Goal: Task Accomplishment & Management: Use online tool/utility

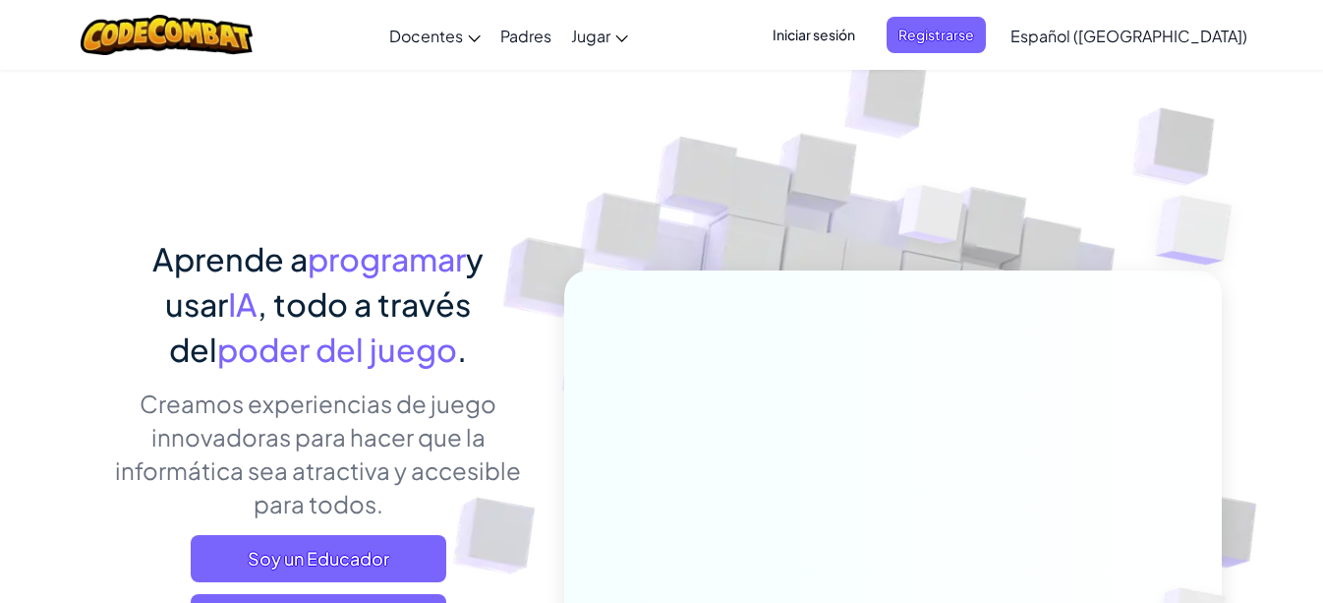
drag, startPoint x: 495, startPoint y: 486, endPoint x: 432, endPoint y: 533, distance: 79.4
click at [432, 533] on div "Aprende a programar y usar IA , todo a través del poder del juego . Creamos exp…" at bounding box center [318, 475] width 434 height 479
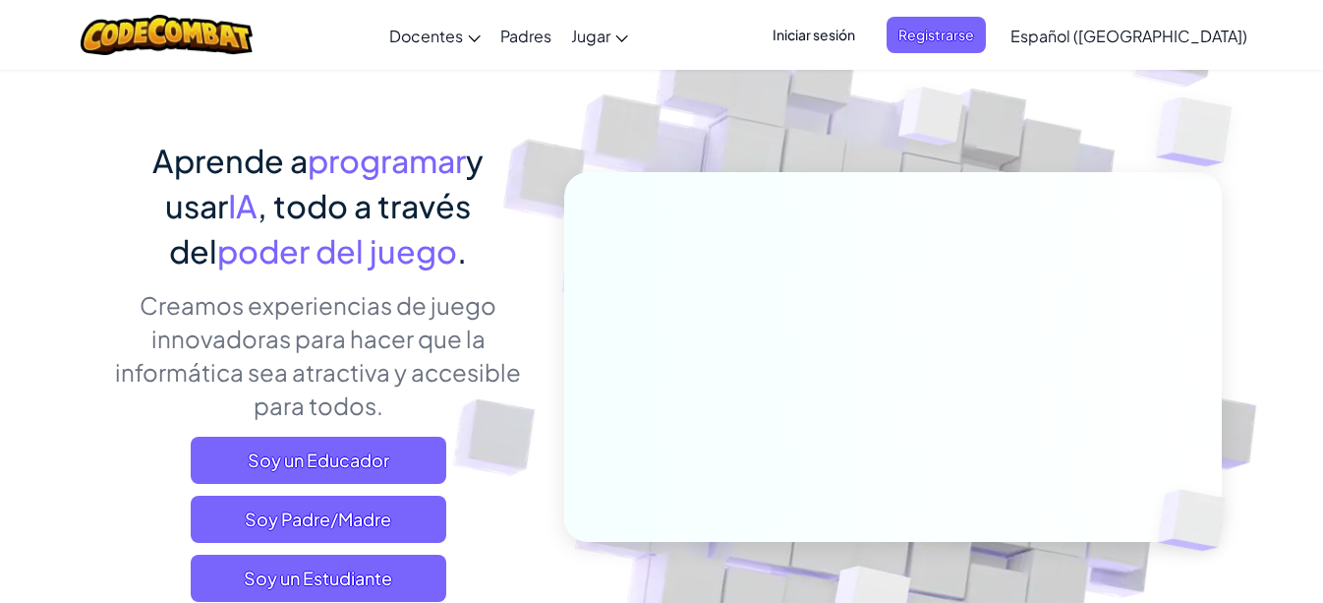
scroll to position [118, 0]
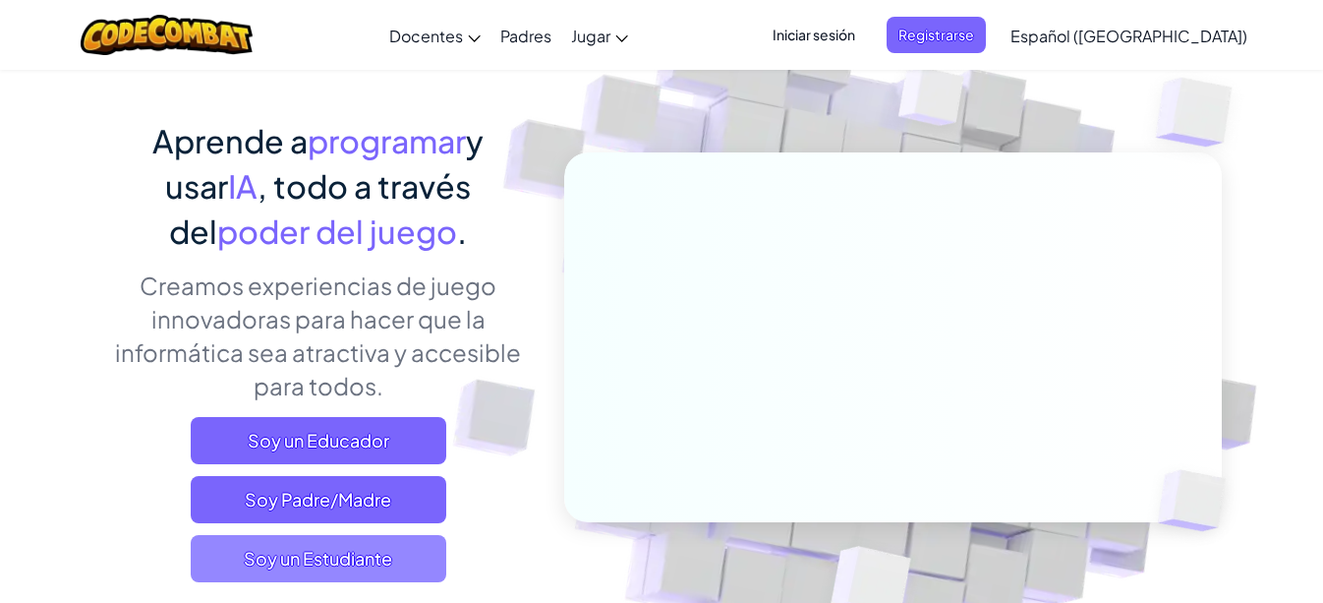
click at [293, 573] on span "Soy un Estudiante" at bounding box center [319, 558] width 256 height 47
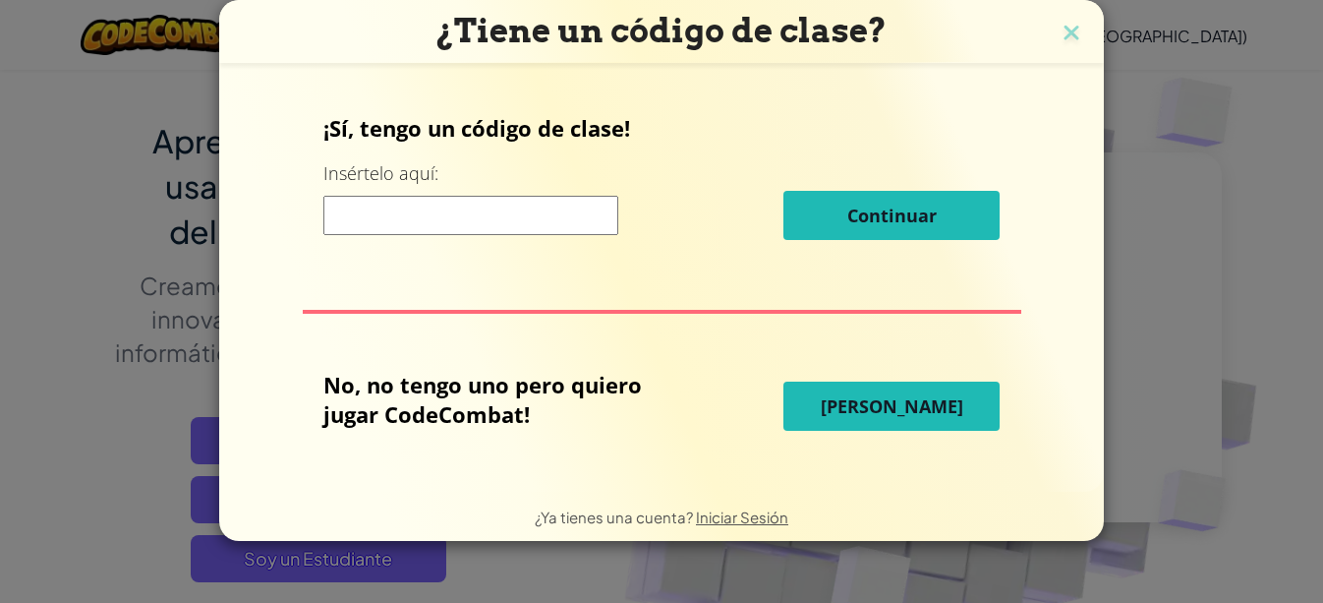
click at [878, 424] on button "[PERSON_NAME]" at bounding box center [891, 405] width 216 height 49
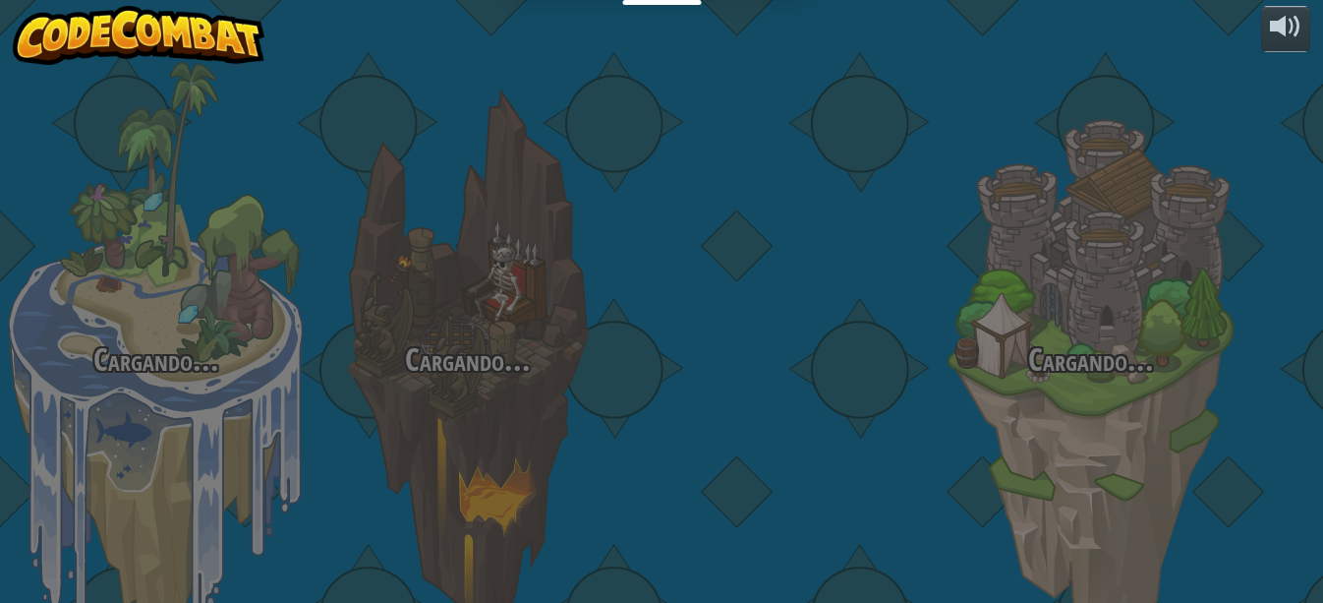
select select "es-419"
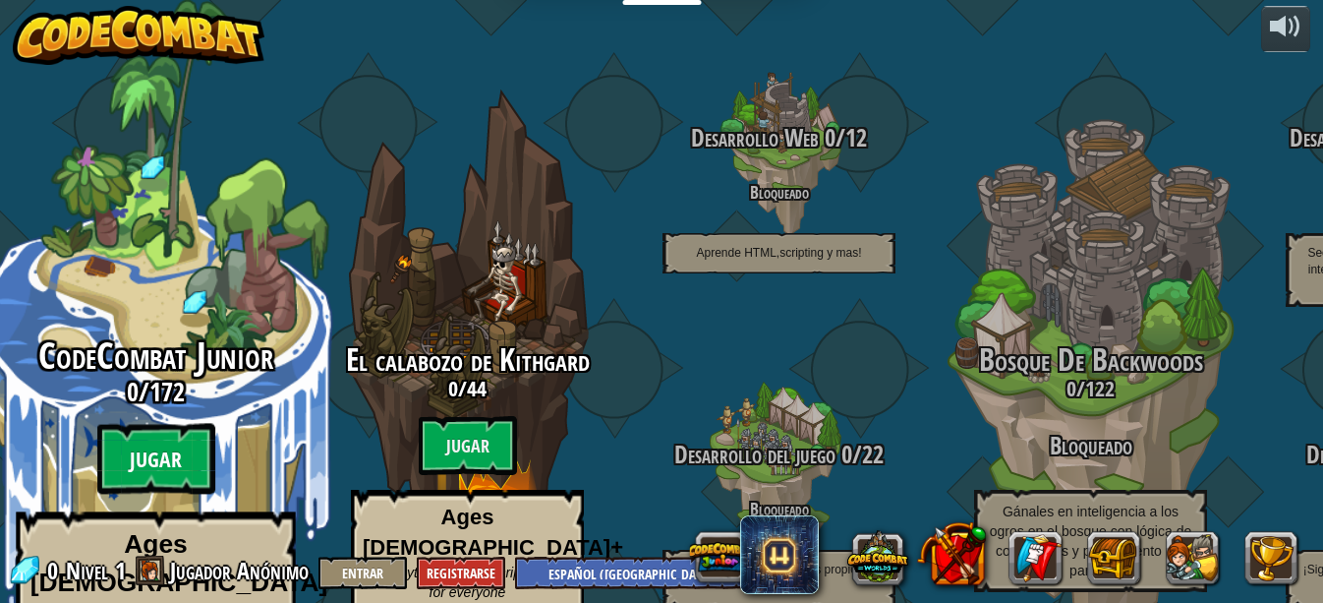
click at [171, 424] on btn "Jugar" at bounding box center [156, 459] width 118 height 71
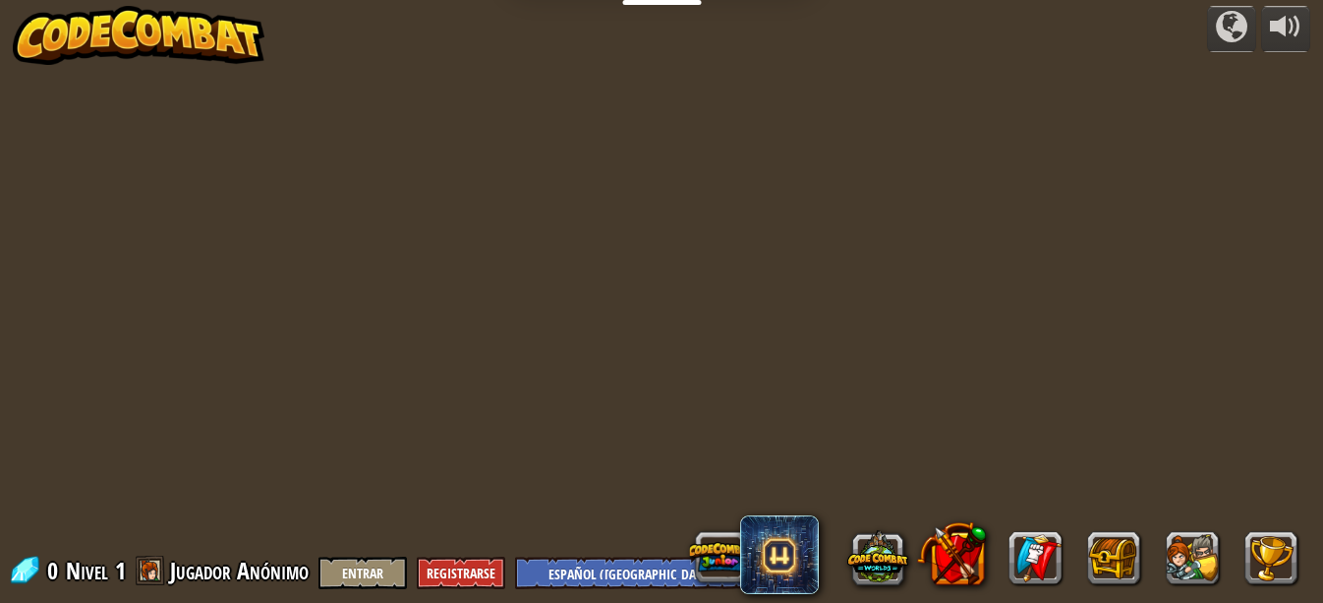
select select "es-419"
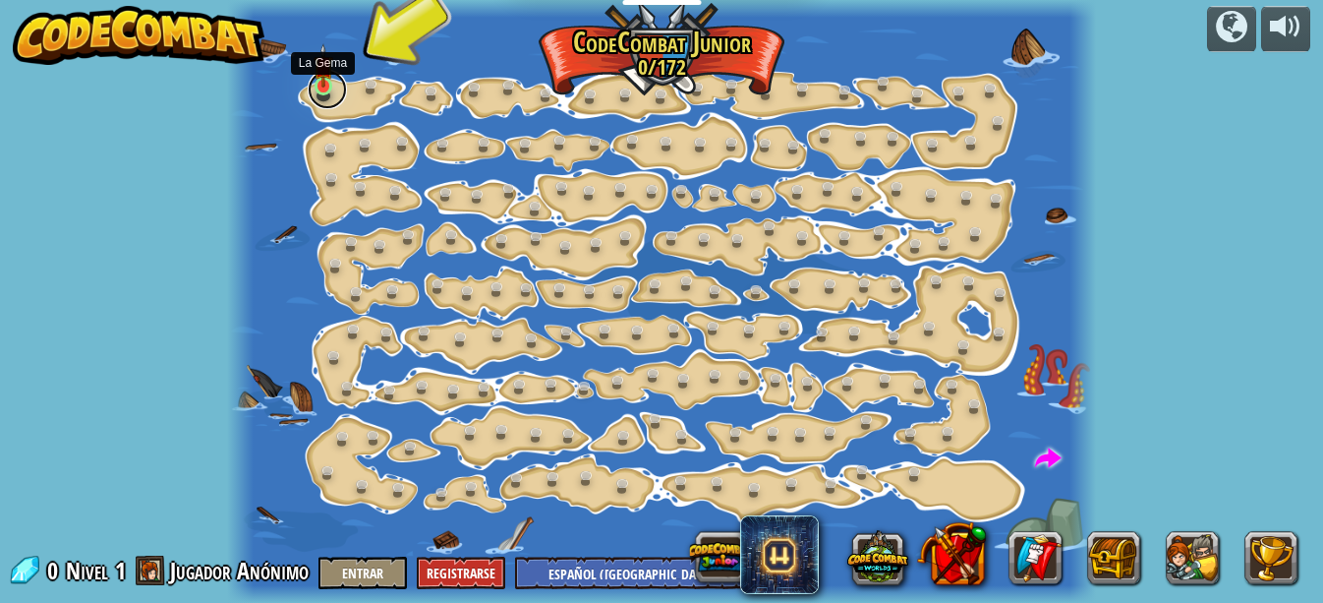
click at [324, 87] on link at bounding box center [327, 89] width 39 height 39
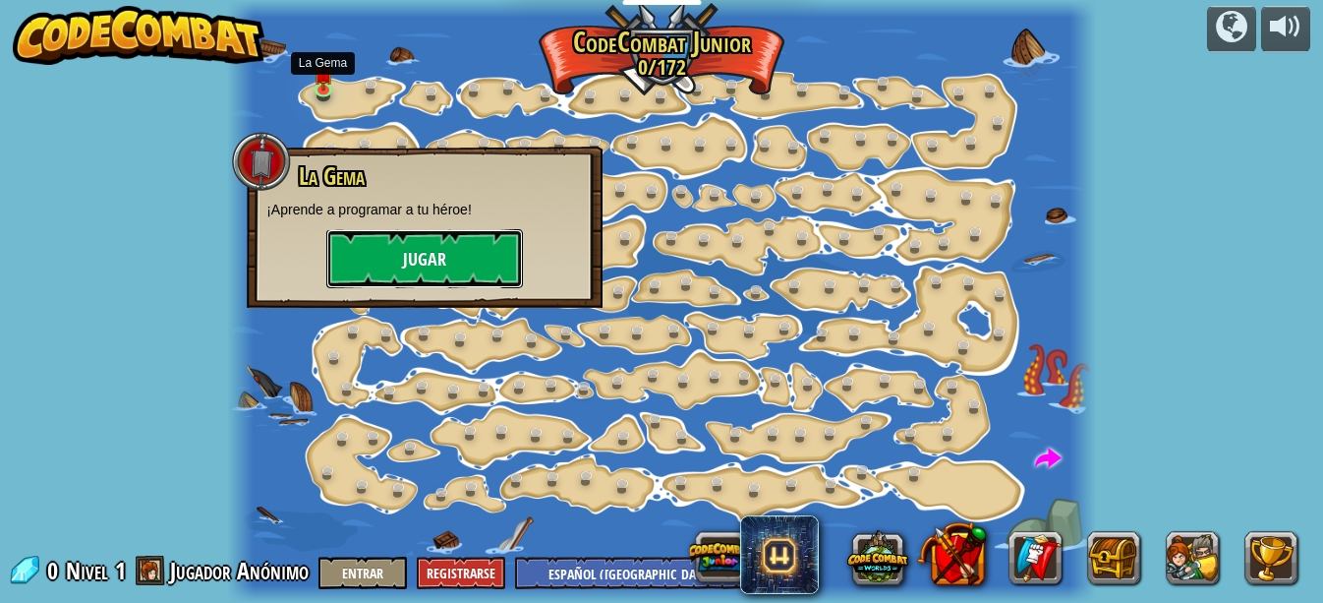
click at [377, 263] on button "Jugar" at bounding box center [424, 258] width 197 height 59
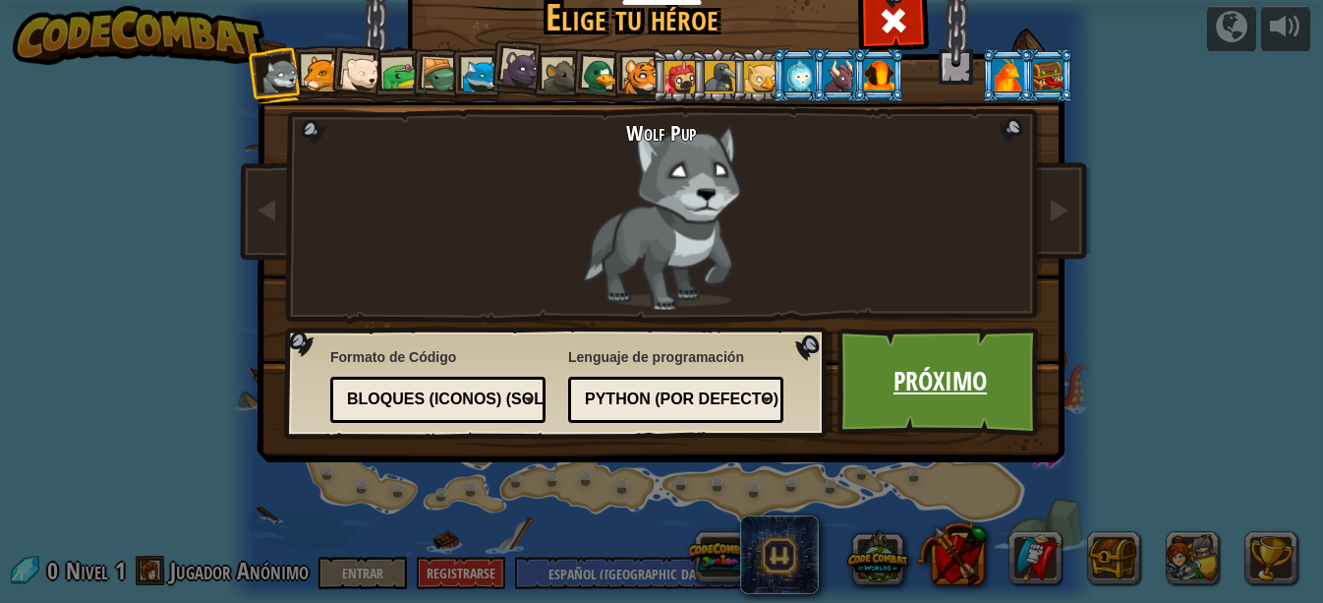
click at [909, 371] on link "Próximo" at bounding box center [940, 381] width 205 height 108
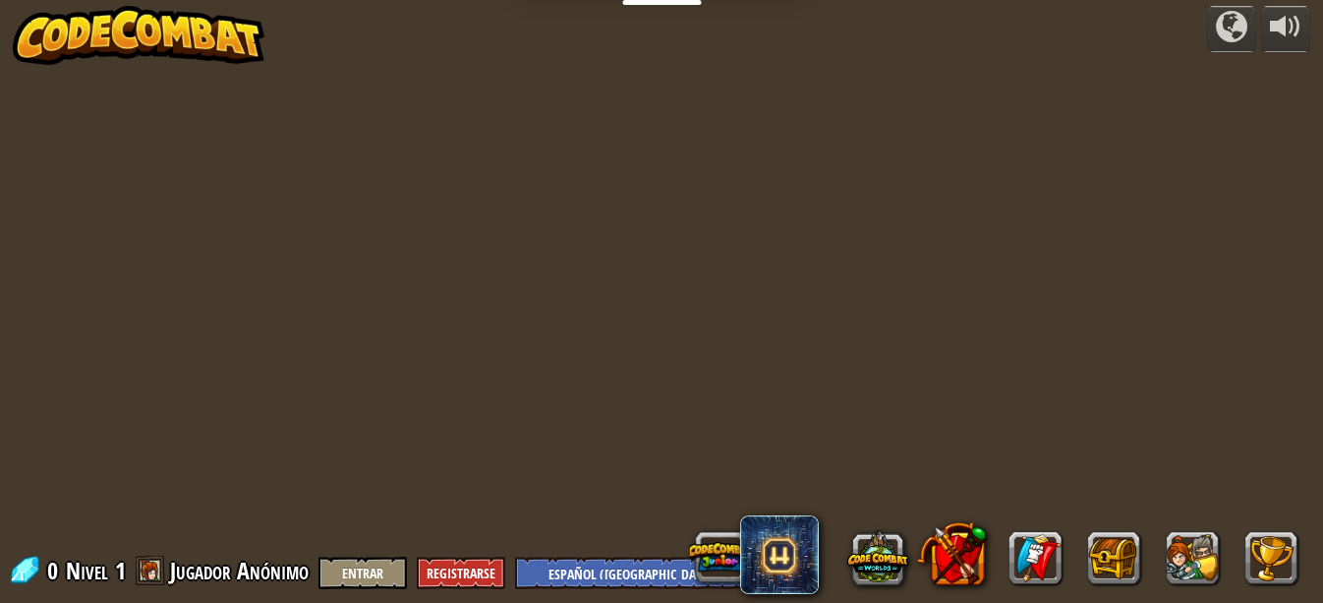
select select "es-419"
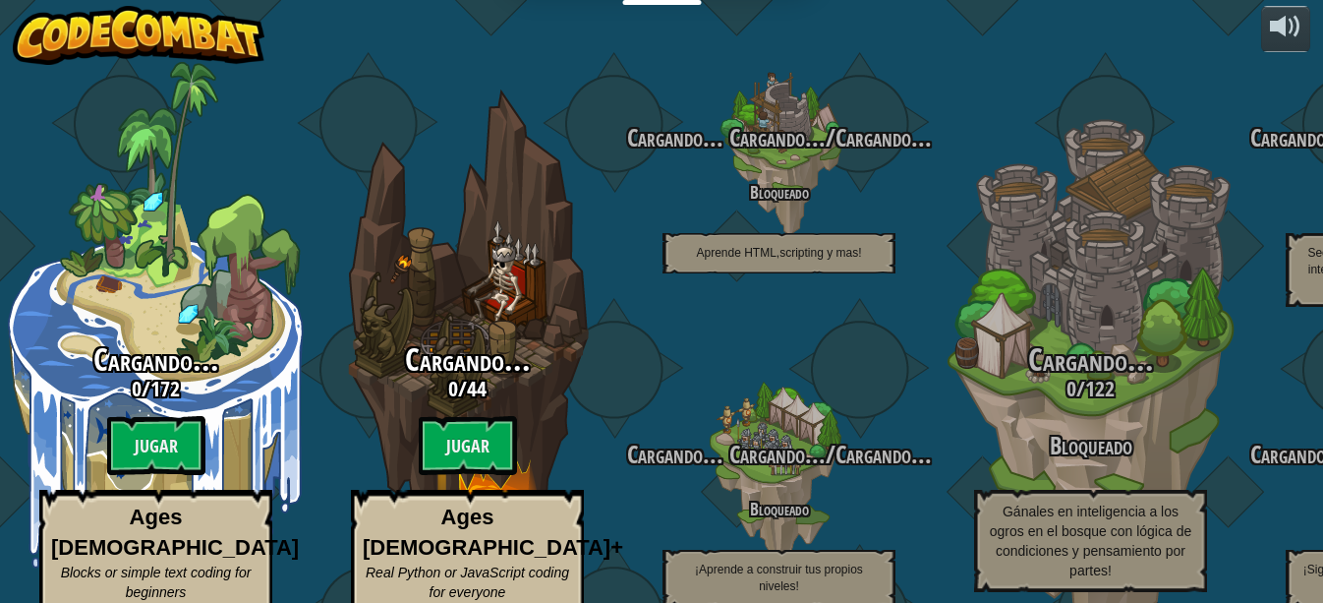
select select "es-419"
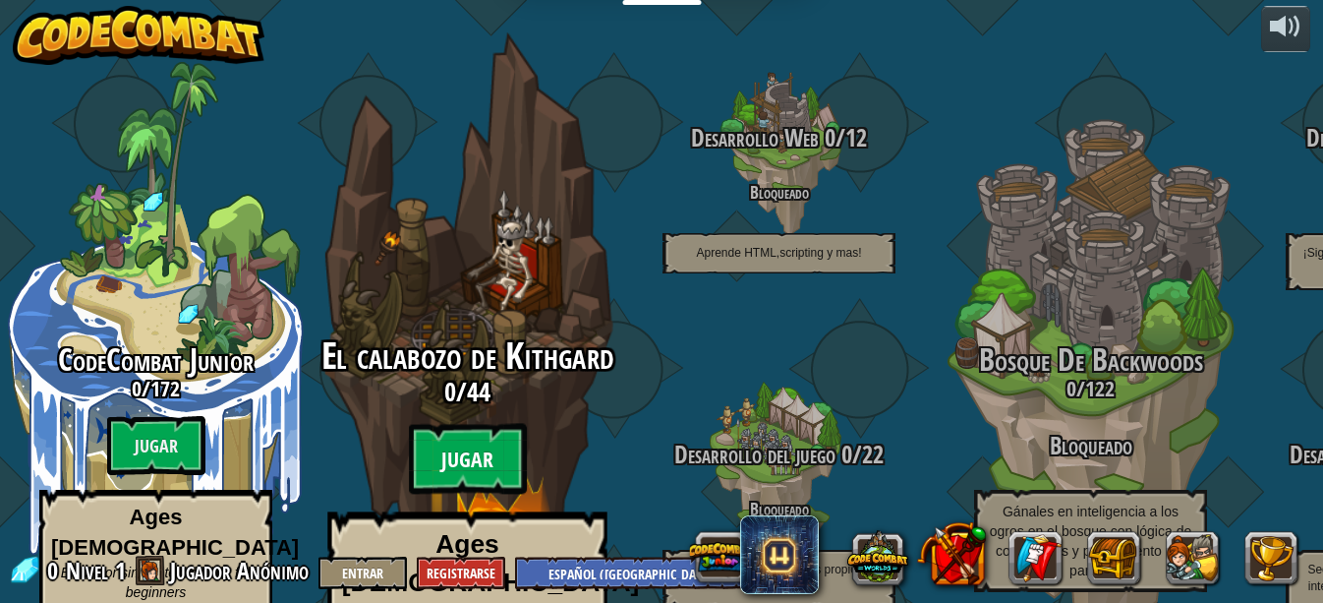
click at [464, 424] on btn "Jugar" at bounding box center [468, 459] width 118 height 71
select select "es-419"
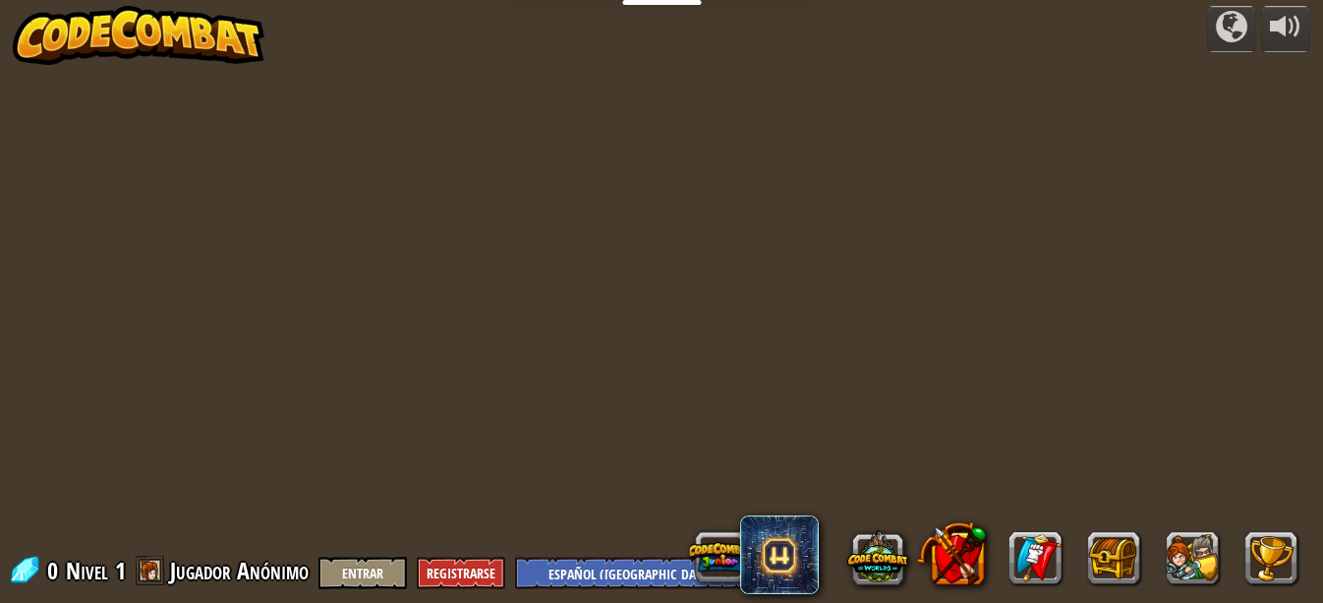
select select "es-419"
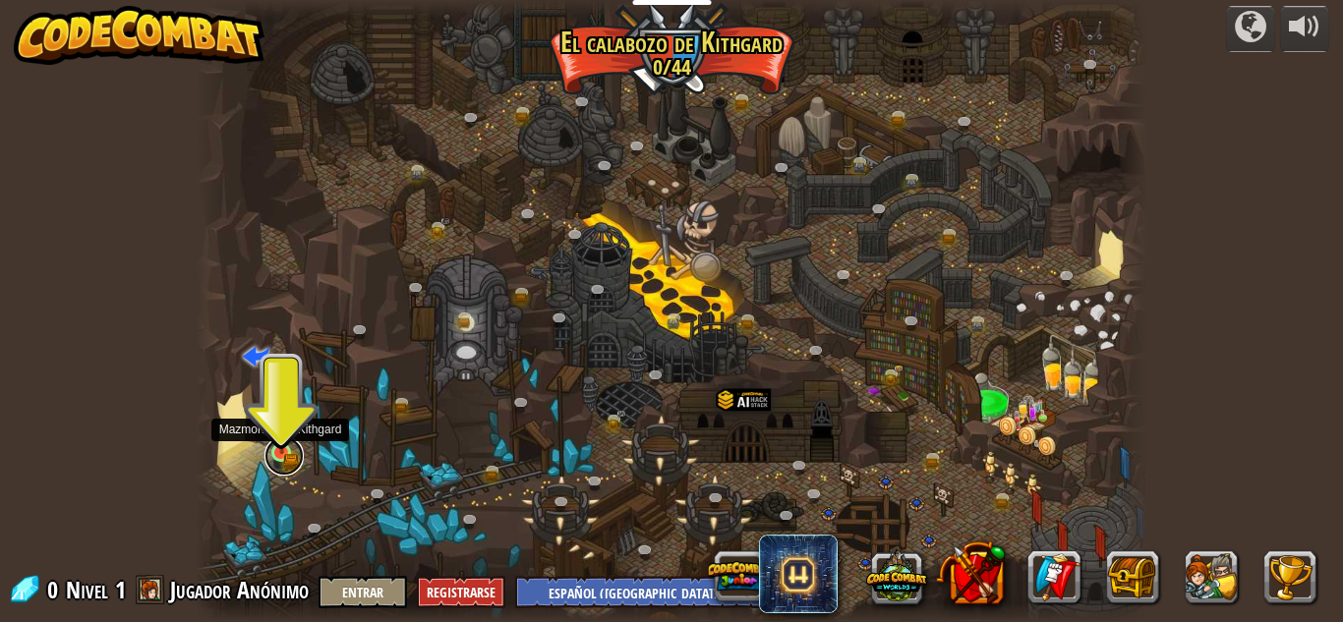
click at [281, 457] on link at bounding box center [283, 455] width 39 height 39
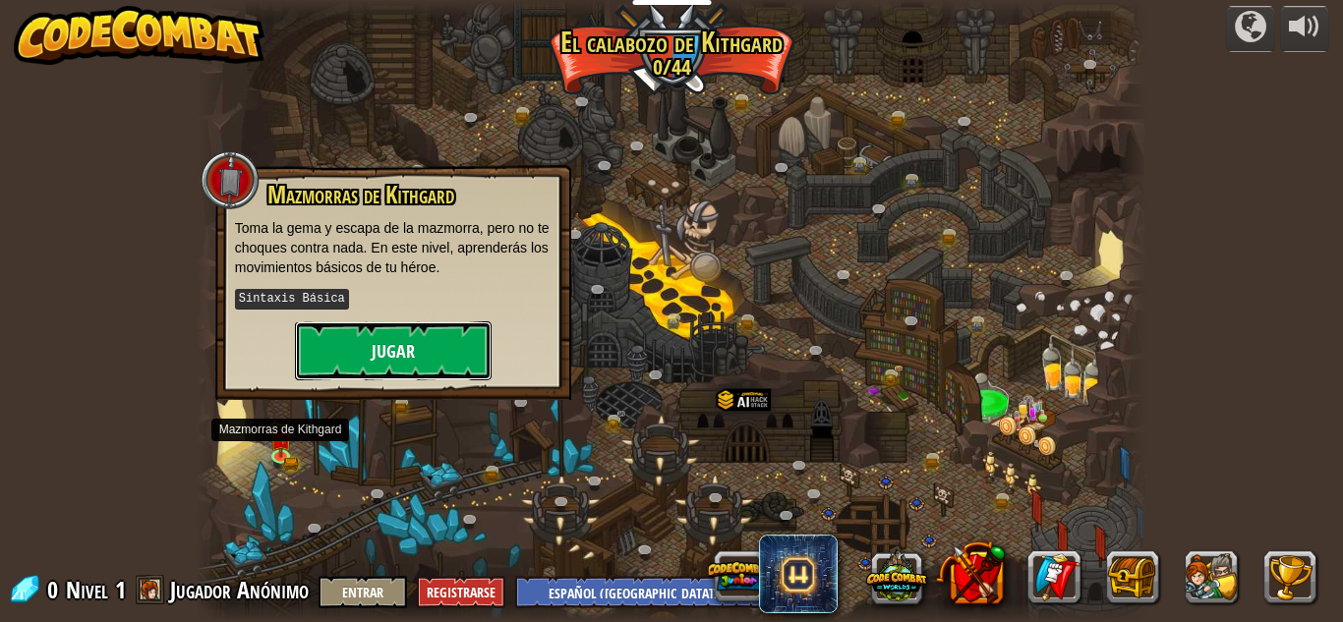
click at [368, 352] on button "Jugar" at bounding box center [393, 350] width 197 height 59
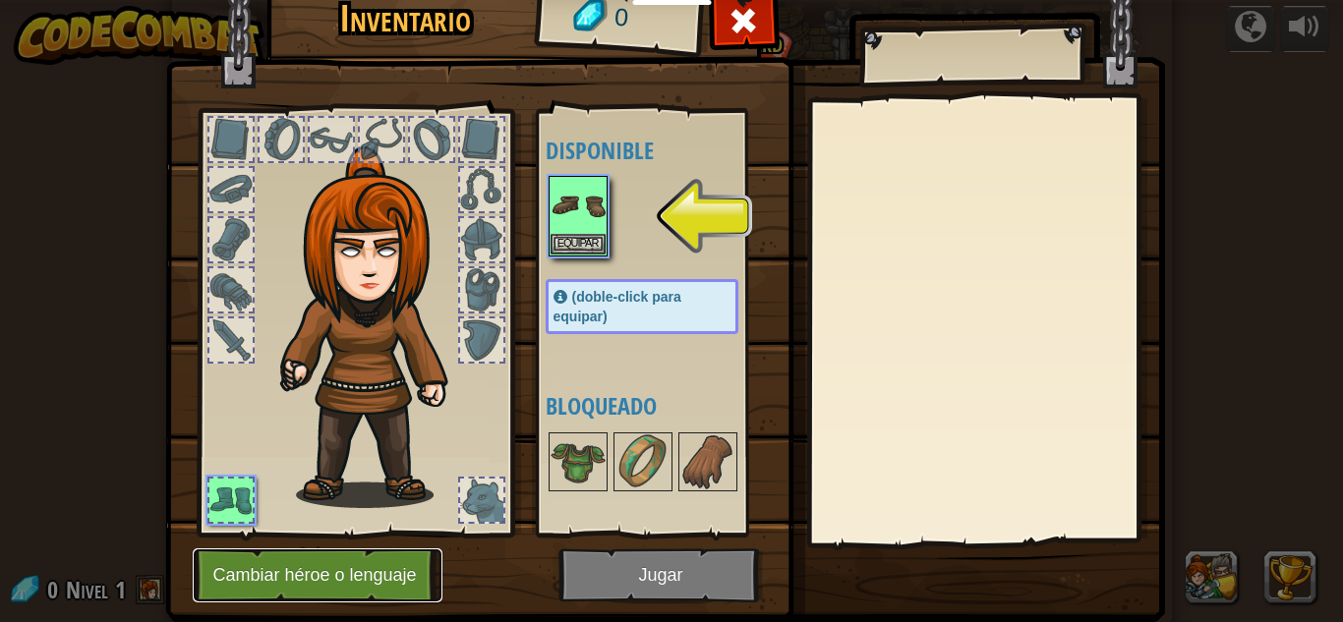
click at [399, 574] on button "Cambiar héroe o lenguaje" at bounding box center [318, 576] width 250 height 54
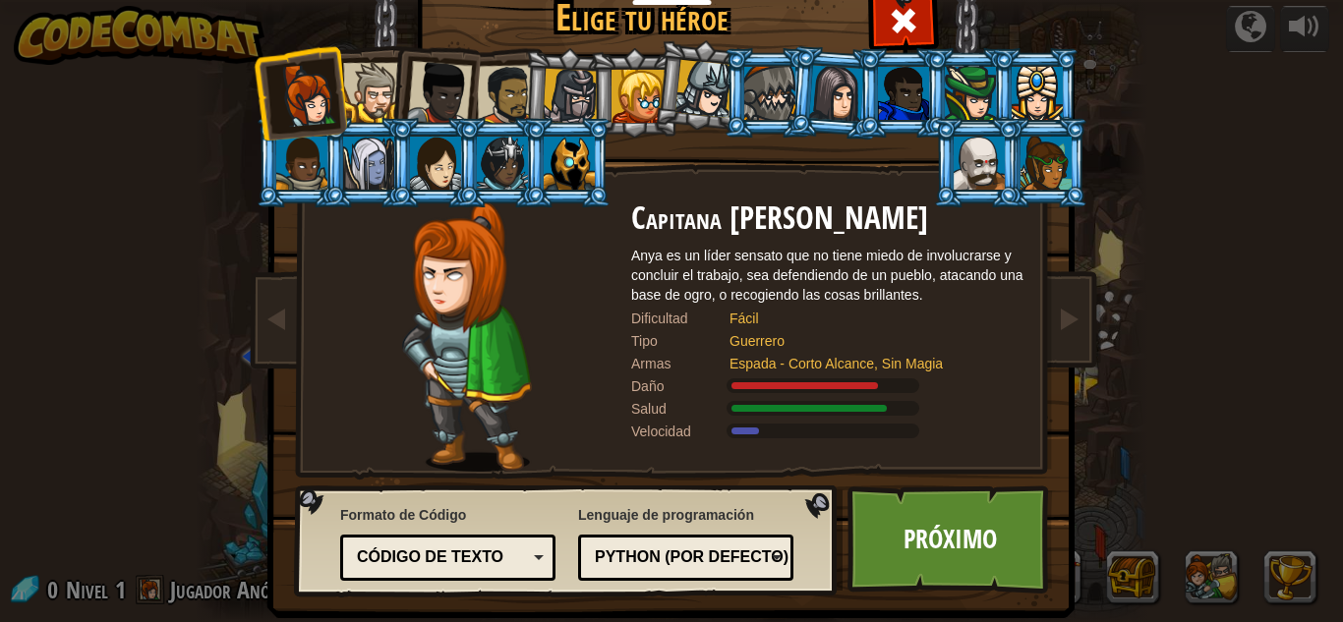
click at [711, 91] on div at bounding box center [704, 89] width 58 height 58
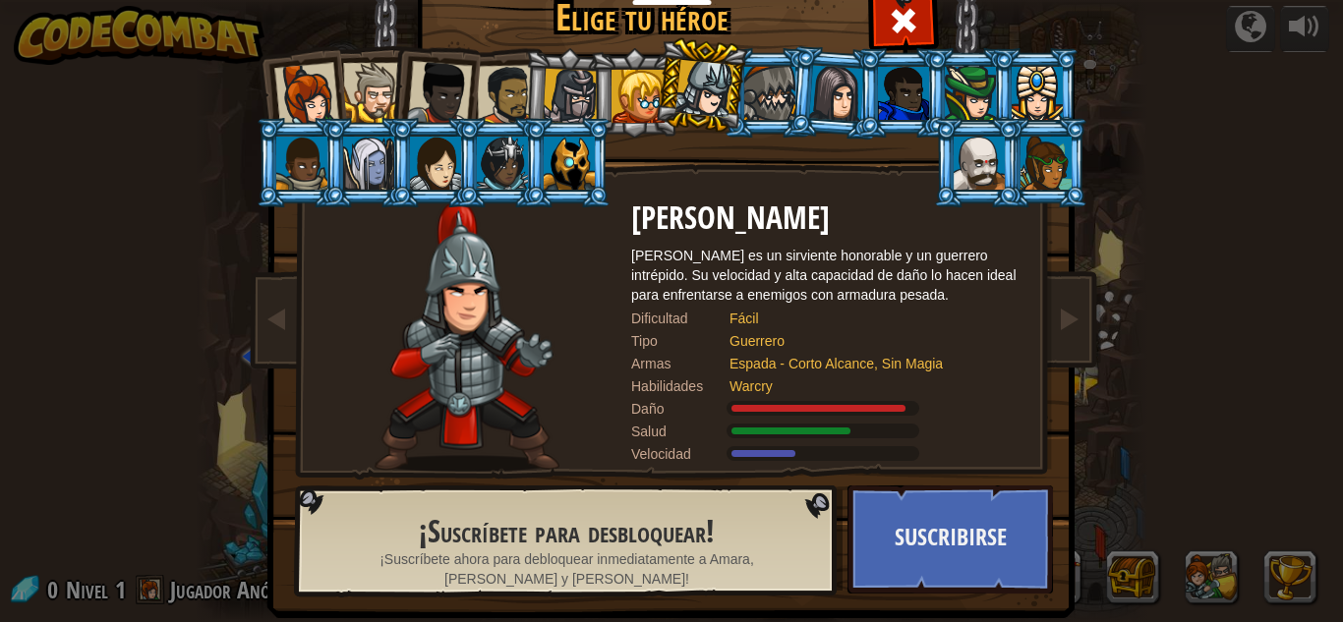
click at [778, 87] on div at bounding box center [769, 93] width 51 height 53
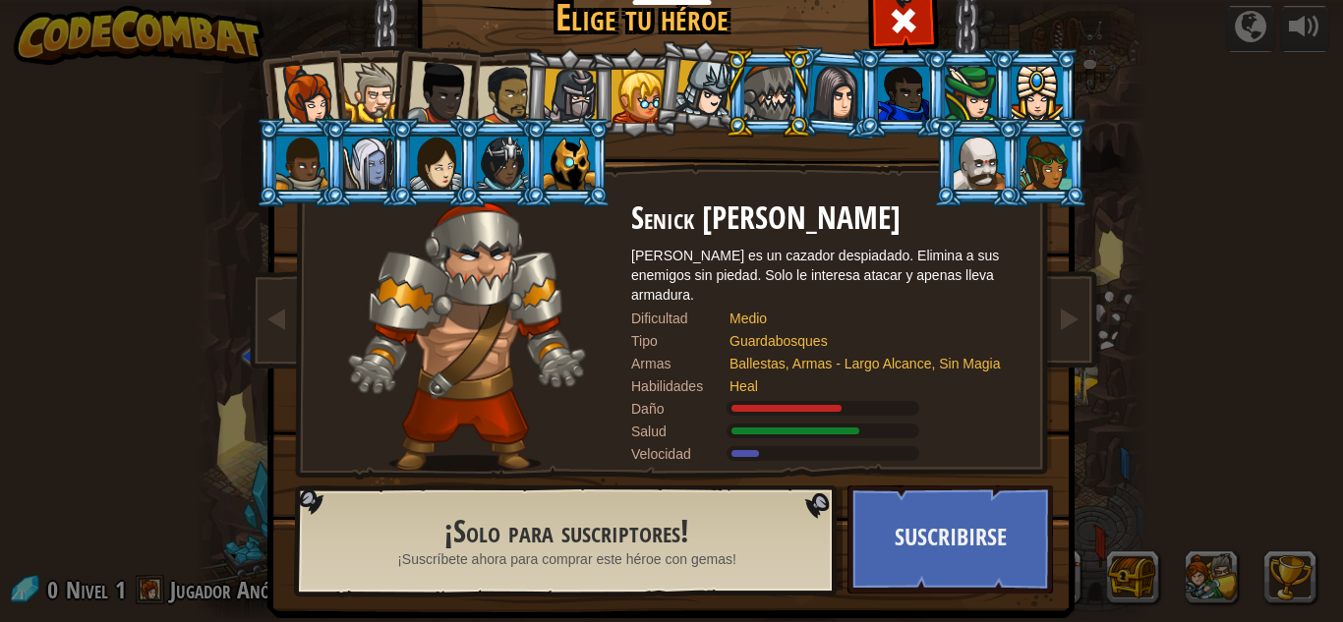
click at [503, 90] on div at bounding box center [507, 95] width 61 height 61
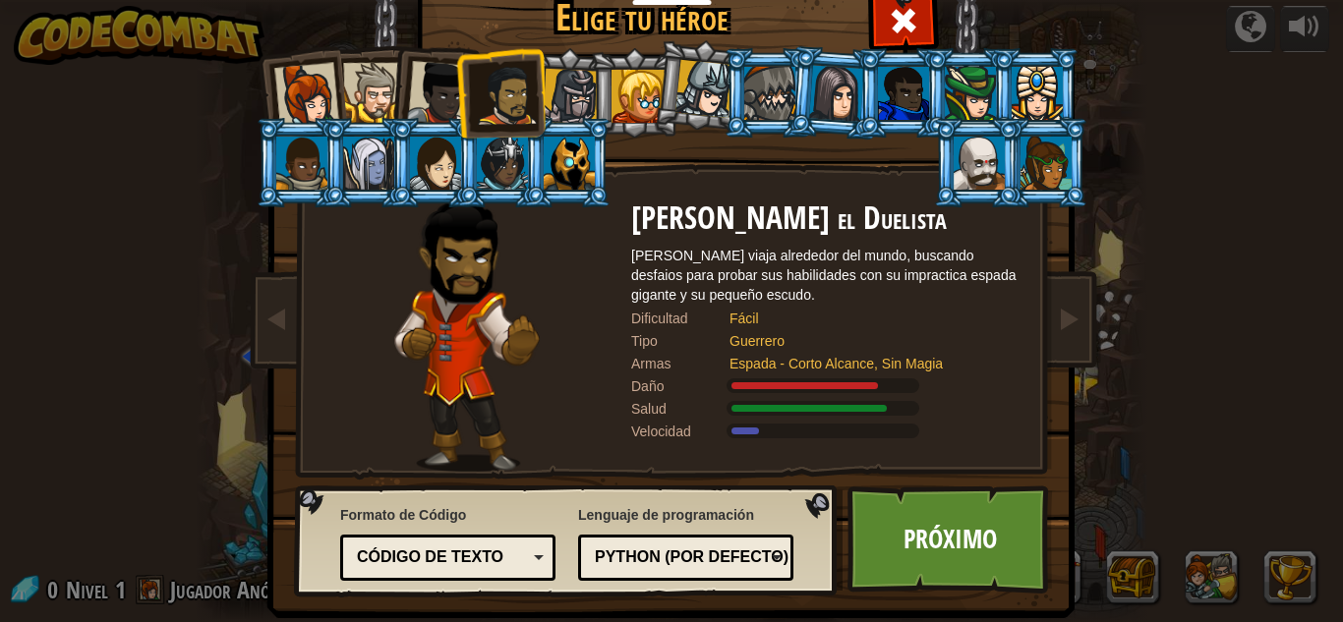
click at [385, 89] on div at bounding box center [373, 93] width 60 height 60
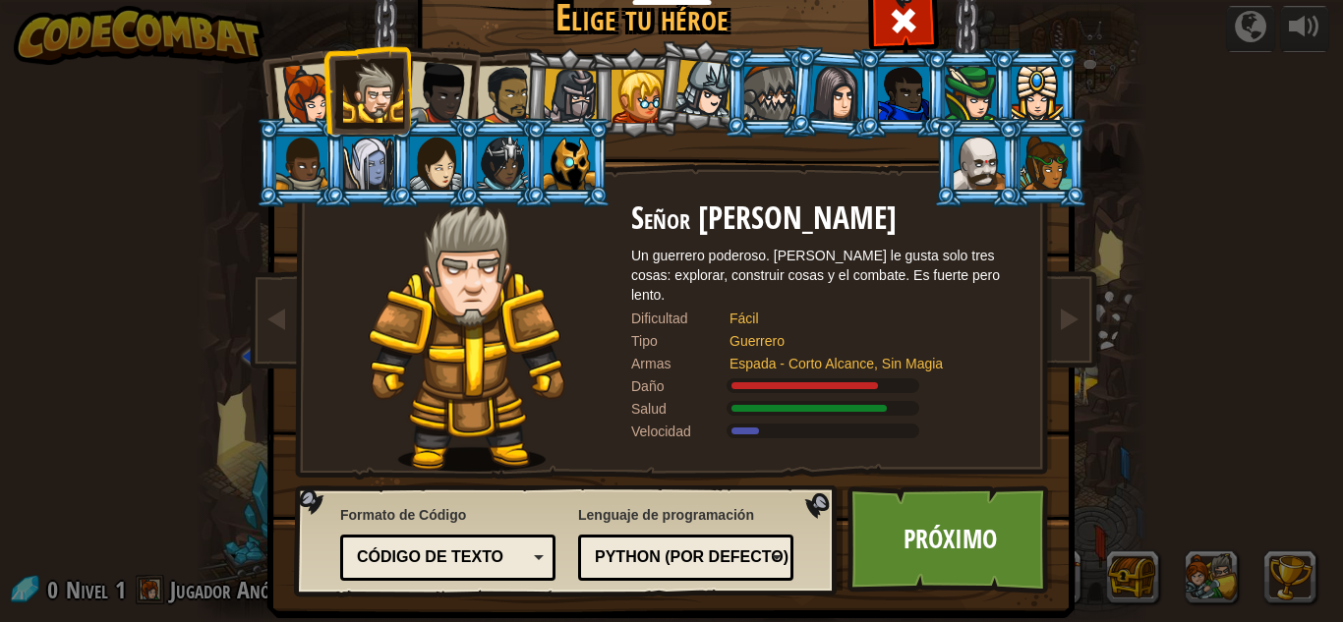
click at [516, 86] on div at bounding box center [507, 95] width 61 height 61
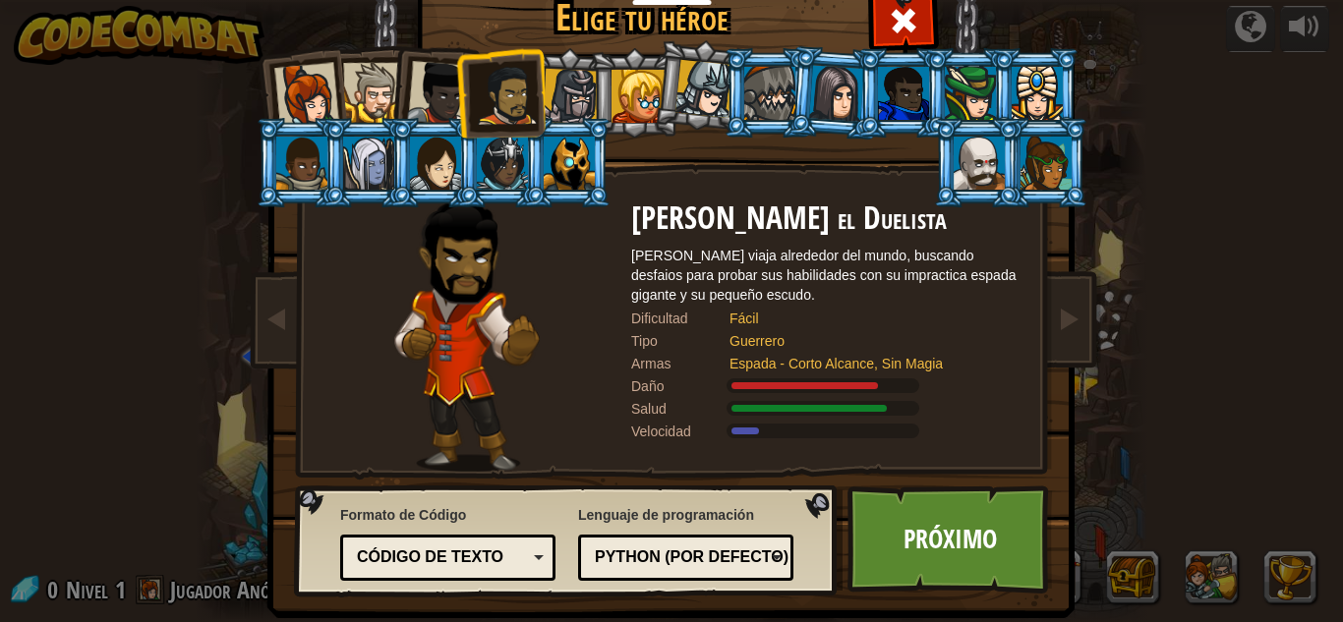
click at [562, 94] on div at bounding box center [571, 97] width 56 height 56
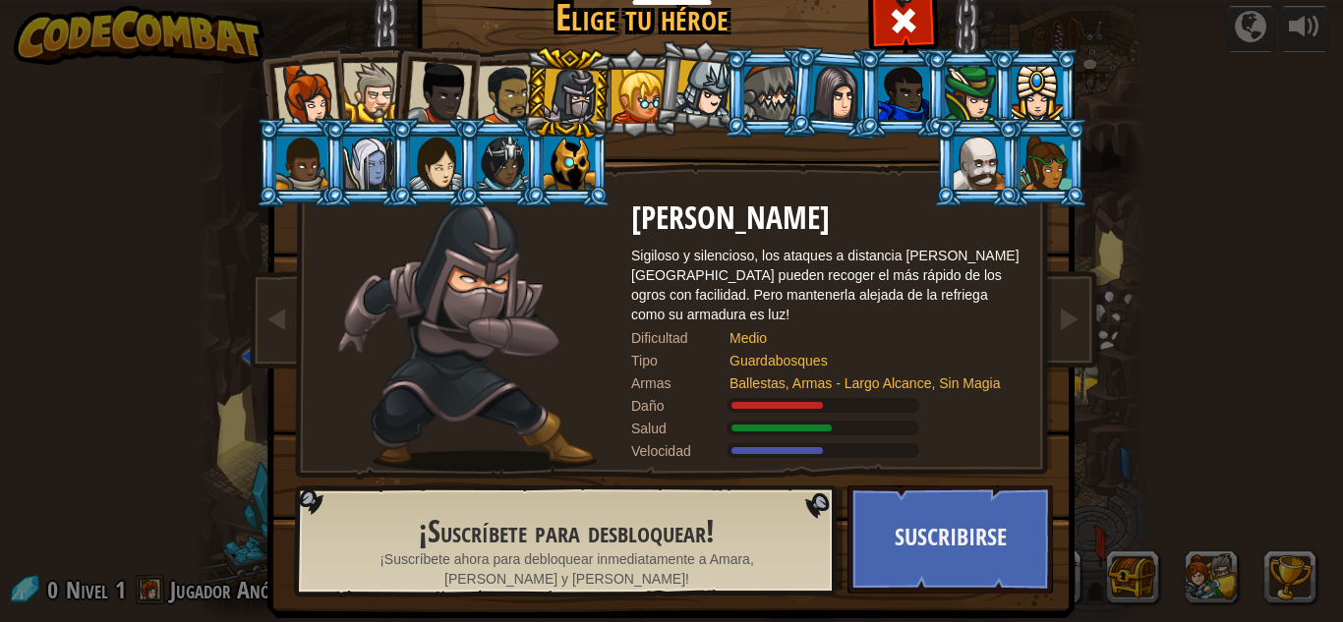
click at [495, 99] on div at bounding box center [507, 95] width 61 height 61
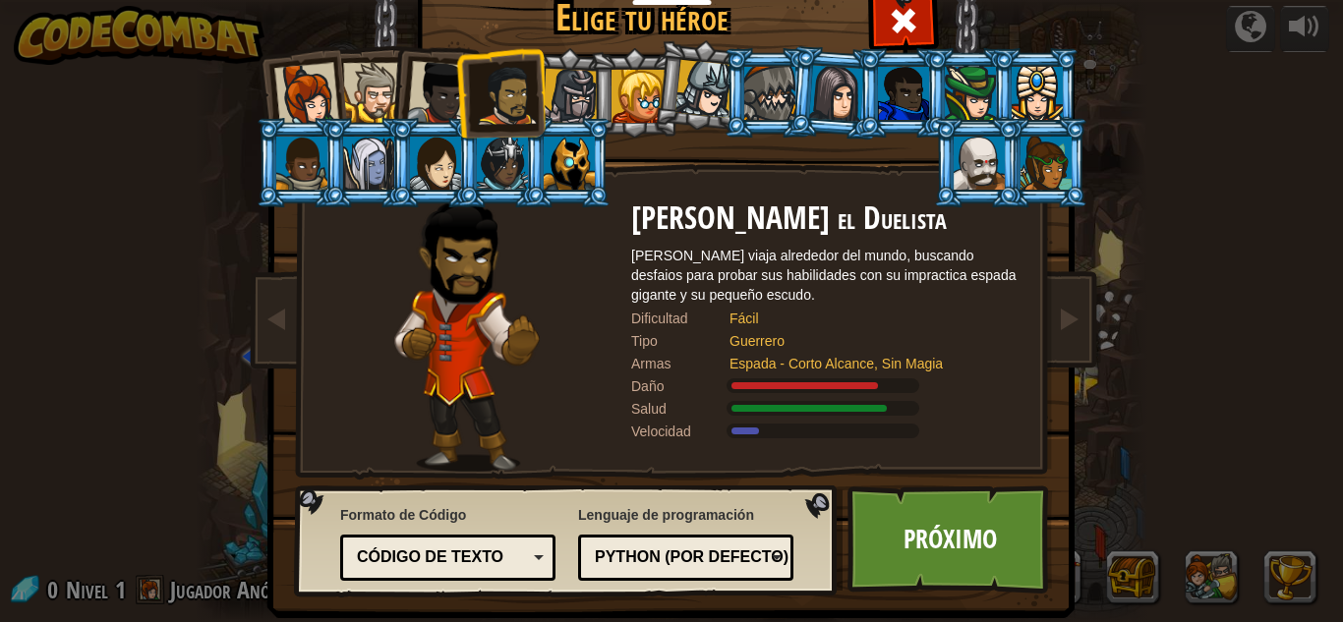
click at [462, 99] on li at bounding box center [500, 92] width 90 height 91
click at [362, 87] on div at bounding box center [373, 93] width 60 height 60
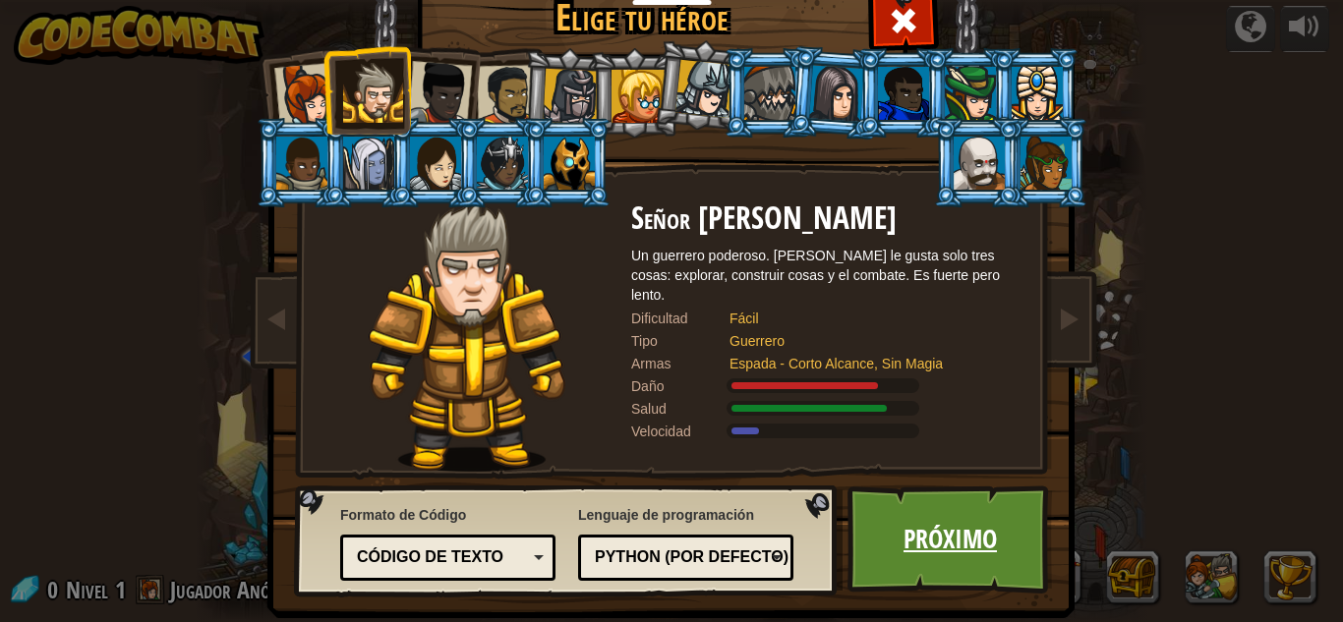
click at [913, 549] on link "Próximo" at bounding box center [949, 540] width 205 height 108
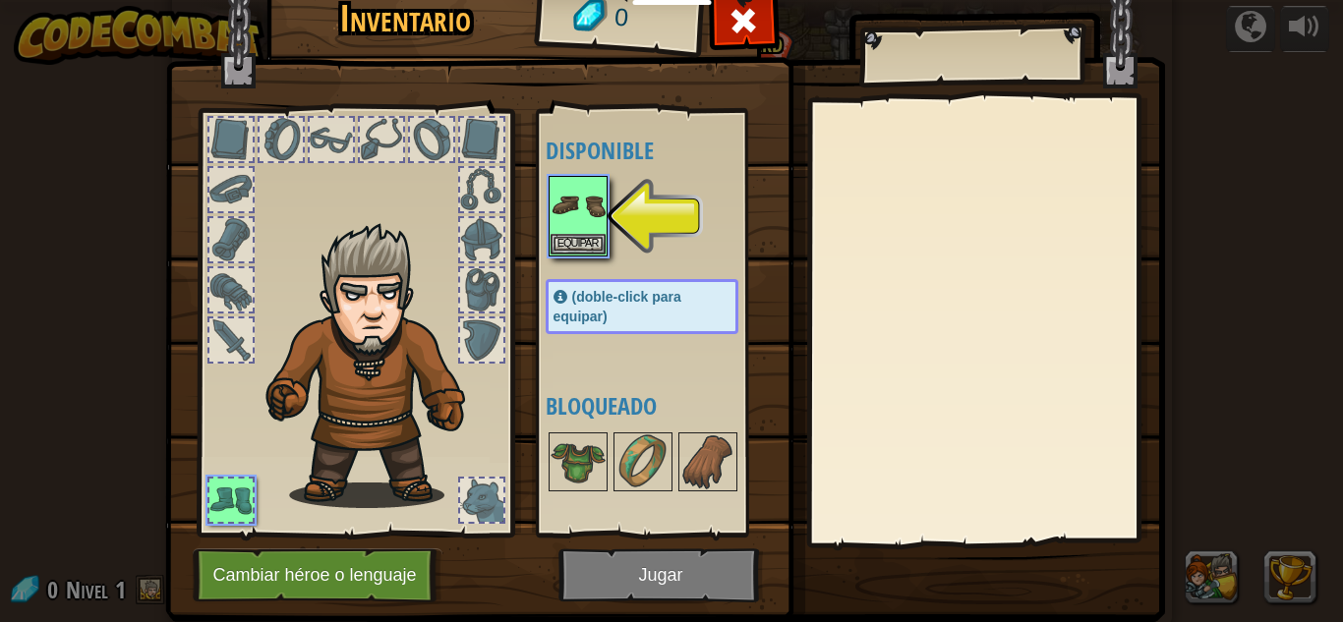
click at [492, 293] on div at bounding box center [481, 289] width 43 height 43
click at [374, 570] on button "Cambiar héroe o lenguaje" at bounding box center [318, 576] width 250 height 54
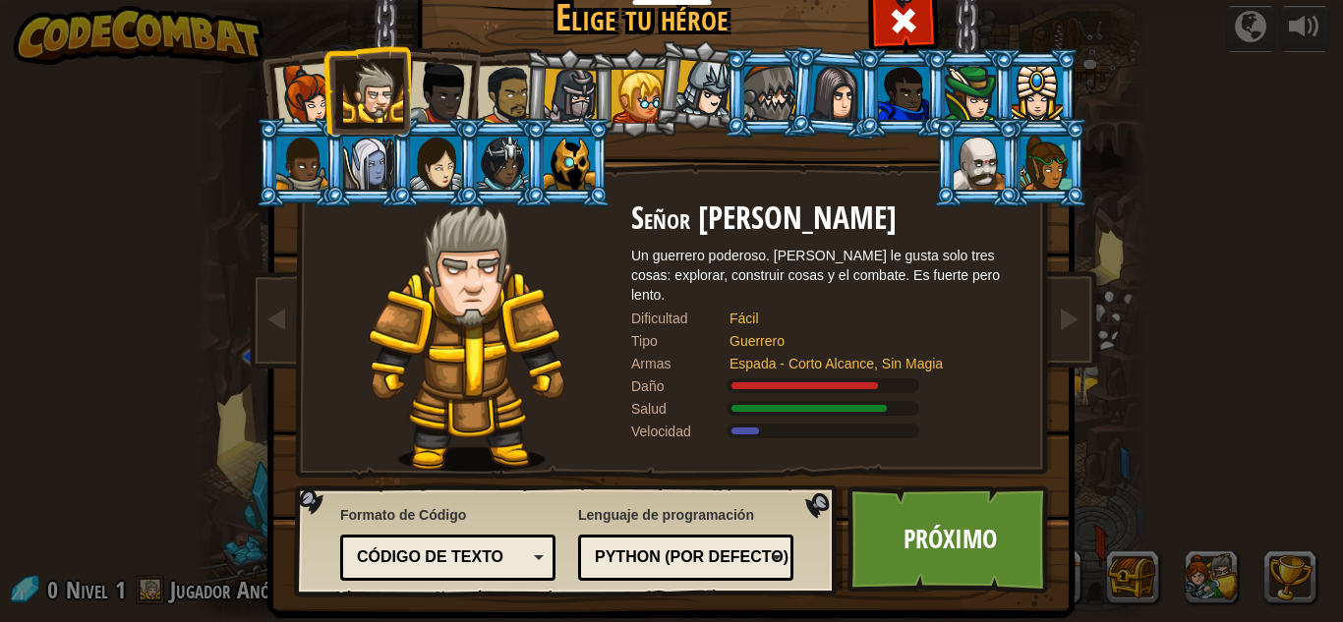
click at [721, 558] on div "Python (por Defecto)" at bounding box center [680, 558] width 170 height 23
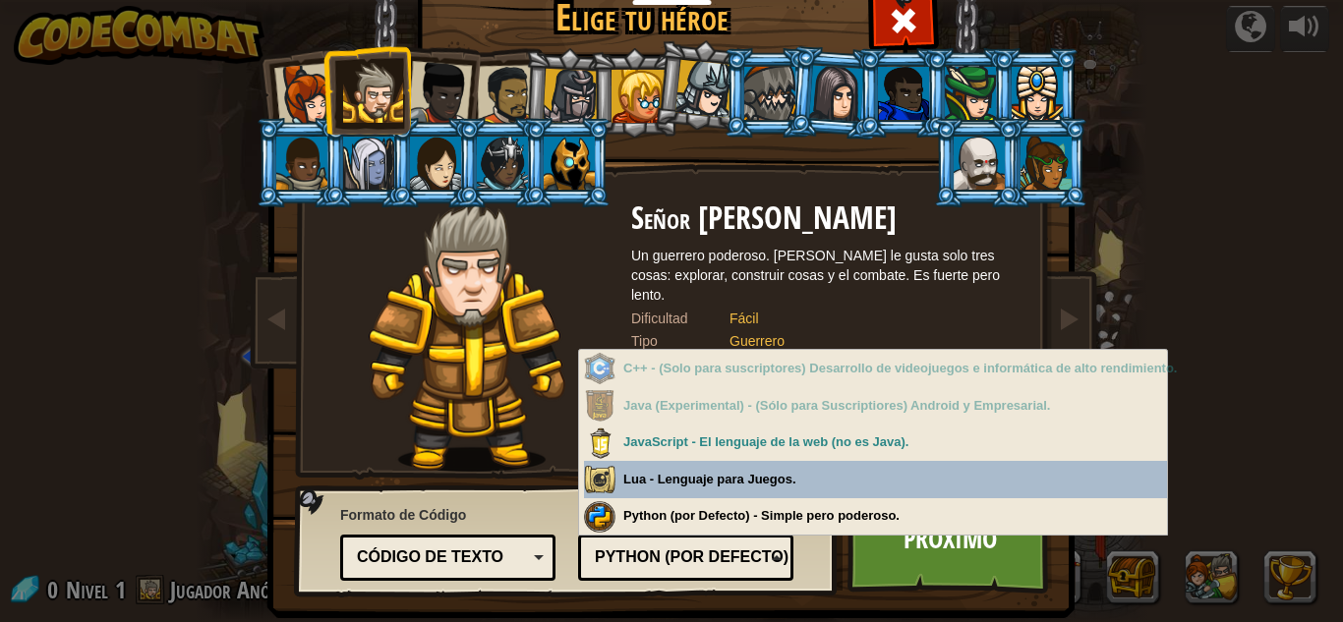
click at [292, 256] on img at bounding box center [675, 266] width 851 height 704
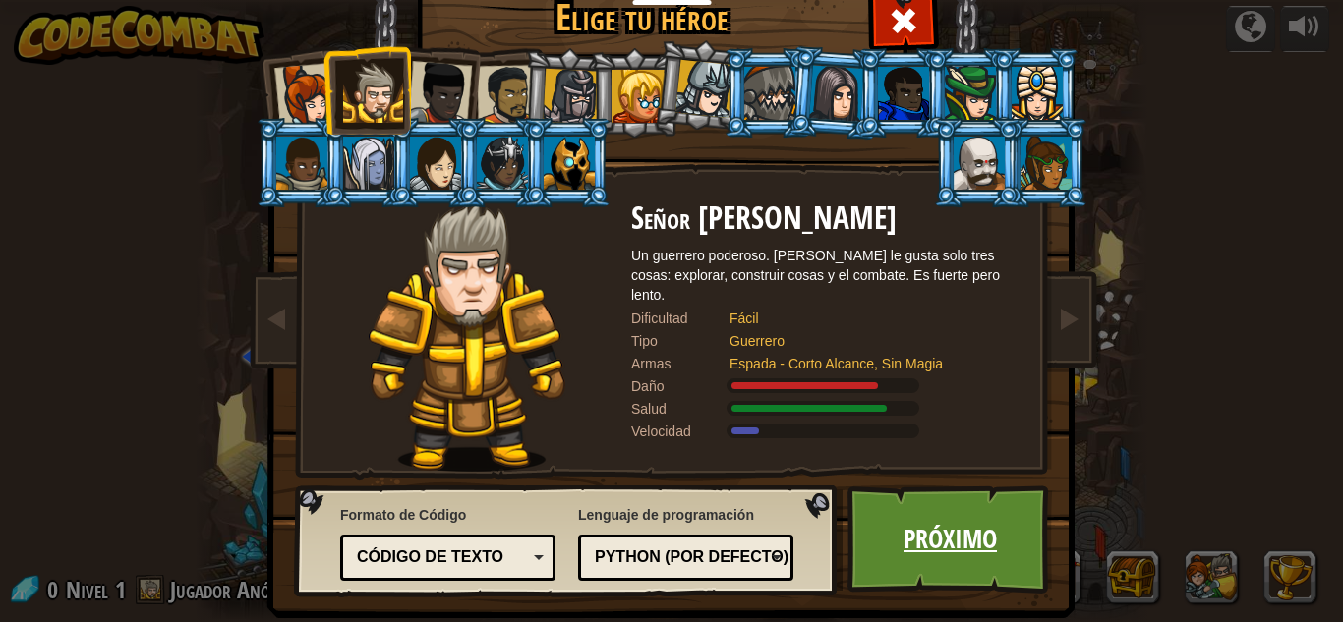
click at [947, 575] on link "Próximo" at bounding box center [949, 540] width 205 height 108
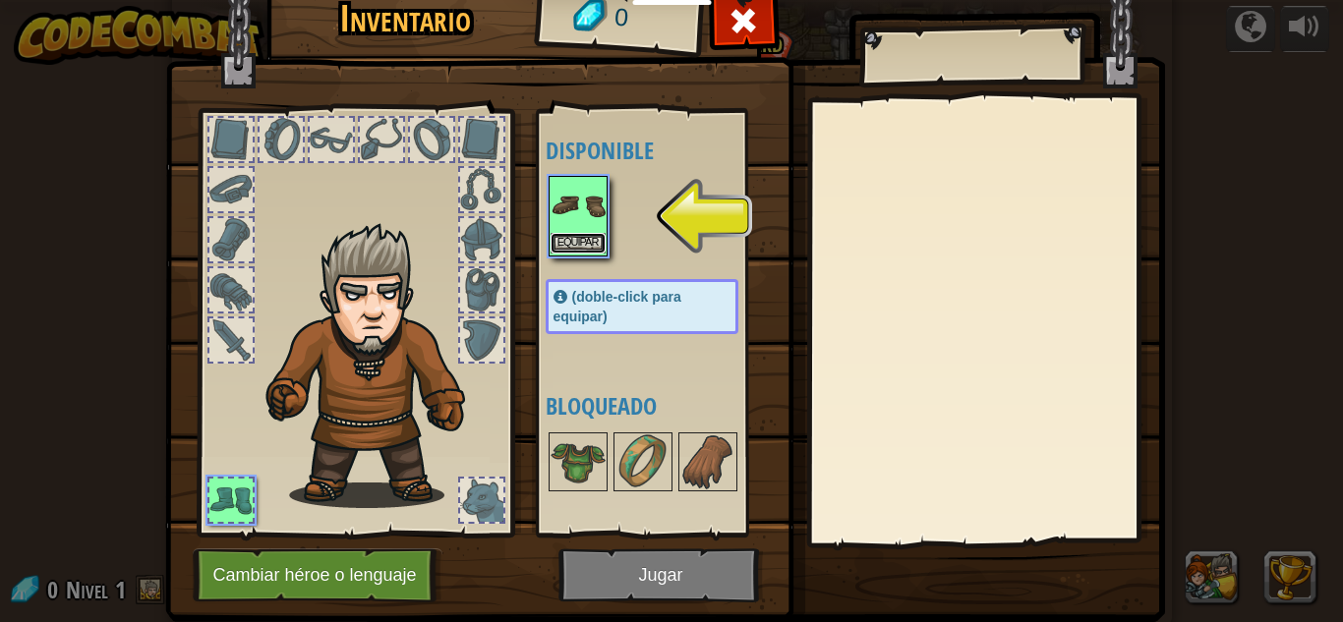
click at [585, 235] on button "Equipar" at bounding box center [578, 243] width 55 height 21
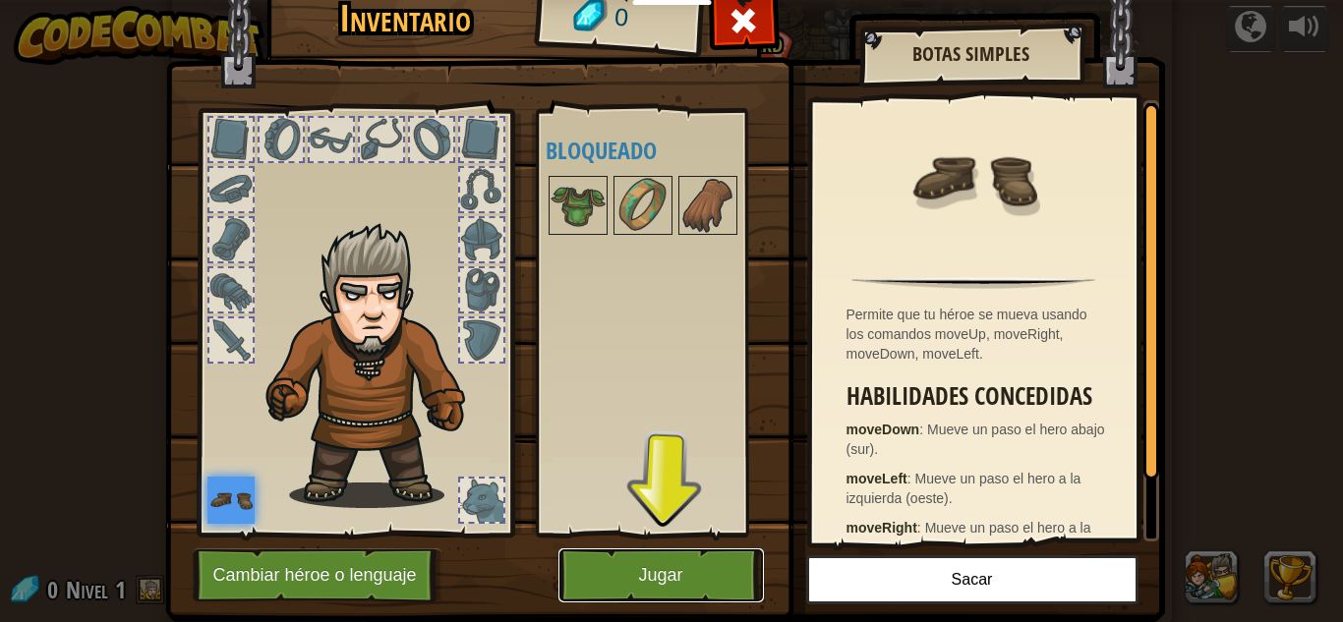
click at [616, 569] on button "Jugar" at bounding box center [660, 576] width 205 height 54
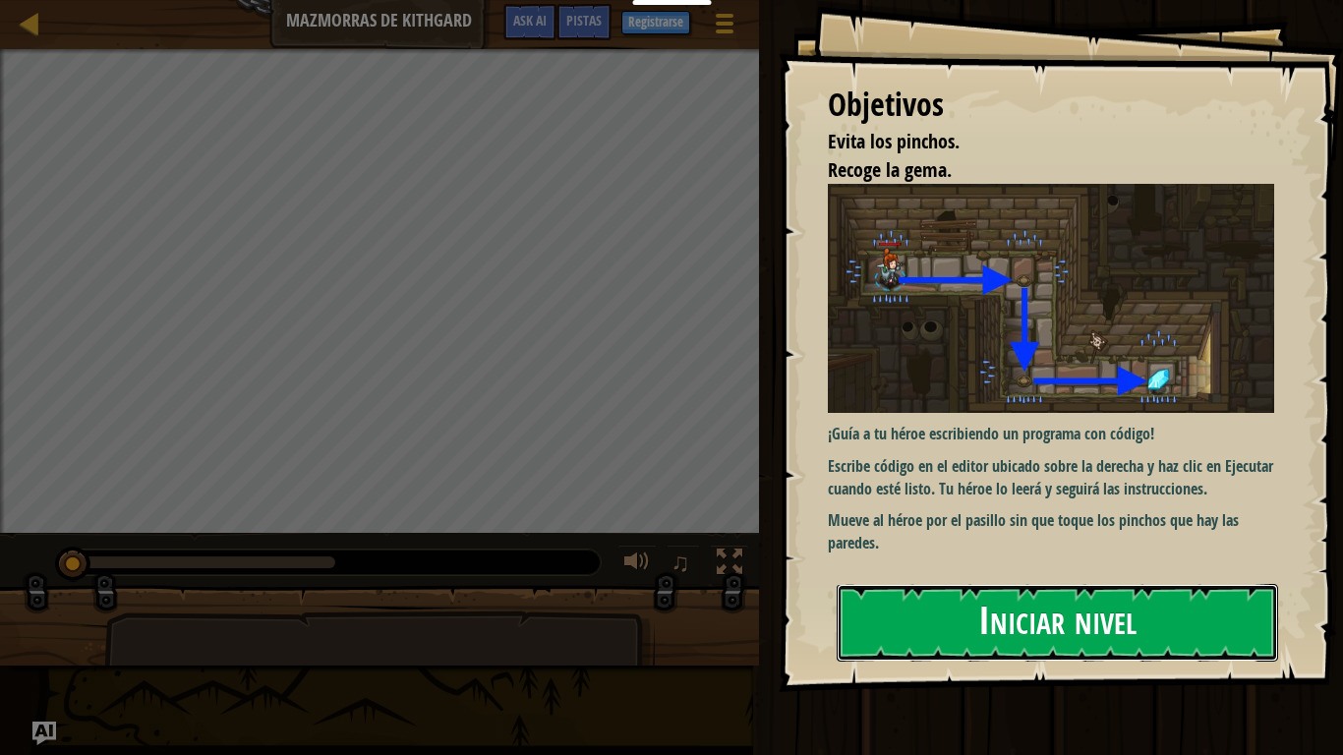
click at [860, 602] on button "Iniciar nivel" at bounding box center [1057, 623] width 441 height 78
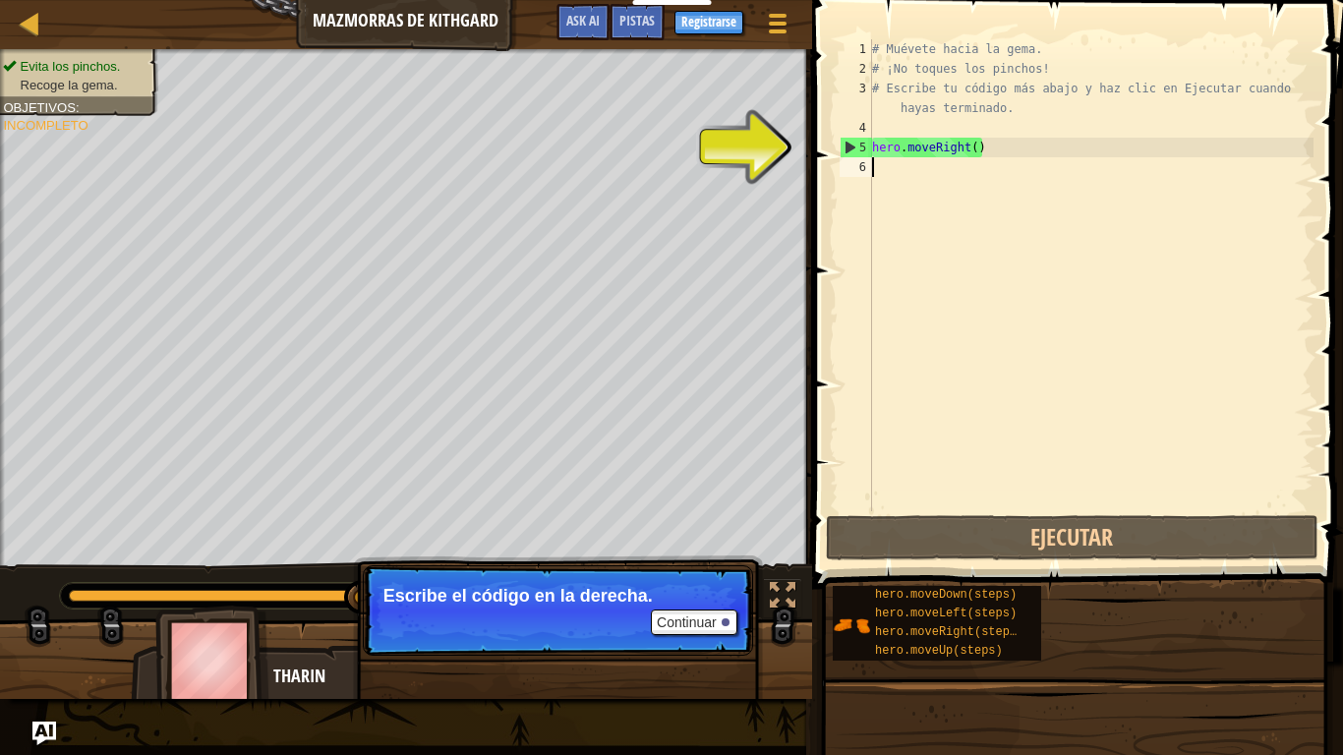
click at [921, 168] on div "# Muévete hacia la gema. # ¡No toques los pinchos! # Escribe tu código más abaj…" at bounding box center [1090, 294] width 445 height 511
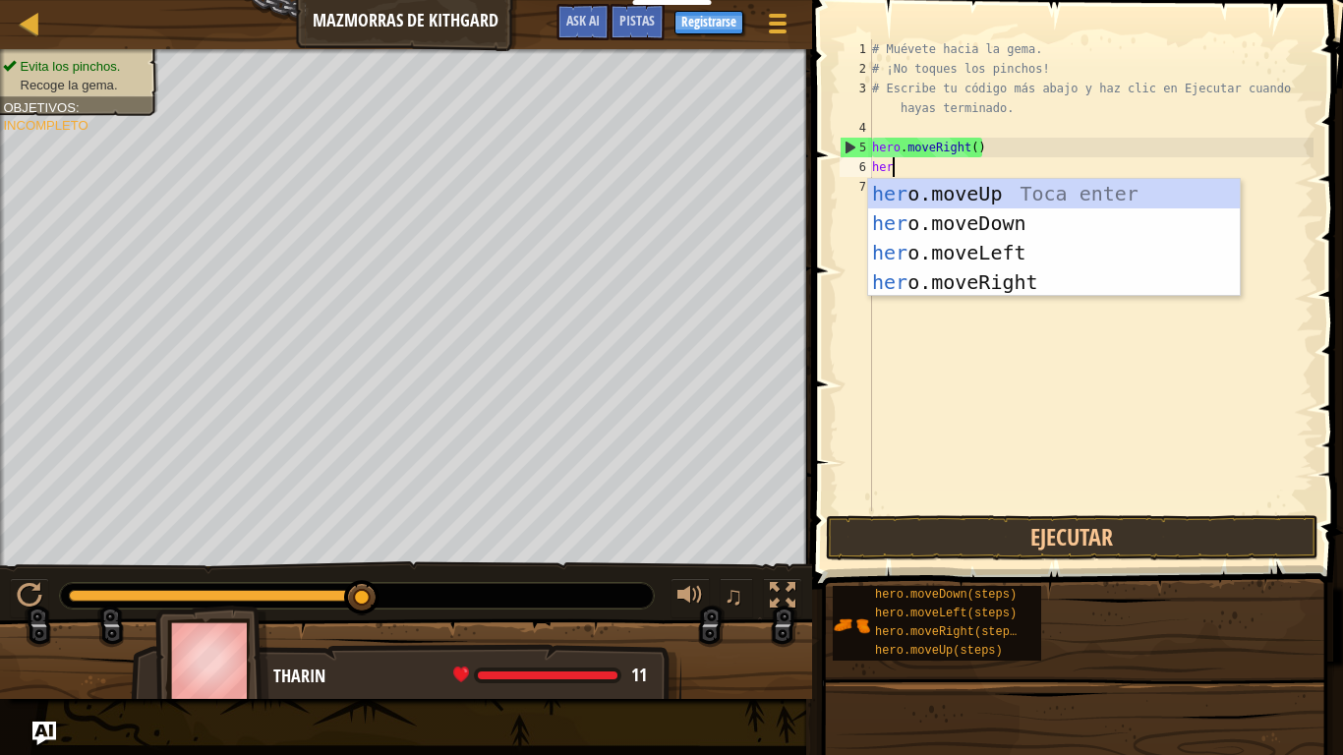
type textarea "hero"
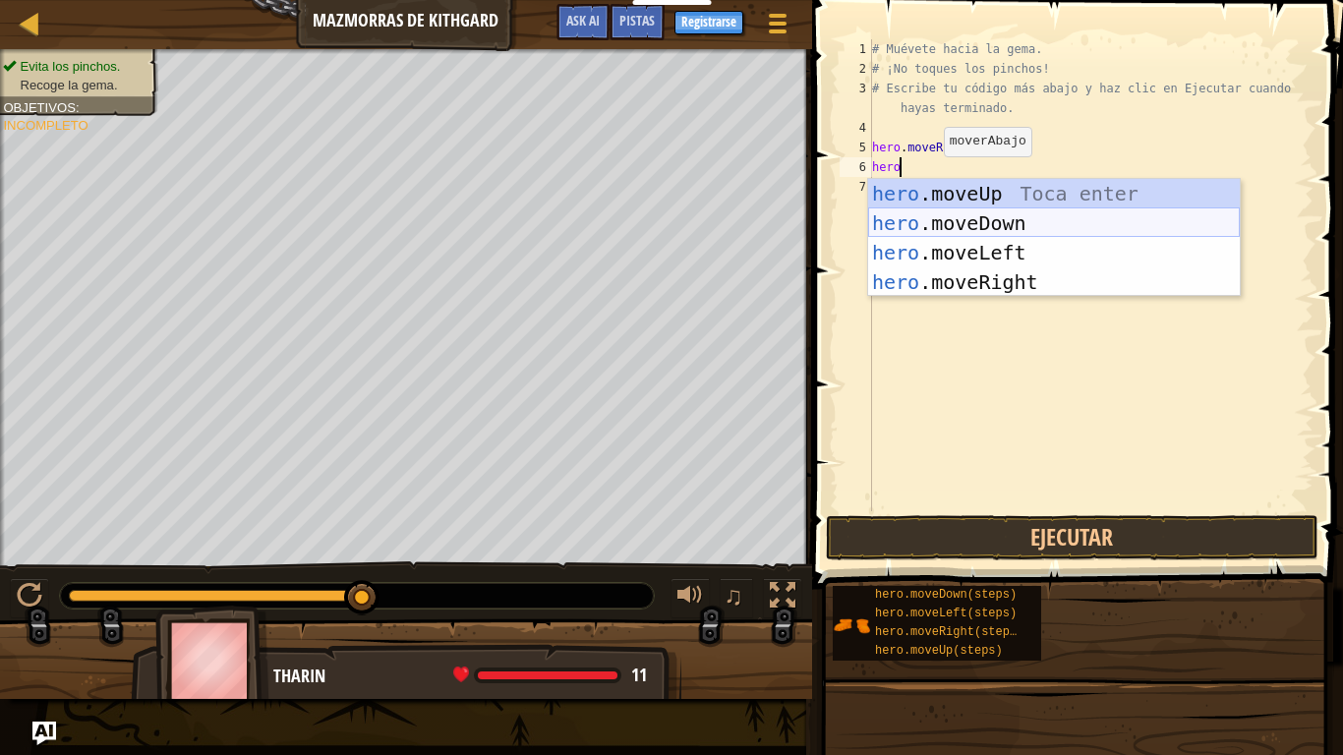
click at [950, 231] on div "hero .moveUp Toca enter hero .moveDown Toca enter hero .moveLeft Toca enter her…" at bounding box center [1054, 267] width 372 height 177
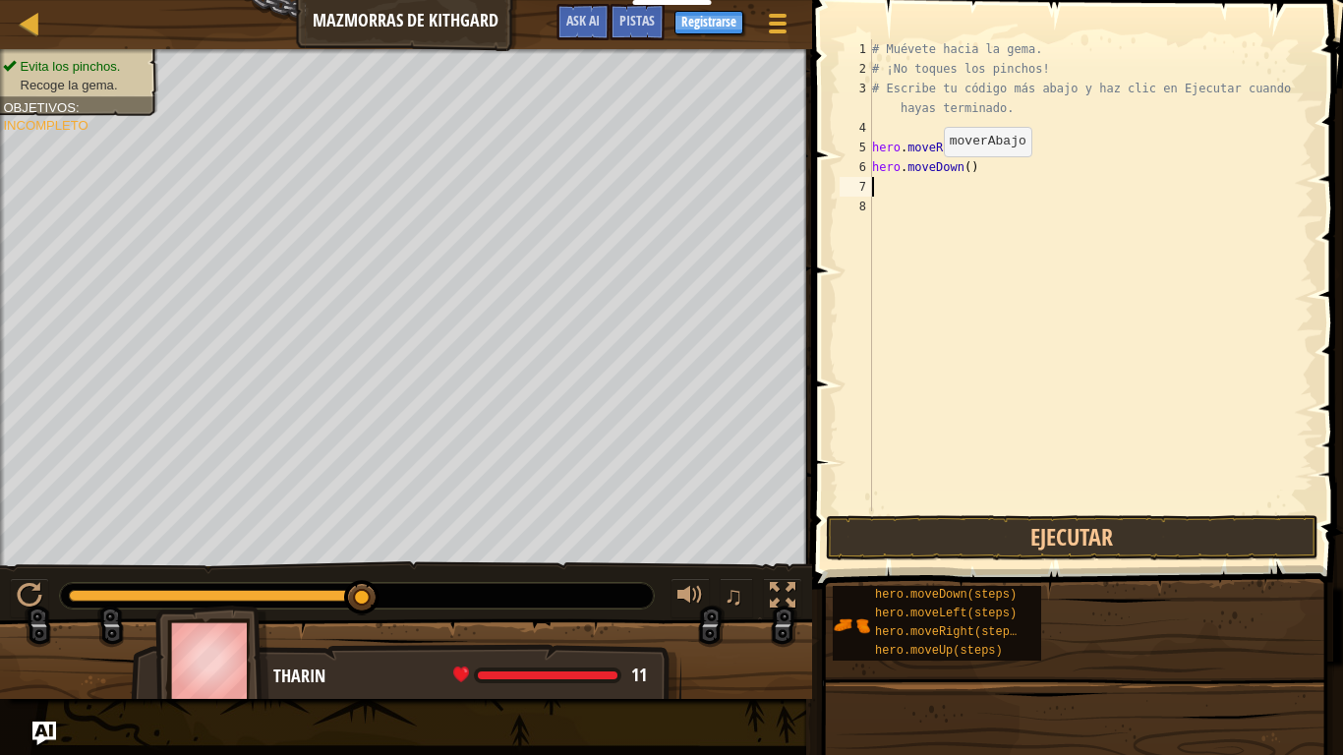
scroll to position [9, 0]
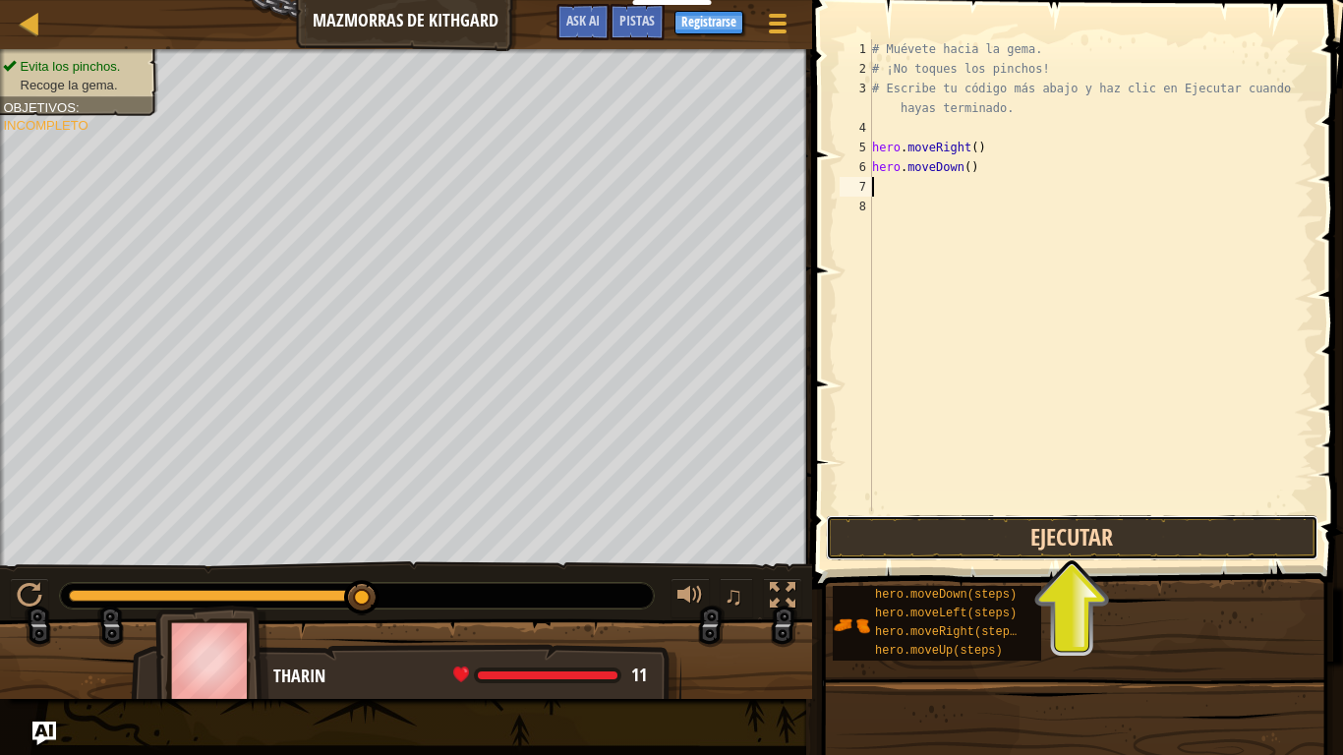
click at [990, 541] on button "Ejecutar" at bounding box center [1072, 537] width 493 height 45
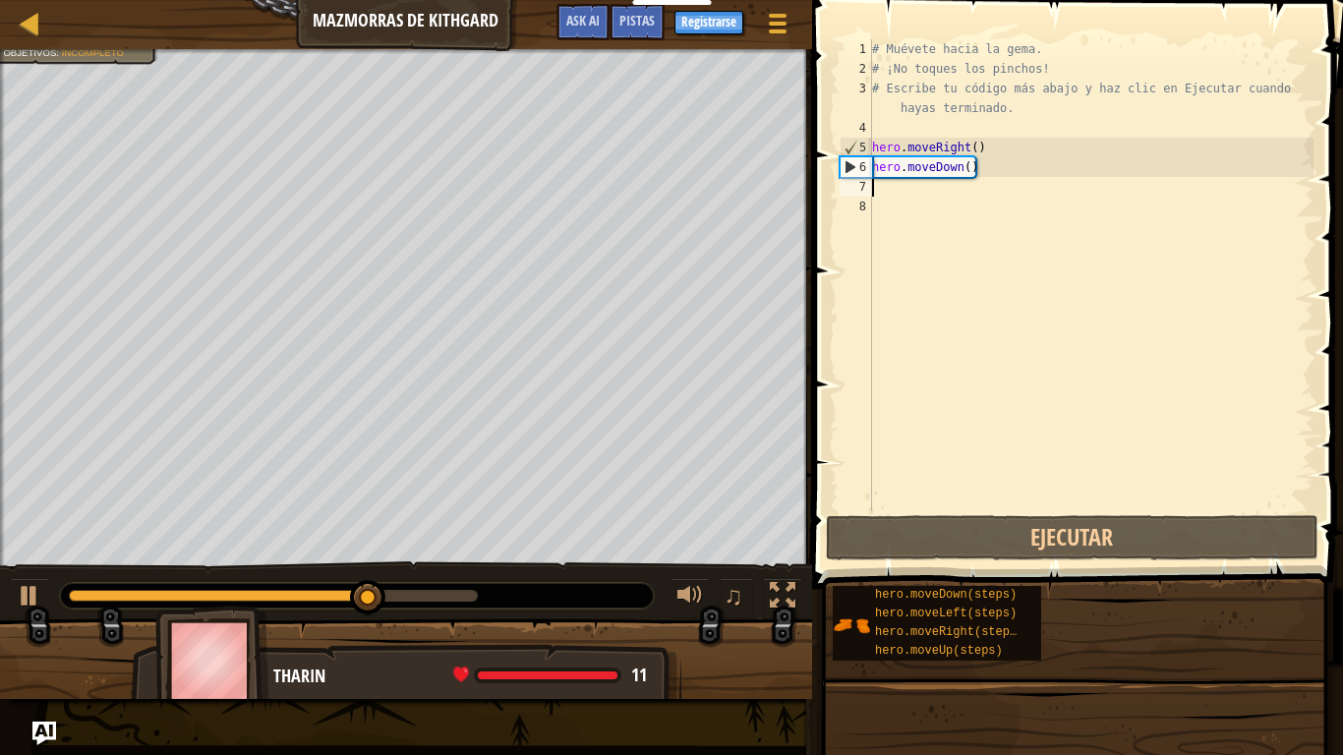
click at [892, 193] on div "# Muévete hacia la gema. # ¡No toques los pinchos! # Escribe tu código más abaj…" at bounding box center [1090, 294] width 445 height 511
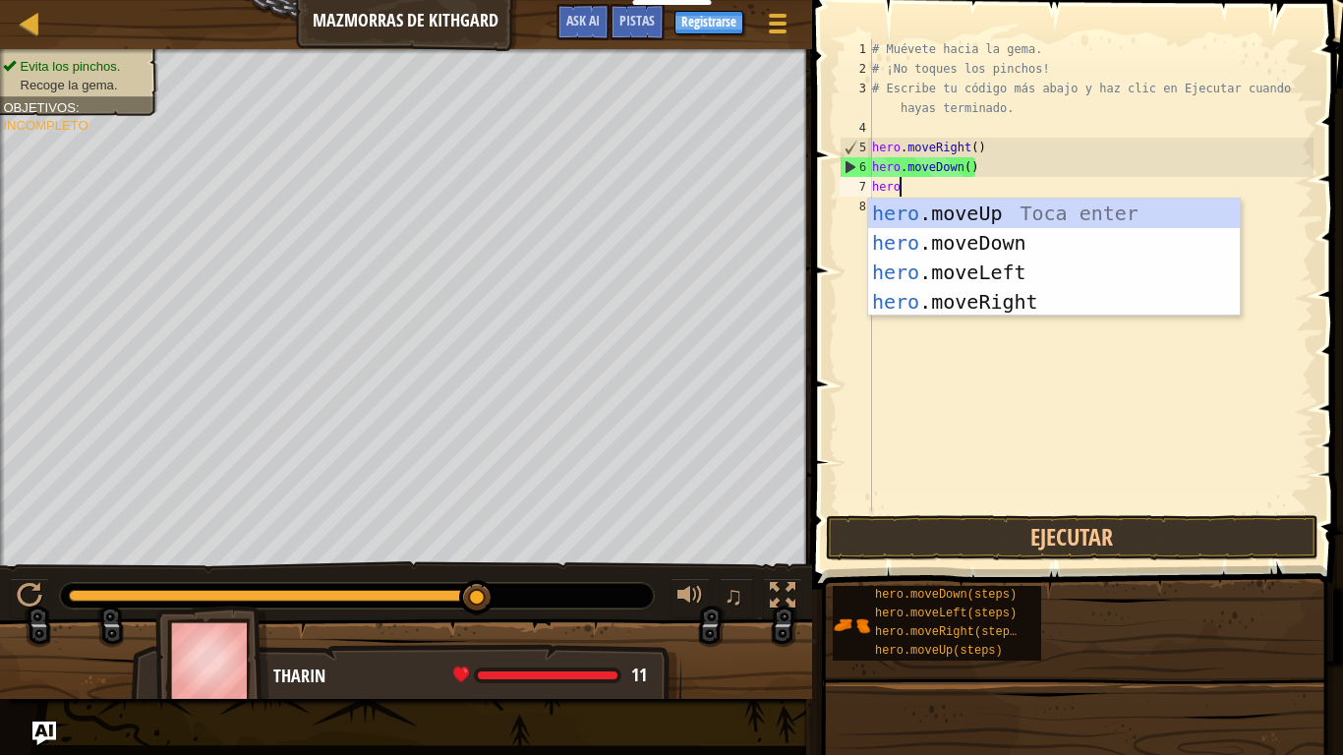
scroll to position [9, 3]
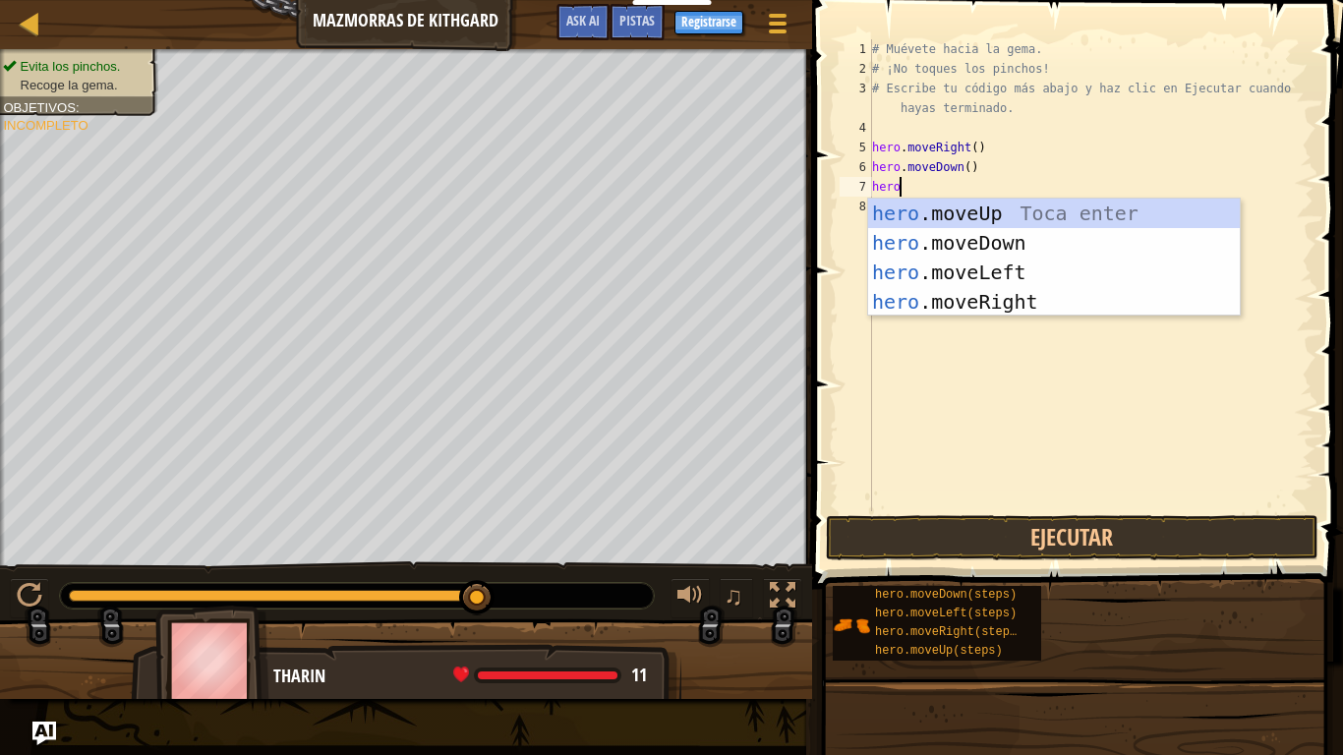
type textarea "hero."
click at [955, 295] on div "hero. moveUp Toca enter hero. moveDown Toca enter hero. moveLeft Toca enter her…" at bounding box center [1054, 287] width 372 height 177
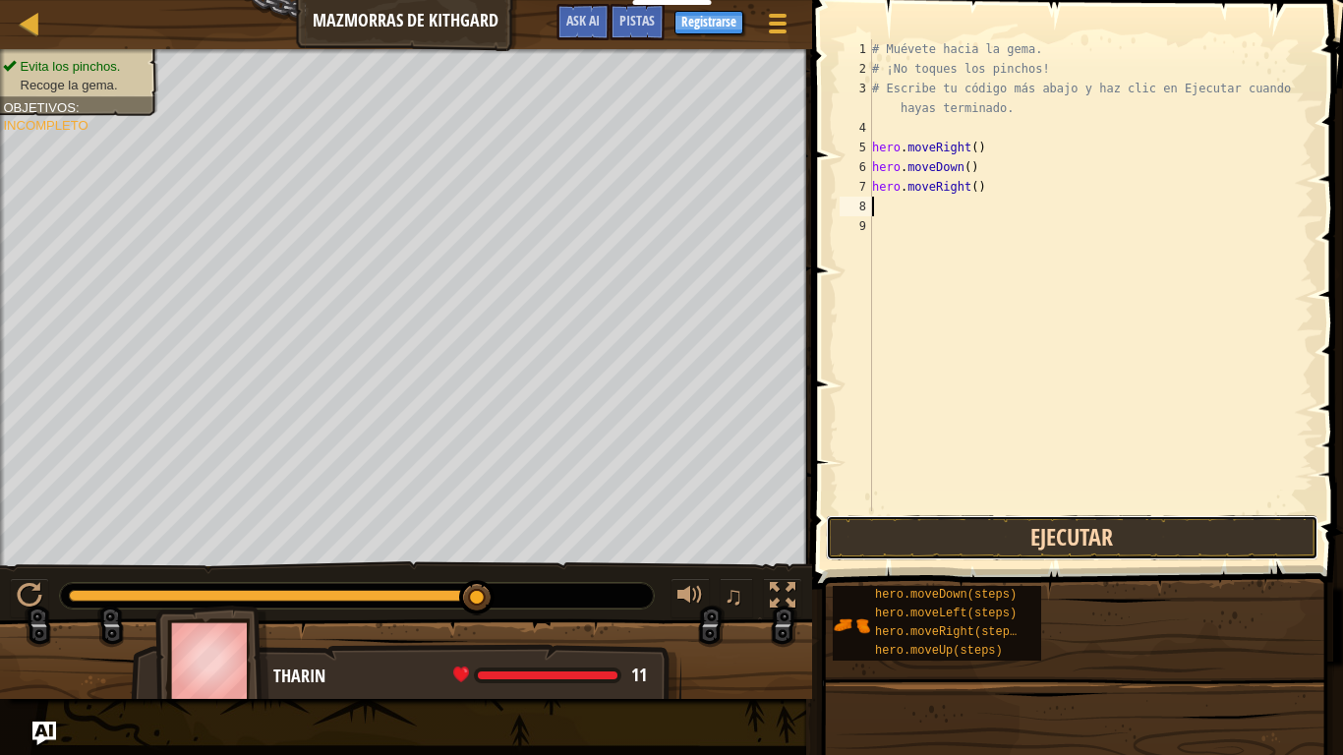
click at [996, 530] on button "Ejecutar" at bounding box center [1072, 537] width 493 height 45
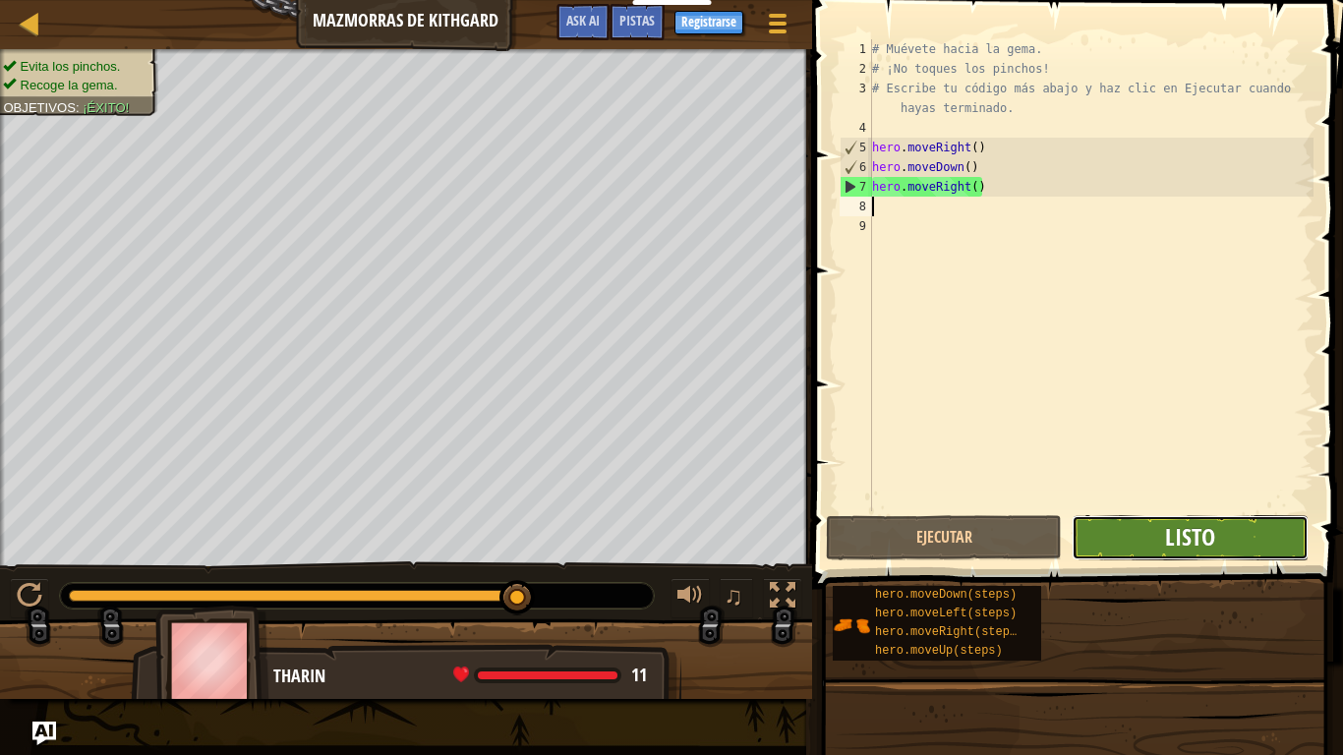
click at [1167, 549] on span "Listo" at bounding box center [1190, 536] width 50 height 31
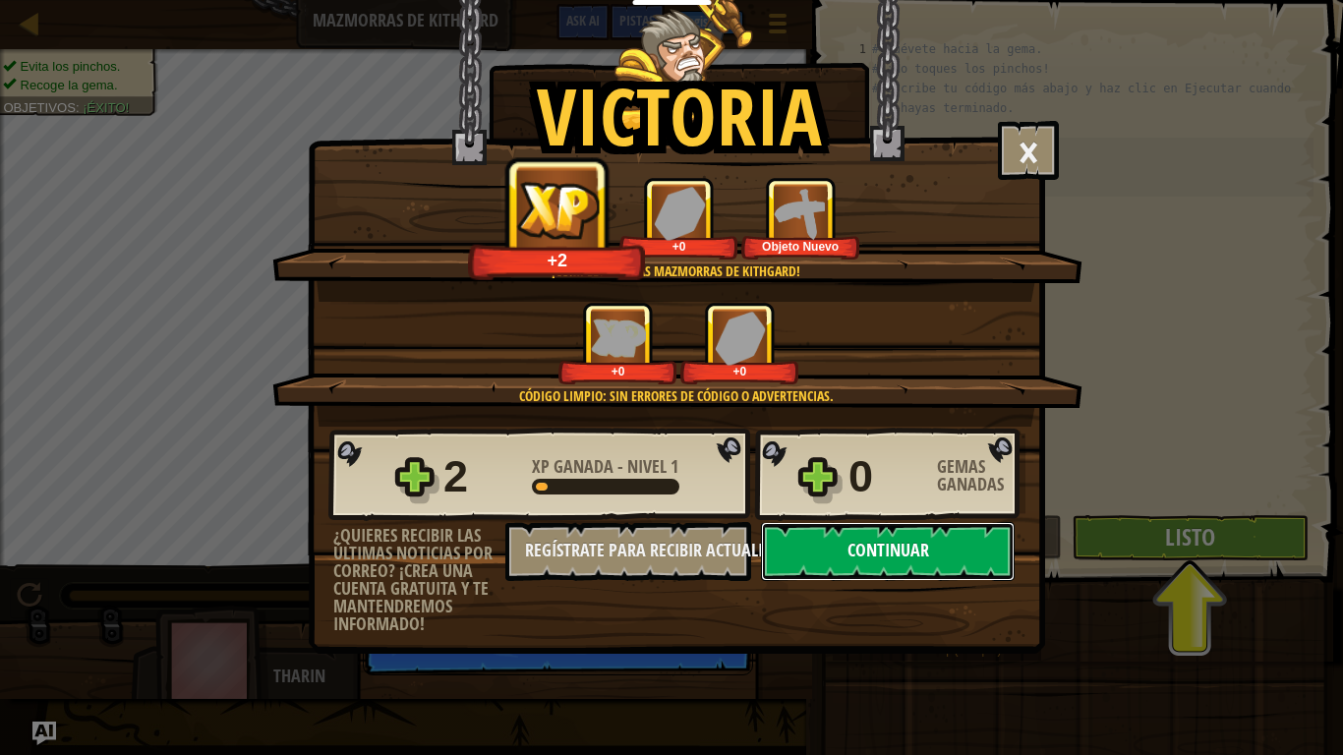
click at [862, 545] on button "Continuar" at bounding box center [888, 551] width 254 height 59
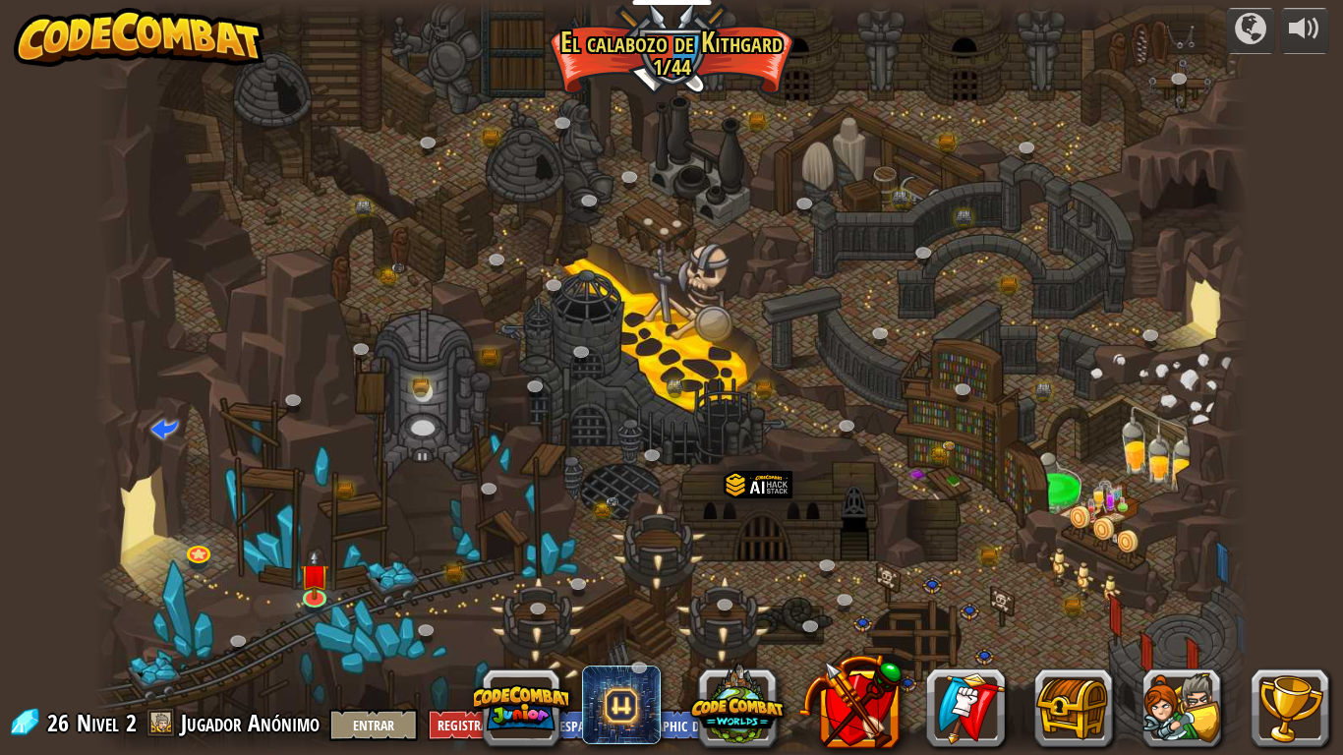
select select "es-419"
click at [320, 593] on img at bounding box center [313, 562] width 29 height 67
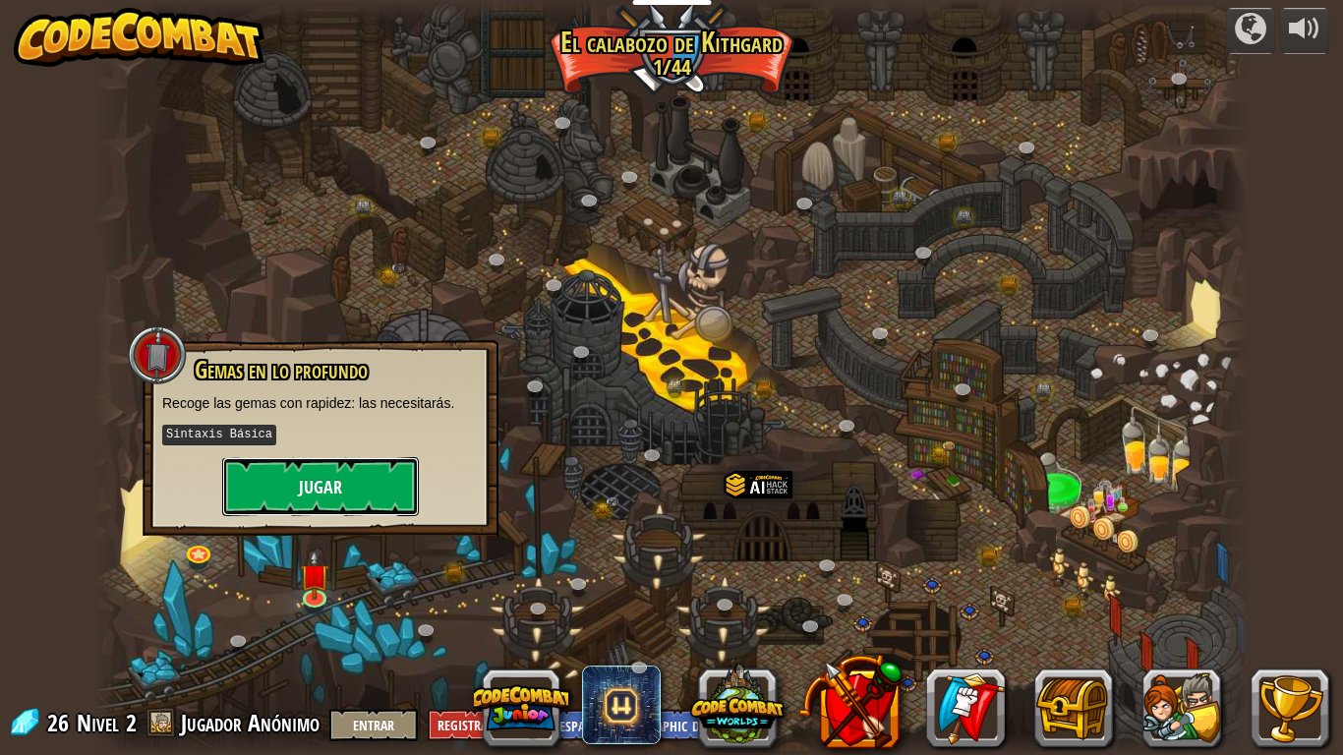
click at [328, 484] on button "Jugar" at bounding box center [320, 486] width 197 height 59
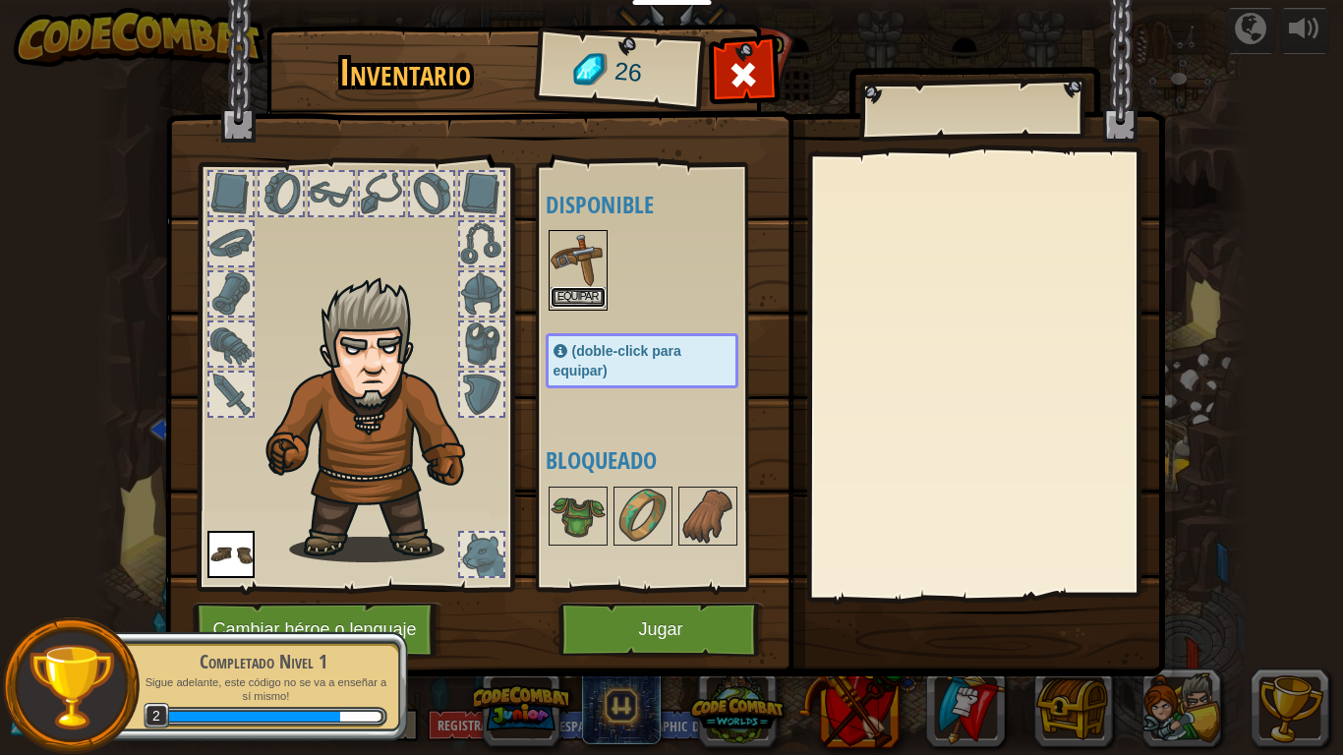
click at [571, 290] on button "Equipar" at bounding box center [578, 297] width 55 height 21
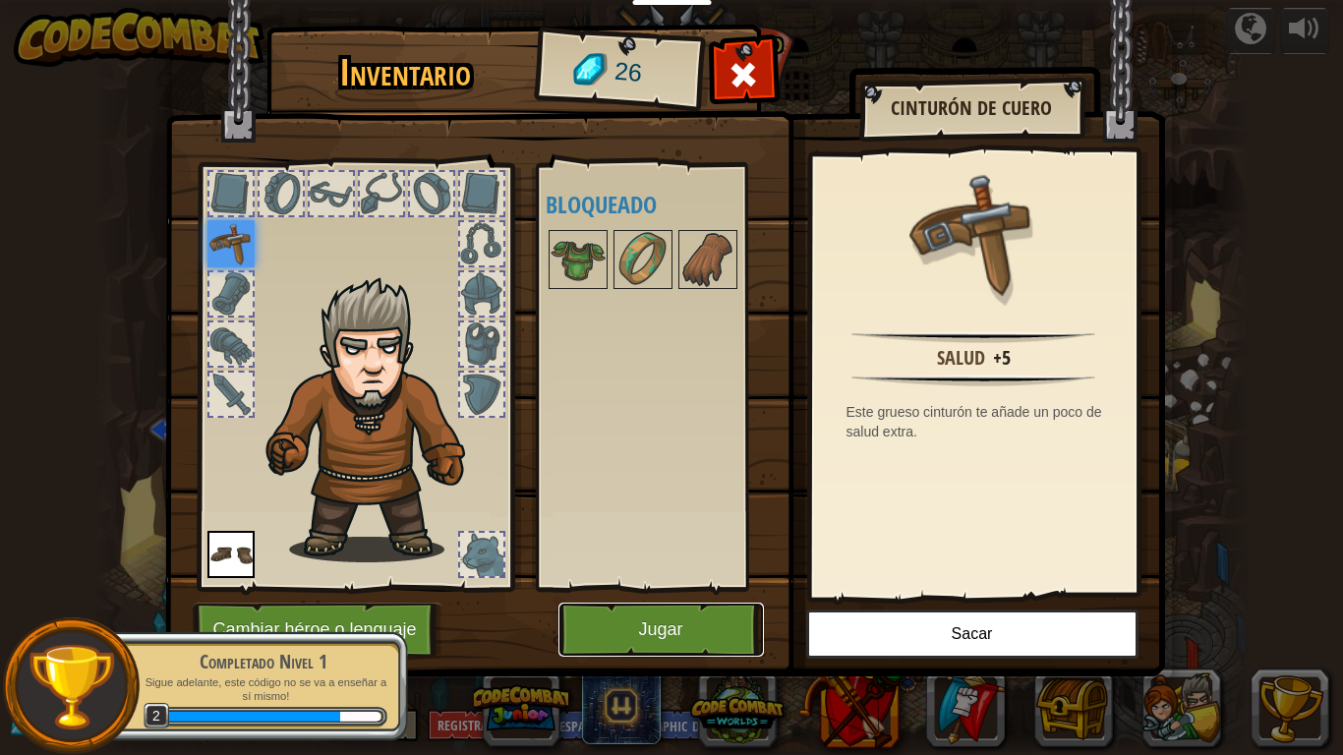
click at [620, 602] on button "Jugar" at bounding box center [660, 630] width 205 height 54
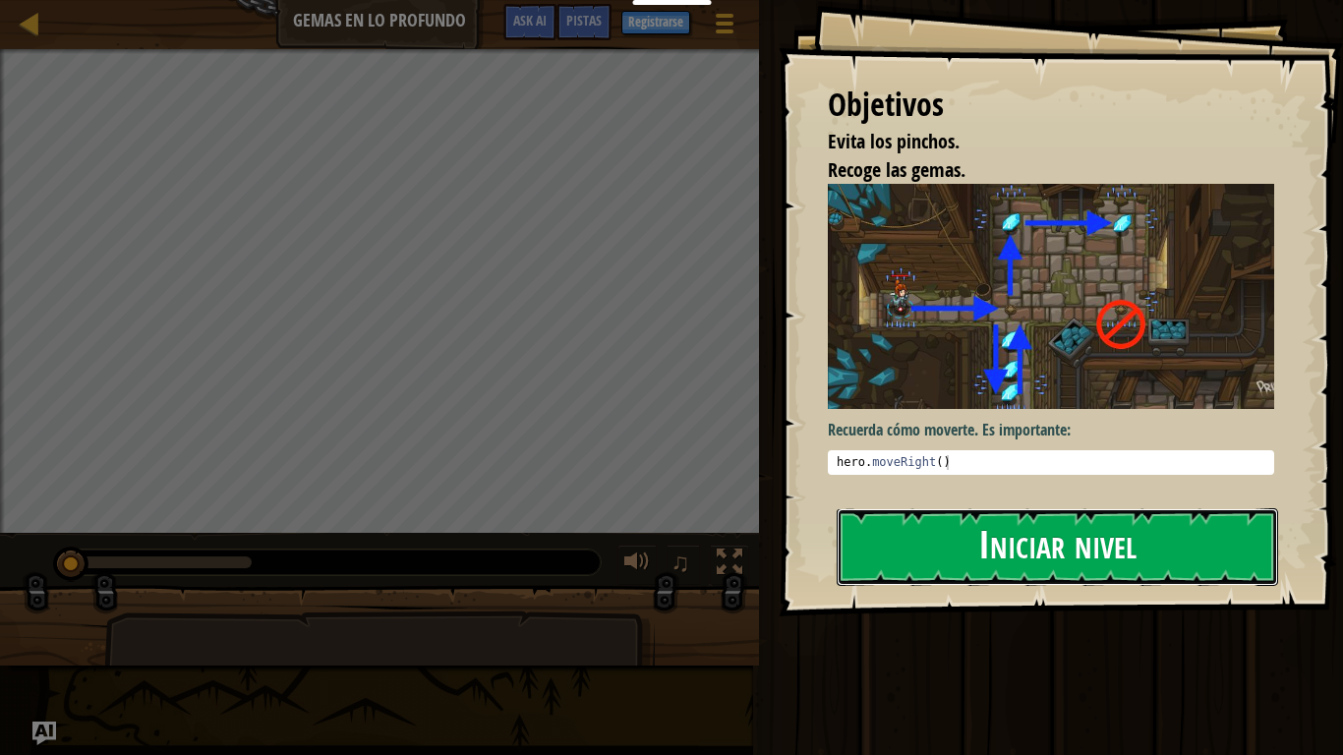
click at [990, 549] on button "Iniciar nivel" at bounding box center [1057, 547] width 441 height 78
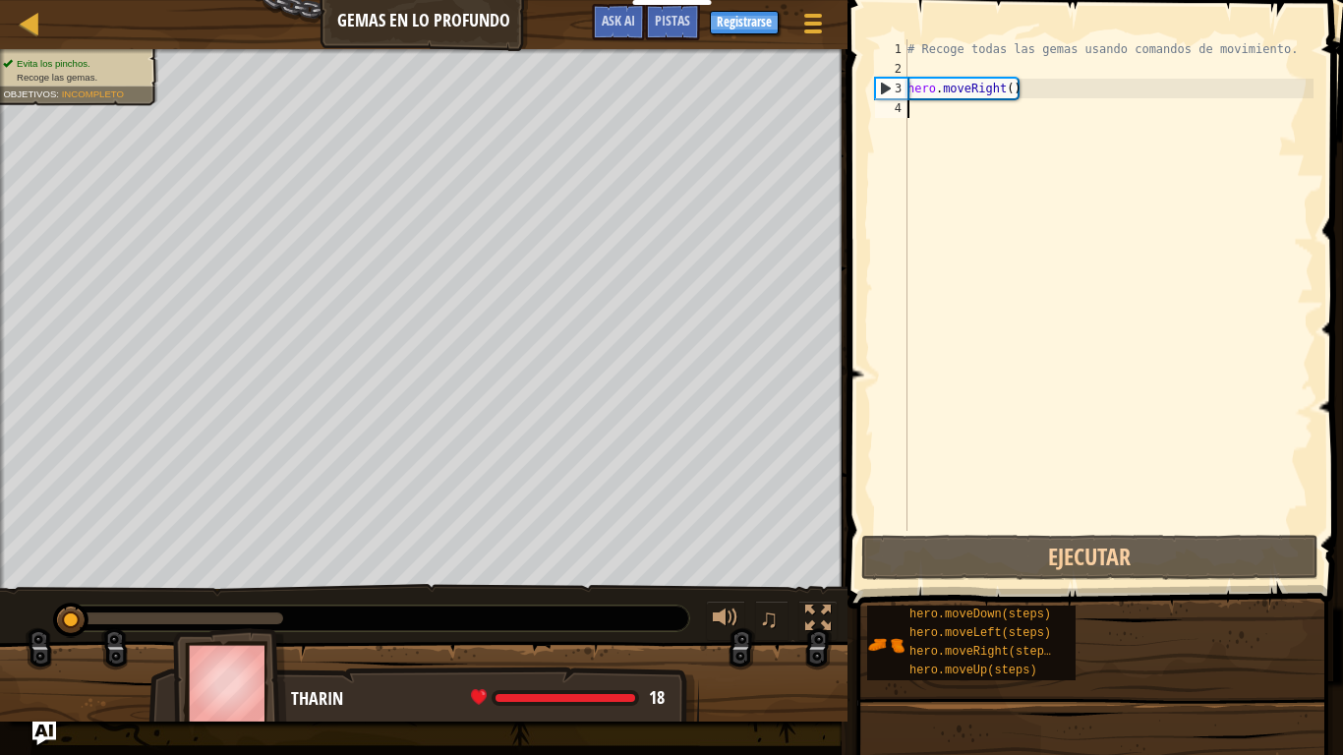
click at [938, 117] on div "# Recoge todas las gemas usando comandos de movimiento. hero . moveRight ( )" at bounding box center [1108, 304] width 410 height 531
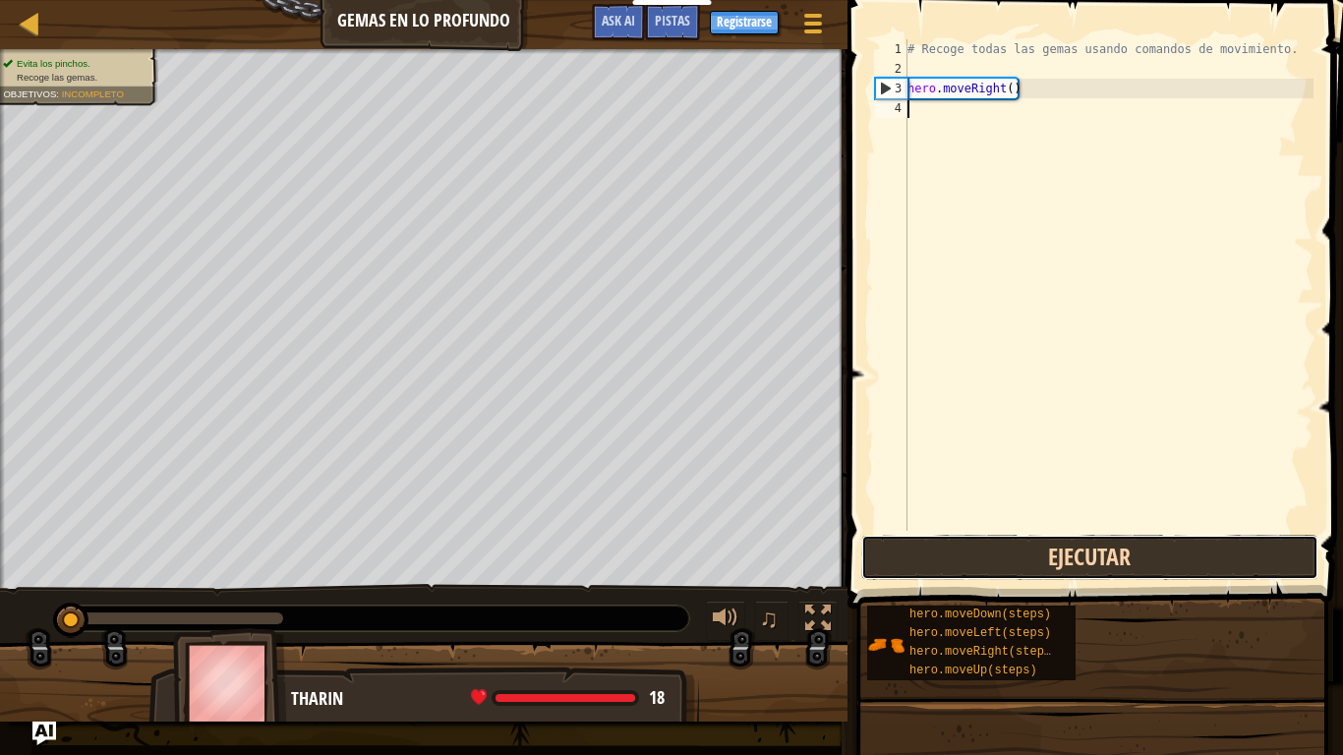
click at [1069, 564] on button "Ejecutar" at bounding box center [1090, 557] width 458 height 45
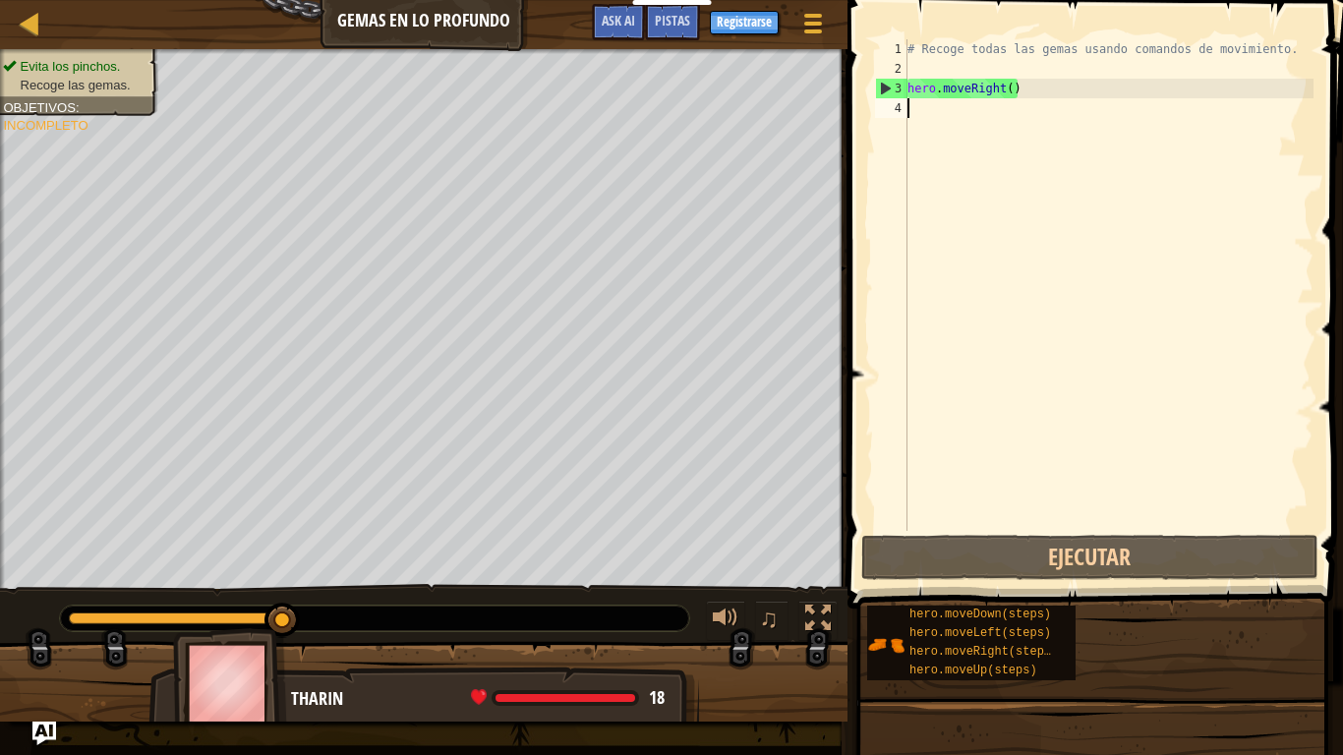
scroll to position [9, 0]
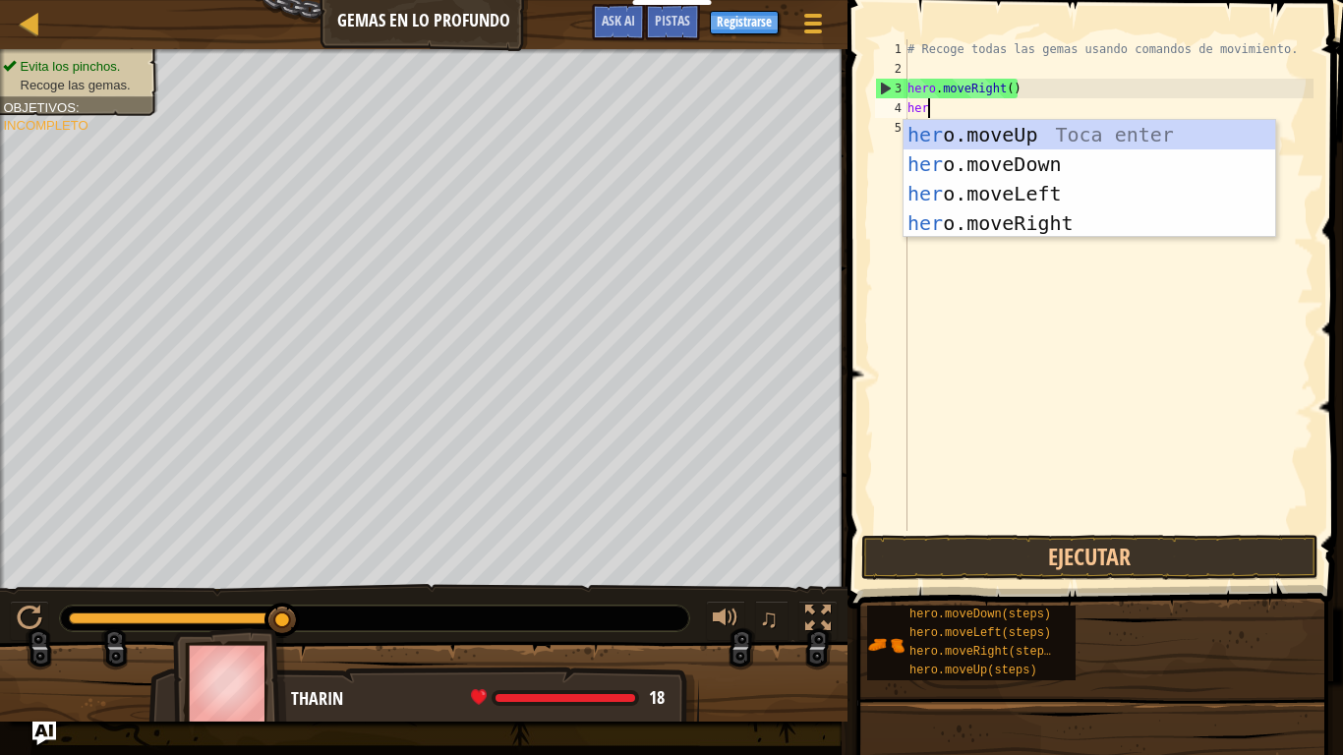
type textarea "hero"
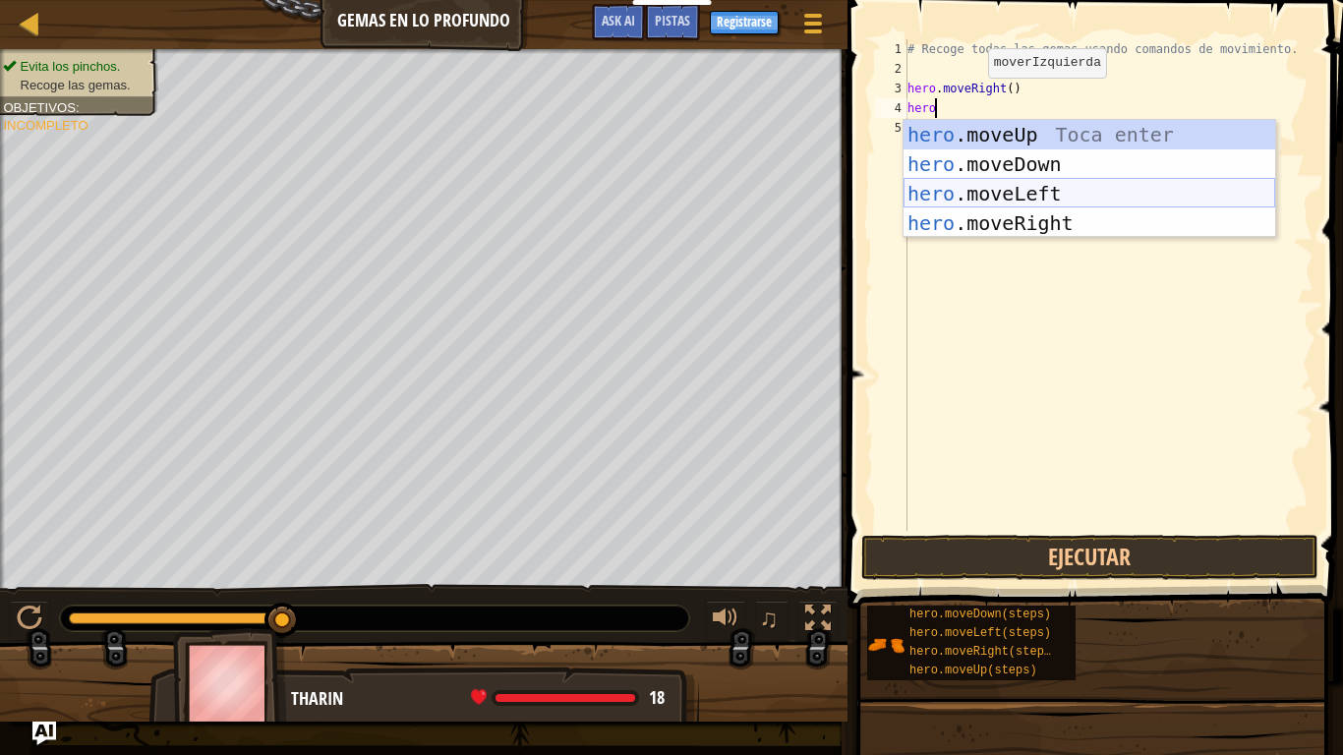
click at [1090, 203] on div "hero .moveUp Toca enter hero .moveDown Toca enter hero .moveLeft Toca enter her…" at bounding box center [1089, 208] width 372 height 177
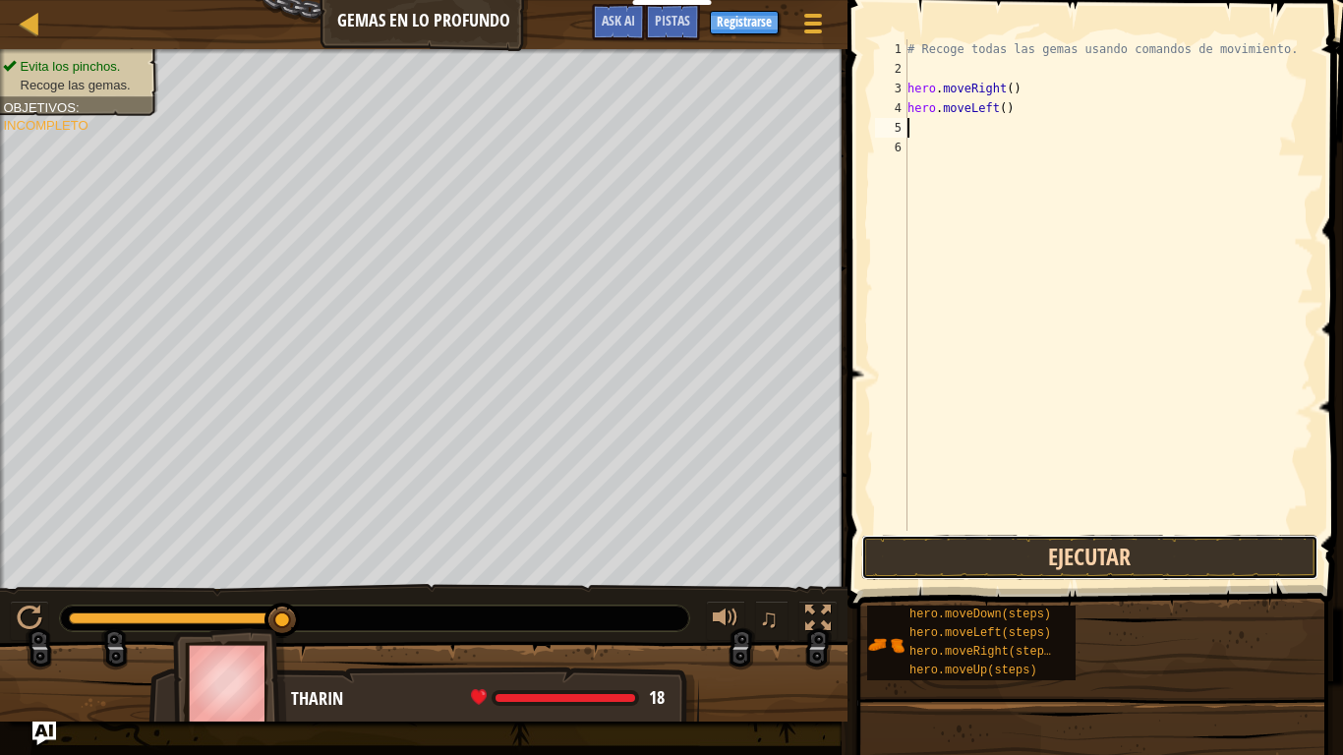
click at [1004, 537] on button "Ejecutar" at bounding box center [1090, 557] width 458 height 45
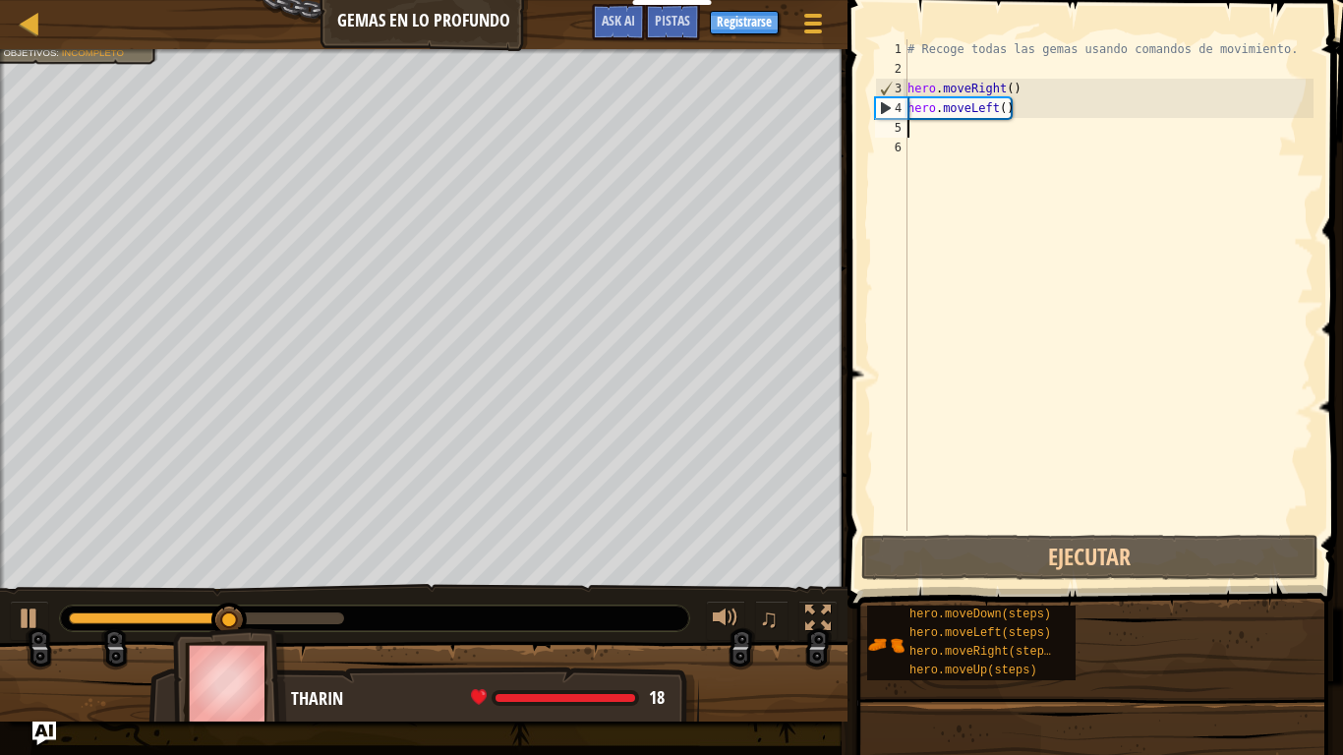
click at [1020, 110] on div "# Recoge todas las gemas usando comandos de movimiento. hero . moveRight ( ) he…" at bounding box center [1108, 304] width 410 height 531
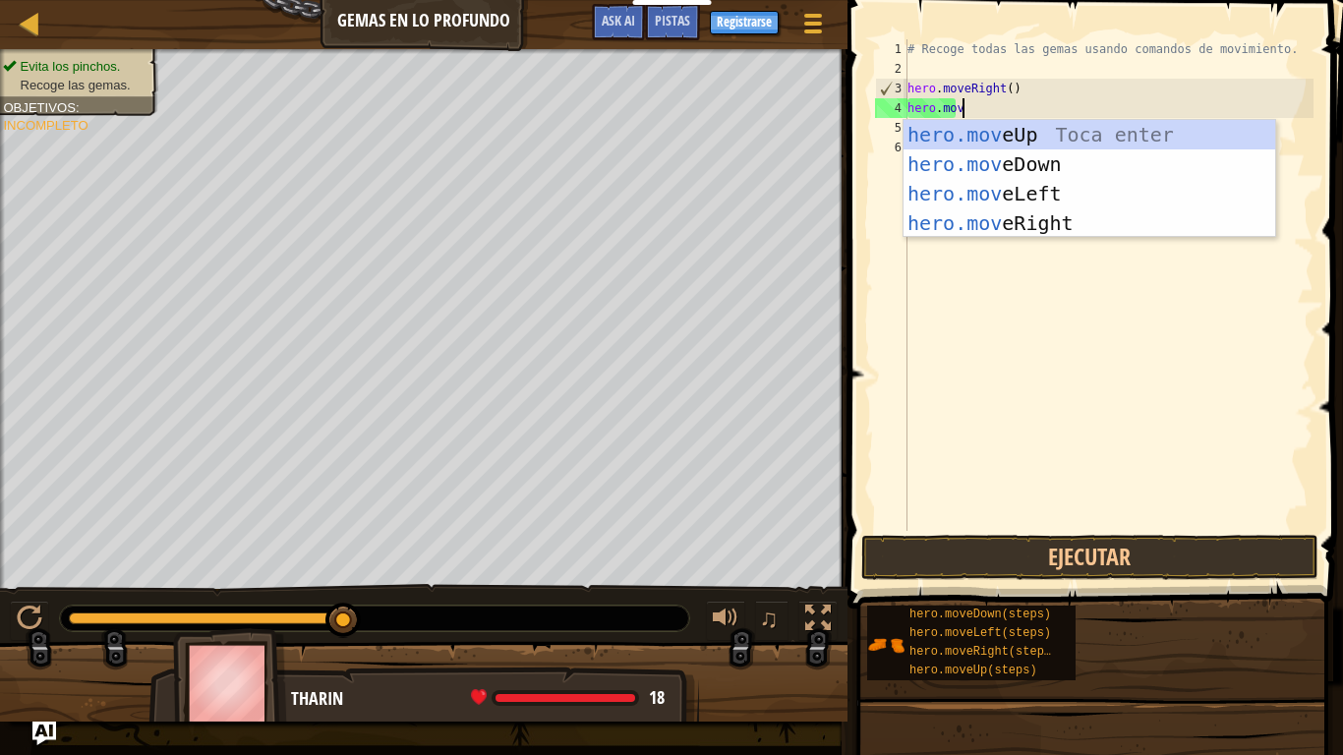
type textarea "hero.move"
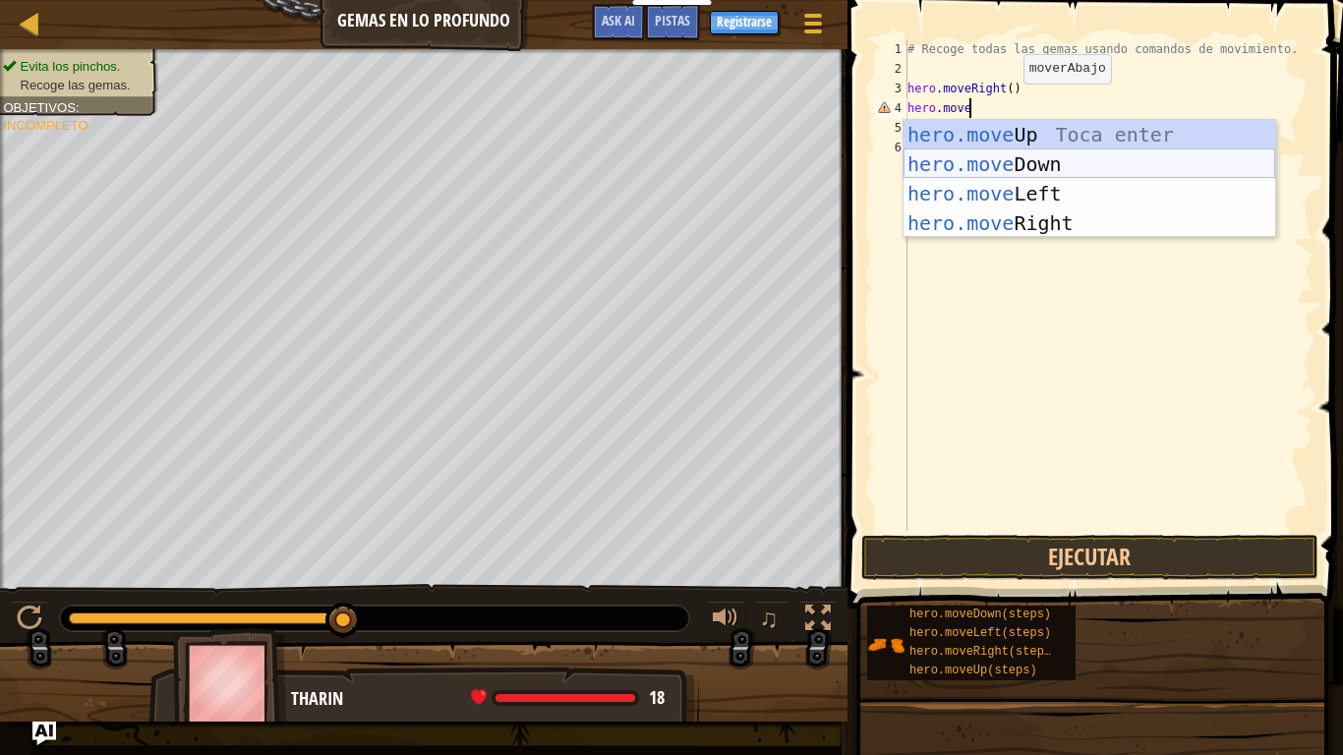
click at [1050, 165] on div "hero.move Up Toca enter hero.move Down Toca enter hero.move Left Toca enter her…" at bounding box center [1089, 208] width 372 height 177
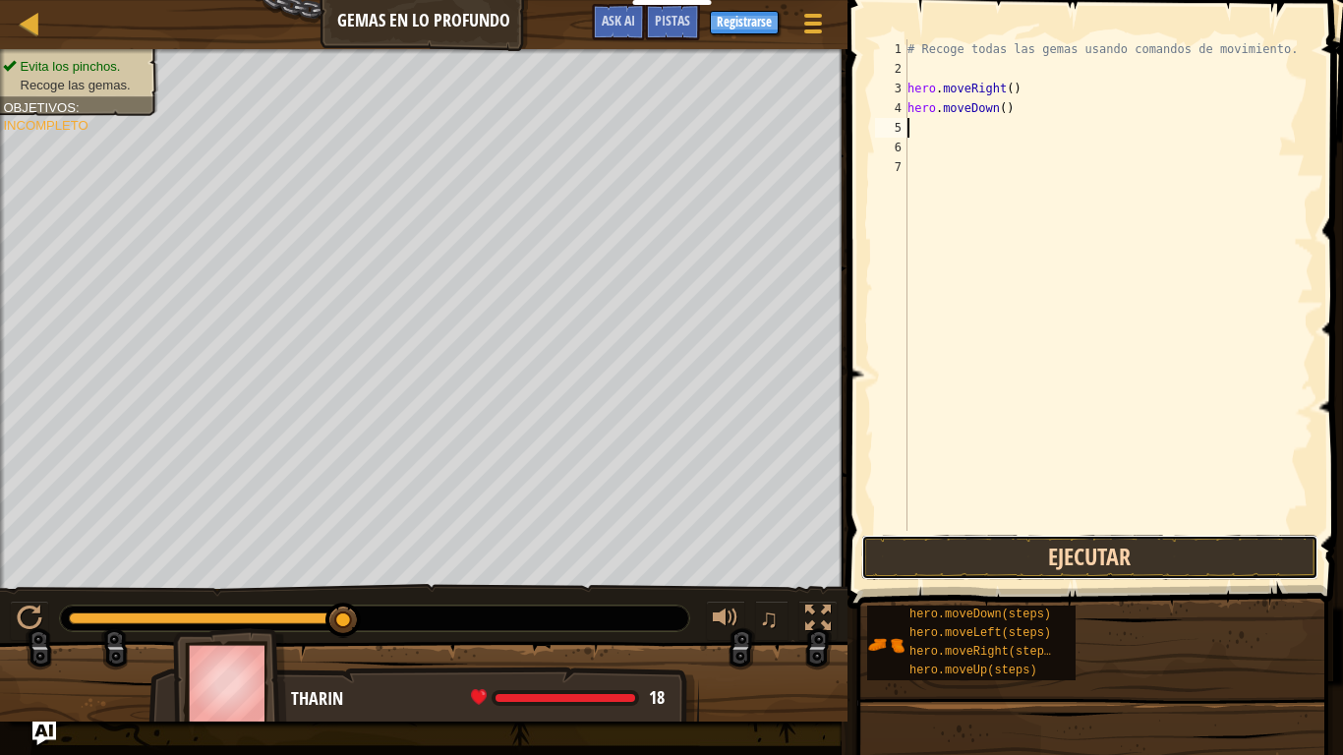
click at [1062, 559] on button "Ejecutar" at bounding box center [1090, 557] width 458 height 45
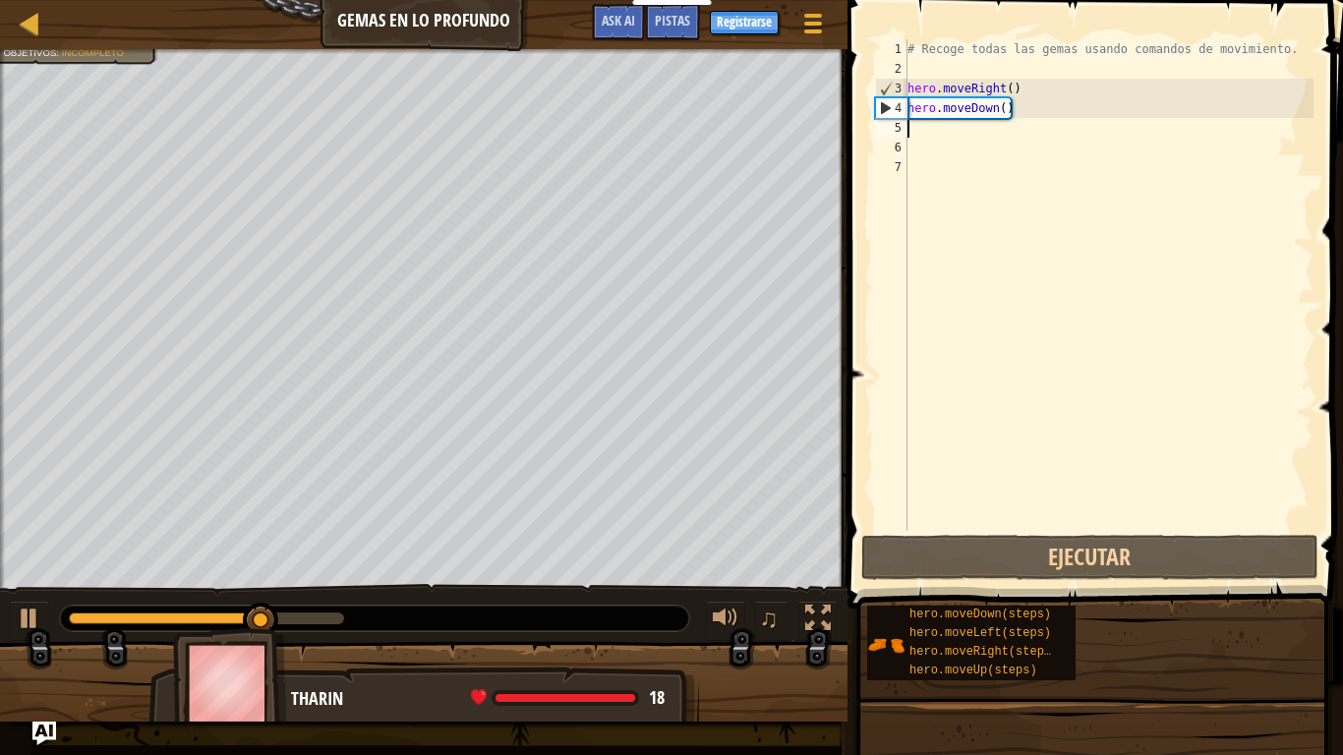
click at [957, 134] on div "# Recoge todas las gemas usando comandos de movimiento. hero . moveRight ( ) he…" at bounding box center [1108, 304] width 410 height 531
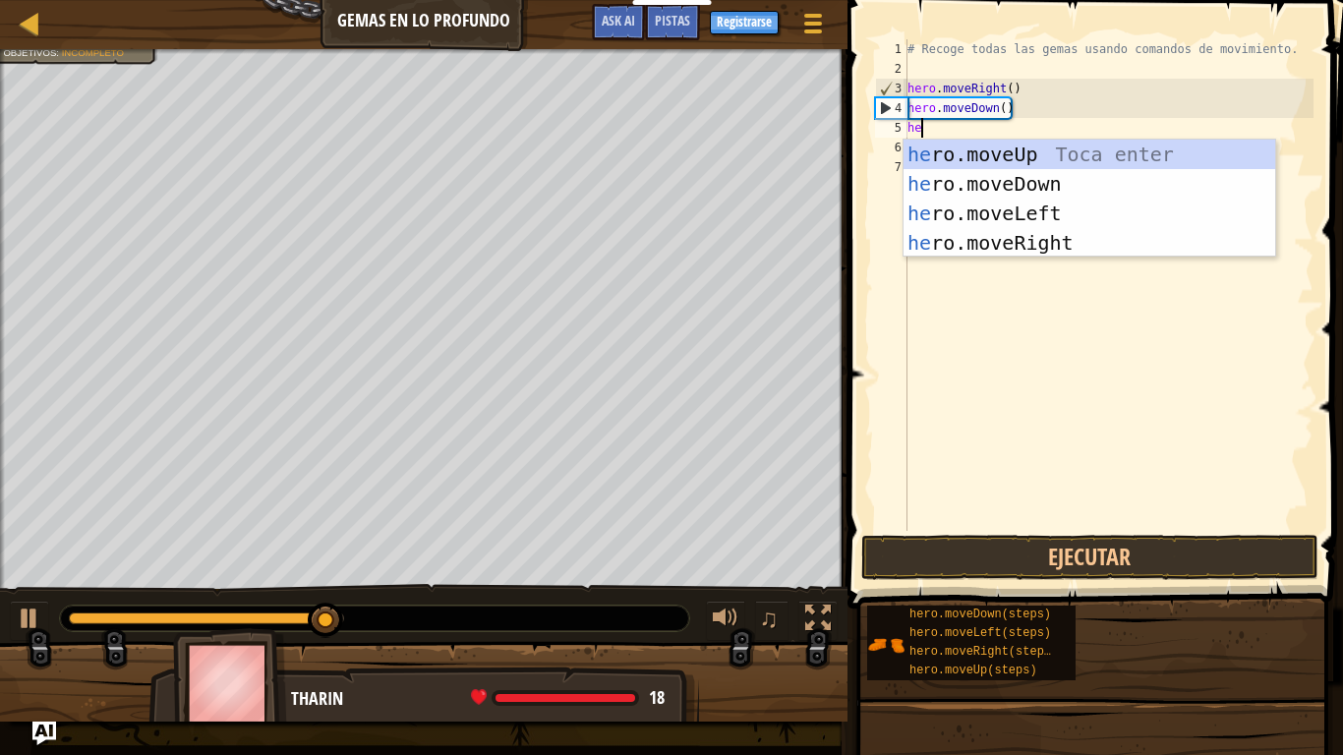
type textarea "heo"
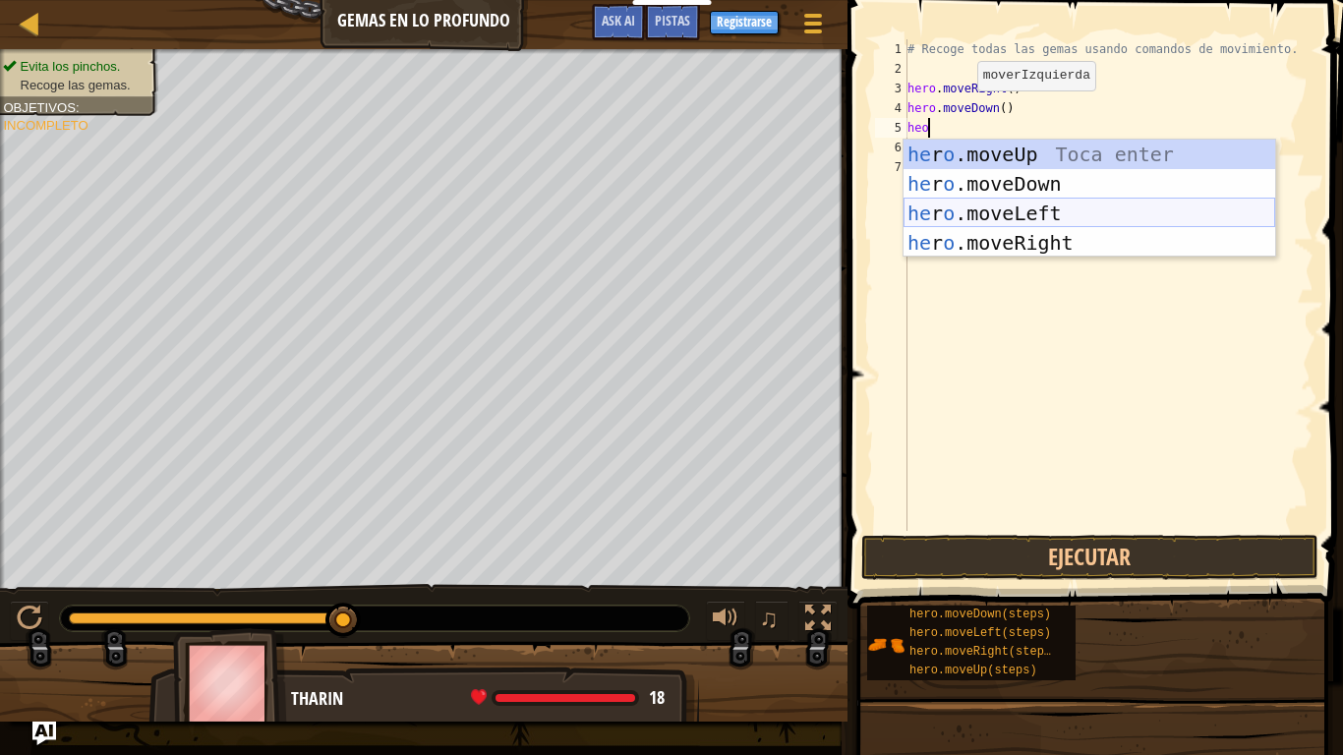
click at [1103, 216] on div "he r o .moveUp Toca enter he r o .moveDown Toca enter he r o .moveLeft Toca ent…" at bounding box center [1089, 228] width 372 height 177
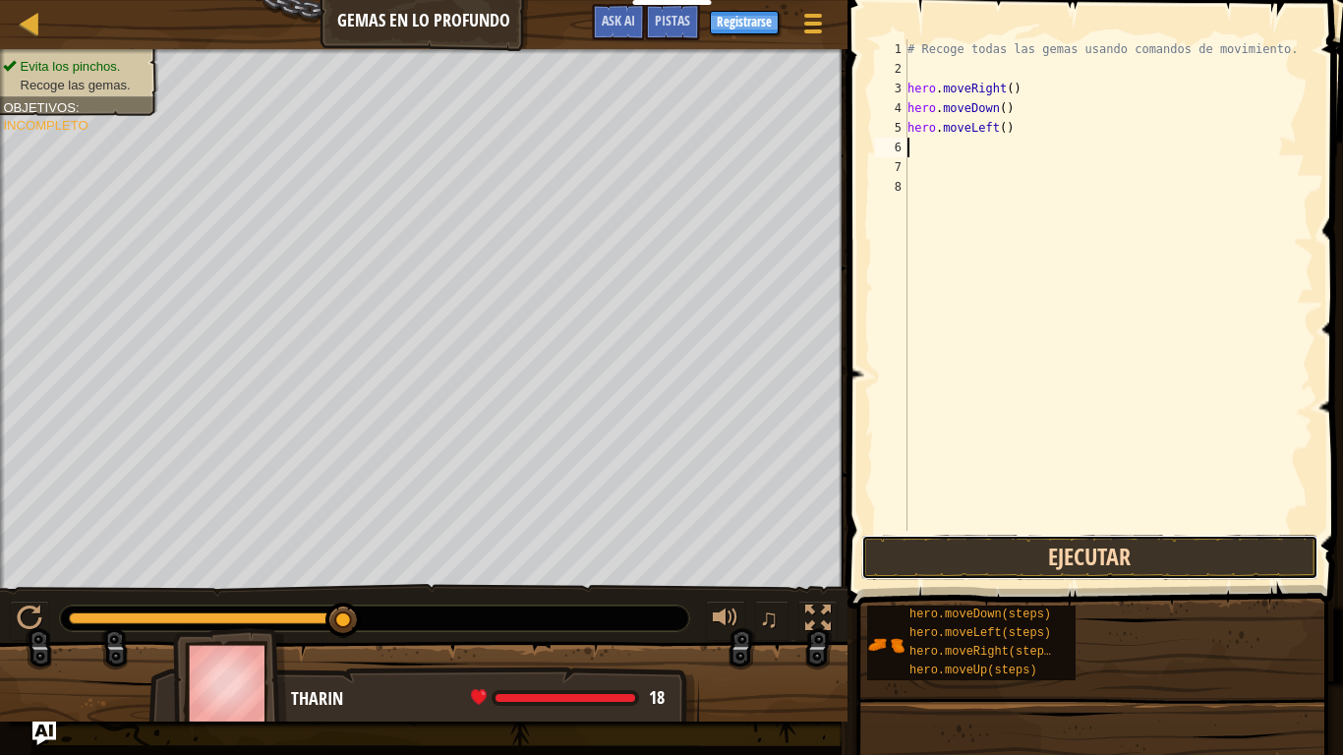
click at [1074, 546] on button "Ejecutar" at bounding box center [1090, 557] width 458 height 45
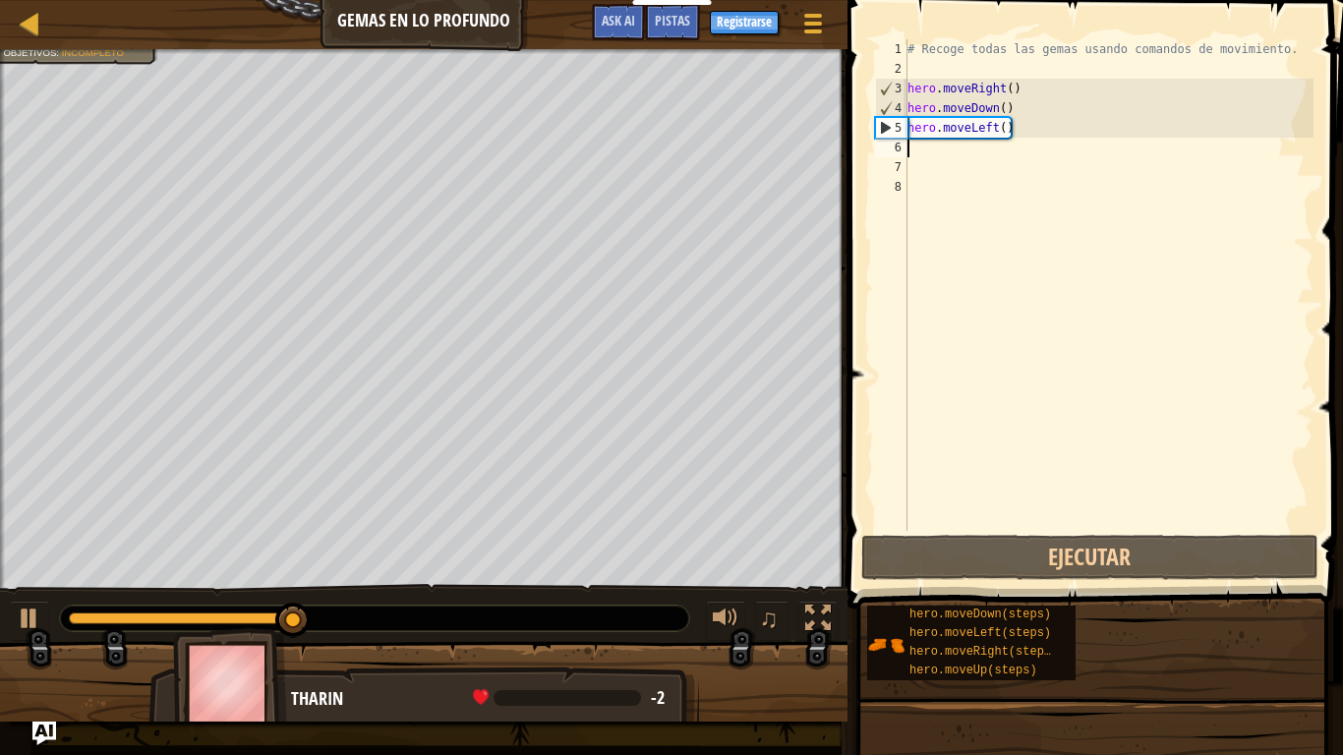
click at [1019, 138] on div "# Recoge todas las gemas usando comandos de movimiento. hero . moveRight ( ) he…" at bounding box center [1108, 304] width 410 height 531
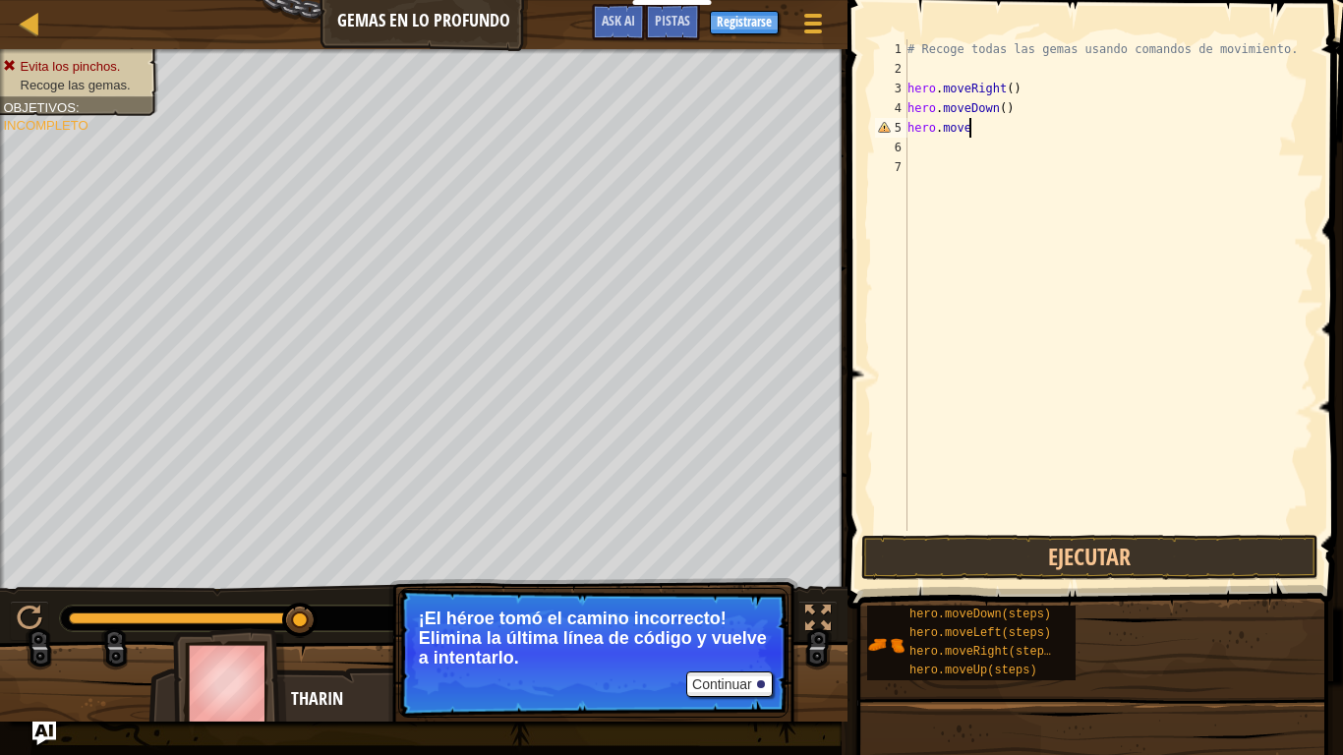
scroll to position [9, 8]
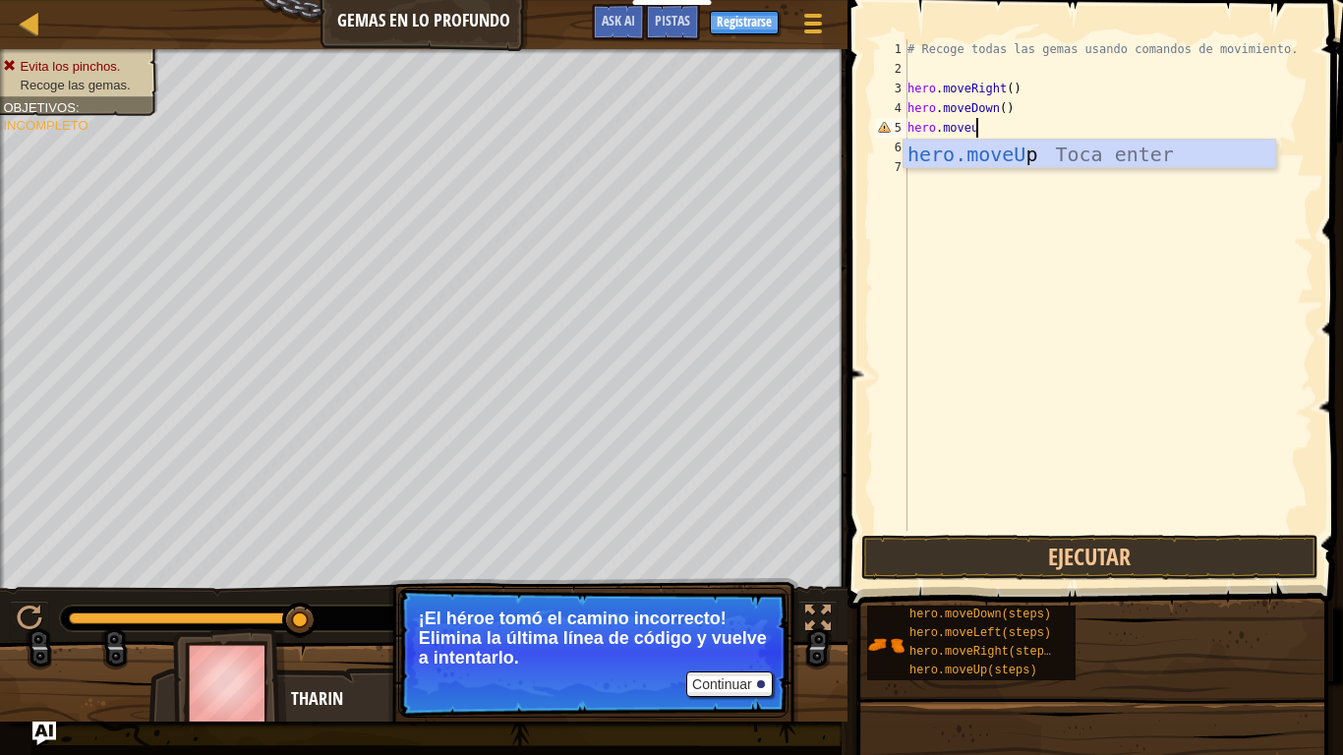
type textarea "hero.moveup"
click at [1021, 145] on div "hero.moveUp Toca enter" at bounding box center [1089, 184] width 372 height 88
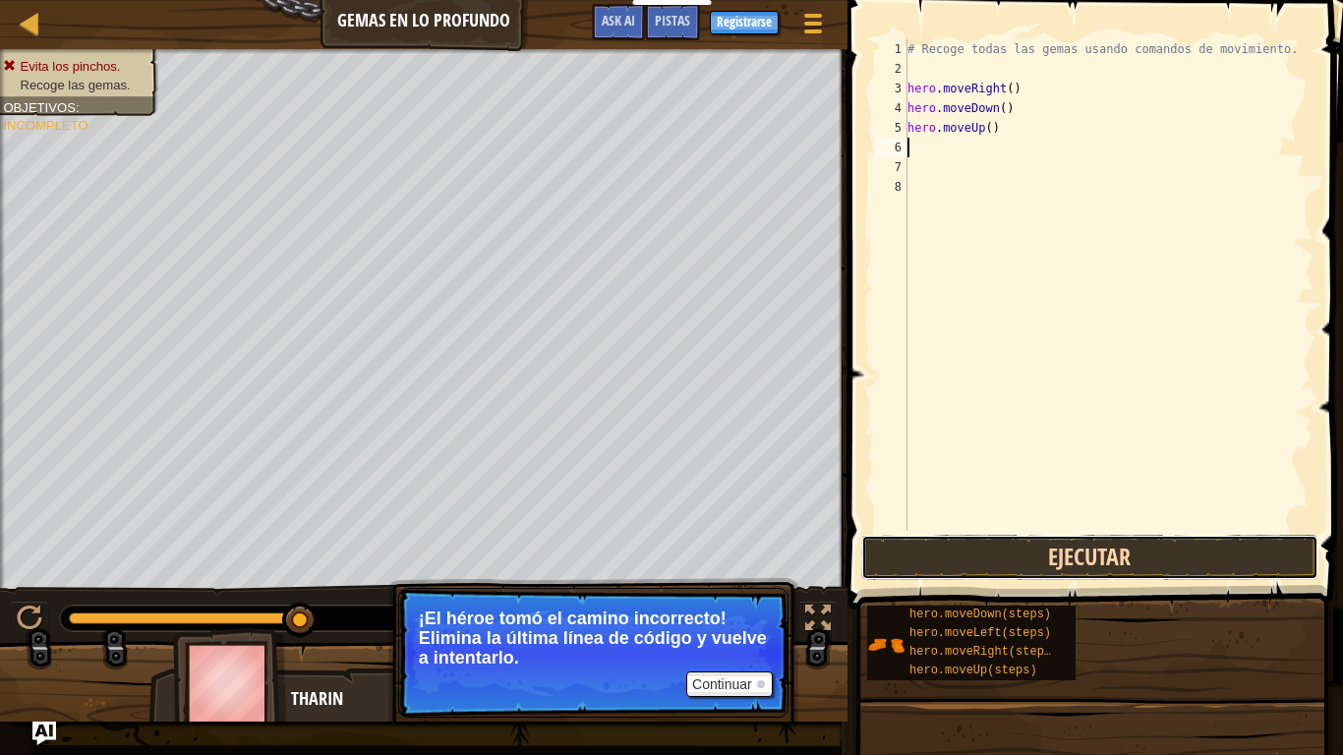
click at [1015, 543] on button "Ejecutar" at bounding box center [1090, 557] width 458 height 45
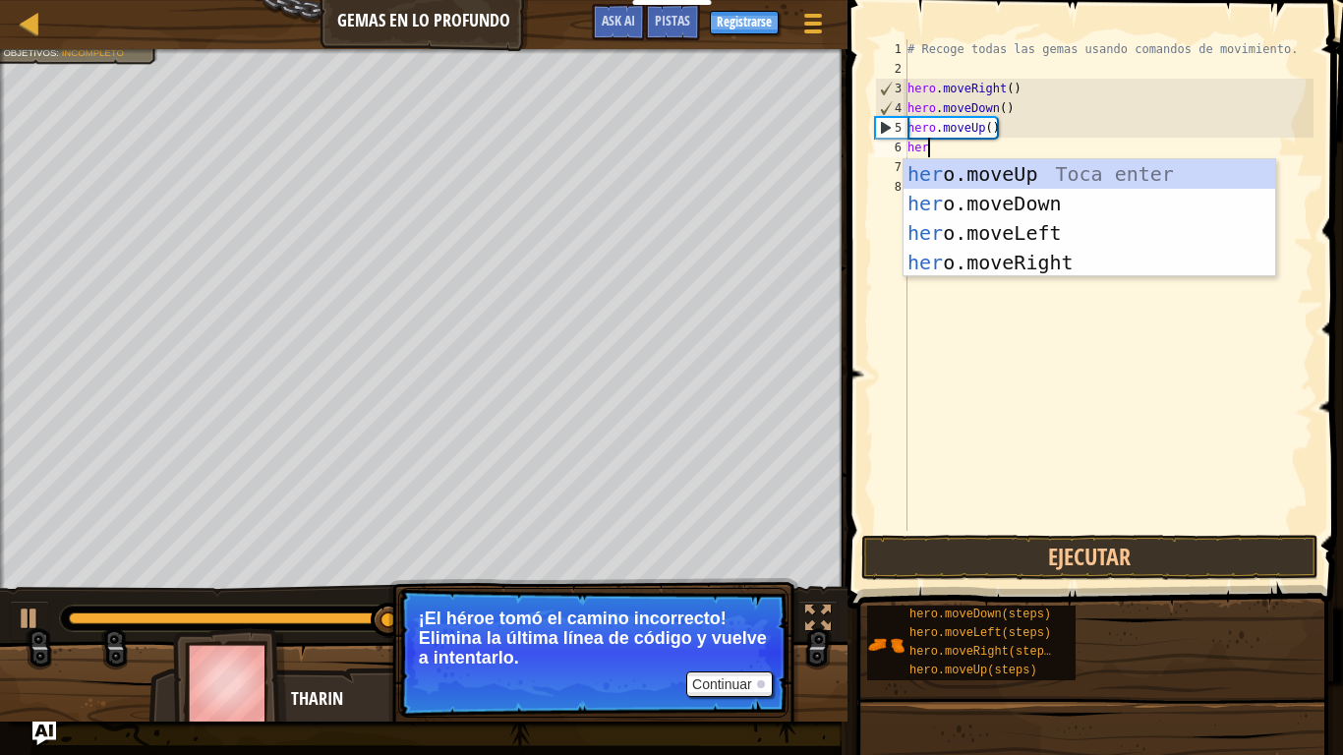
type textarea "hero"
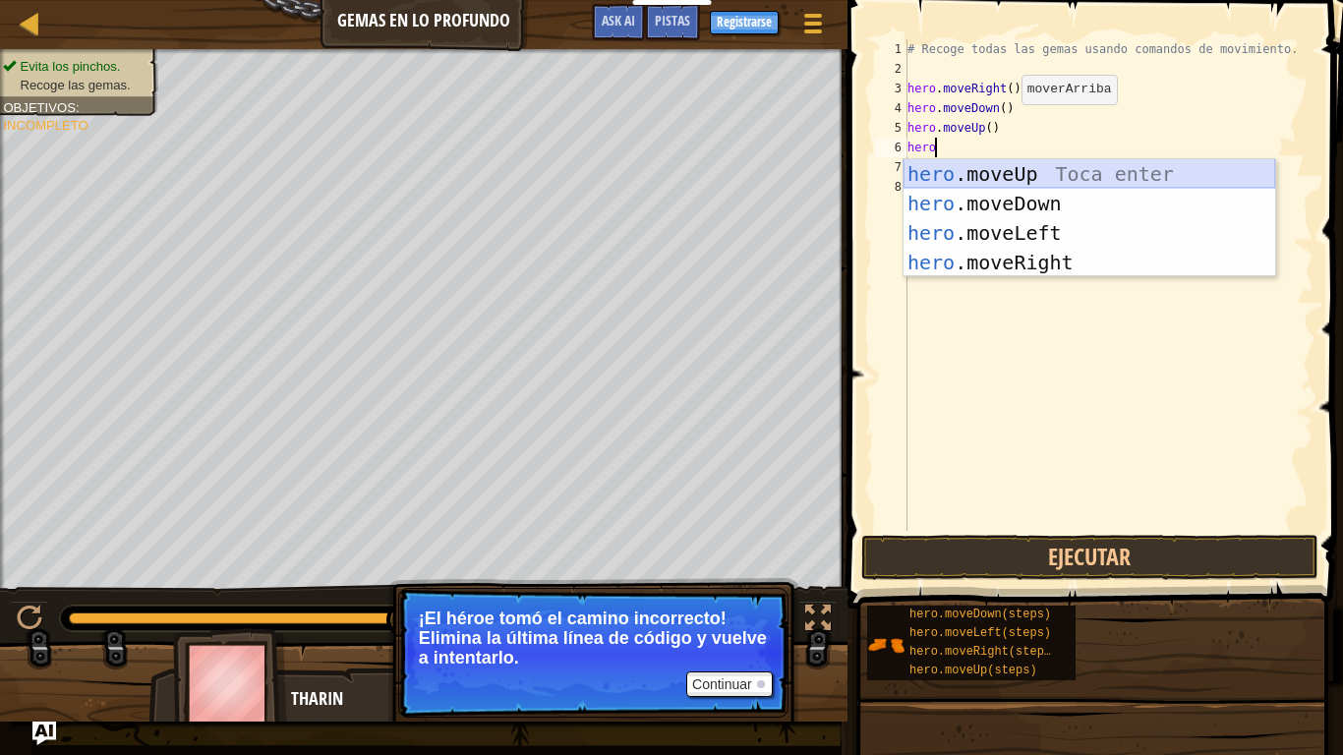
click at [1056, 166] on div "hero .moveUp Toca enter hero .moveDown Toca enter hero .moveLeft Toca enter her…" at bounding box center [1089, 247] width 372 height 177
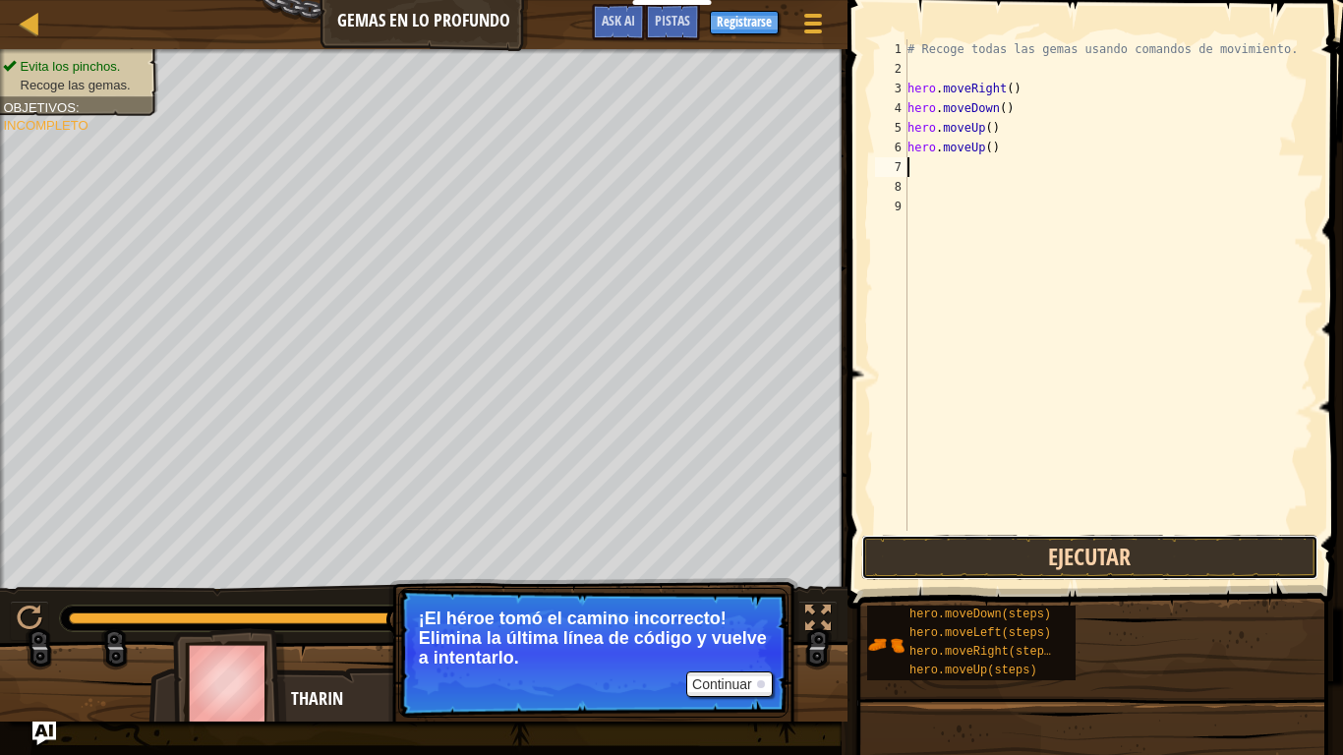
click at [1057, 552] on button "Ejecutar" at bounding box center [1090, 557] width 458 height 45
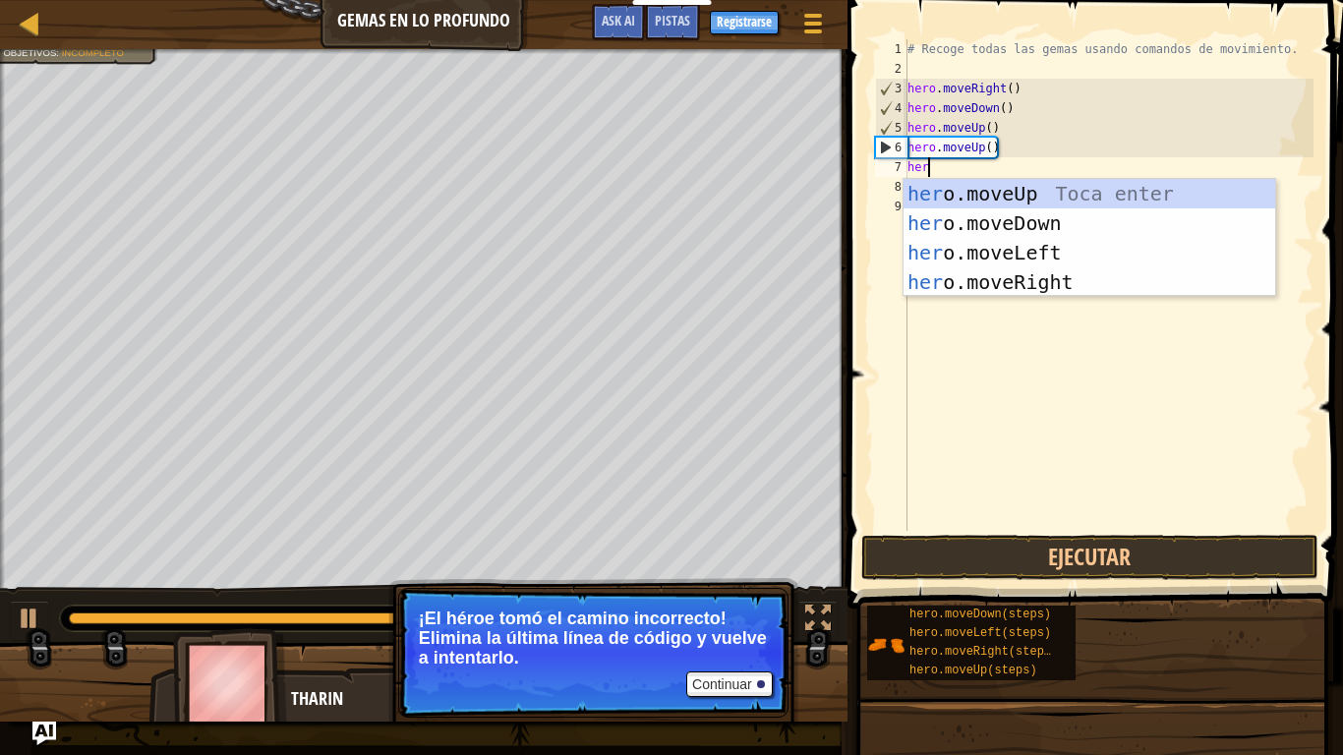
type textarea "hero"
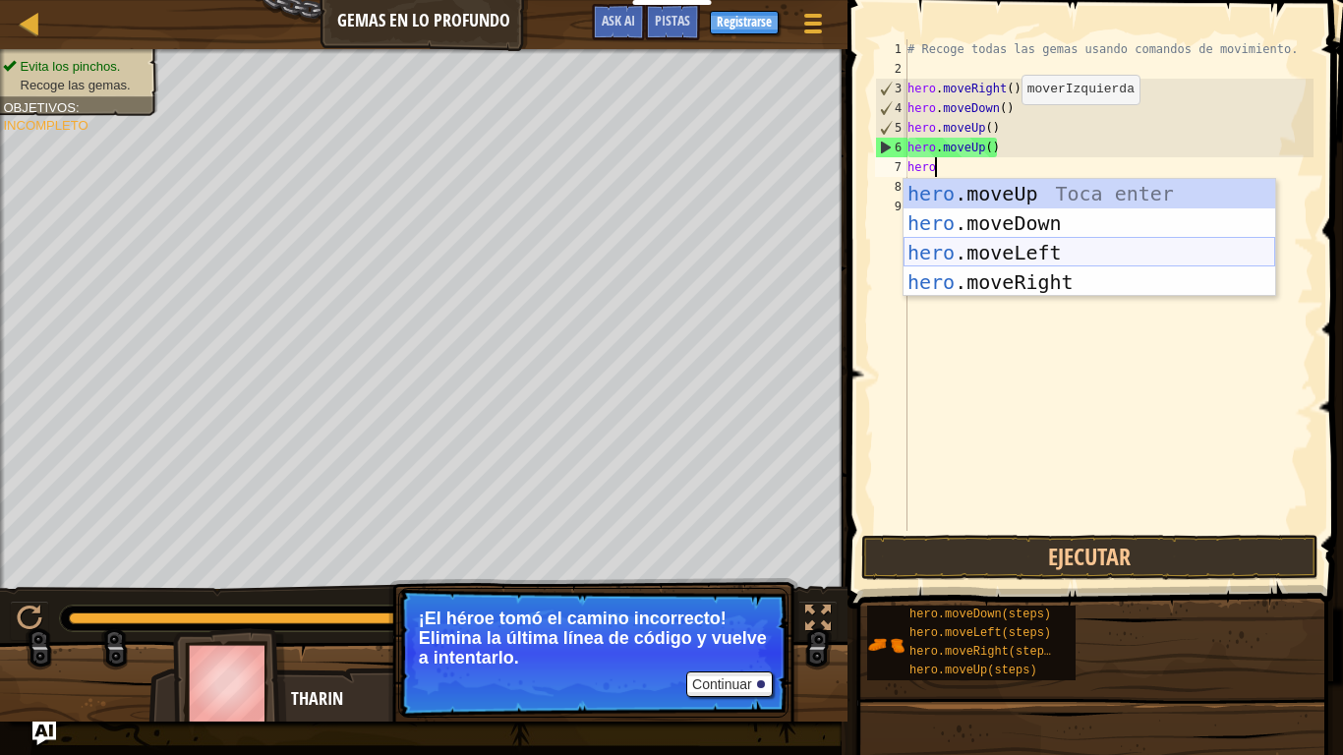
click at [1089, 254] on div "hero .moveUp Toca enter hero .moveDown Toca enter hero .moveLeft Toca enter her…" at bounding box center [1089, 267] width 372 height 177
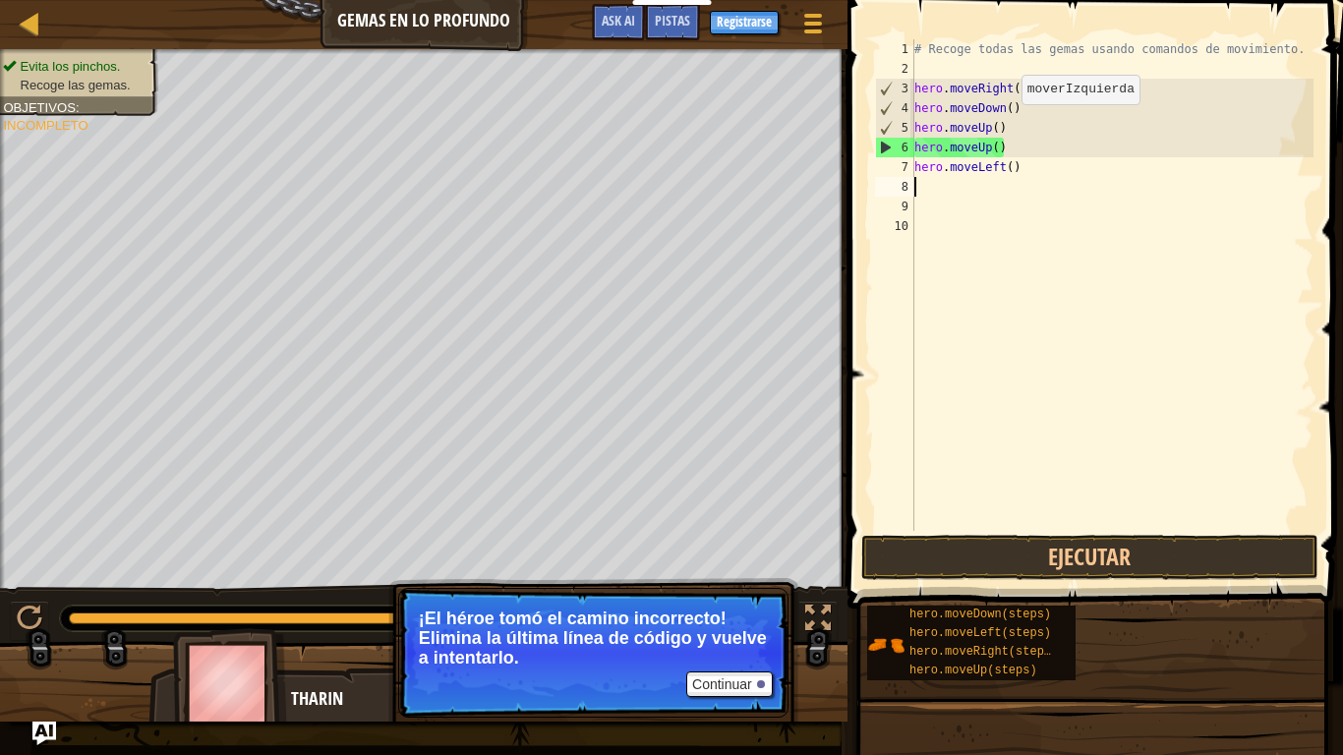
scroll to position [9, 0]
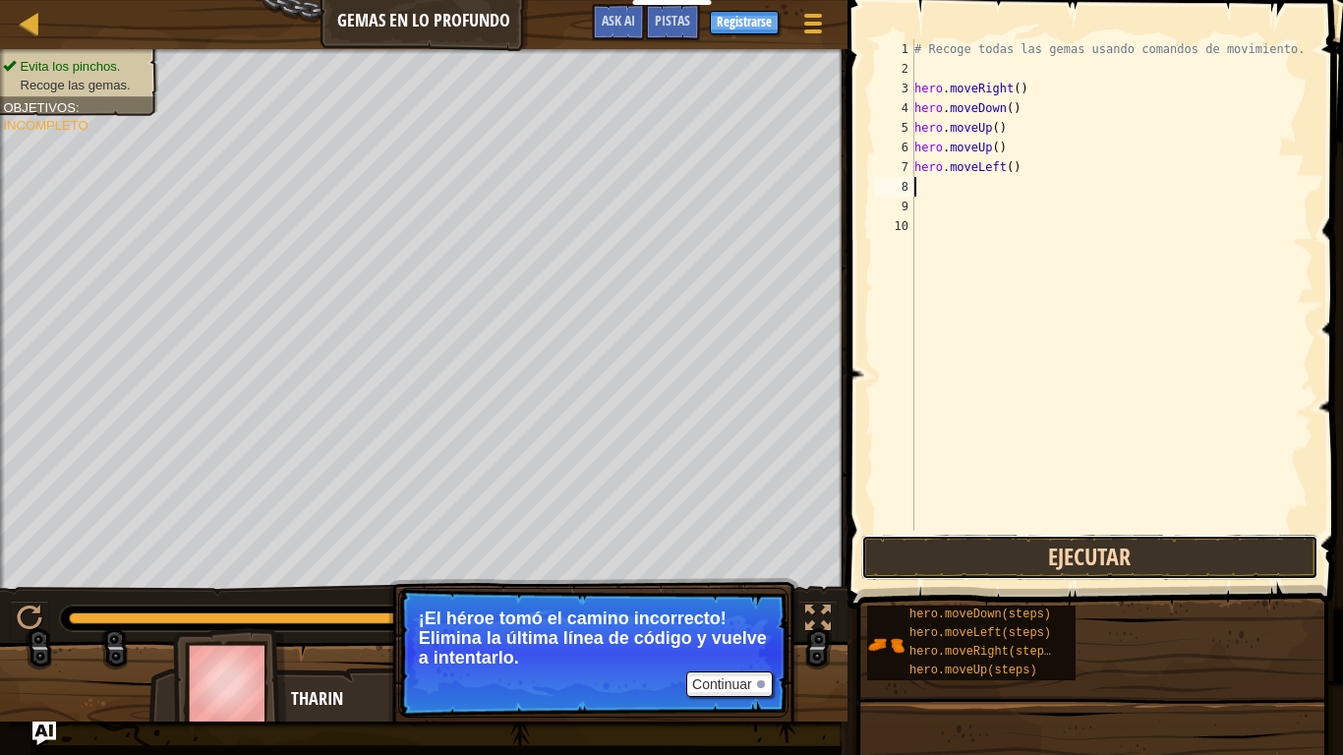
click at [1062, 553] on button "Ejecutar" at bounding box center [1090, 557] width 458 height 45
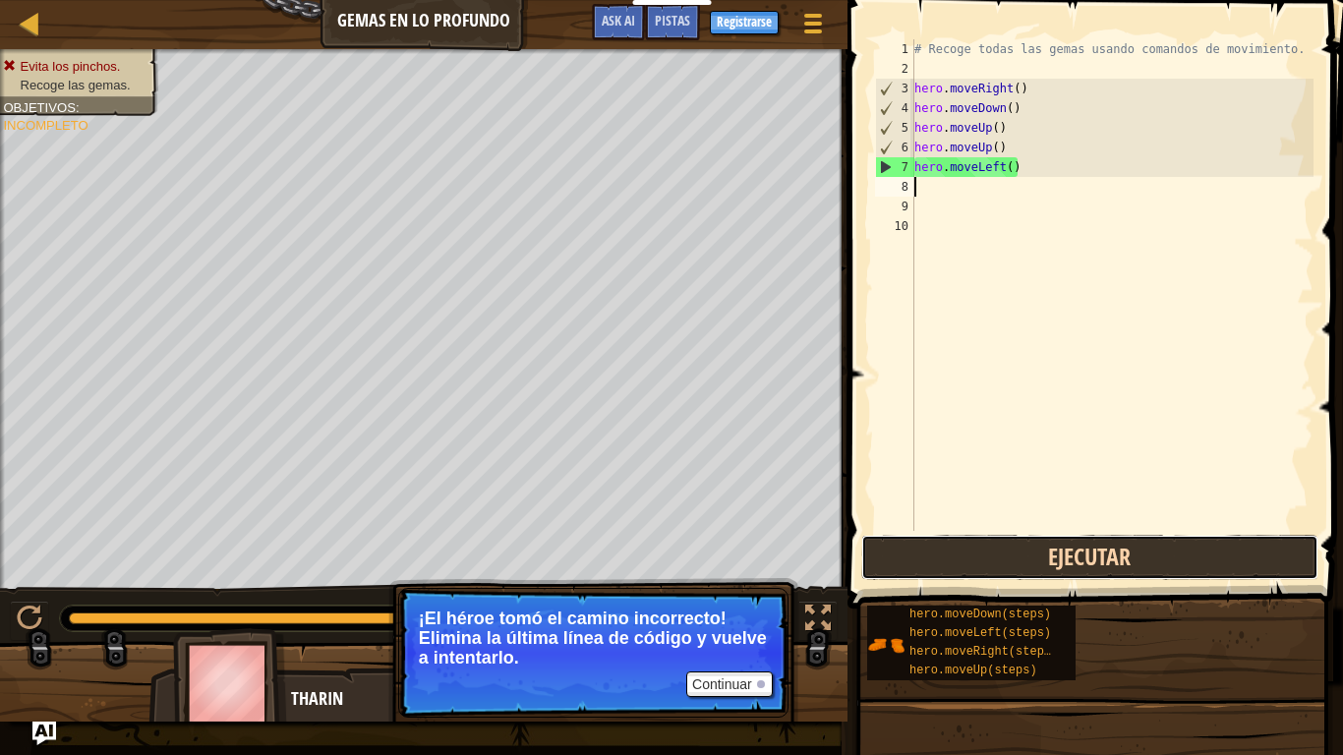
click at [1066, 546] on button "Ejecutar" at bounding box center [1090, 557] width 458 height 45
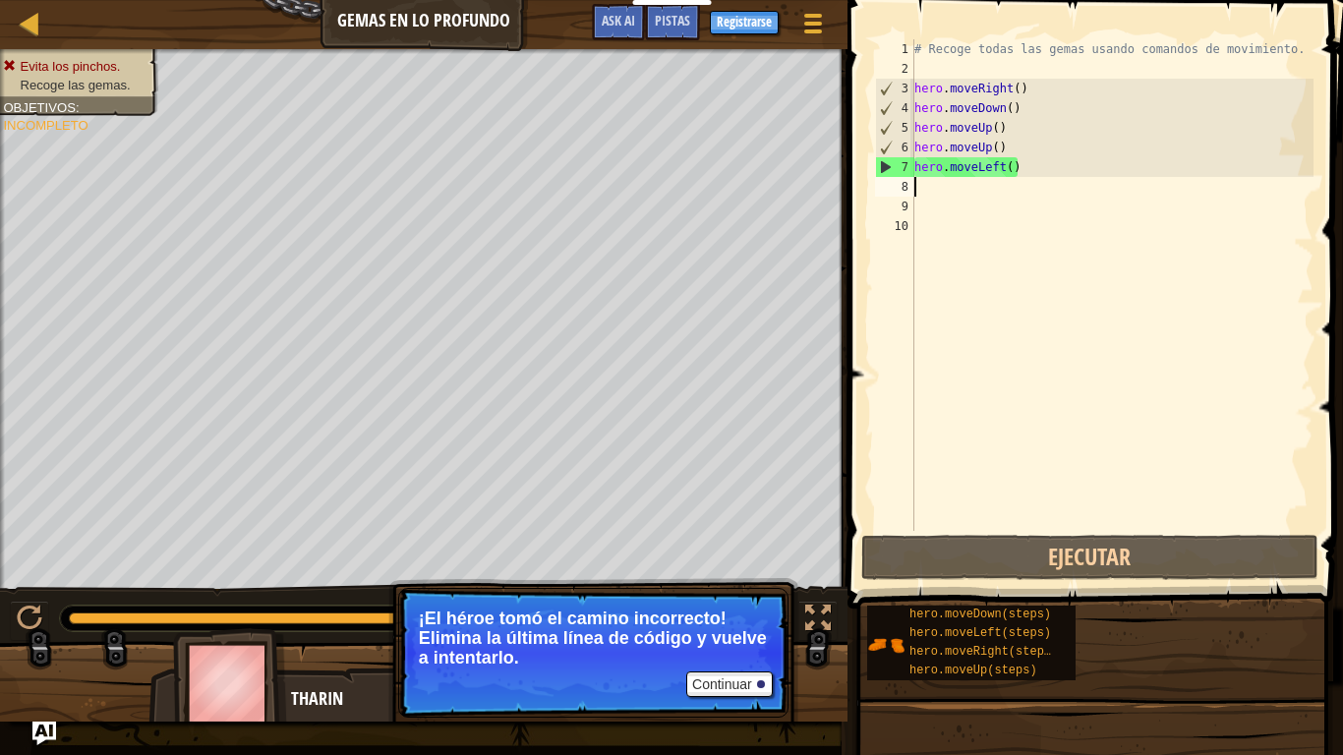
click at [1083, 185] on div "# Recoge todas las gemas usando comandos de movimiento. hero . moveRight ( ) he…" at bounding box center [1111, 304] width 403 height 531
click at [1045, 181] on div "# Recoge todas las gemas usando comandos de movimiento. hero . moveRight ( ) he…" at bounding box center [1111, 304] width 403 height 531
click at [1015, 166] on div "# Recoge todas las gemas usando comandos de movimiento. hero . moveRight ( ) he…" at bounding box center [1111, 304] width 403 height 531
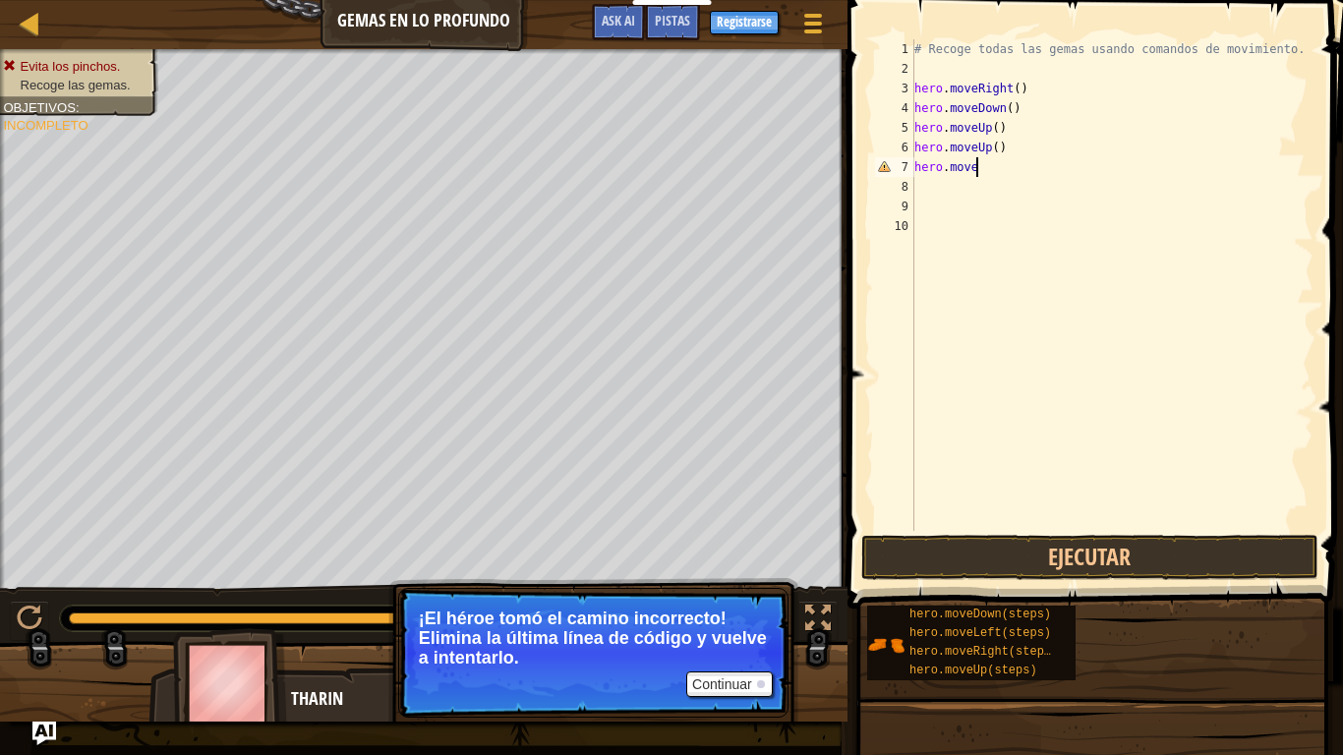
type textarea "hero.mover"
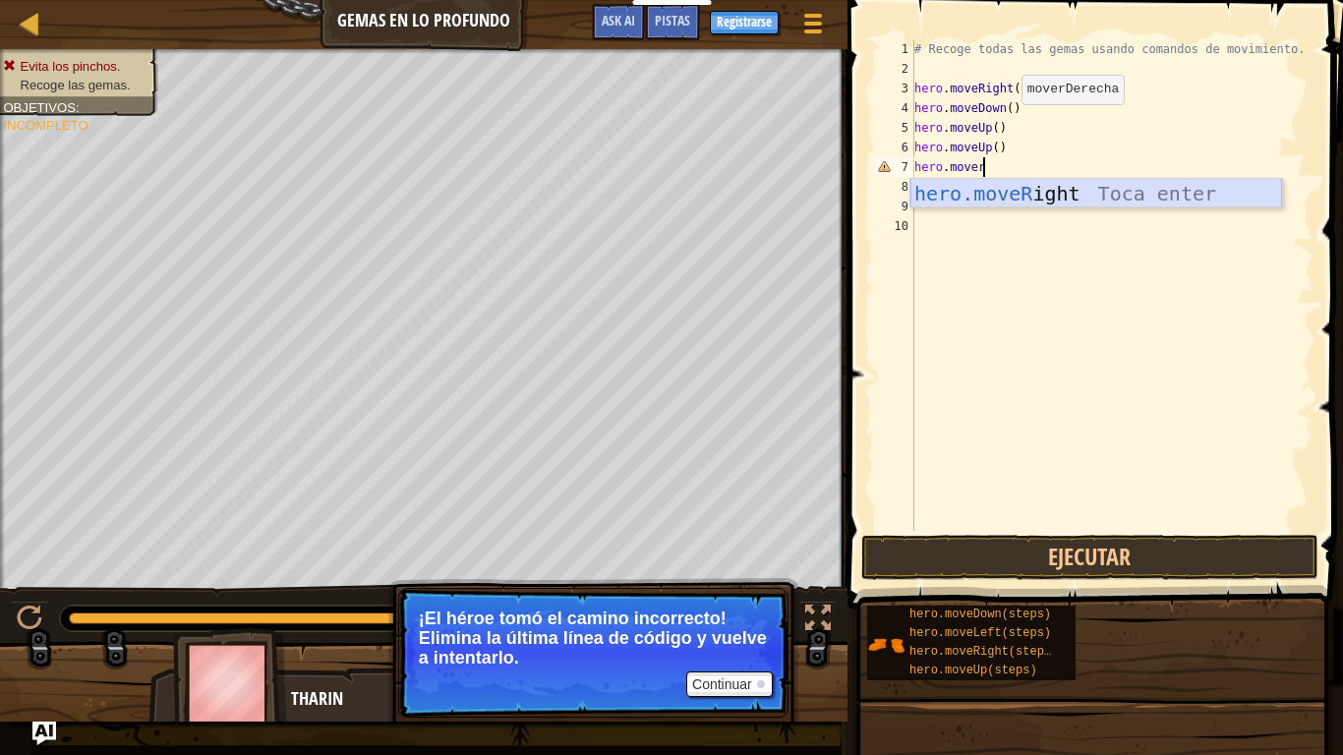
click at [1088, 192] on div "hero.moveR ight Toca enter" at bounding box center [1096, 223] width 372 height 88
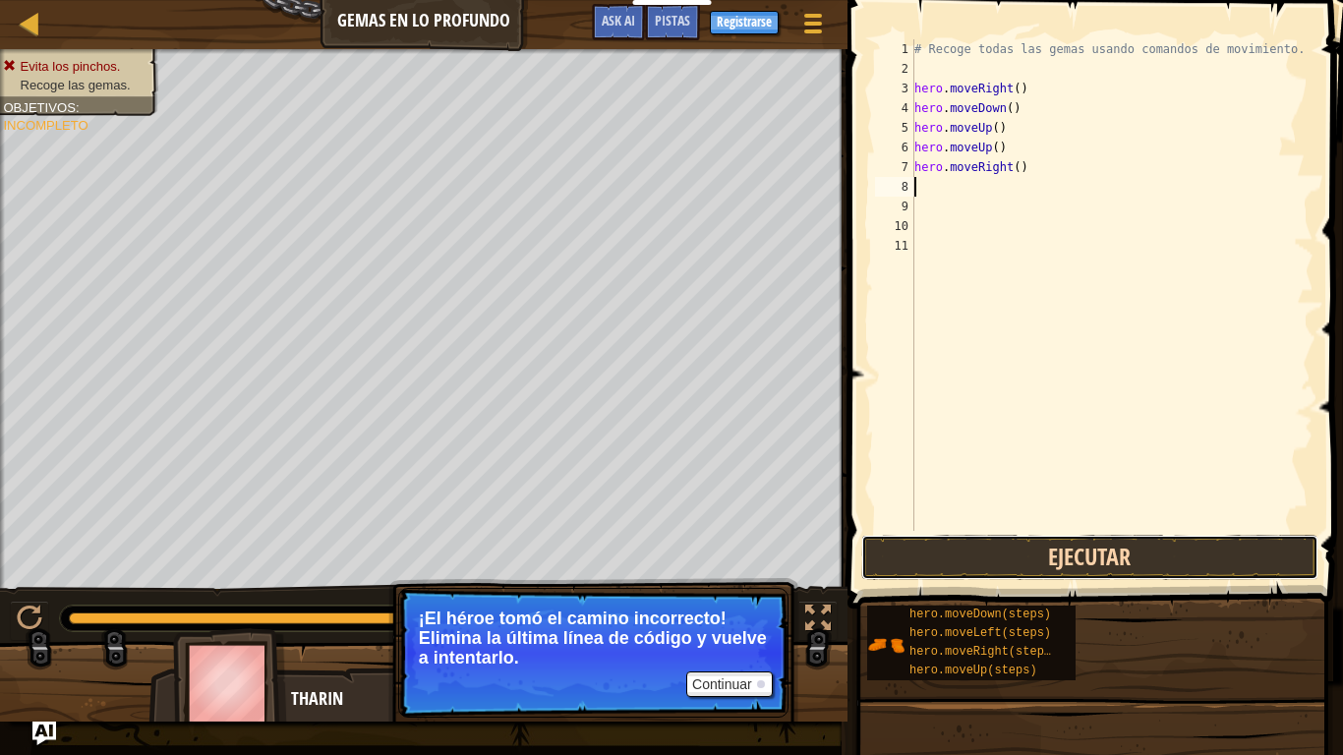
click at [1094, 561] on button "Ejecutar" at bounding box center [1090, 557] width 458 height 45
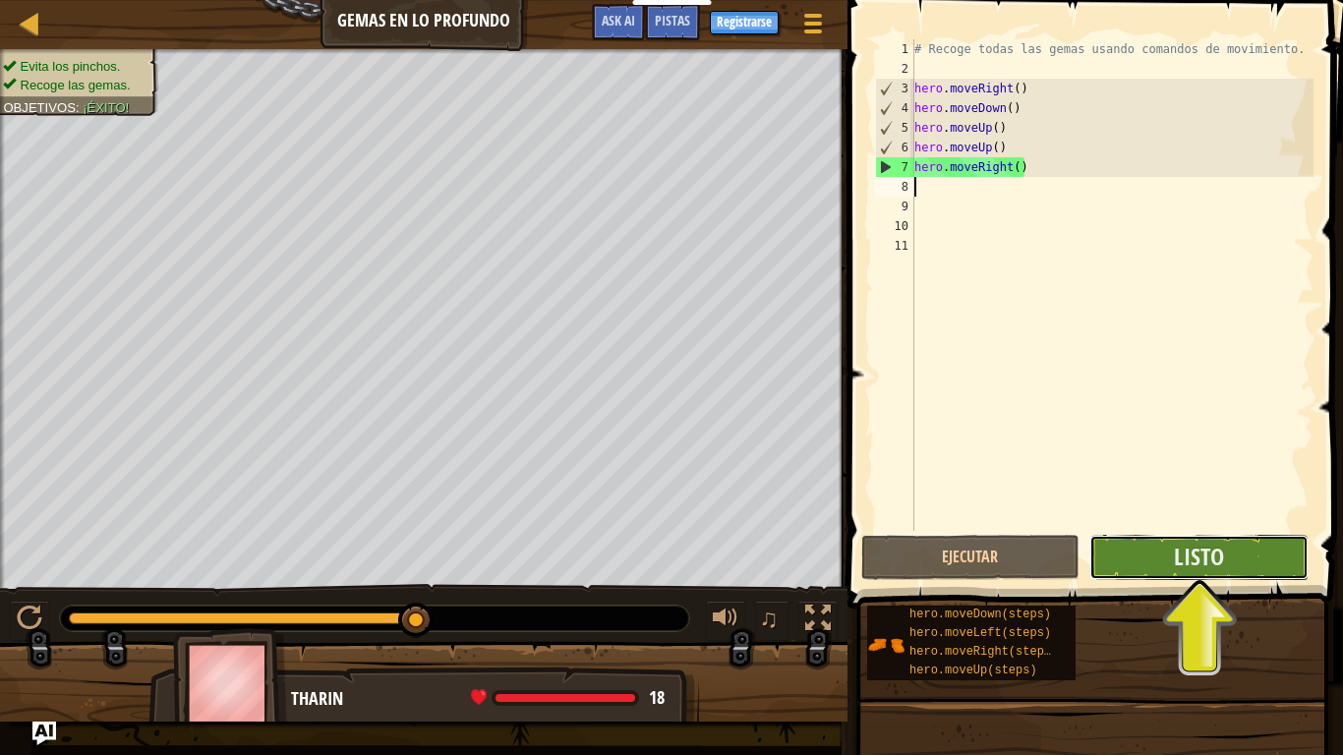
click at [1157, 566] on button "Listo" at bounding box center [1198, 557] width 219 height 45
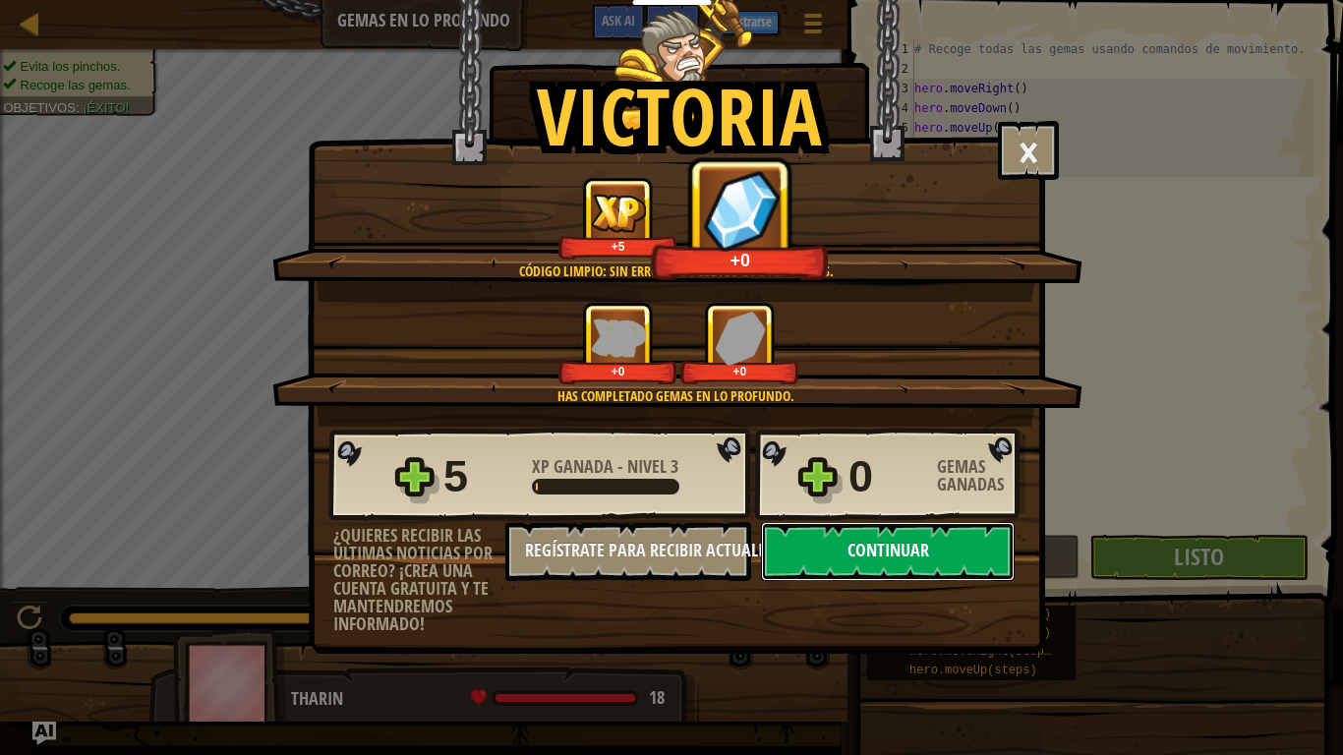
click at [900, 557] on button "Continuar" at bounding box center [888, 551] width 254 height 59
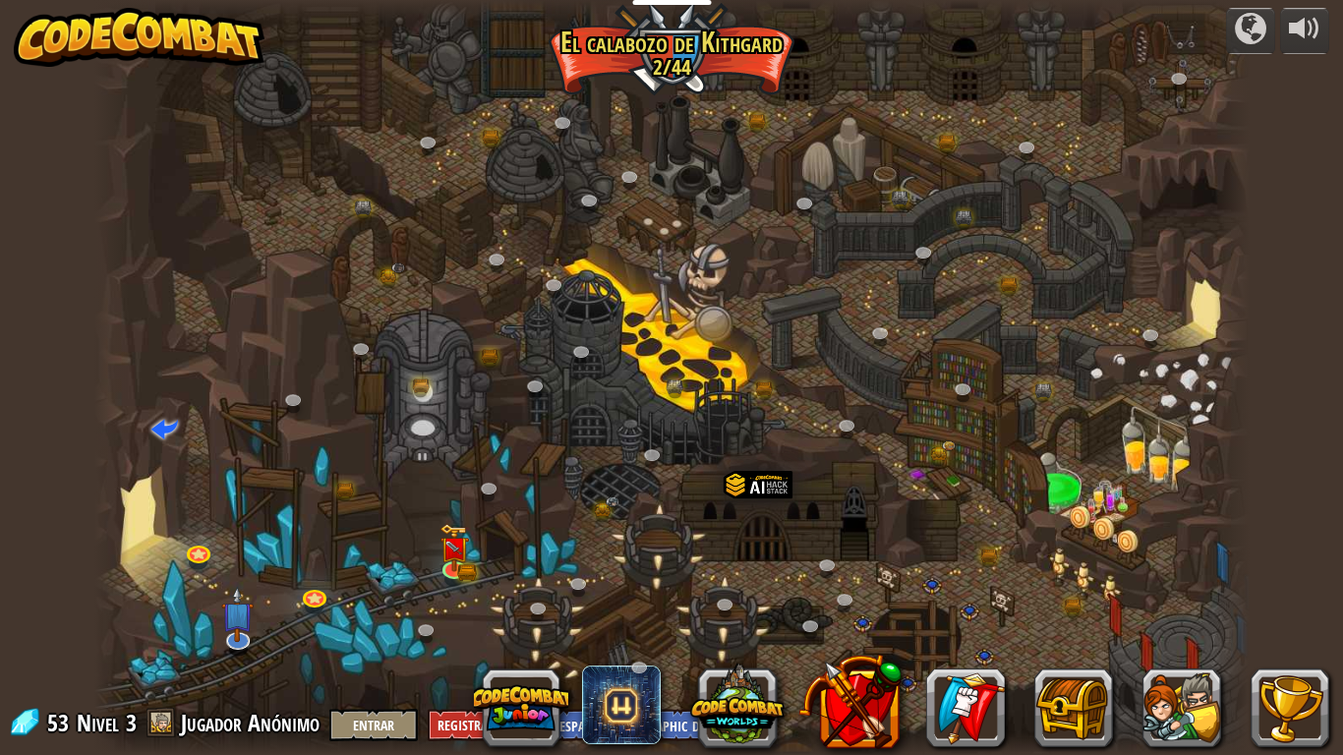
select select "es-419"
click at [464, 548] on img at bounding box center [453, 535] width 29 height 64
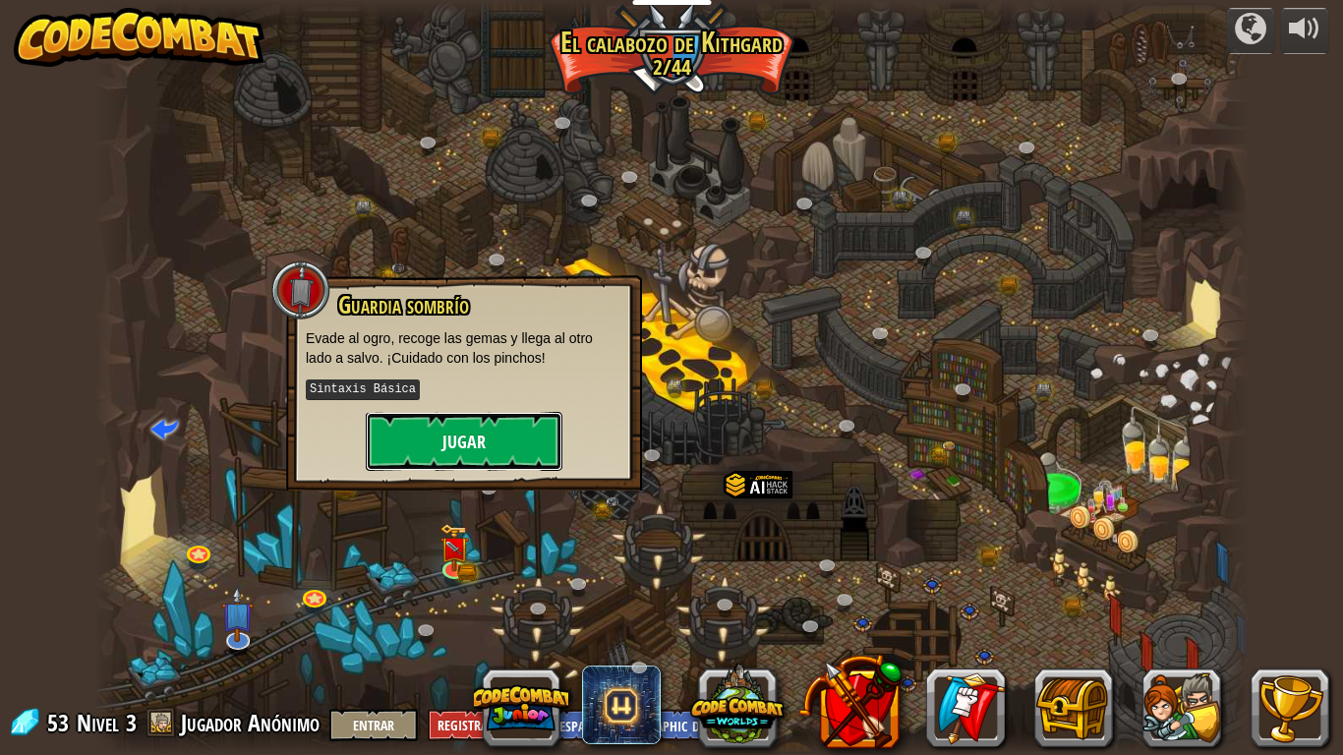
click at [465, 437] on button "Jugar" at bounding box center [464, 441] width 197 height 59
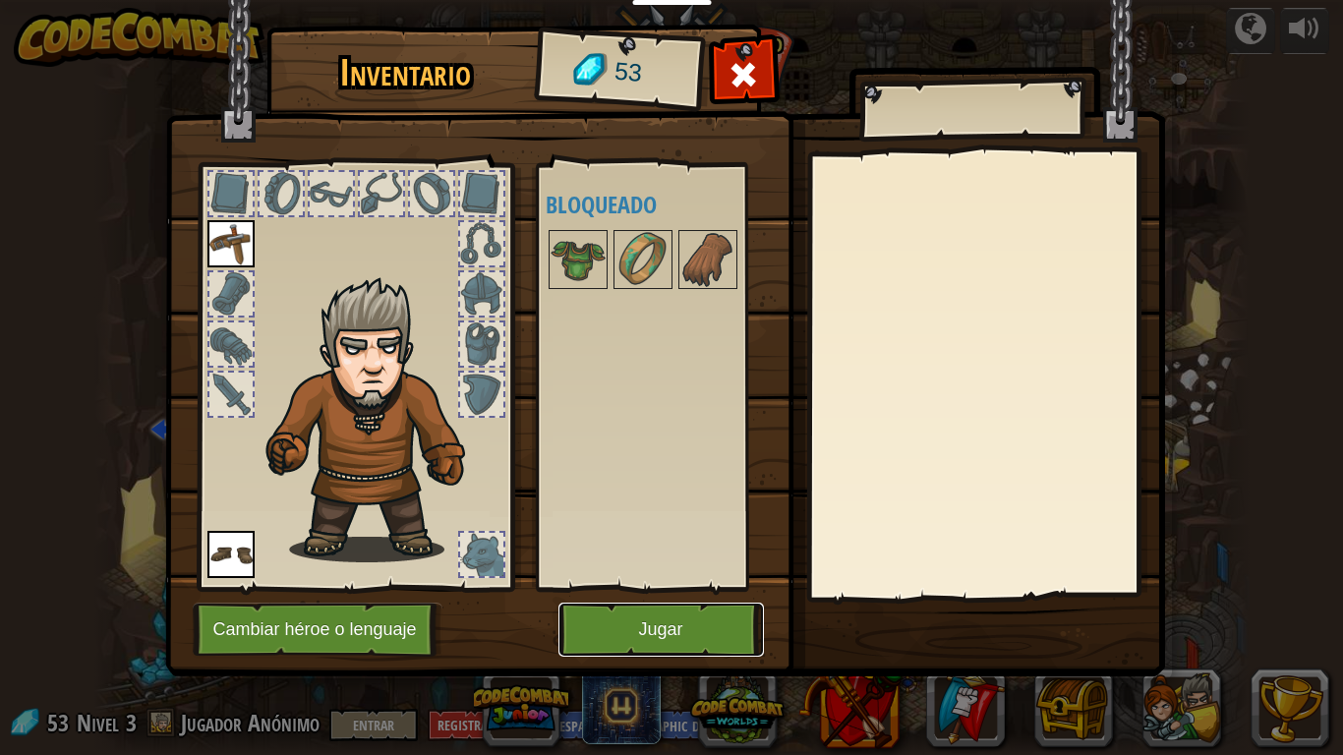
click at [703, 602] on button "Jugar" at bounding box center [660, 630] width 205 height 54
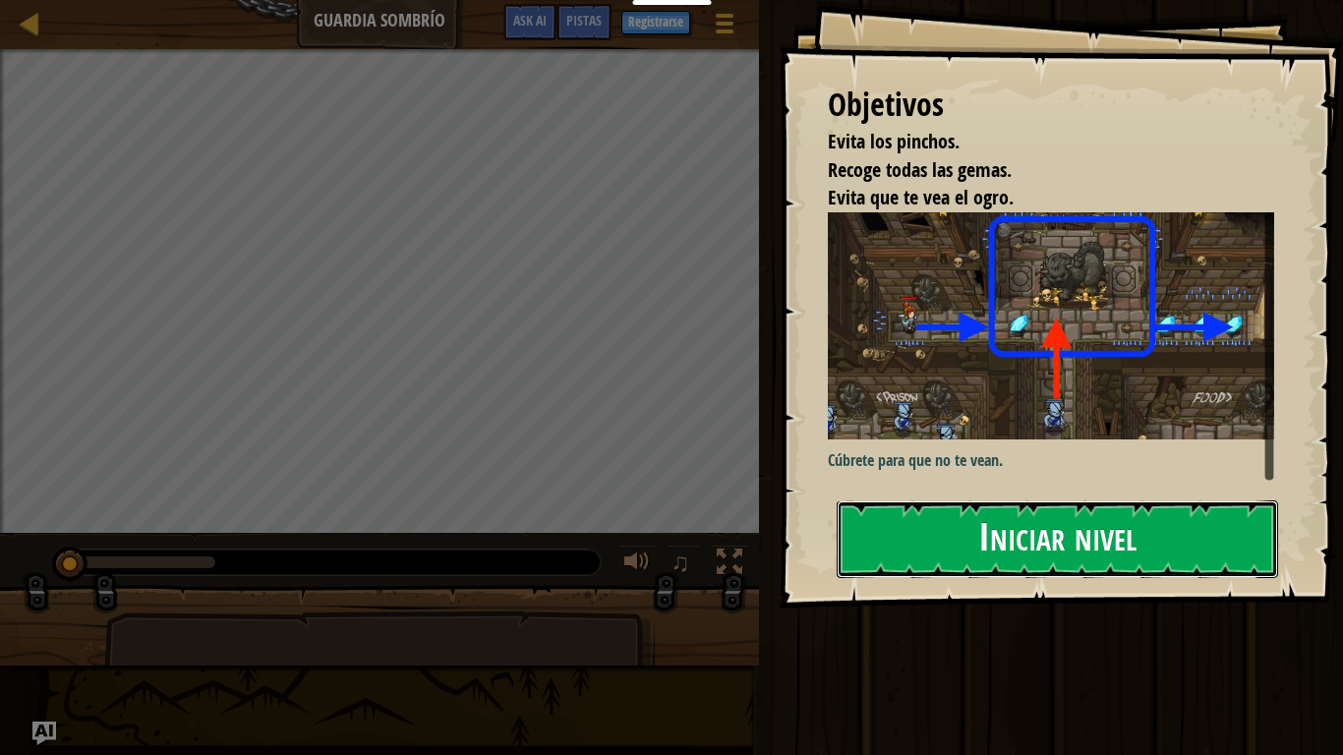
click at [1015, 545] on button "Iniciar nivel" at bounding box center [1057, 539] width 441 height 78
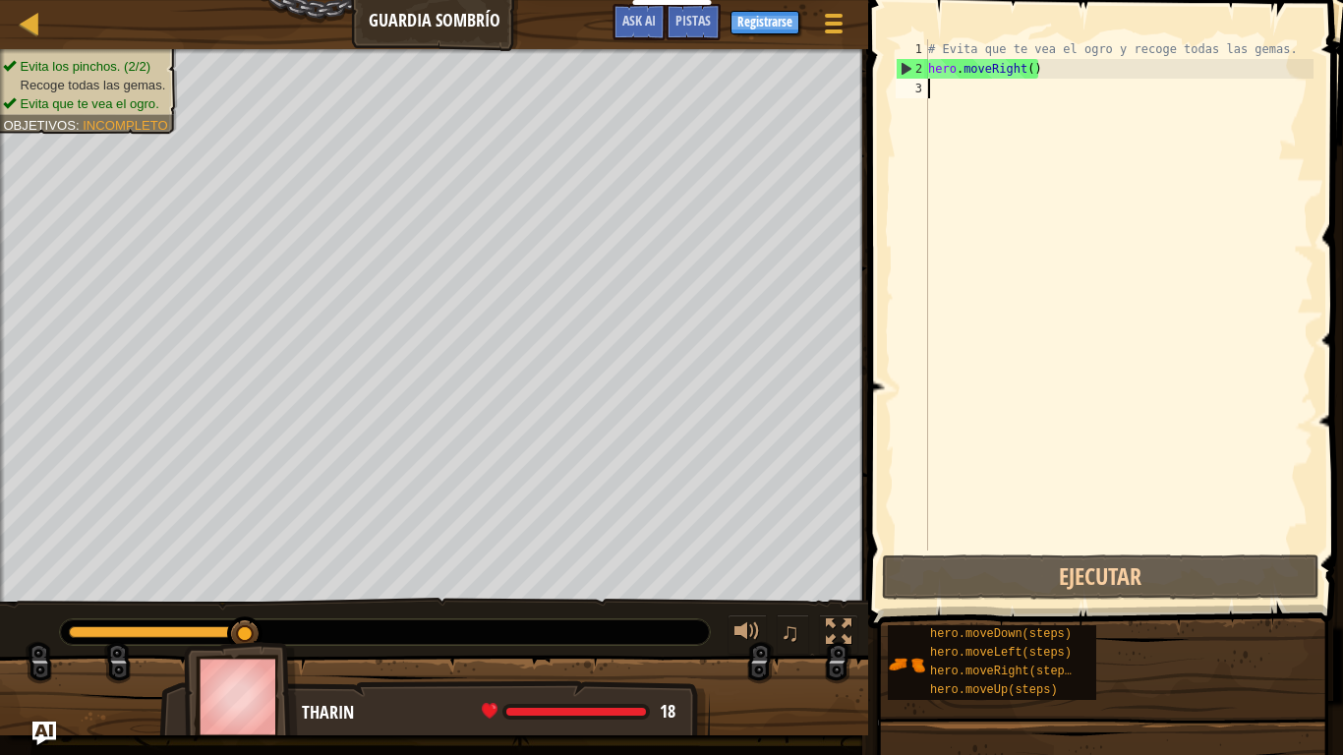
click at [1059, 118] on div "# Evita que te vea el ogro y recoge todas las gemas. hero . moveRight ( )" at bounding box center [1118, 314] width 389 height 551
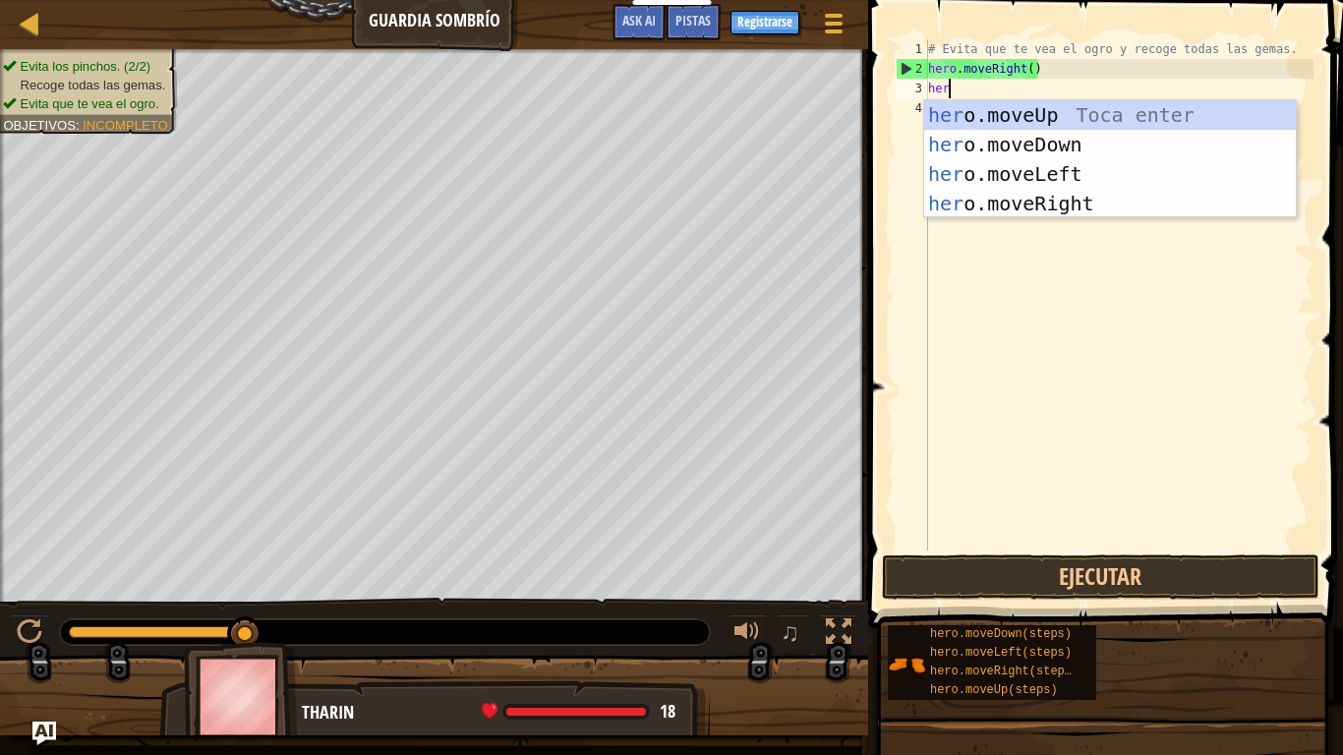
type textarea "hero"
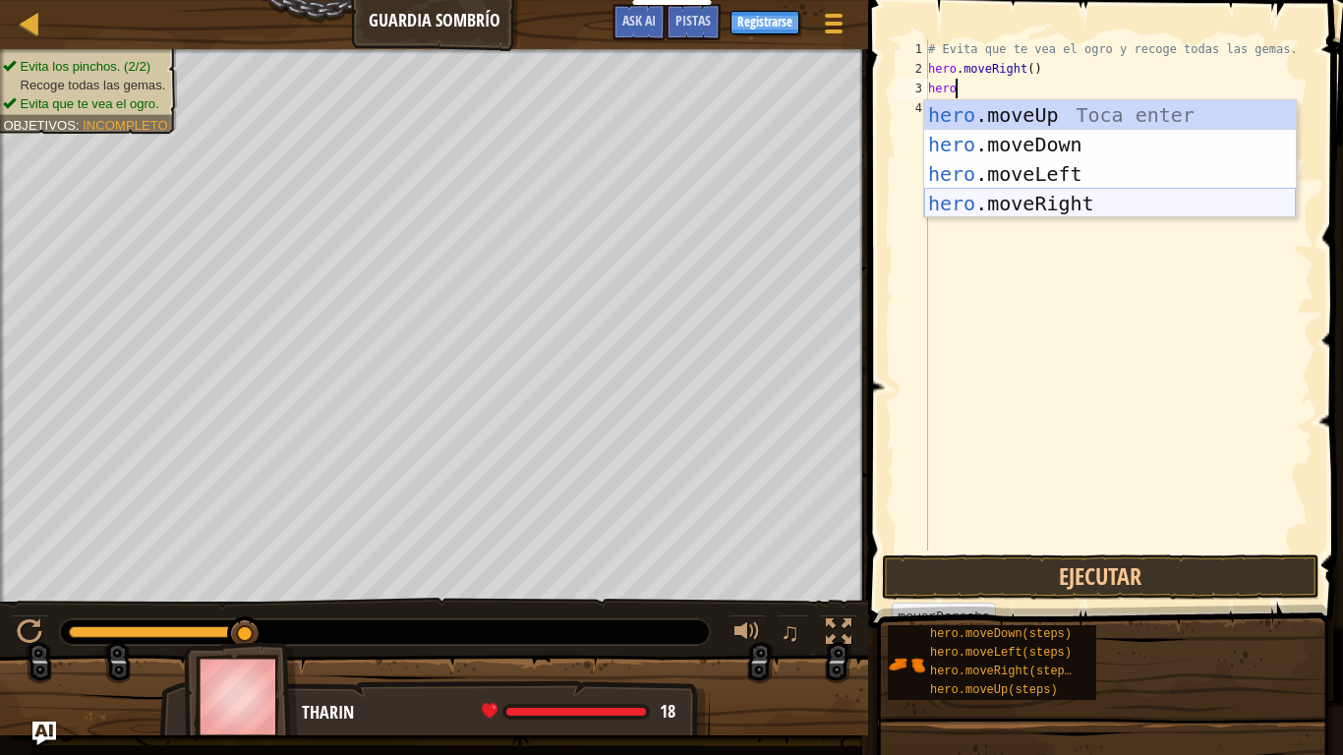
click at [1119, 198] on div "hero .moveUp Toca enter hero .moveDown Toca enter hero .moveLeft Toca enter her…" at bounding box center [1110, 188] width 372 height 177
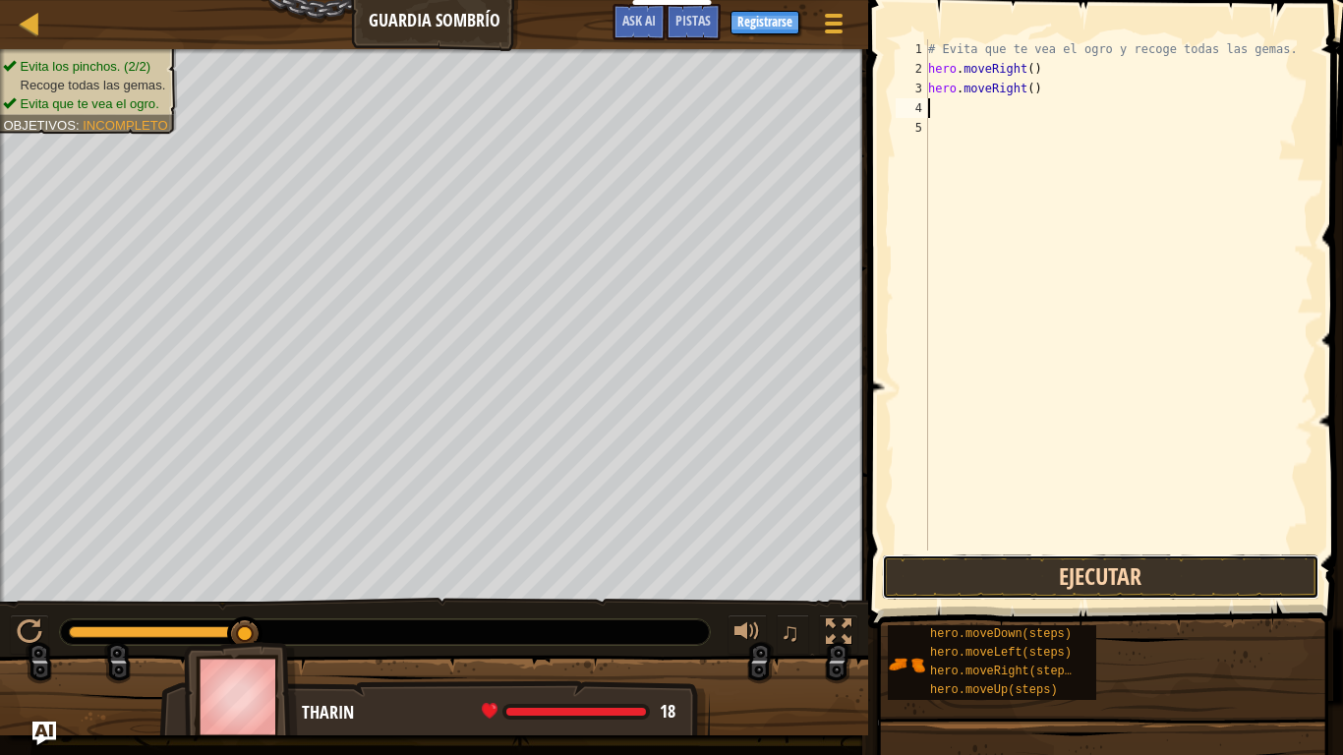
click at [1209, 577] on button "Ejecutar" at bounding box center [1100, 576] width 437 height 45
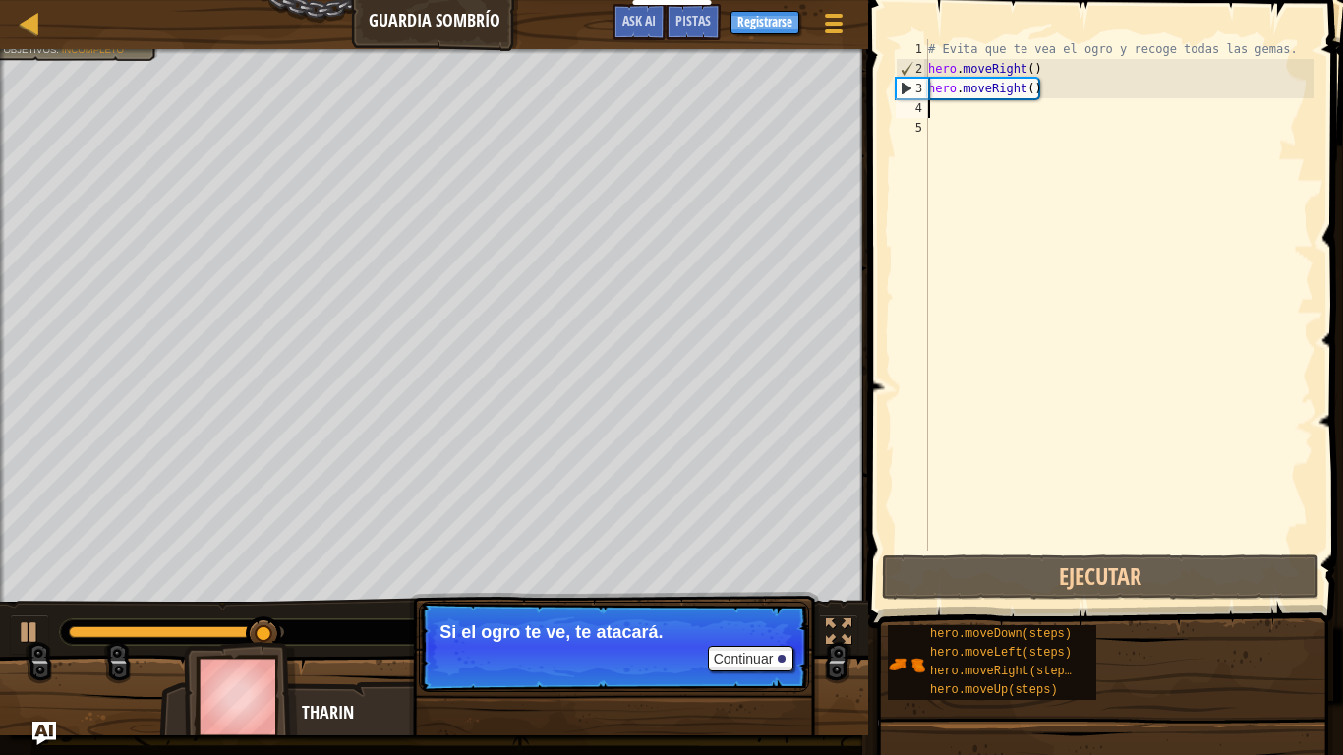
click at [1082, 116] on div "# Evita que te vea el ogro y recoge todas las gemas. hero . moveRight ( ) hero …" at bounding box center [1118, 314] width 389 height 551
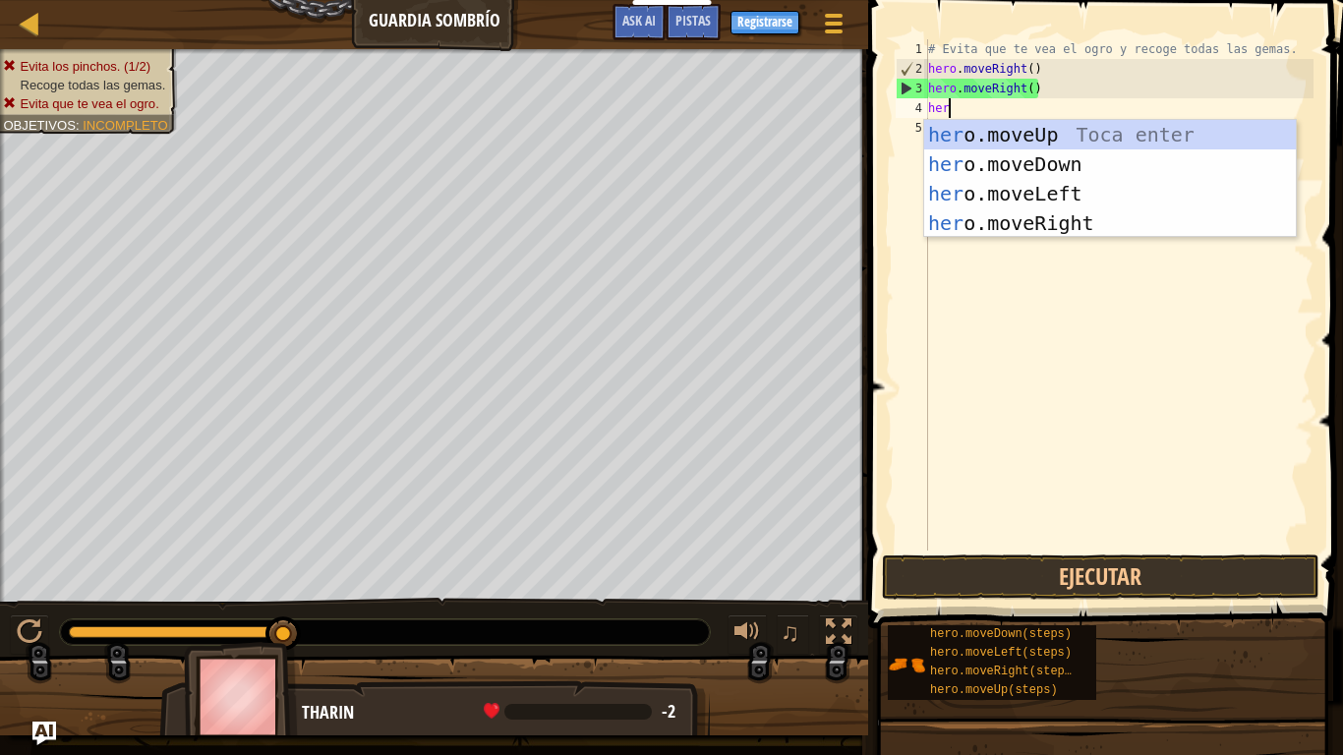
type textarea "hero"
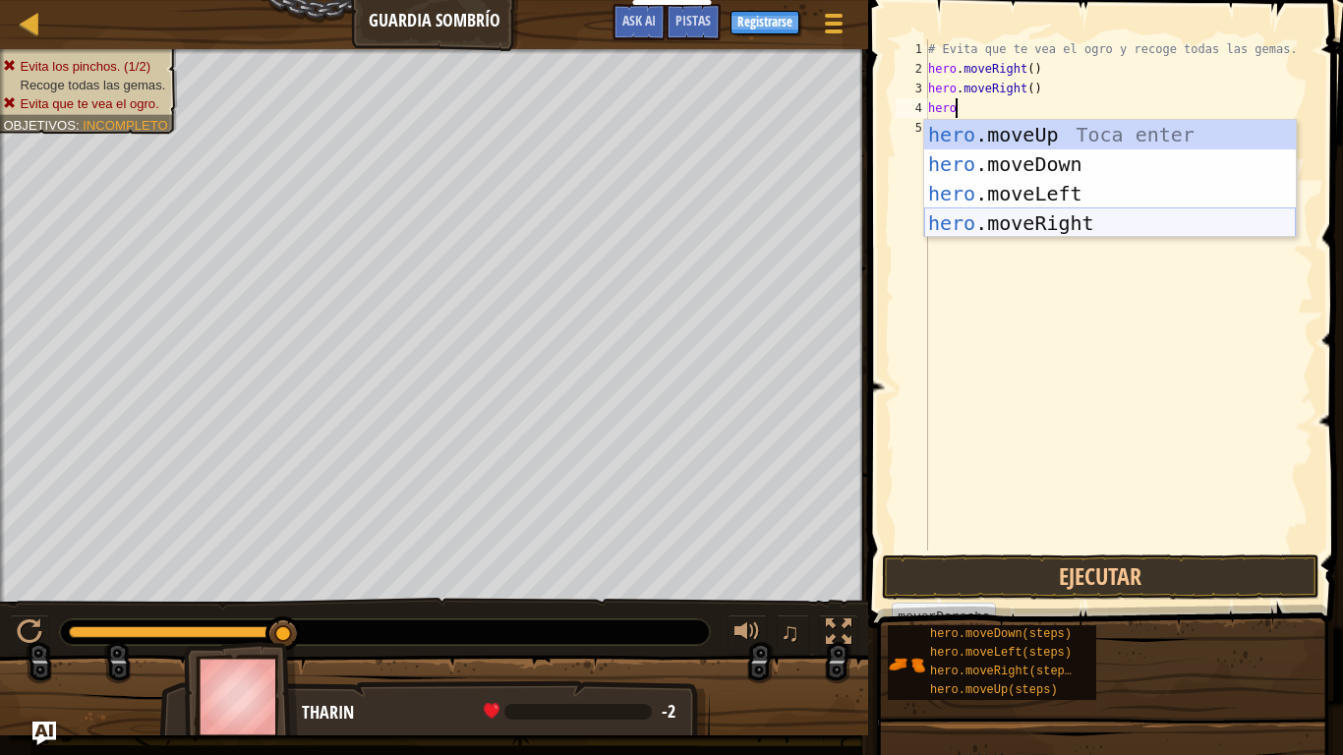
click at [1085, 214] on div "hero .moveUp Toca enter hero .moveDown Toca enter hero .moveLeft Toca enter her…" at bounding box center [1110, 208] width 372 height 177
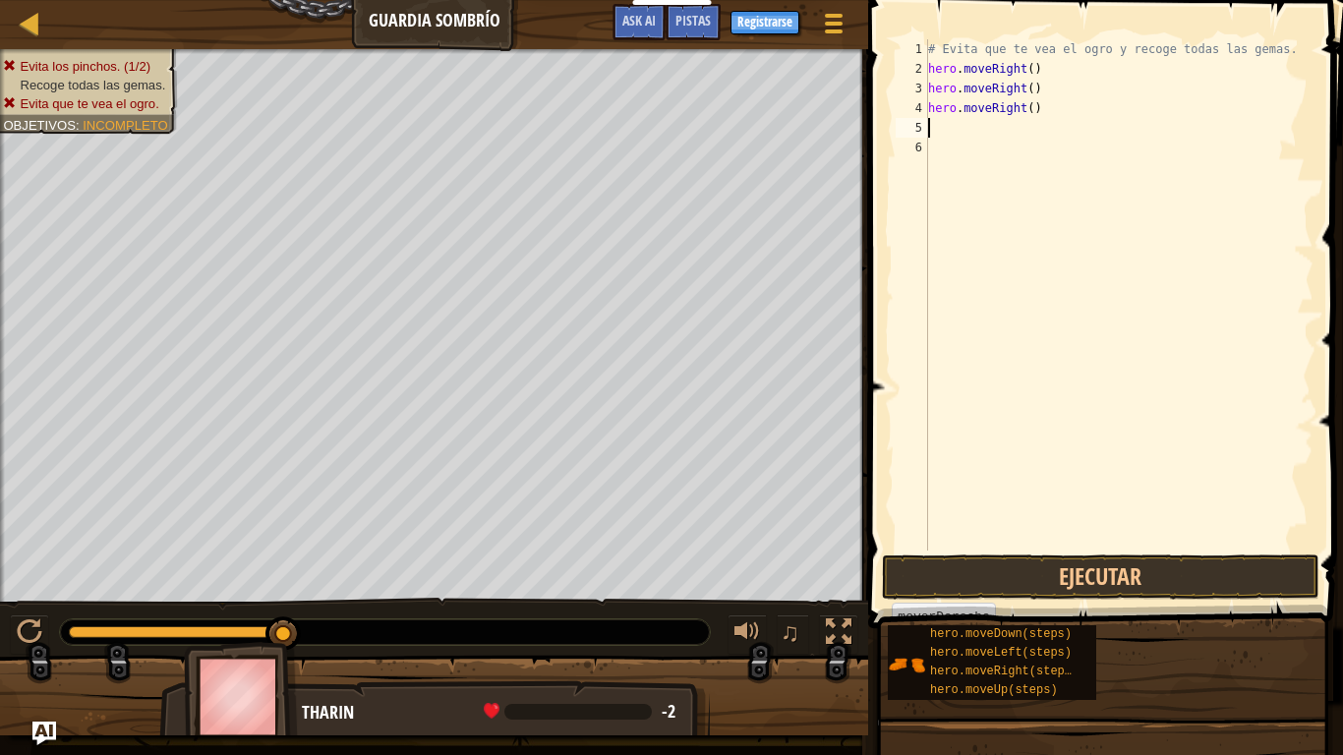
scroll to position [9, 0]
click at [1102, 588] on button "Ejecutar" at bounding box center [1100, 576] width 437 height 45
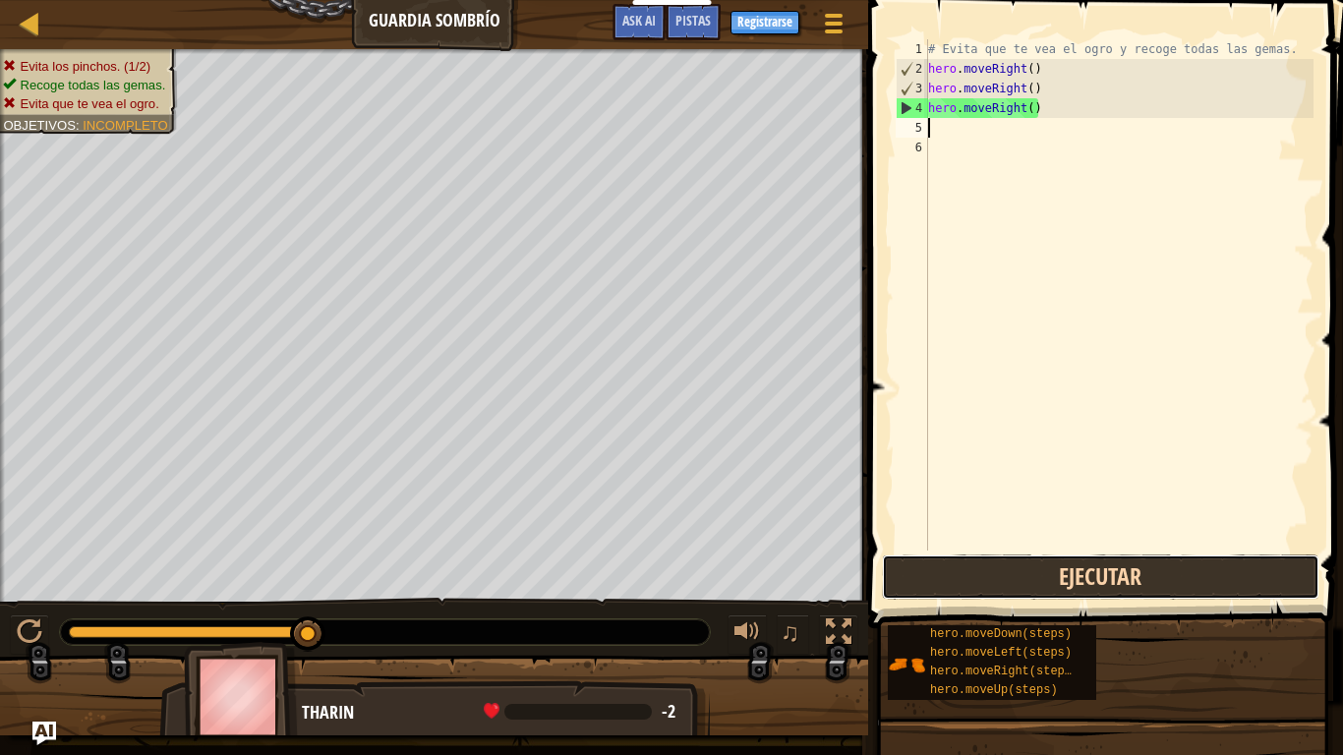
click at [1110, 583] on button "Ejecutar" at bounding box center [1100, 576] width 437 height 45
click at [1111, 575] on button "Ejecutar" at bounding box center [1100, 576] width 437 height 45
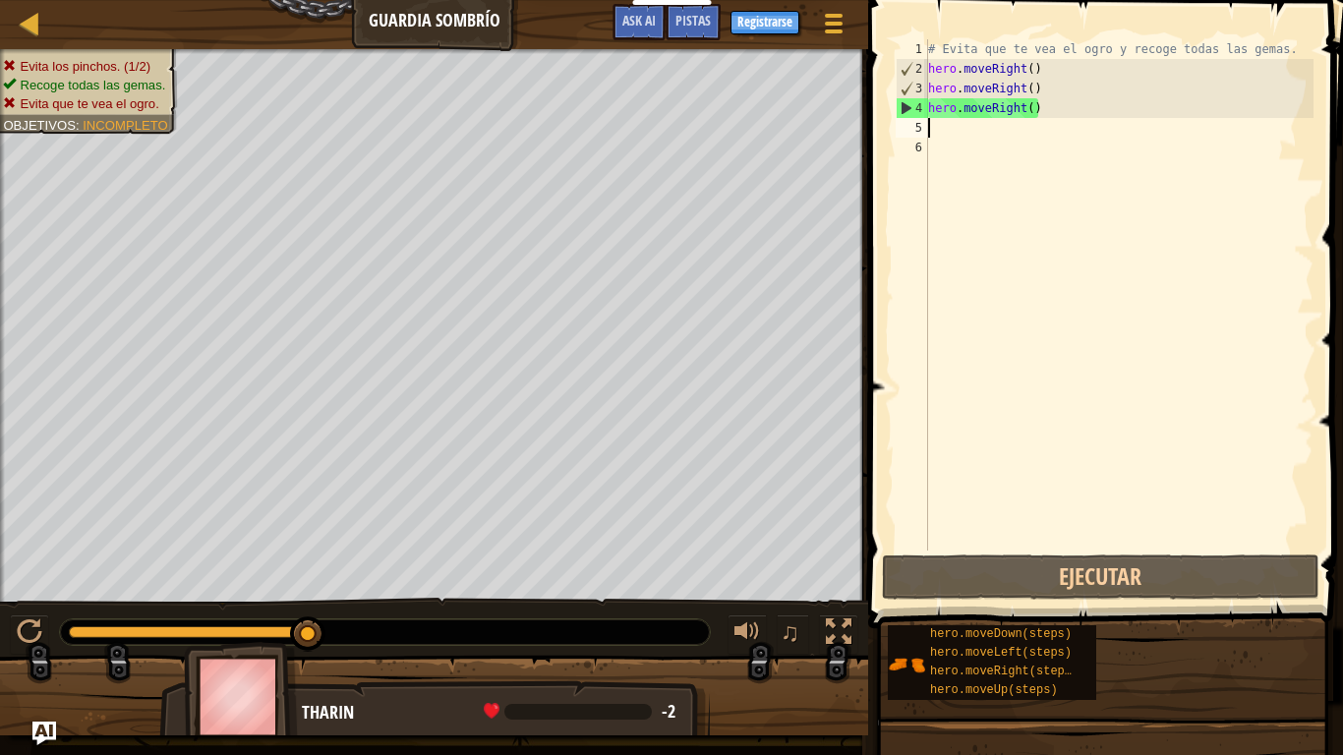
click at [1056, 104] on div "# Evita que te vea el ogro y recoge todas las gemas. hero . moveRight ( ) hero …" at bounding box center [1118, 314] width 389 height 551
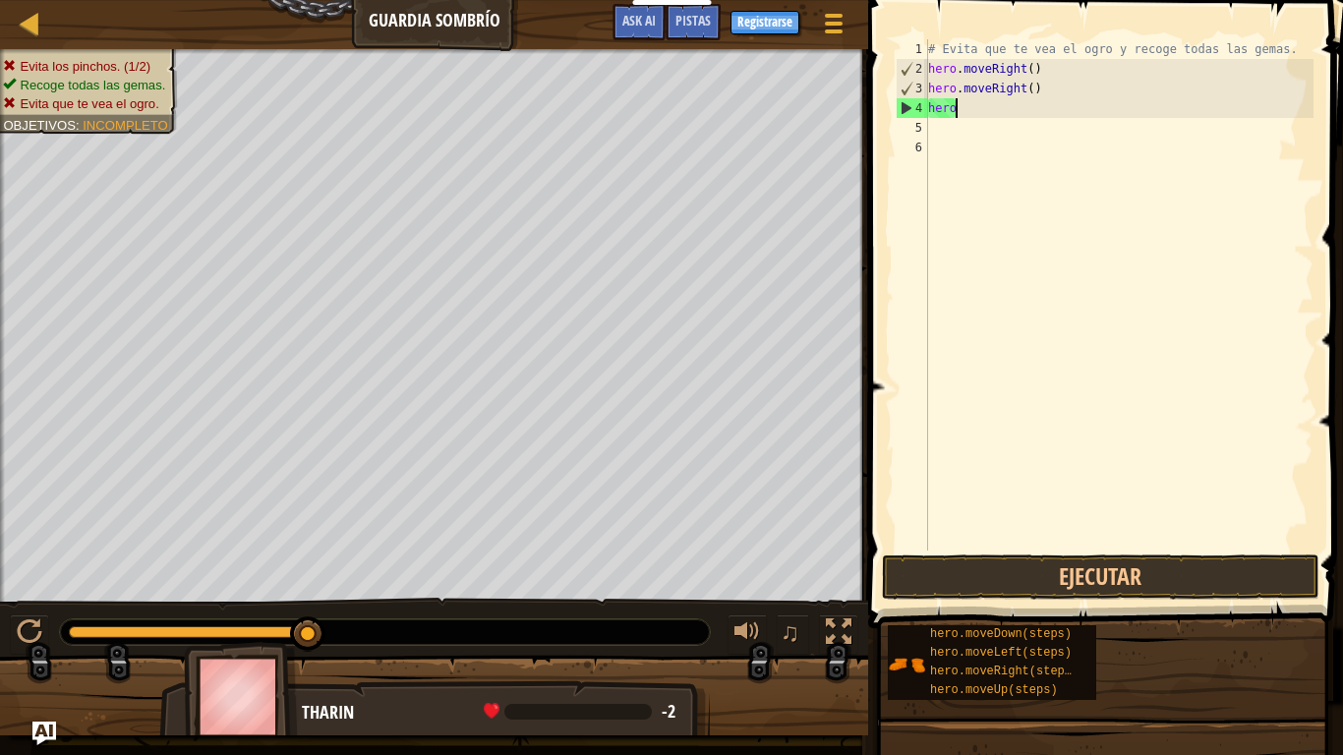
type textarea "h"
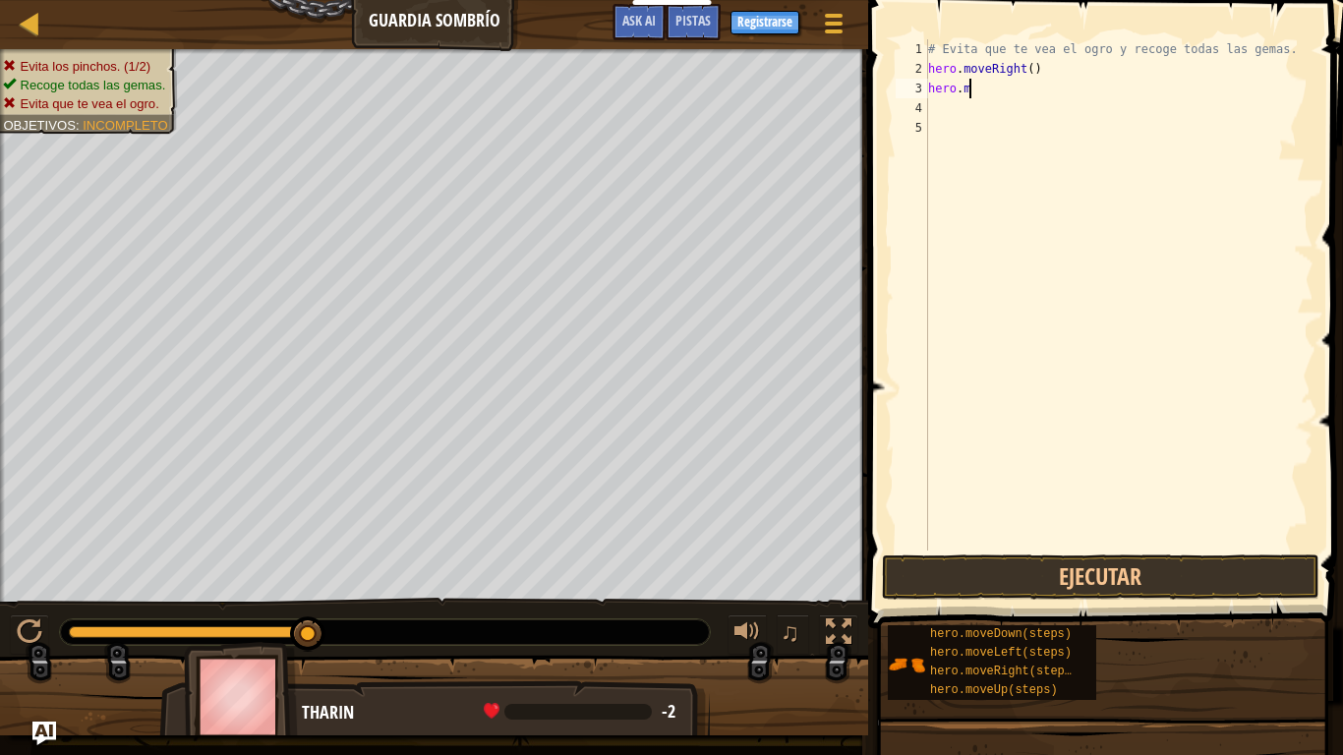
type textarea "h"
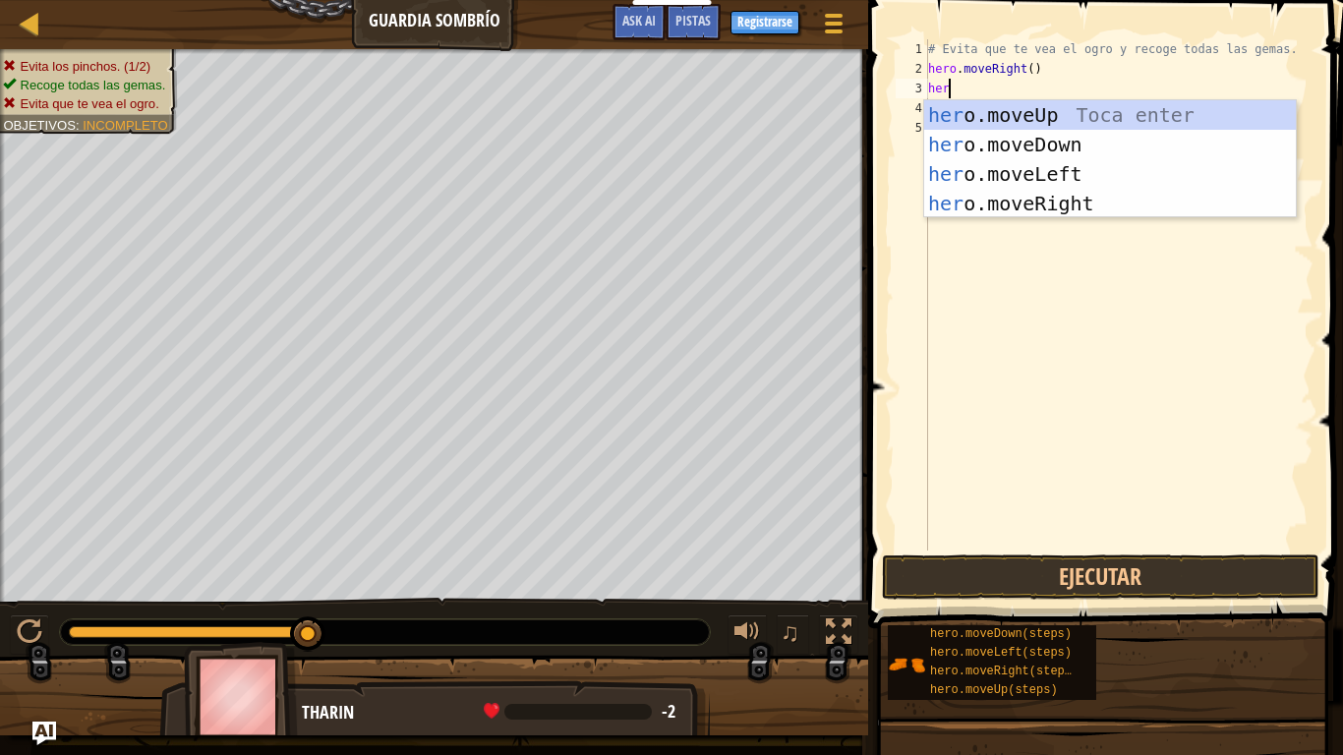
type textarea "hero"
click at [1126, 116] on div "hero .moveUp Toca enter hero .moveDown Toca enter hero .moveLeft Toca enter her…" at bounding box center [1110, 188] width 372 height 177
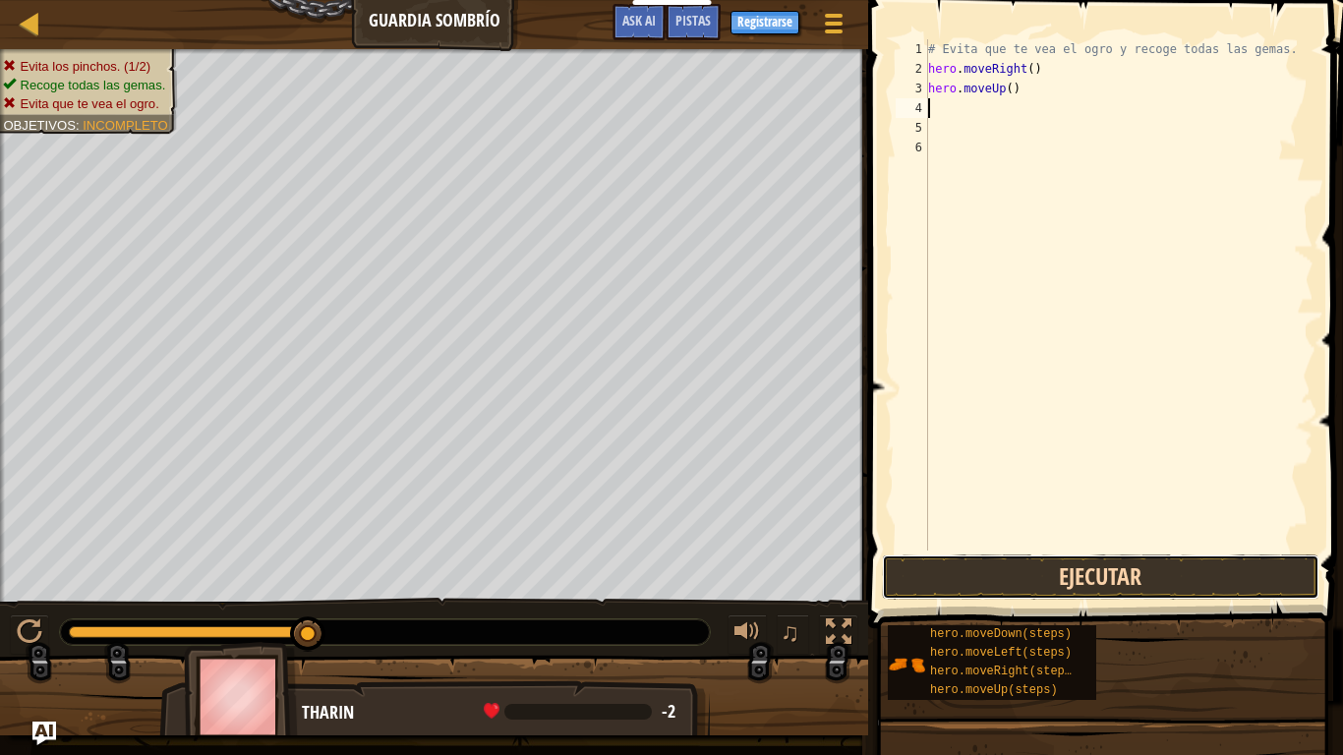
click at [1105, 566] on button "Ejecutar" at bounding box center [1100, 576] width 437 height 45
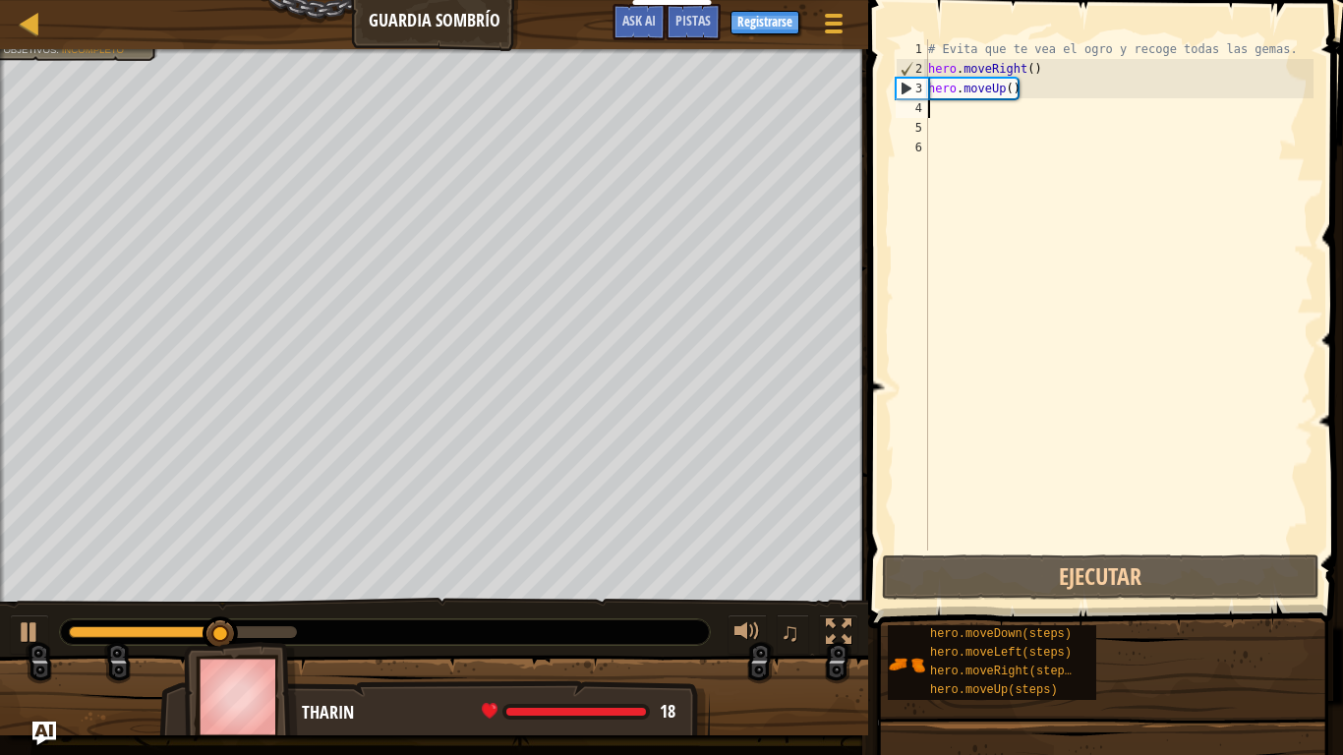
click at [999, 127] on div "# Evita que te vea el ogro y recoge todas las gemas. hero . moveRight ( ) hero …" at bounding box center [1118, 314] width 389 height 551
click at [1001, 111] on div "# Evita que te vea el ogro y recoge todas las gemas. hero . moveRight ( ) hero …" at bounding box center [1118, 314] width 389 height 551
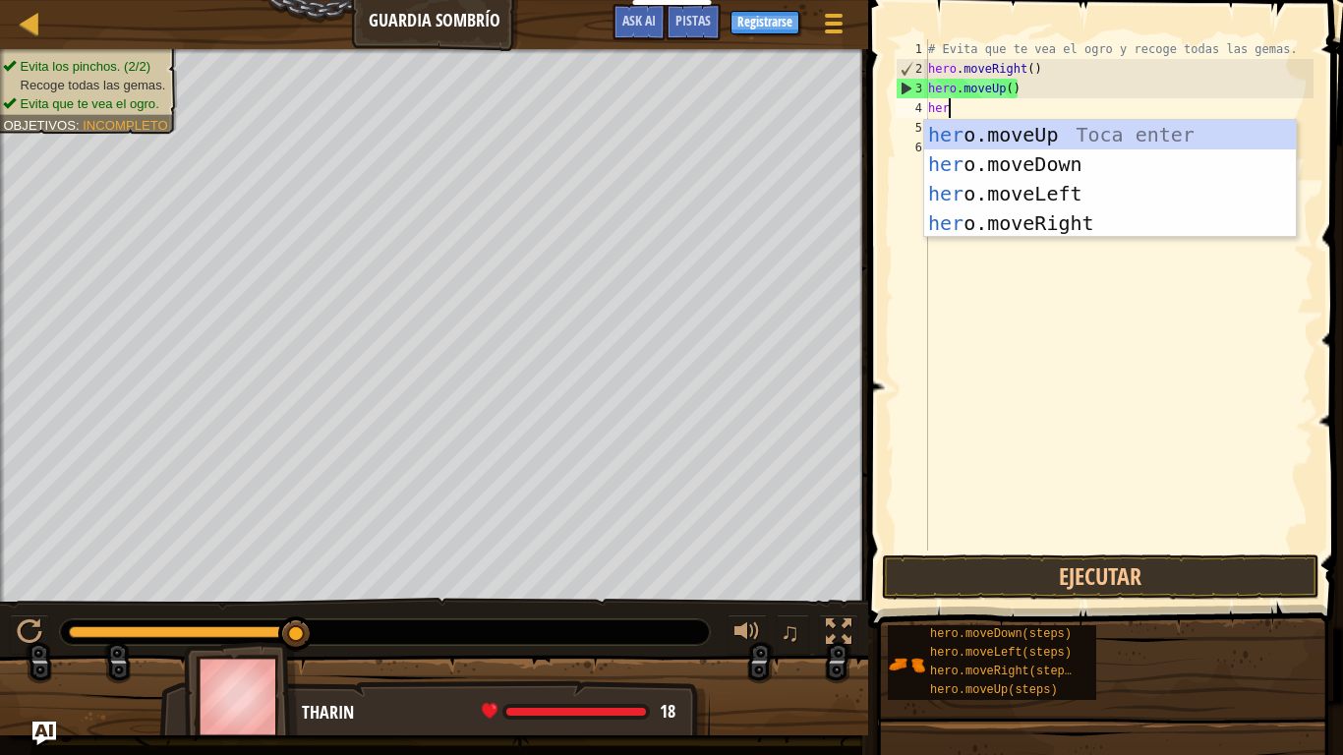
scroll to position [9, 3]
type textarea "hero"
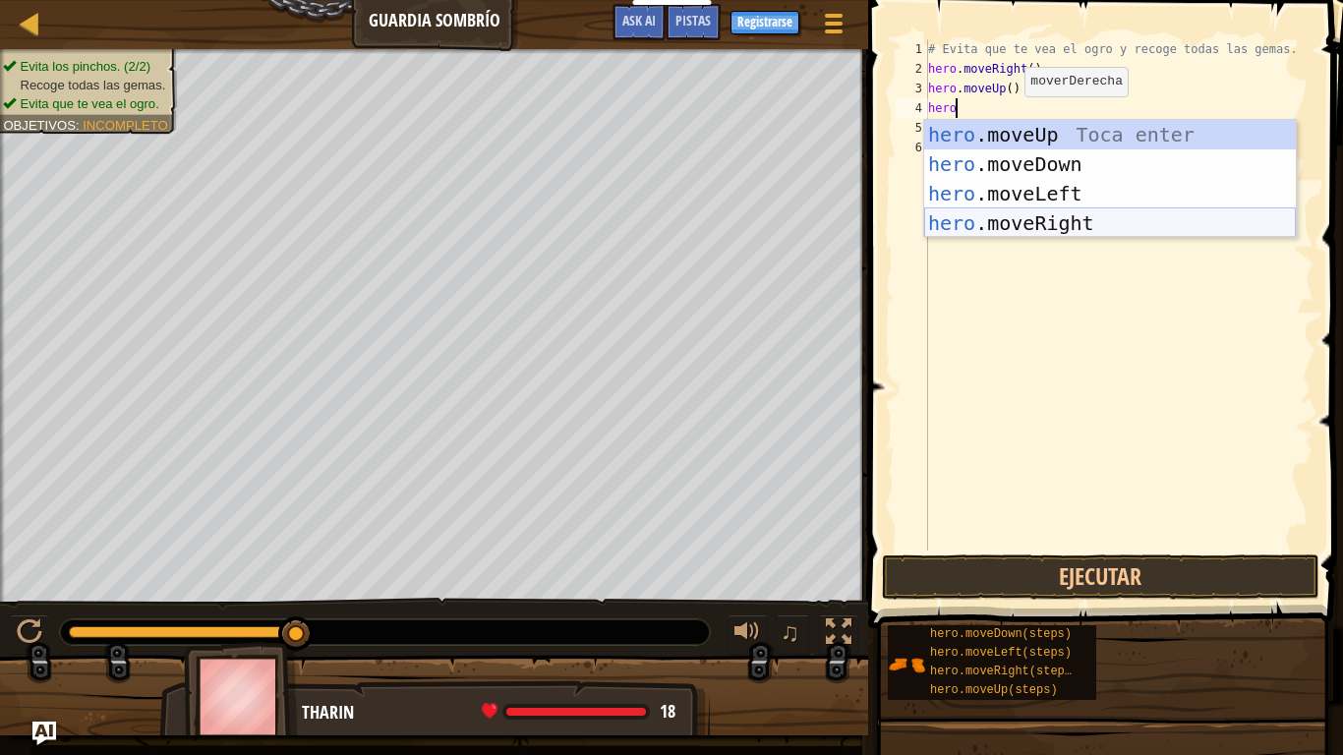
click at [1103, 220] on div "hero .moveUp Toca enter hero .moveDown Toca enter hero .moveLeft Toca enter her…" at bounding box center [1110, 208] width 372 height 177
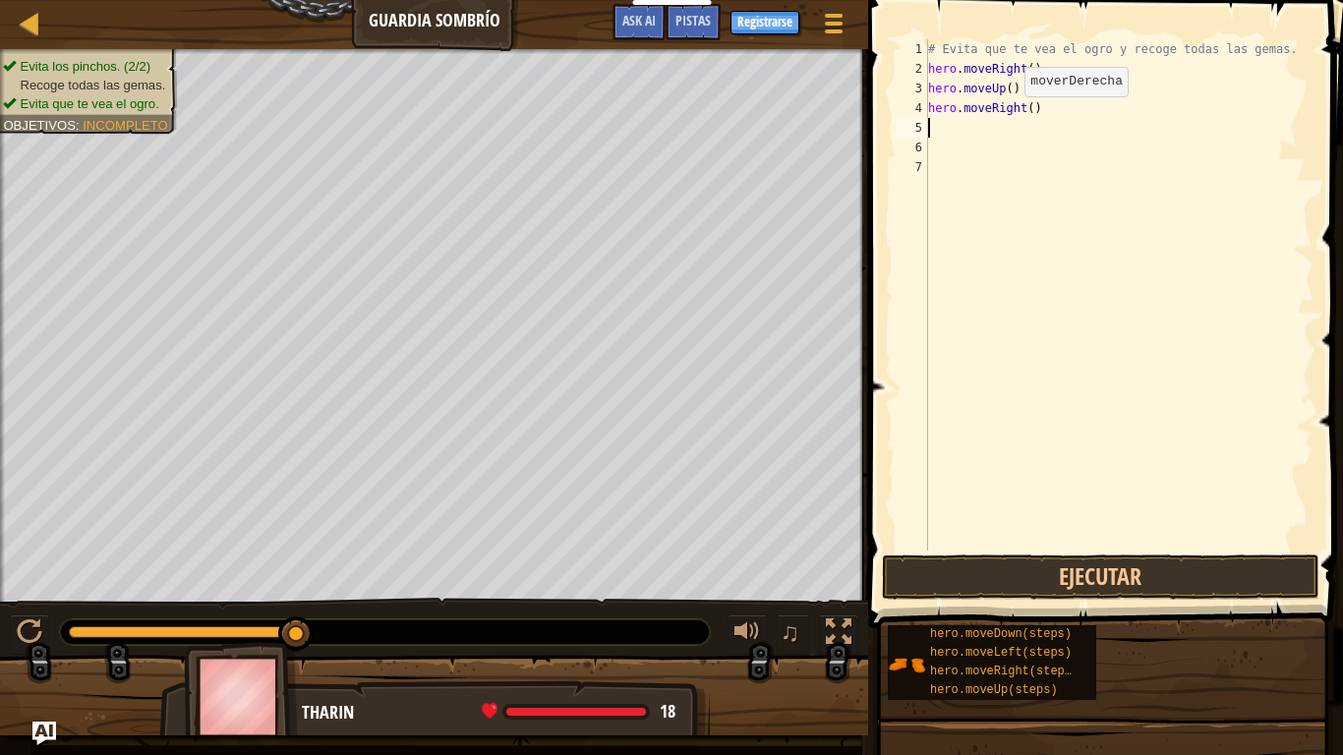
scroll to position [9, 0]
click at [1141, 587] on button "Ejecutar" at bounding box center [1100, 576] width 437 height 45
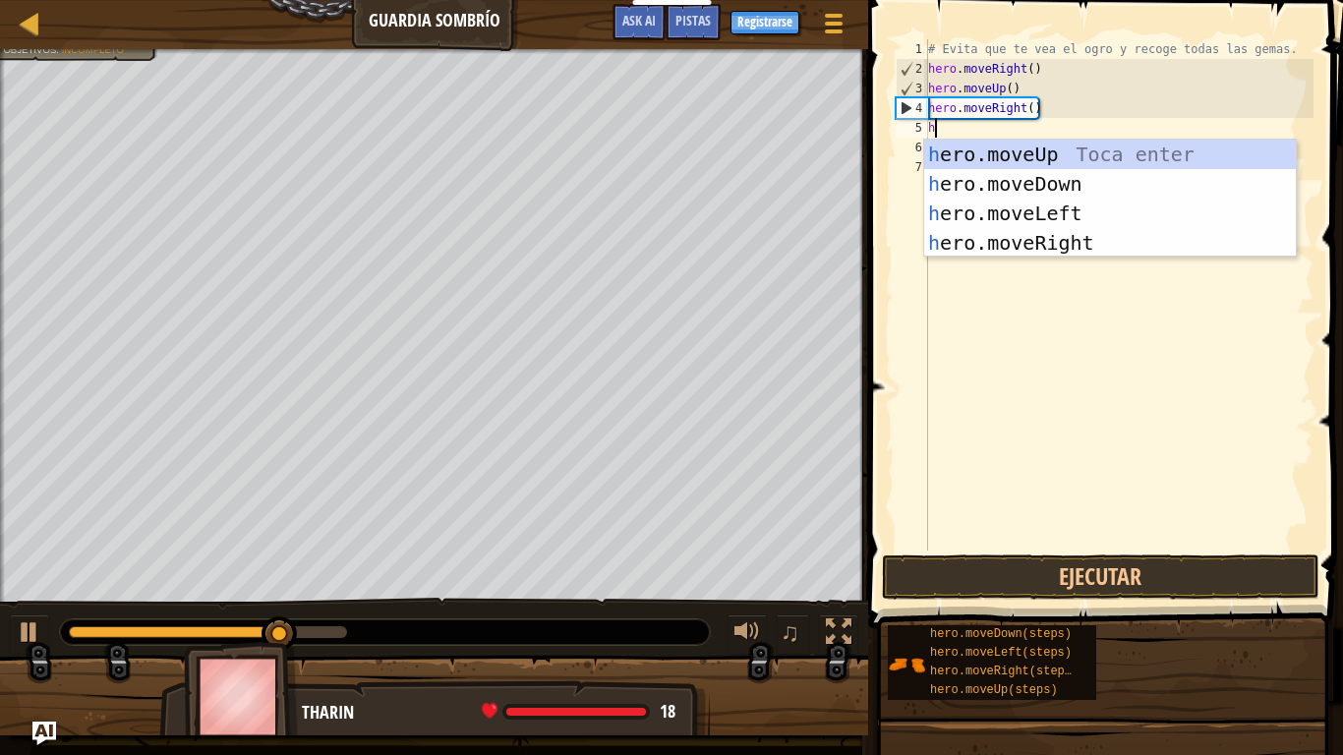
type textarea "her"
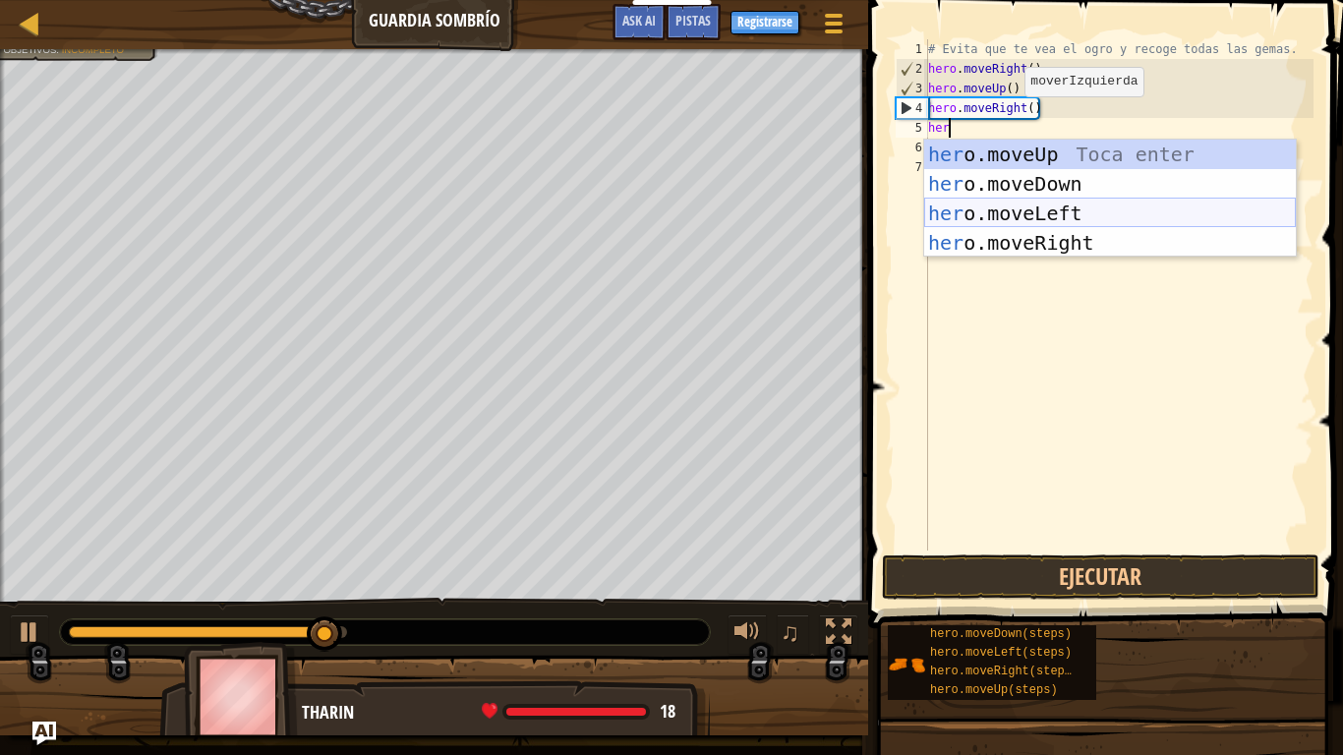
click at [1067, 217] on div "her o.moveUp Toca enter her o.moveDown Toca enter her o.moveLeft [PERSON_NAME] …" at bounding box center [1110, 228] width 372 height 177
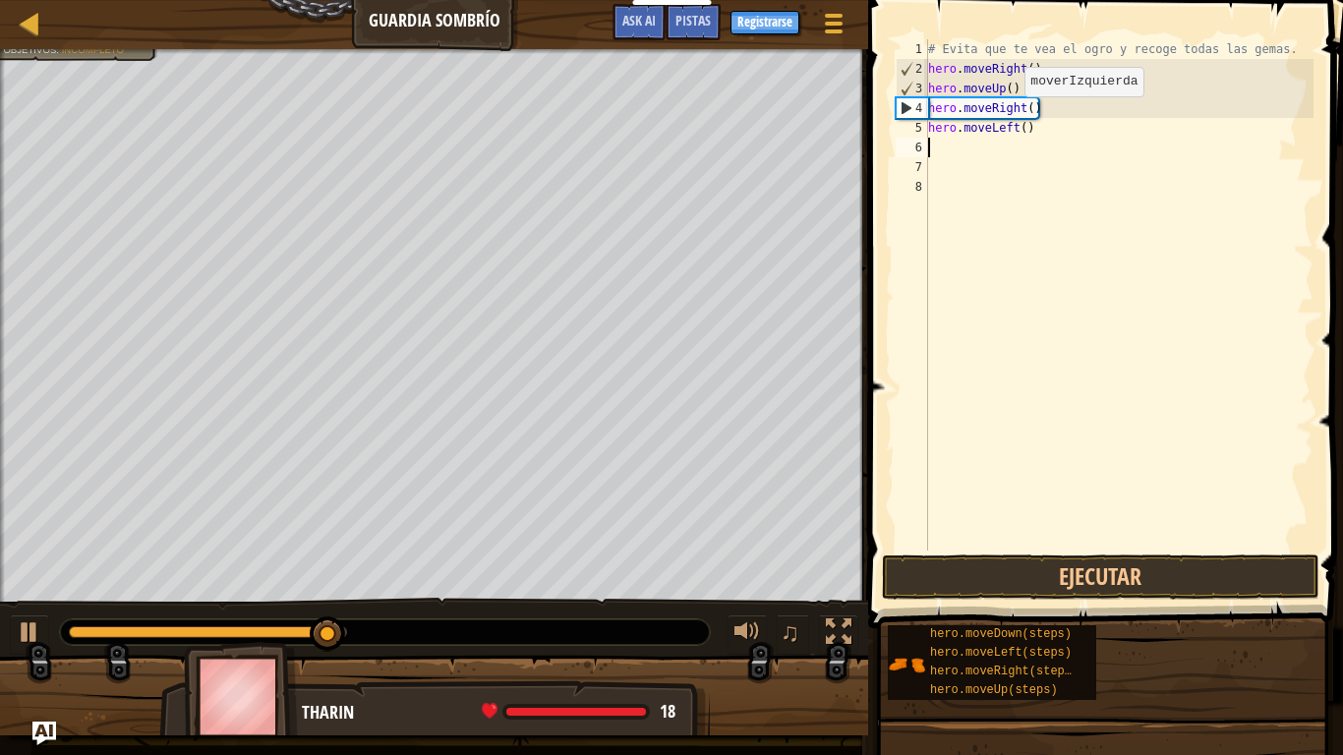
scroll to position [9, 0]
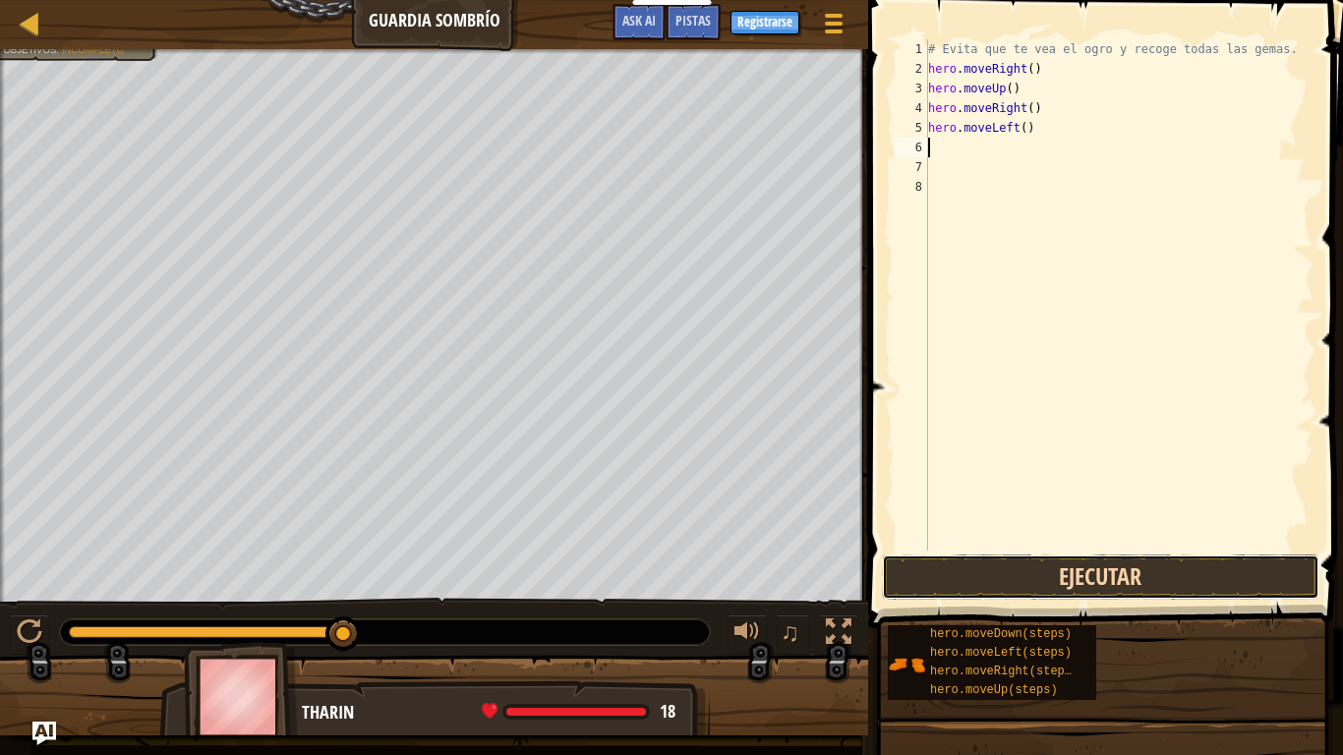
click at [1053, 559] on button "Ejecutar" at bounding box center [1100, 576] width 437 height 45
click at [1050, 134] on div "# Evita que te vea el ogro y recoge todas las gemas. hero . moveRight ( ) hero …" at bounding box center [1118, 314] width 389 height 551
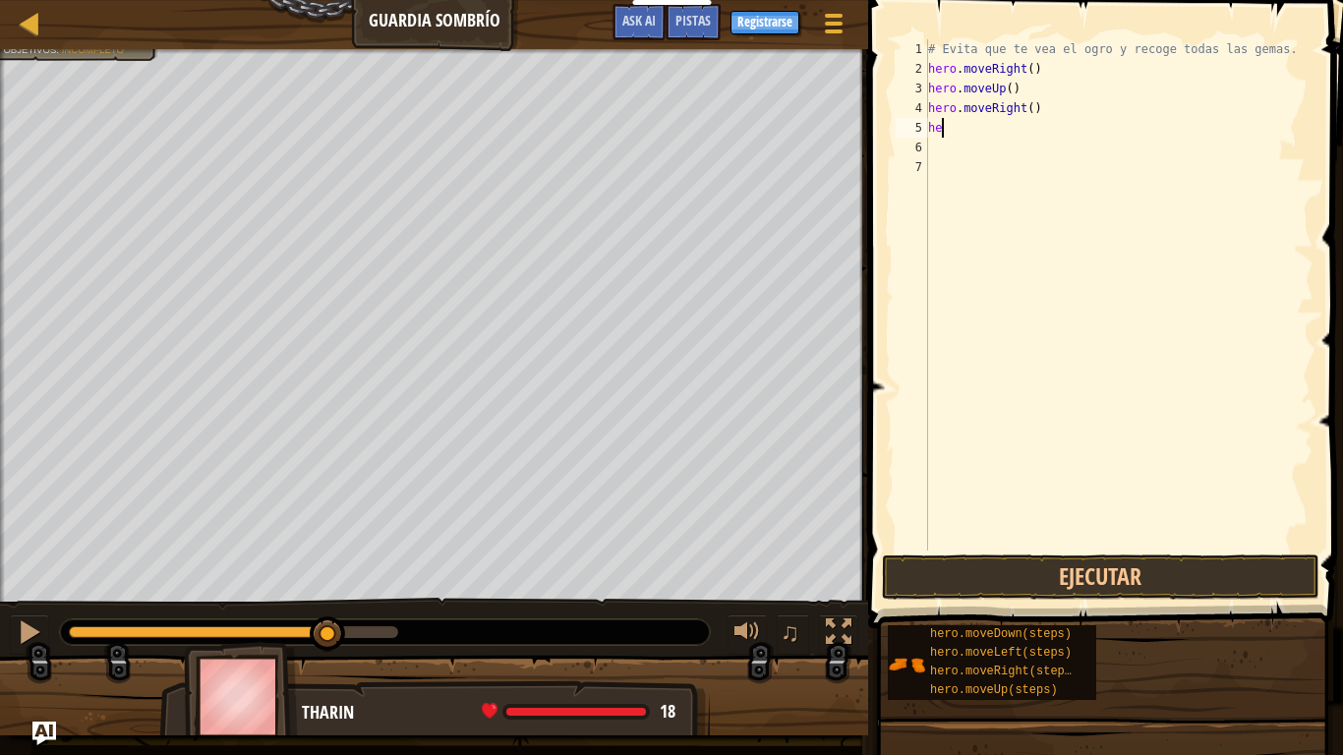
type textarea "h"
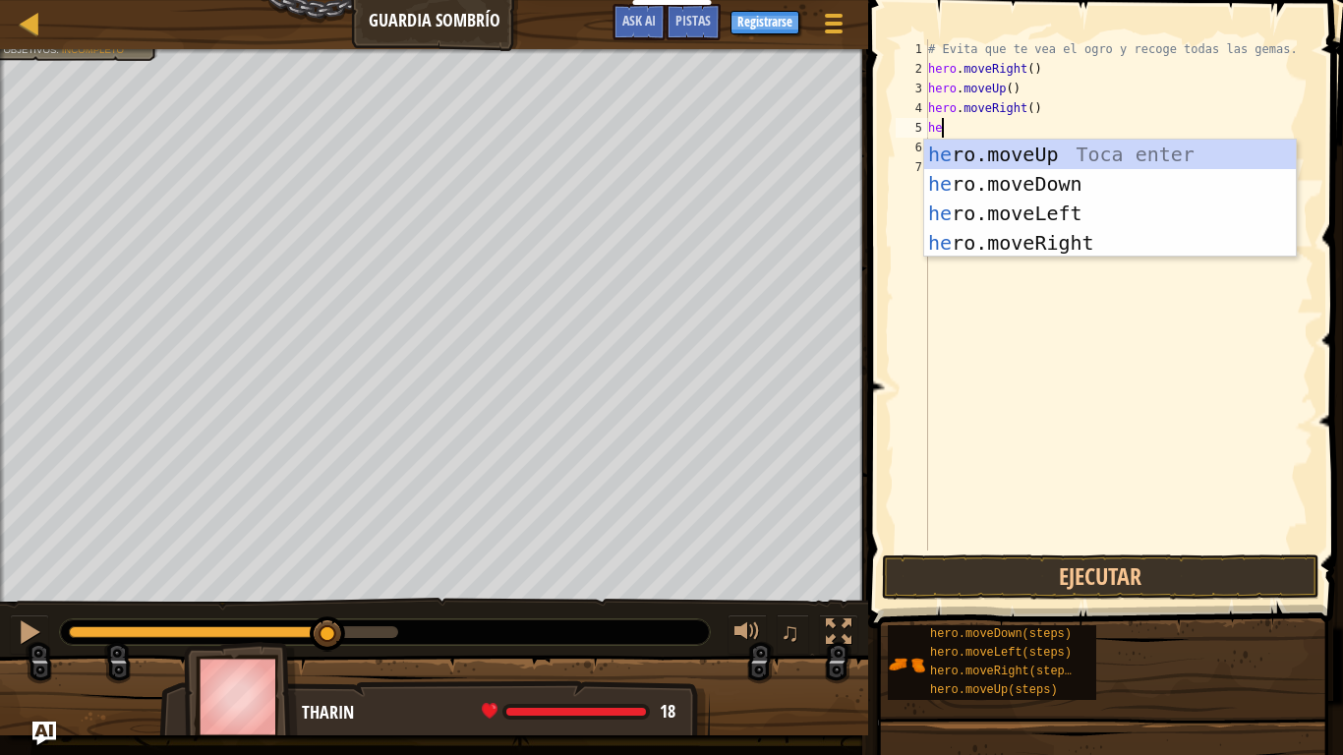
type textarea "her"
click at [1111, 176] on div "her o.moveUp Toca enter her o.moveDown Toca enter her o.moveLeft [PERSON_NAME] …" at bounding box center [1110, 228] width 372 height 177
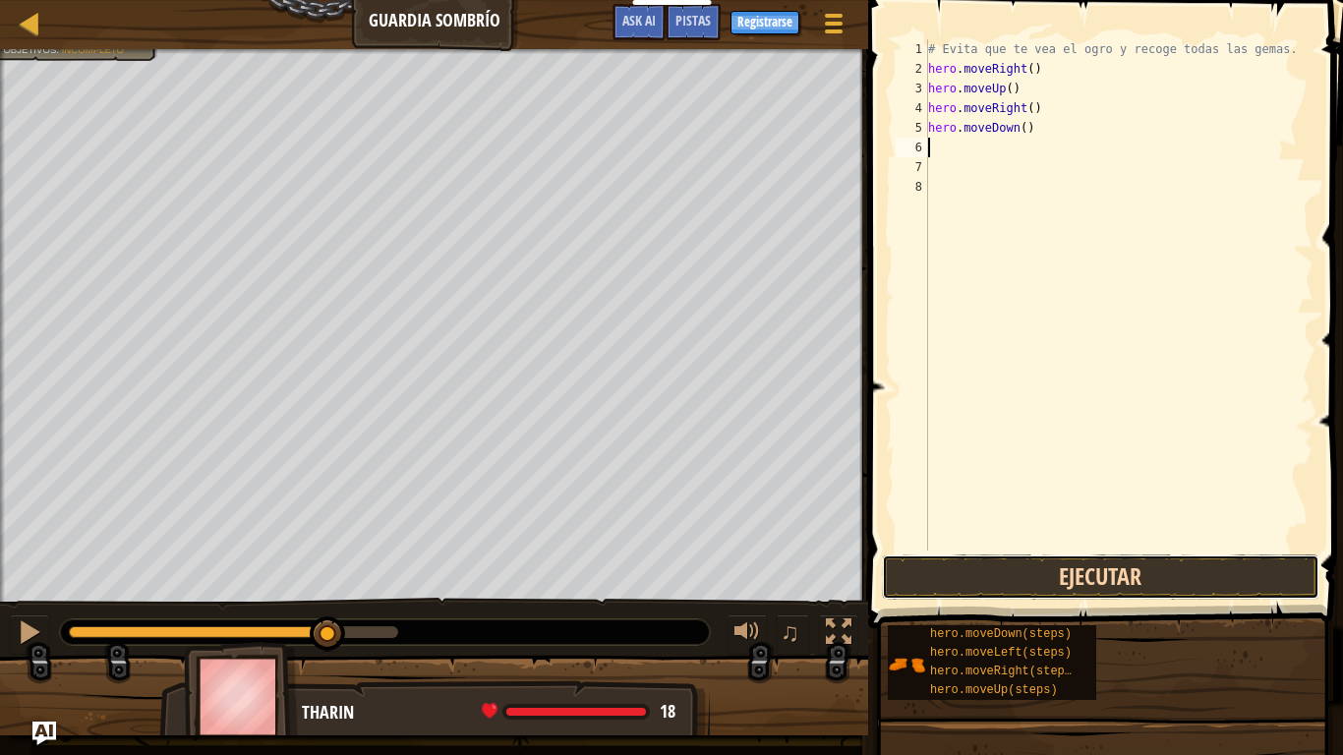
click at [1075, 555] on button "Ejecutar" at bounding box center [1100, 576] width 437 height 45
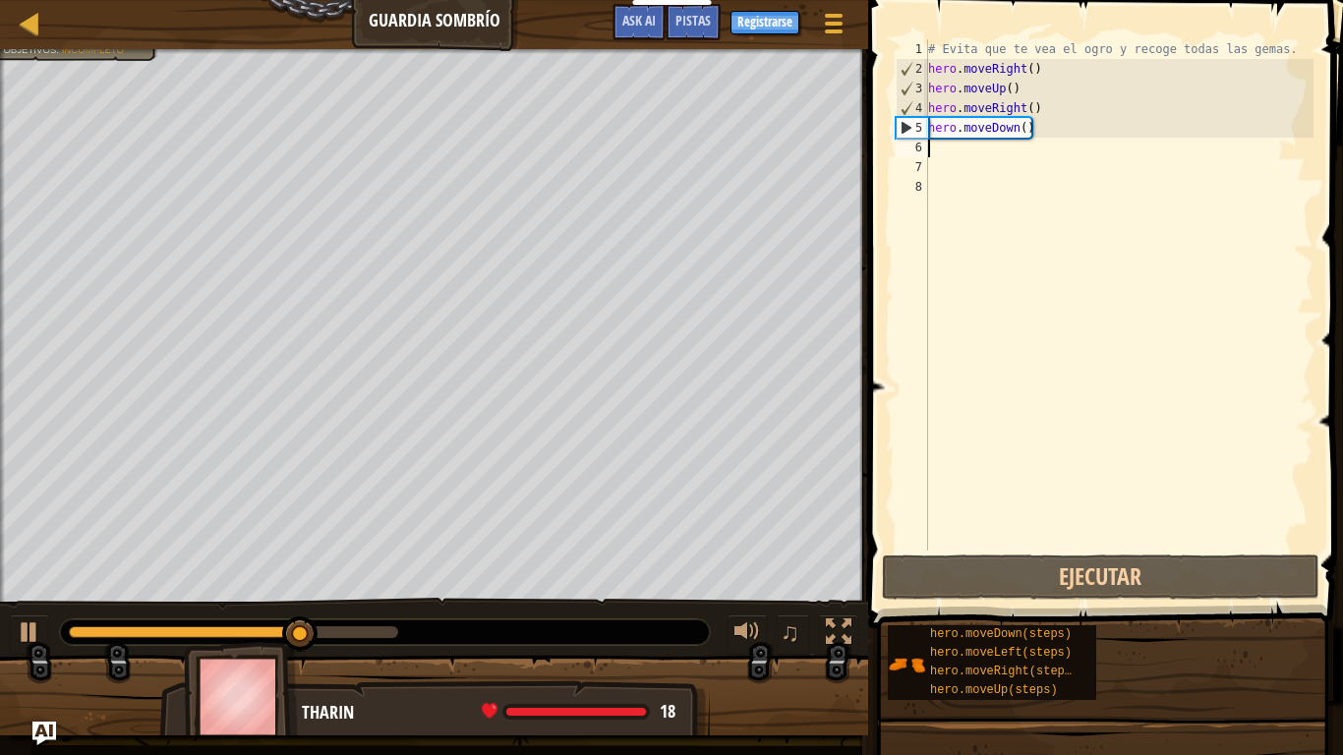
click at [1183, 164] on div "# Evita que te vea el ogro y recoge todas las gemas. hero . moveRight ( ) hero …" at bounding box center [1118, 314] width 389 height 551
click at [1178, 153] on div "# Evita que te vea el ogro y recoge todas las gemas. hero . moveRight ( ) hero …" at bounding box center [1118, 314] width 389 height 551
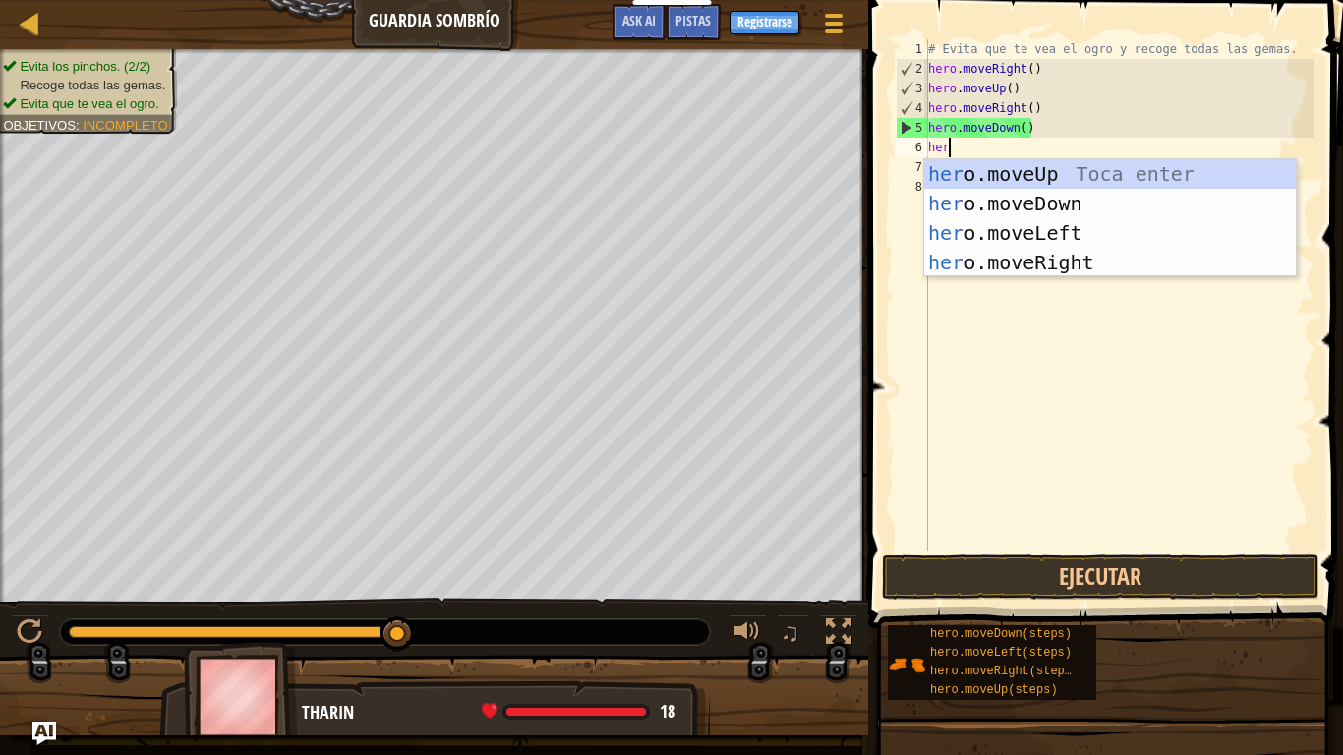
type textarea "hero"
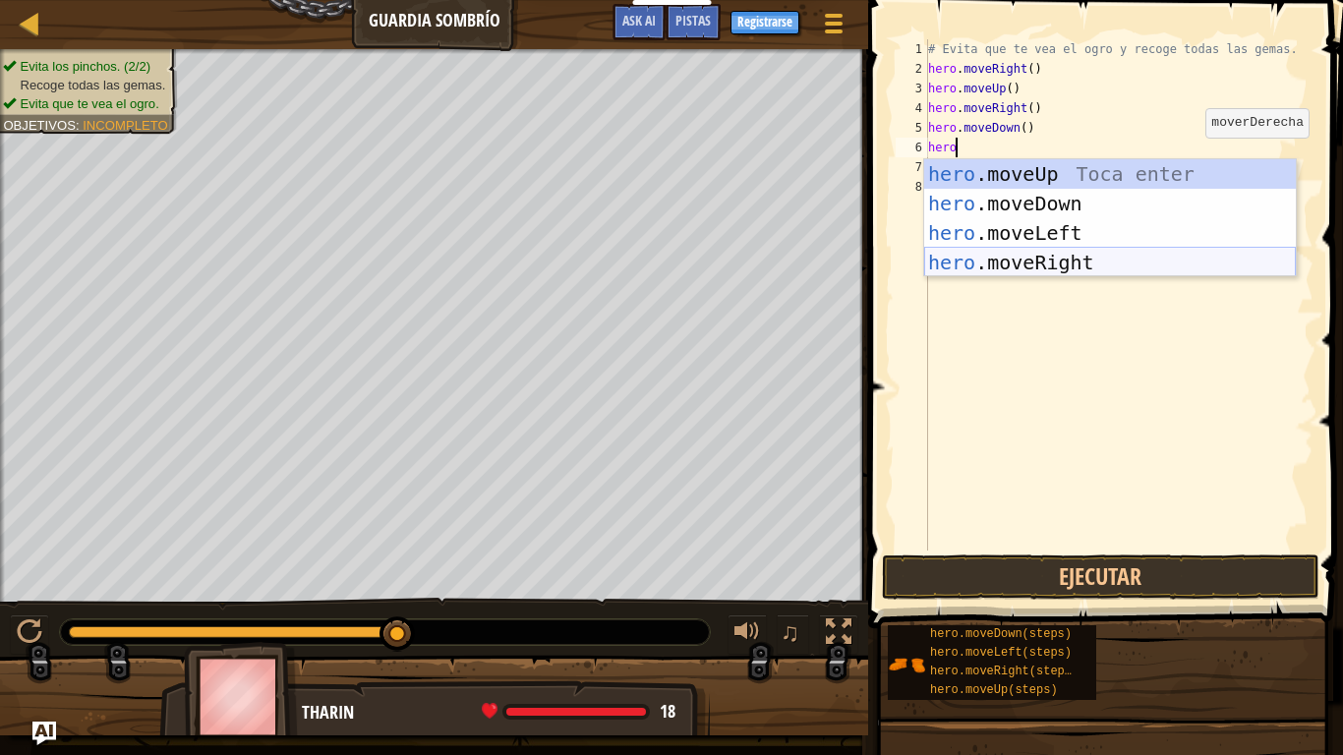
click at [1200, 253] on div "hero .moveUp Toca enter hero .moveDown Toca enter hero .moveLeft Toca enter her…" at bounding box center [1110, 247] width 372 height 177
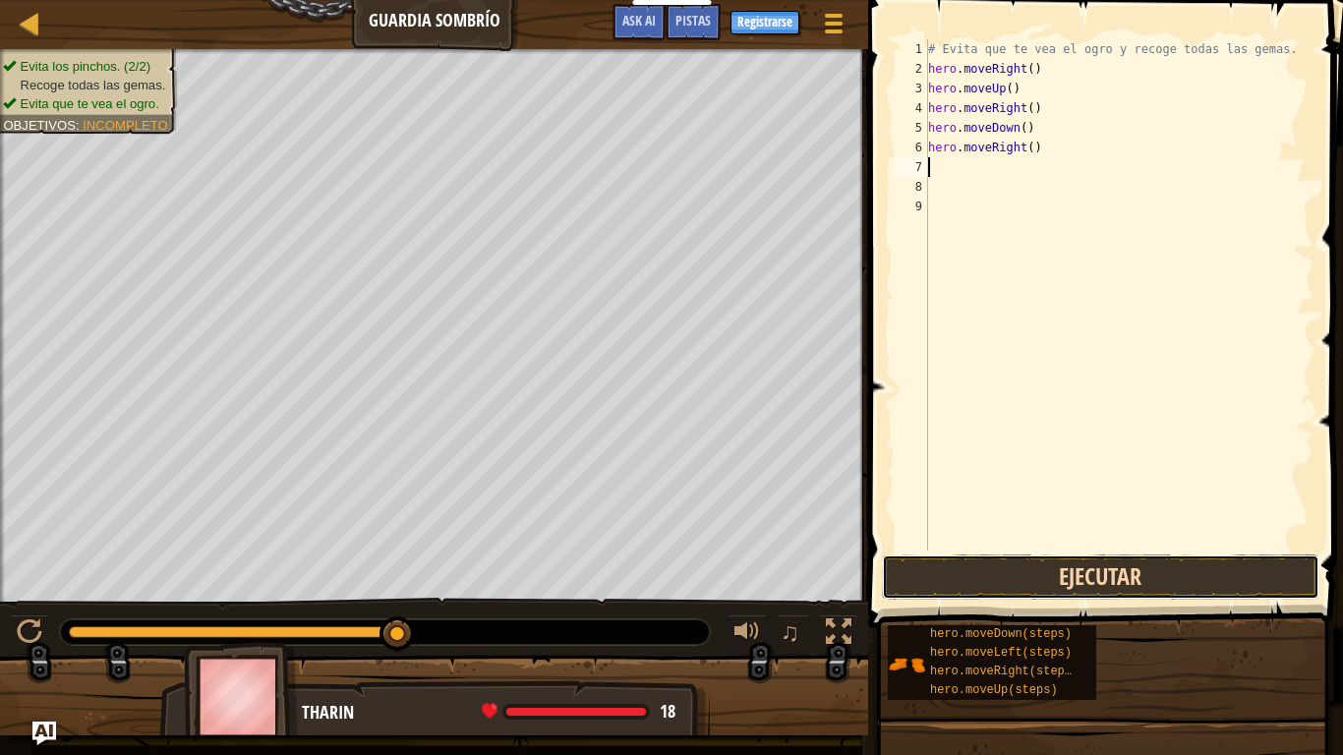
click at [1195, 563] on button "Ejecutar" at bounding box center [1100, 576] width 437 height 45
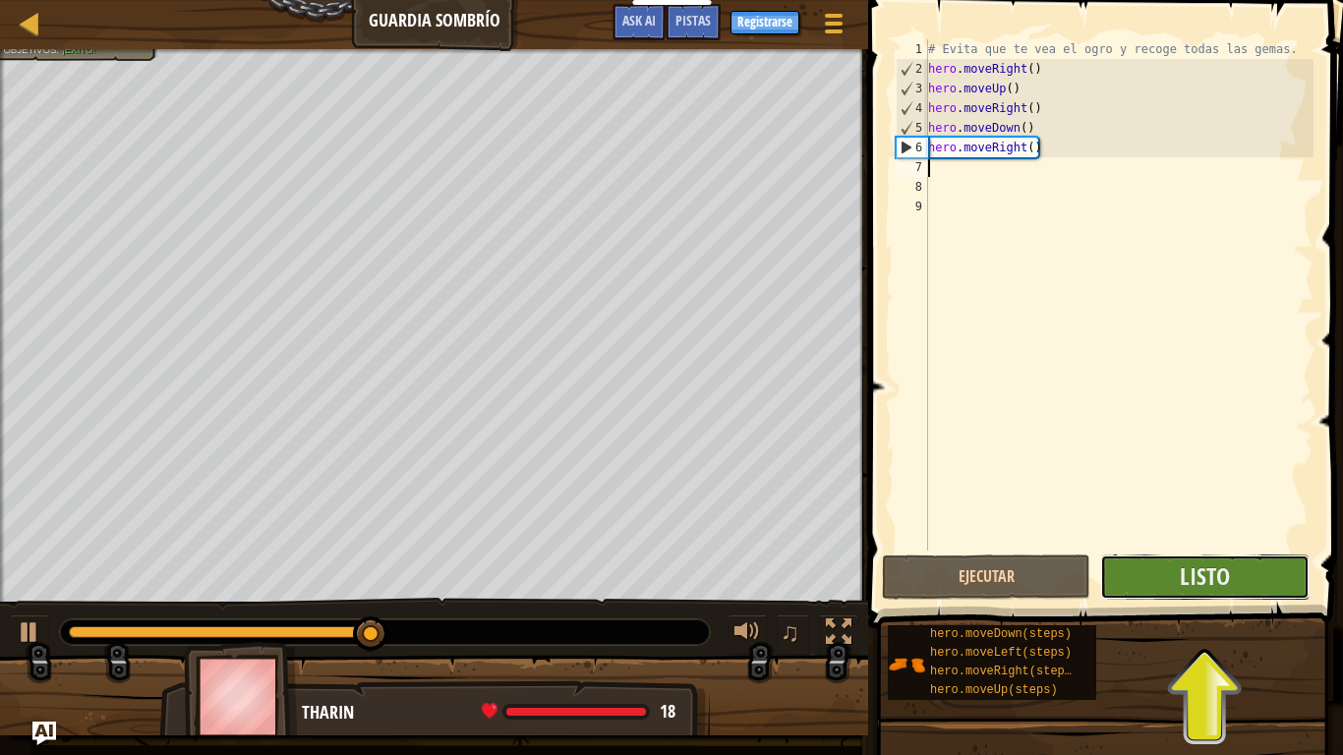
click at [1244, 578] on button "Listo" at bounding box center [1204, 576] width 208 height 45
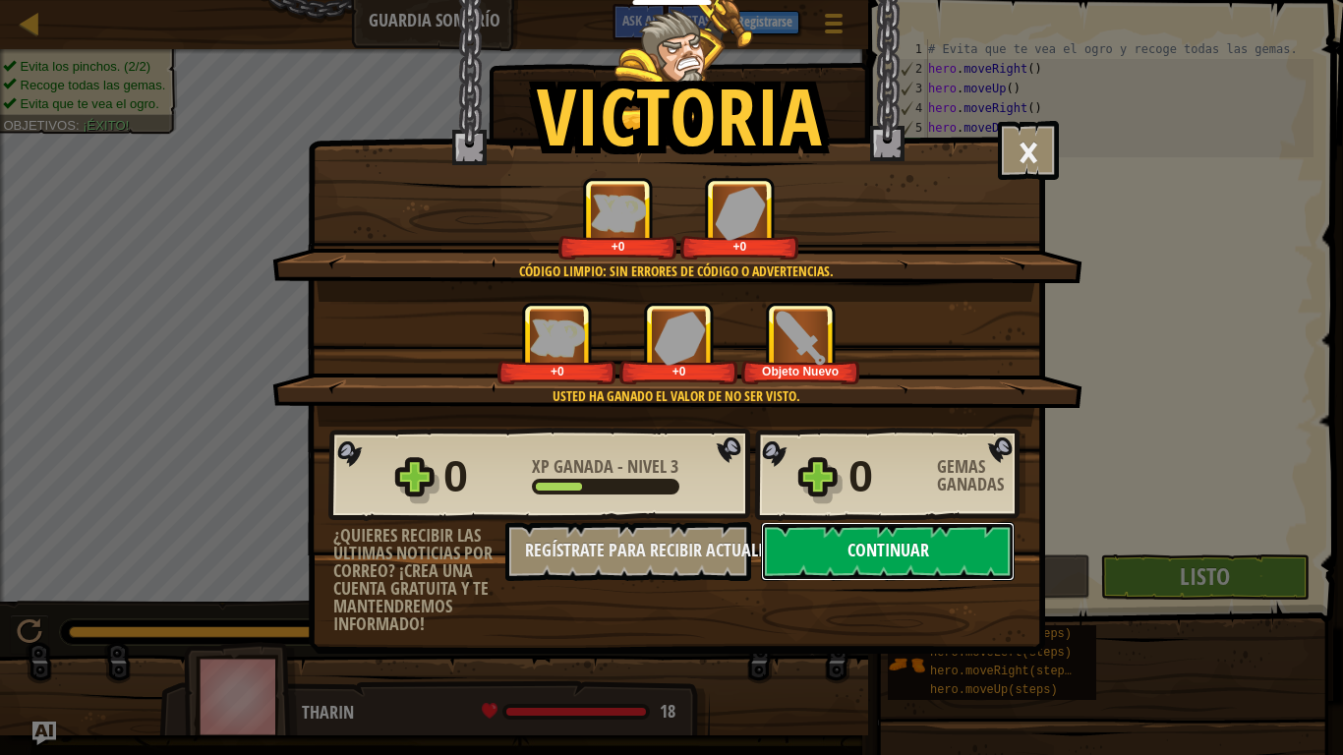
click at [846, 544] on button "Continuar" at bounding box center [888, 551] width 254 height 59
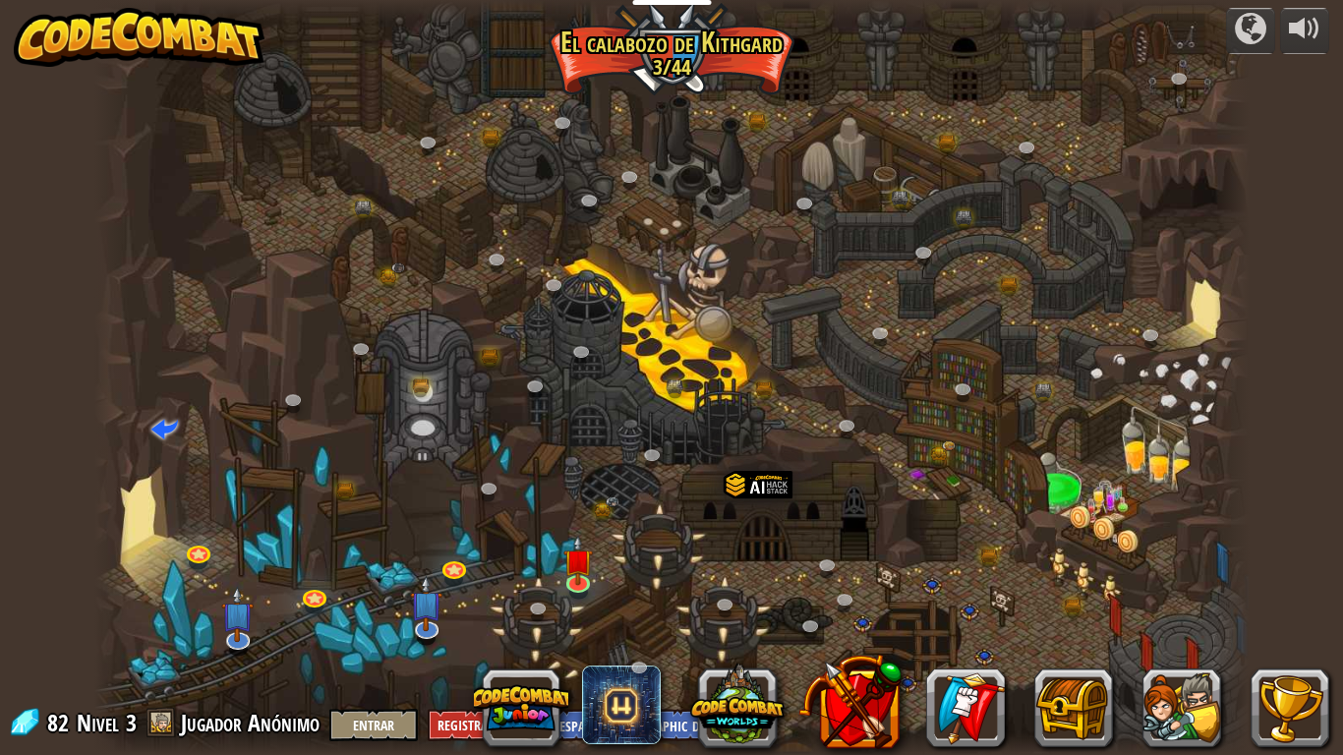
select select "es-419"
click at [581, 583] on link at bounding box center [578, 579] width 39 height 39
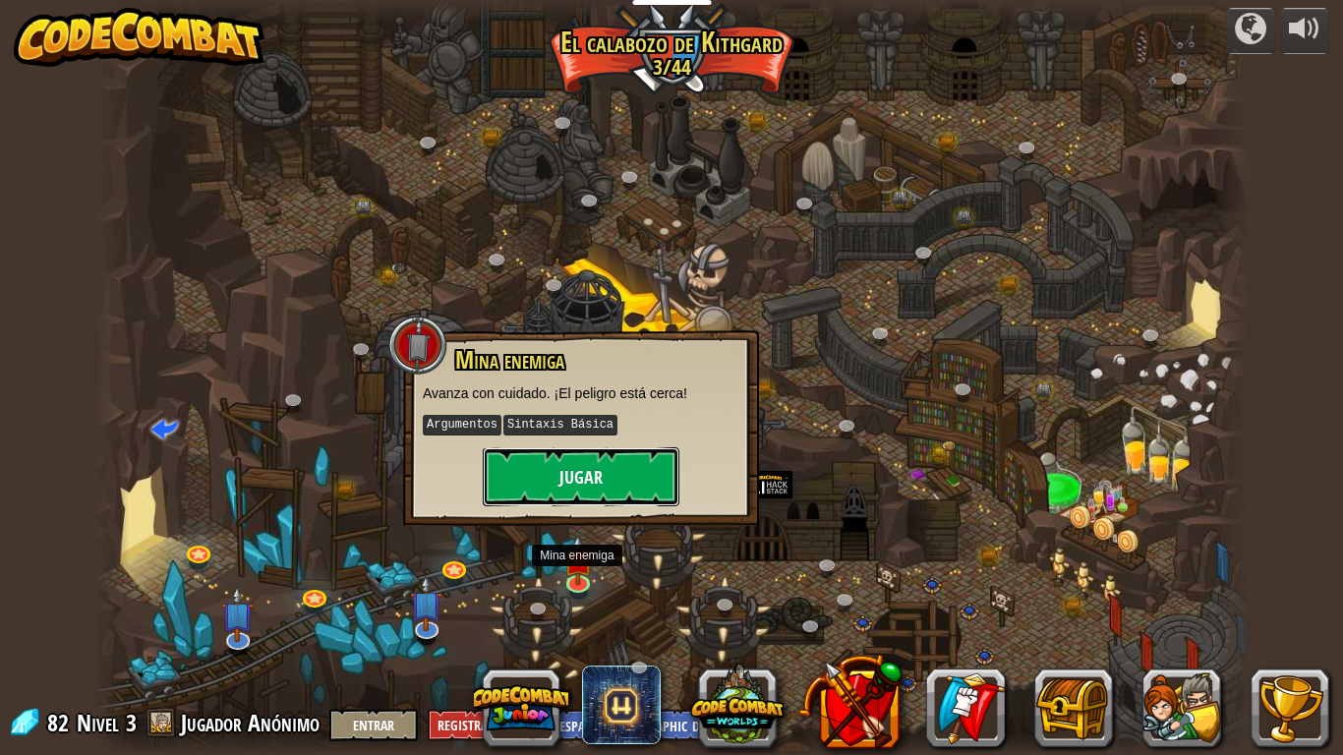
click at [594, 482] on button "Jugar" at bounding box center [581, 476] width 197 height 59
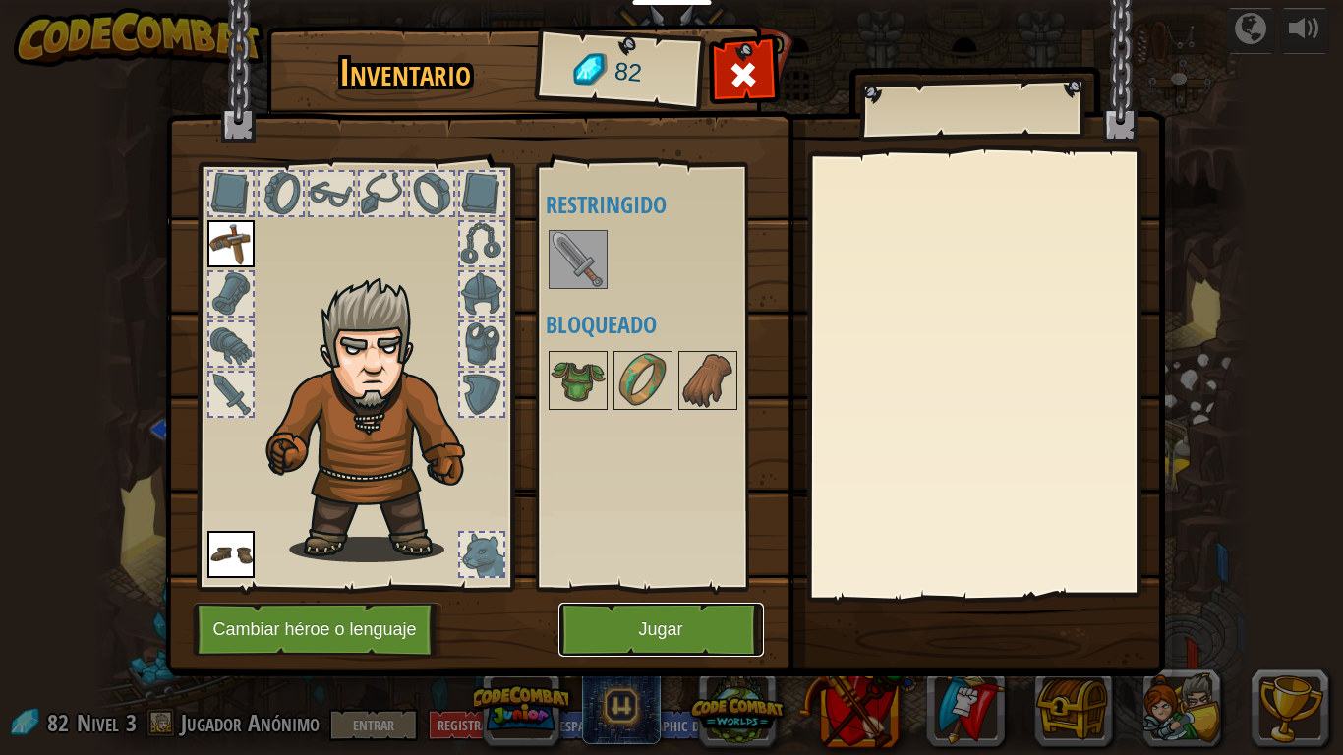
click at [623, 602] on button "Jugar" at bounding box center [660, 630] width 205 height 54
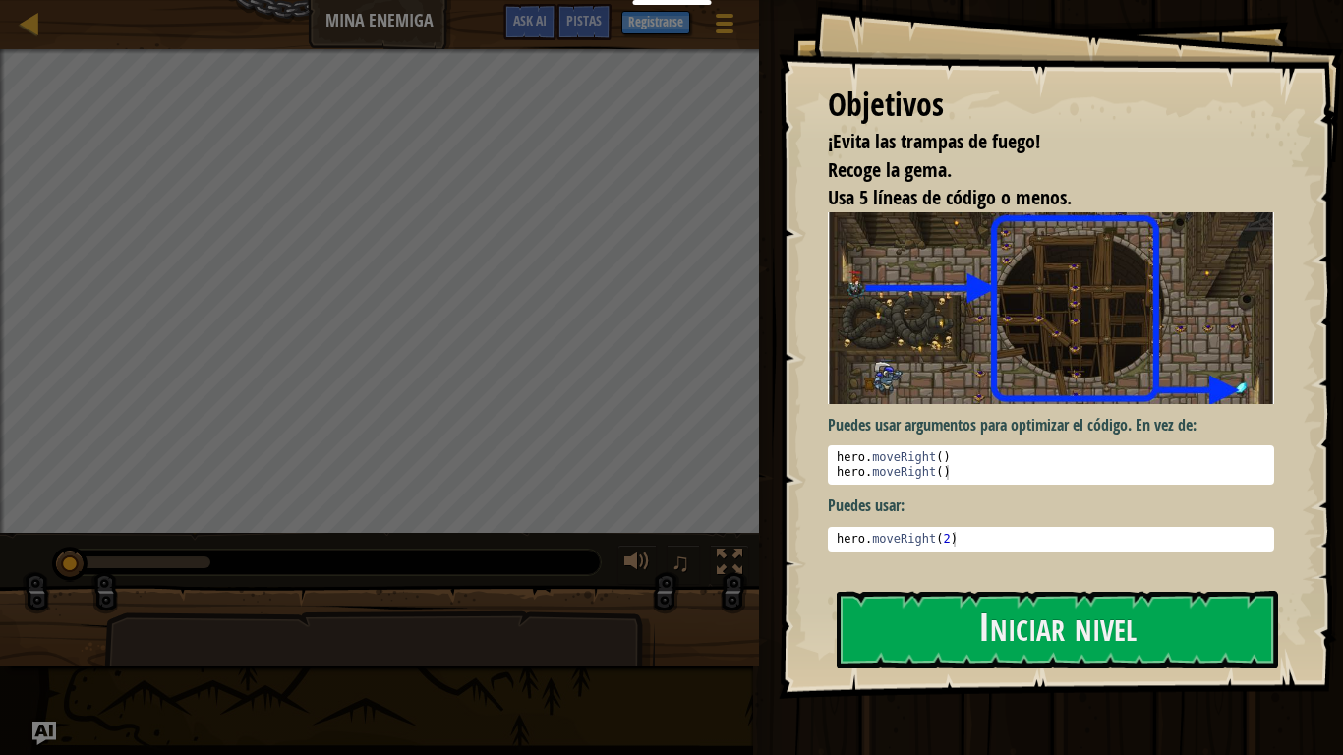
click at [926, 571] on div "Objetivos ¡Evita las trampas de fuego! Recoge la gema. Usa 5 líneas de código o…" at bounding box center [1061, 349] width 564 height 699
click at [929, 602] on button "Iniciar nivel" at bounding box center [1057, 630] width 441 height 78
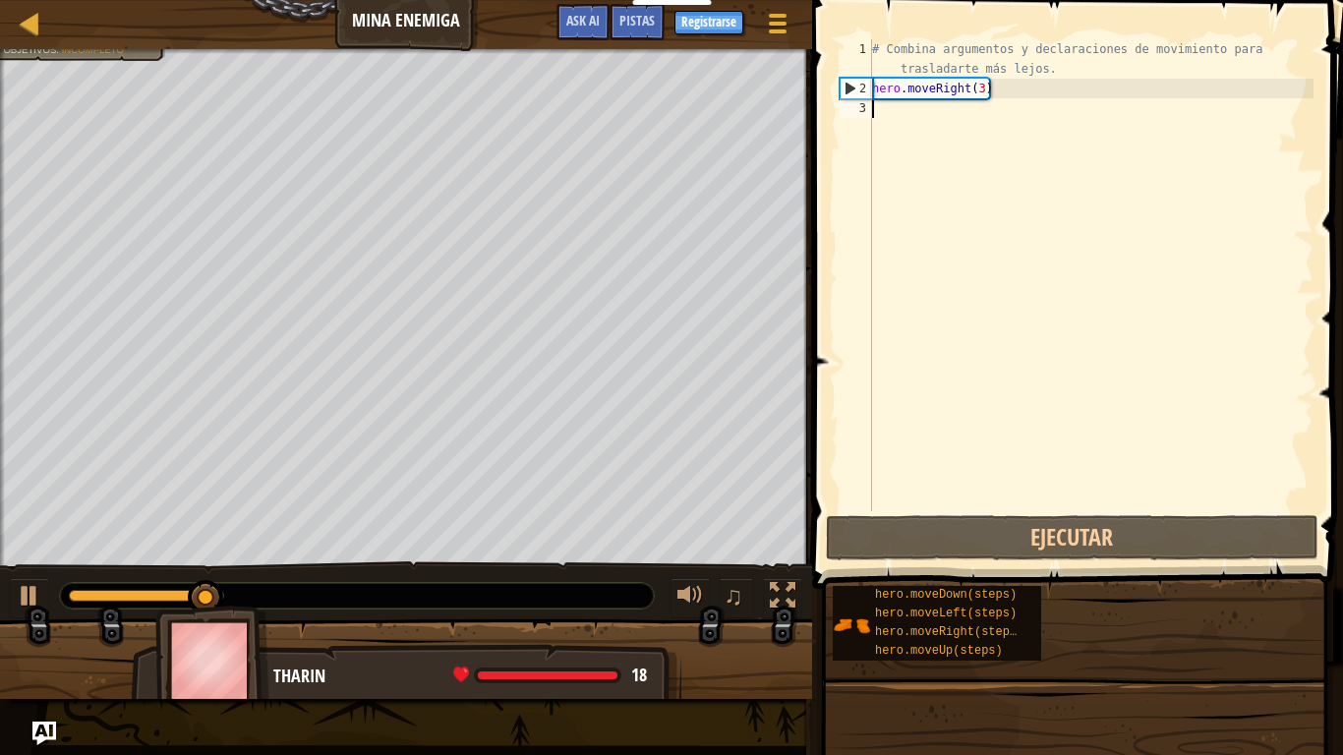
click at [985, 113] on div "# Combina argumentos y declaraciones de movimiento para trasladarte más lejos. …" at bounding box center [1090, 304] width 445 height 531
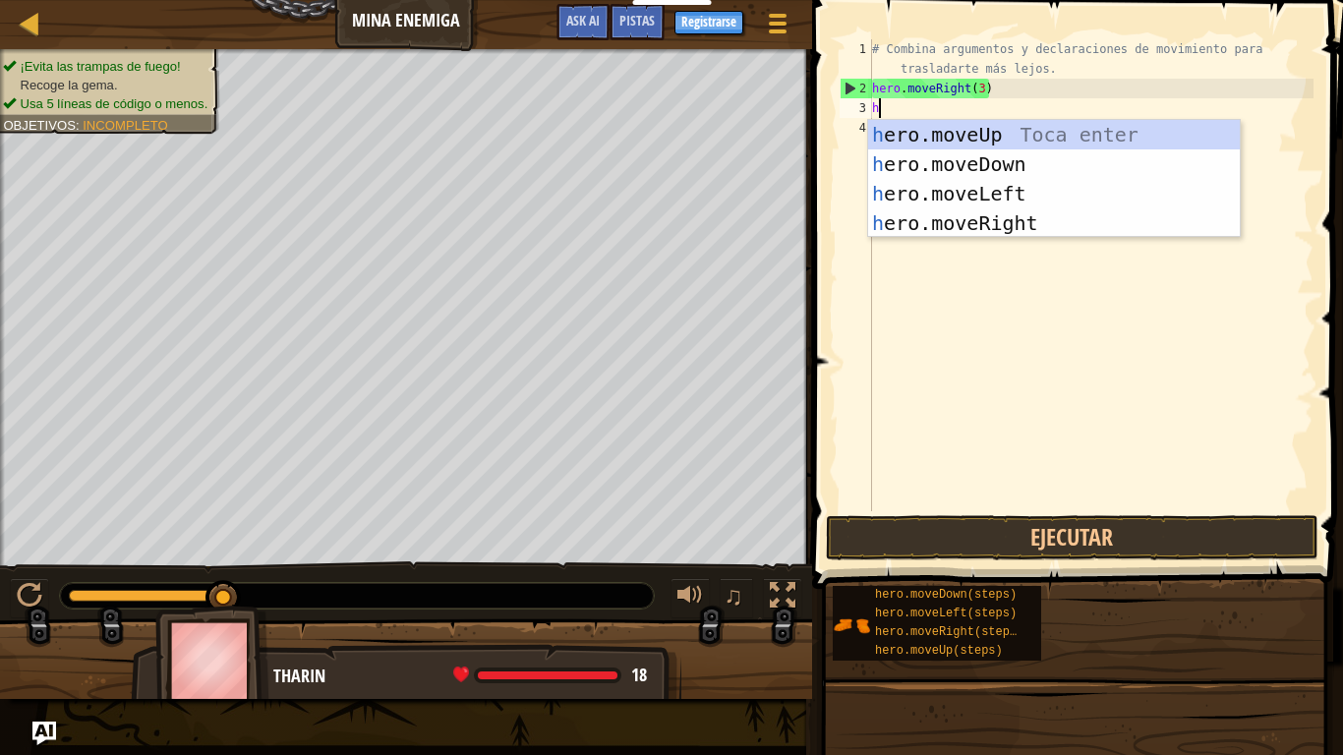
scroll to position [9, 0]
type textarea "hero"
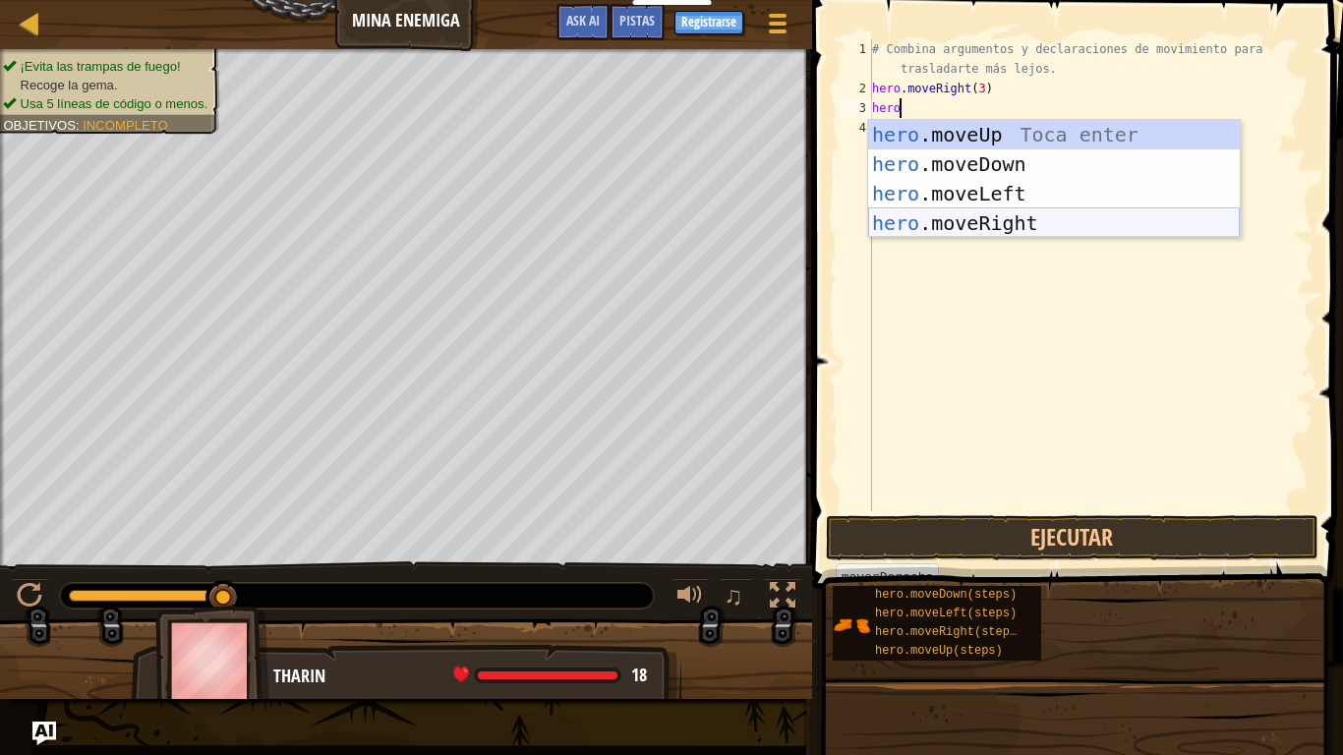
click at [1026, 219] on div "hero .moveUp Toca enter hero .moveDown Toca enter hero .moveLeft Toca enter her…" at bounding box center [1054, 208] width 372 height 177
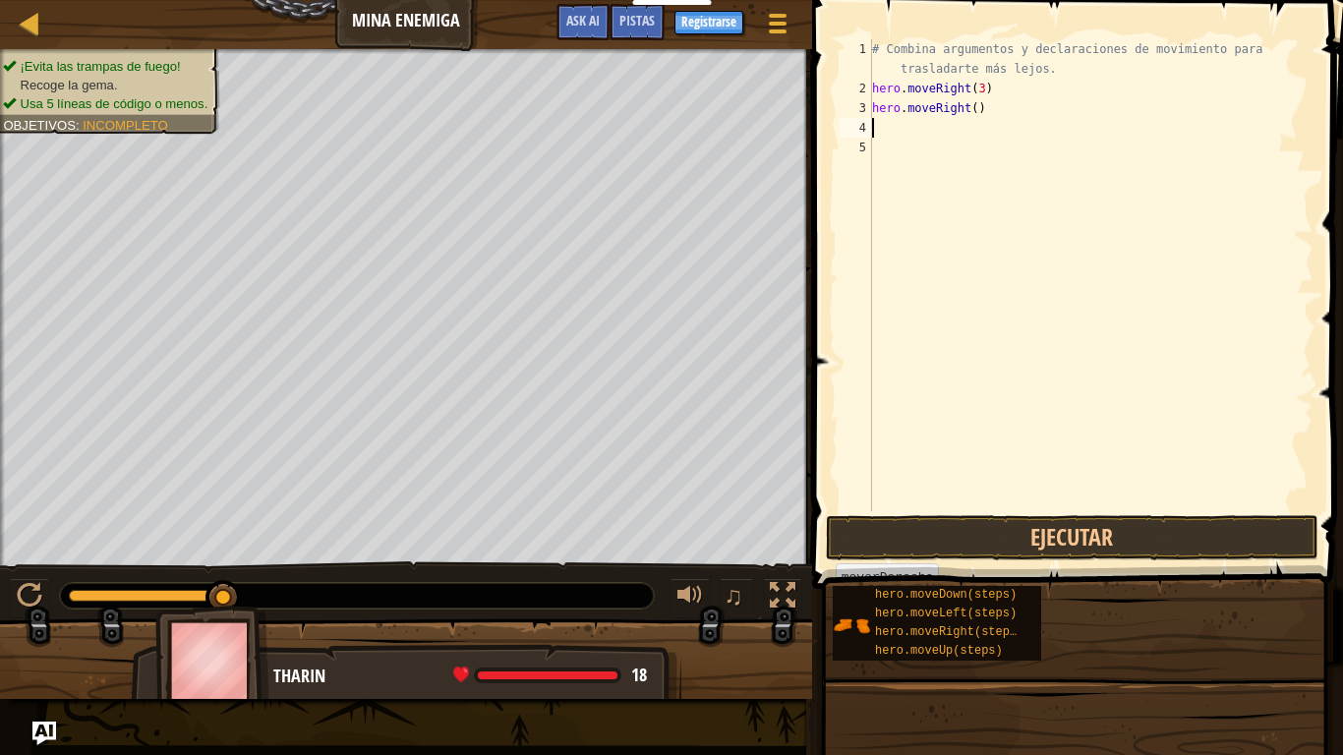
scroll to position [9, 0]
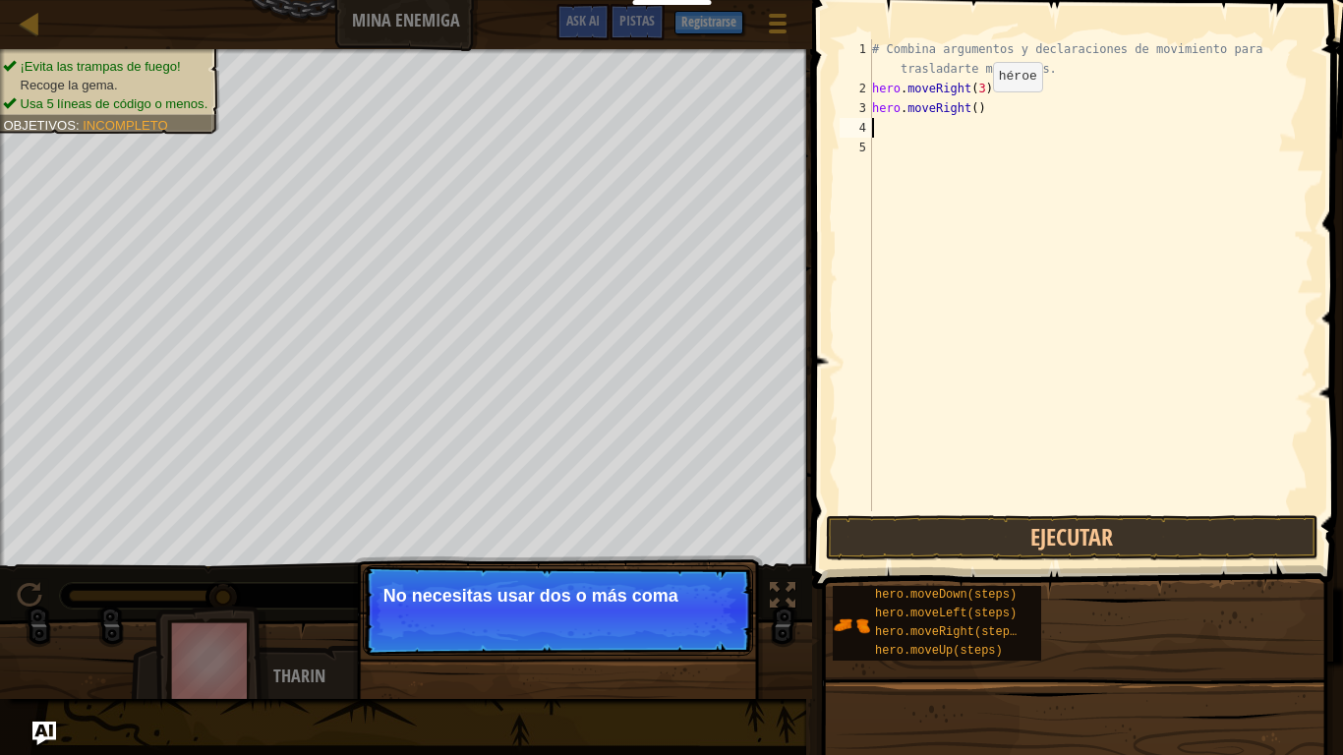
click at [975, 110] on div "# Combina argumentos y declaraciones de movimiento para trasladarte más lejos. …" at bounding box center [1090, 304] width 445 height 531
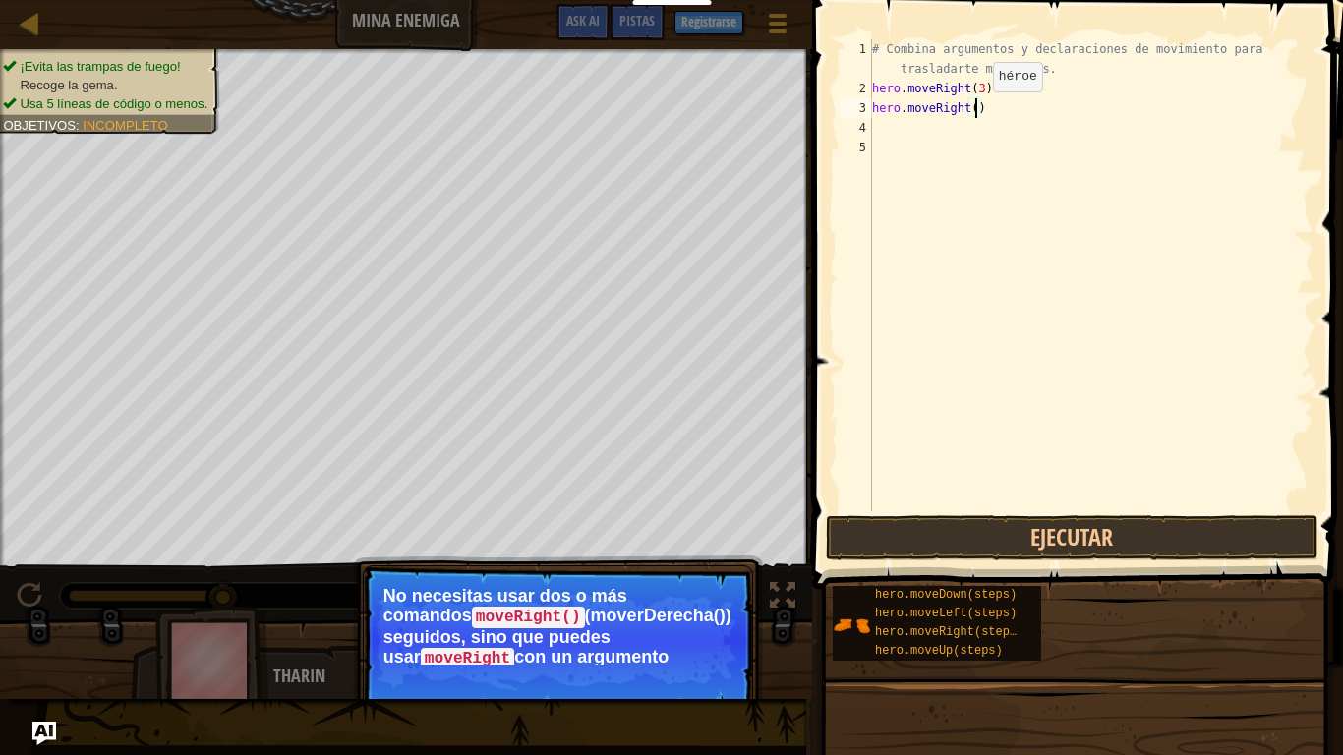
scroll to position [9, 16]
click at [1034, 540] on button "Ejecutar" at bounding box center [1072, 537] width 493 height 45
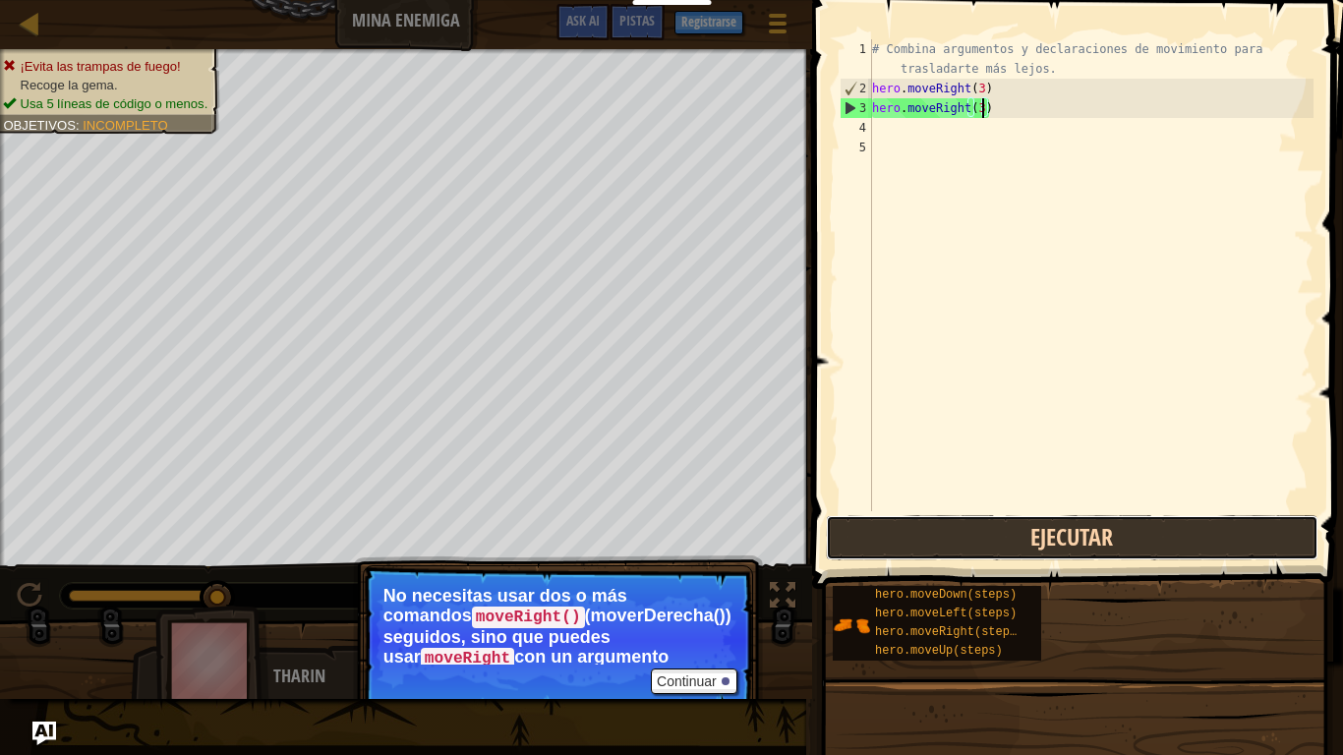
click at [1051, 529] on button "Ejecutar" at bounding box center [1072, 537] width 493 height 45
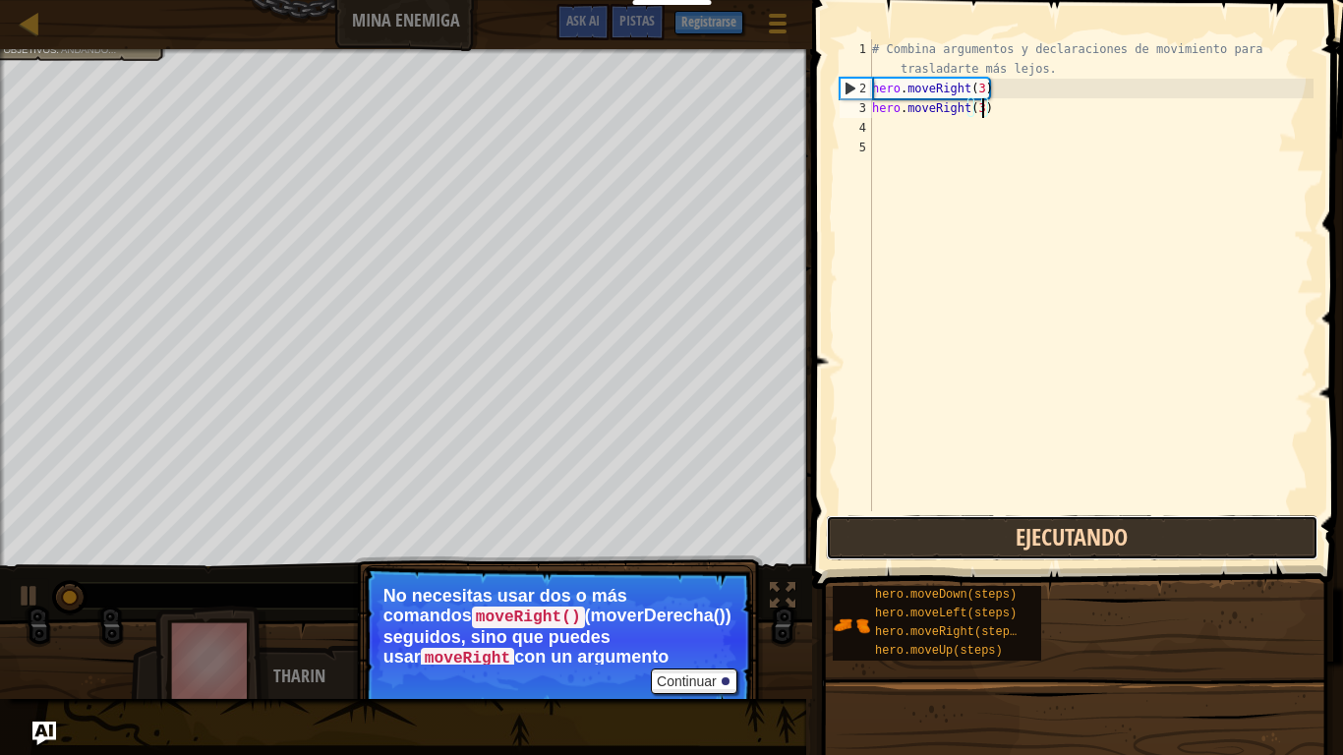
click at [1051, 529] on button "Ejecutando" at bounding box center [1072, 537] width 493 height 45
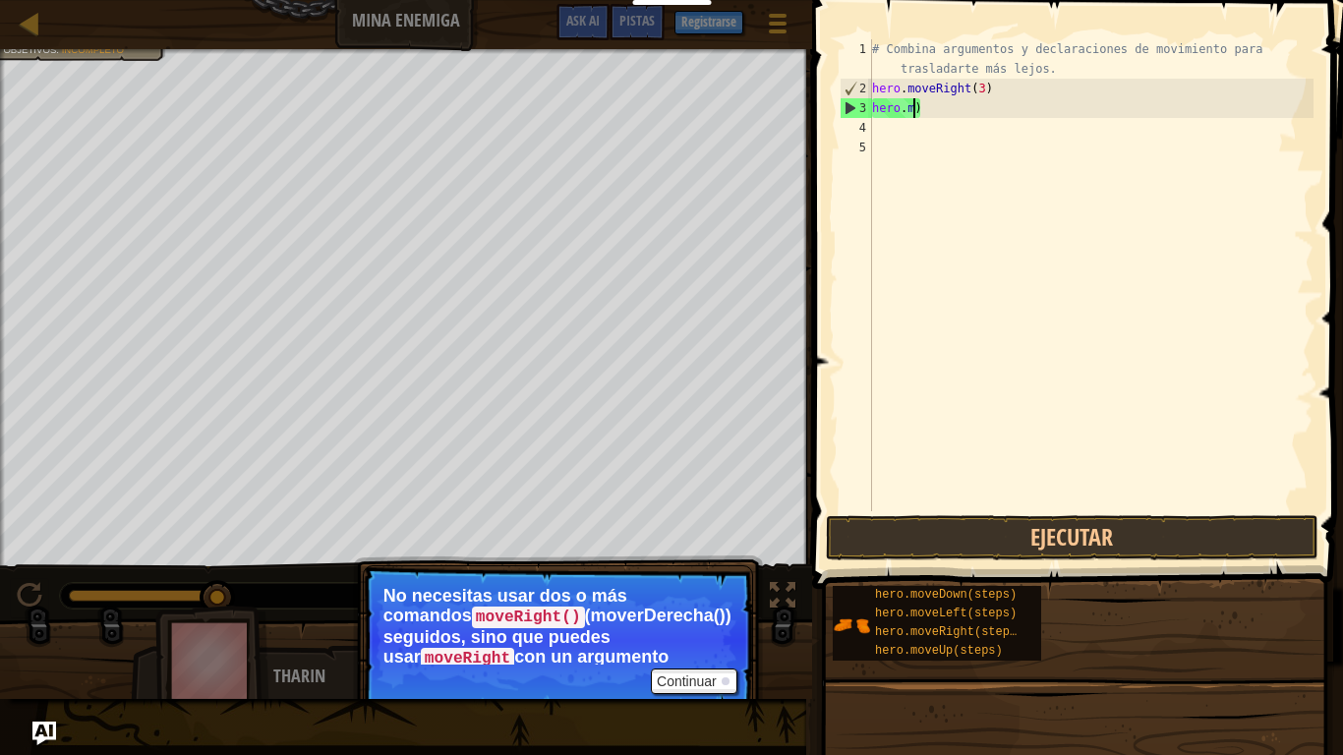
scroll to position [9, 3]
type textarea ")"
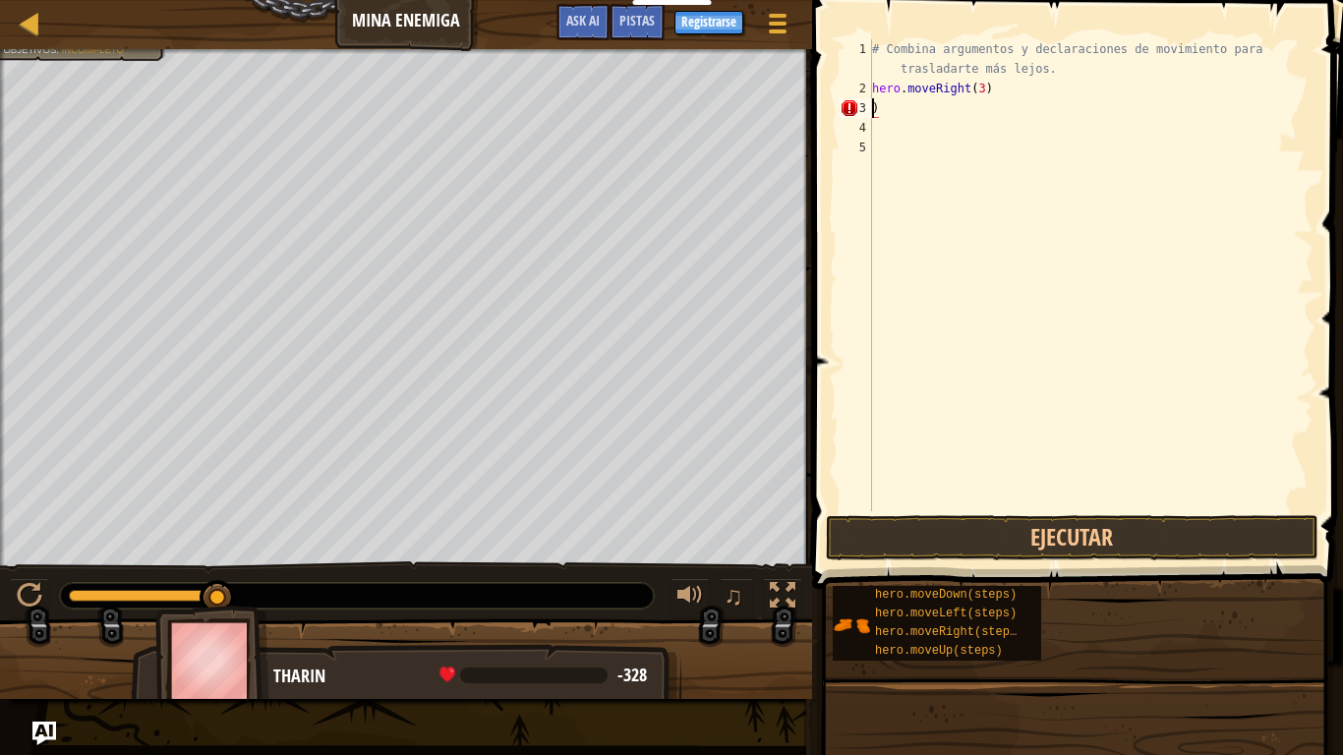
click at [897, 112] on div "# Combina argumentos y declaraciones de movimiento para trasladarte más lejos. …" at bounding box center [1090, 304] width 445 height 531
click at [1093, 547] on button "Ejecutar" at bounding box center [1072, 537] width 493 height 45
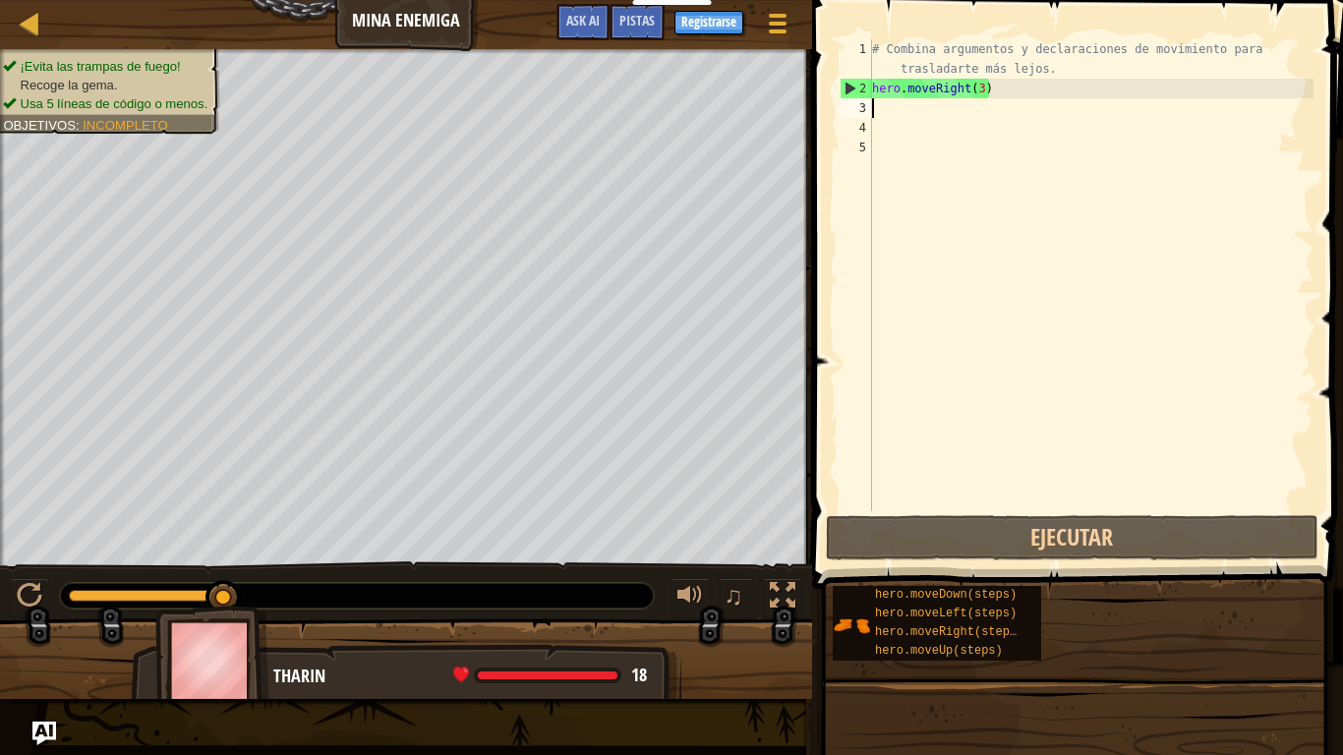
click at [1025, 122] on div "# Combina argumentos y declaraciones de movimiento para trasladarte más lejos. …" at bounding box center [1090, 304] width 445 height 531
click at [1026, 116] on div "# Combina argumentos y declaraciones de movimiento para trasladarte más lejos. …" at bounding box center [1090, 304] width 445 height 531
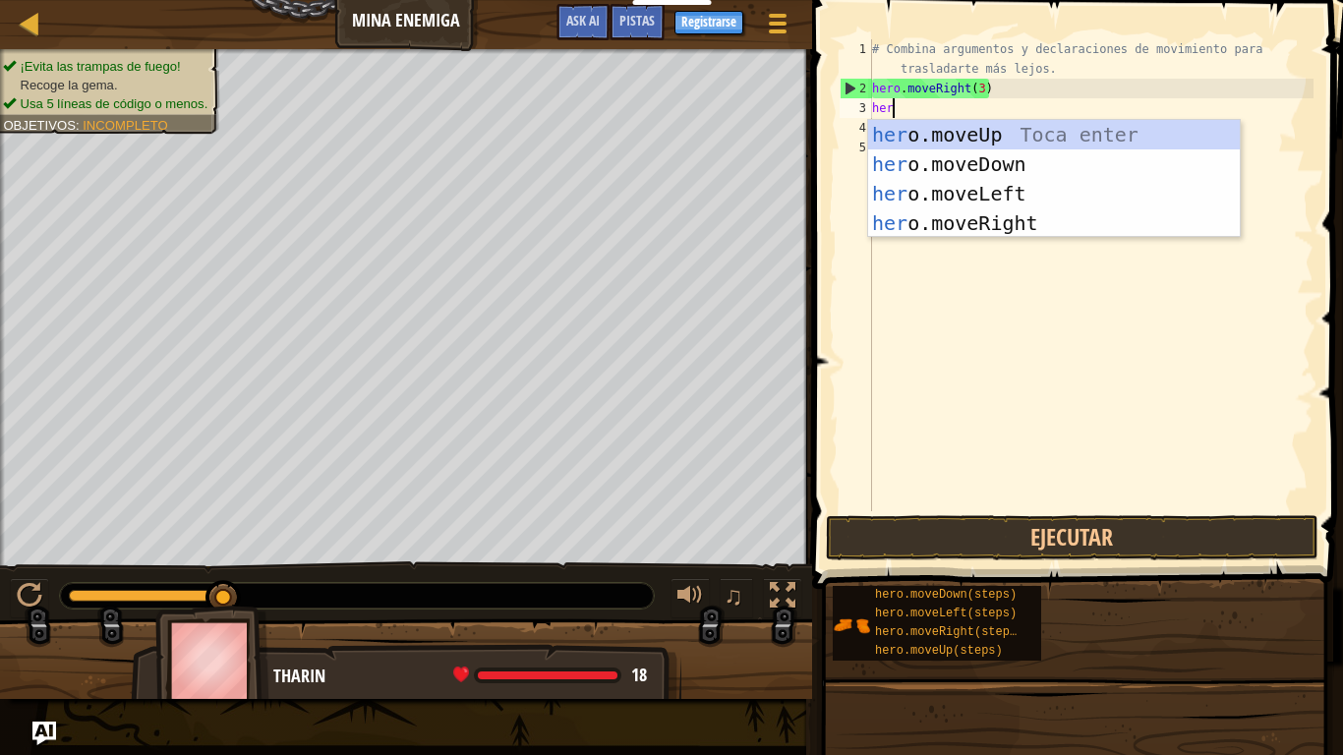
type textarea "hero"
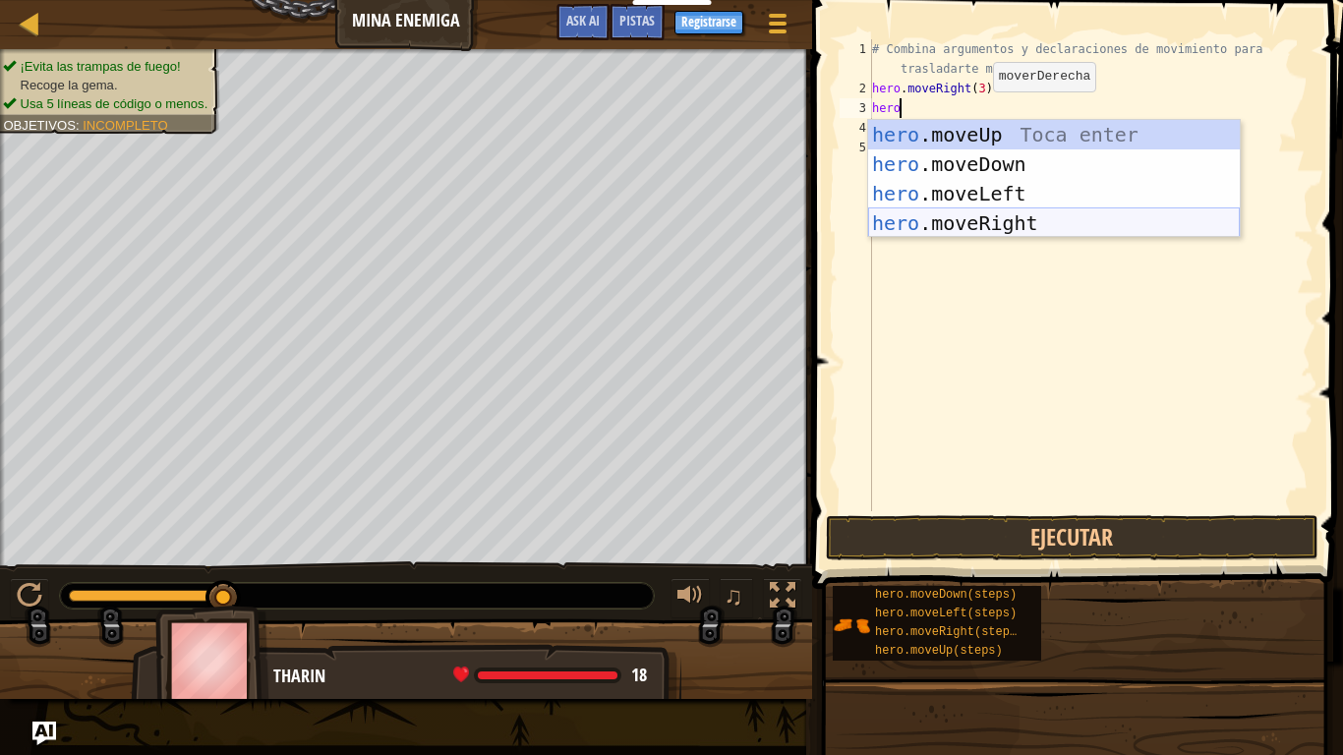
click at [1042, 214] on div "hero .moveUp Toca enter hero .moveDown Toca enter hero .moveLeft Toca enter her…" at bounding box center [1054, 208] width 372 height 177
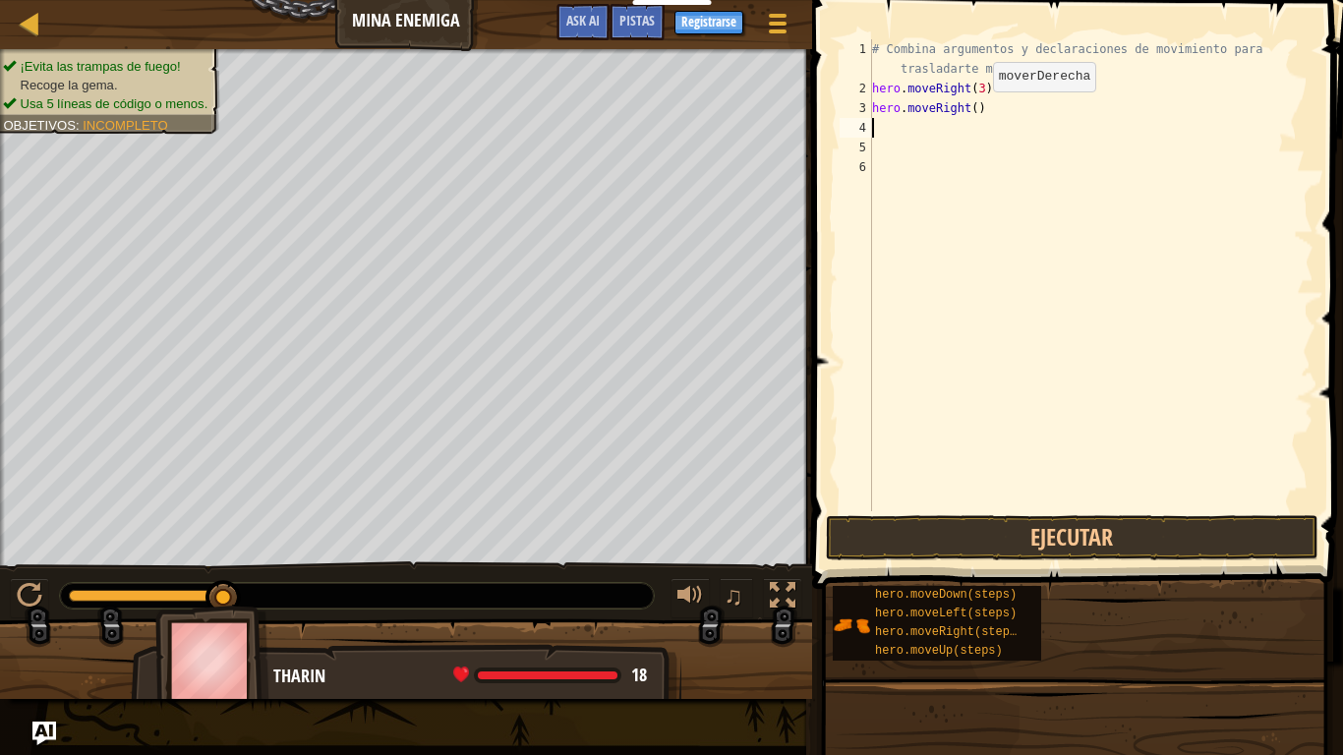
scroll to position [9, 0]
click at [1093, 536] on button "Ejecutar" at bounding box center [1072, 537] width 493 height 45
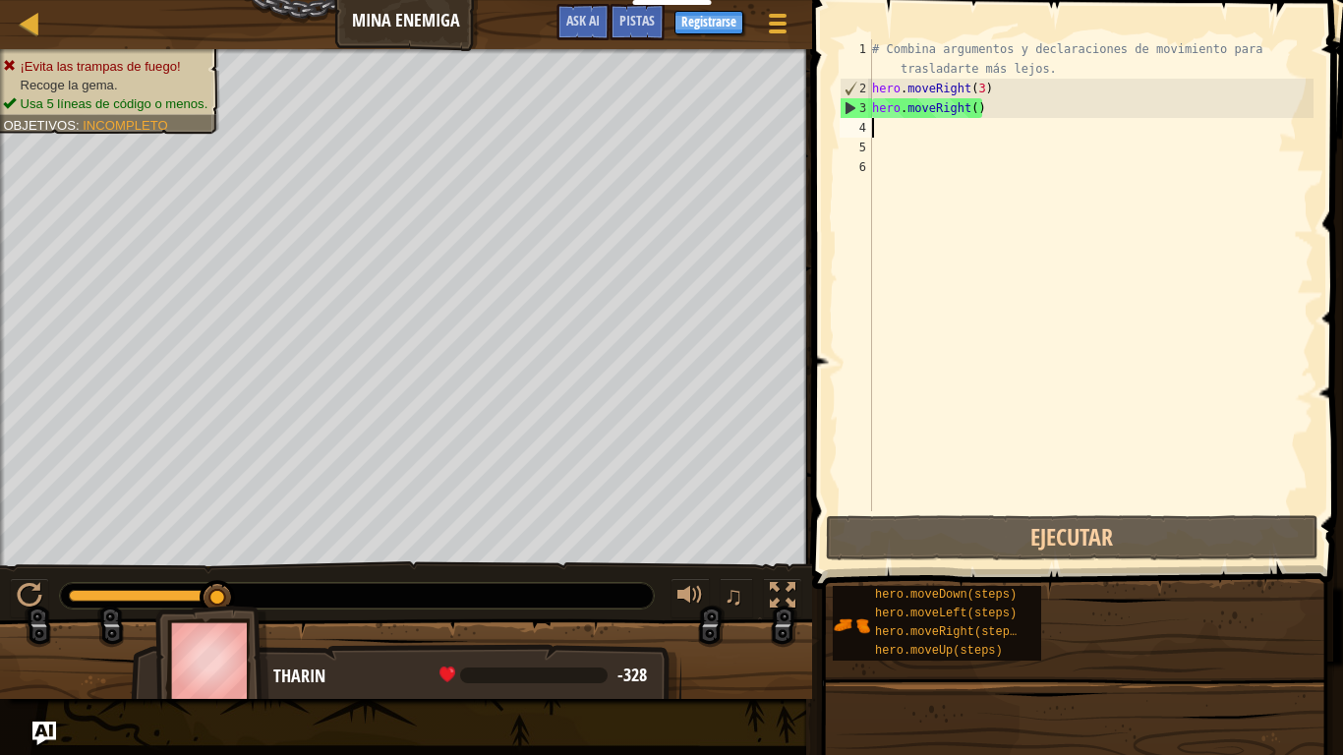
click at [1096, 122] on div "# Combina argumentos y declaraciones de movimiento para trasladarte más lejos. …" at bounding box center [1090, 304] width 445 height 531
click at [1093, 111] on div "# Combina argumentos y declaraciones de movimiento para trasladarte más lejos. …" at bounding box center [1090, 304] width 445 height 531
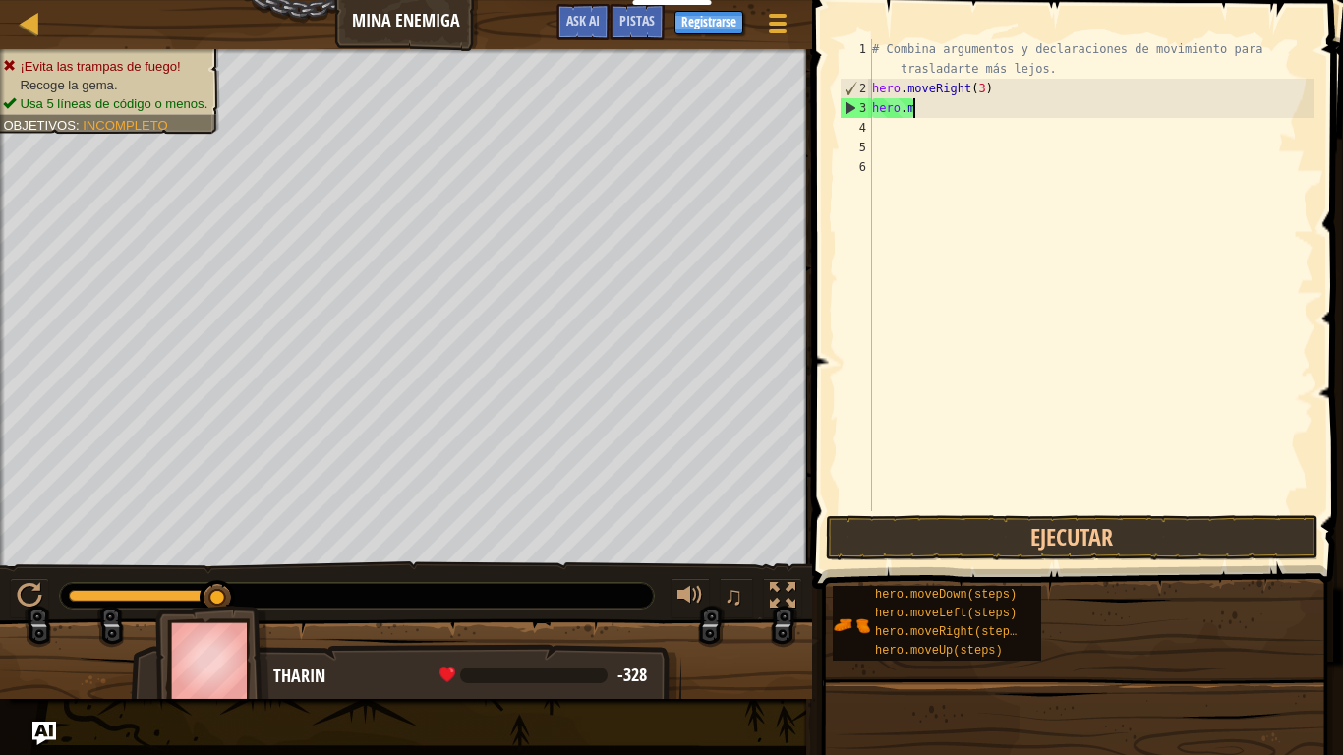
type textarea "h"
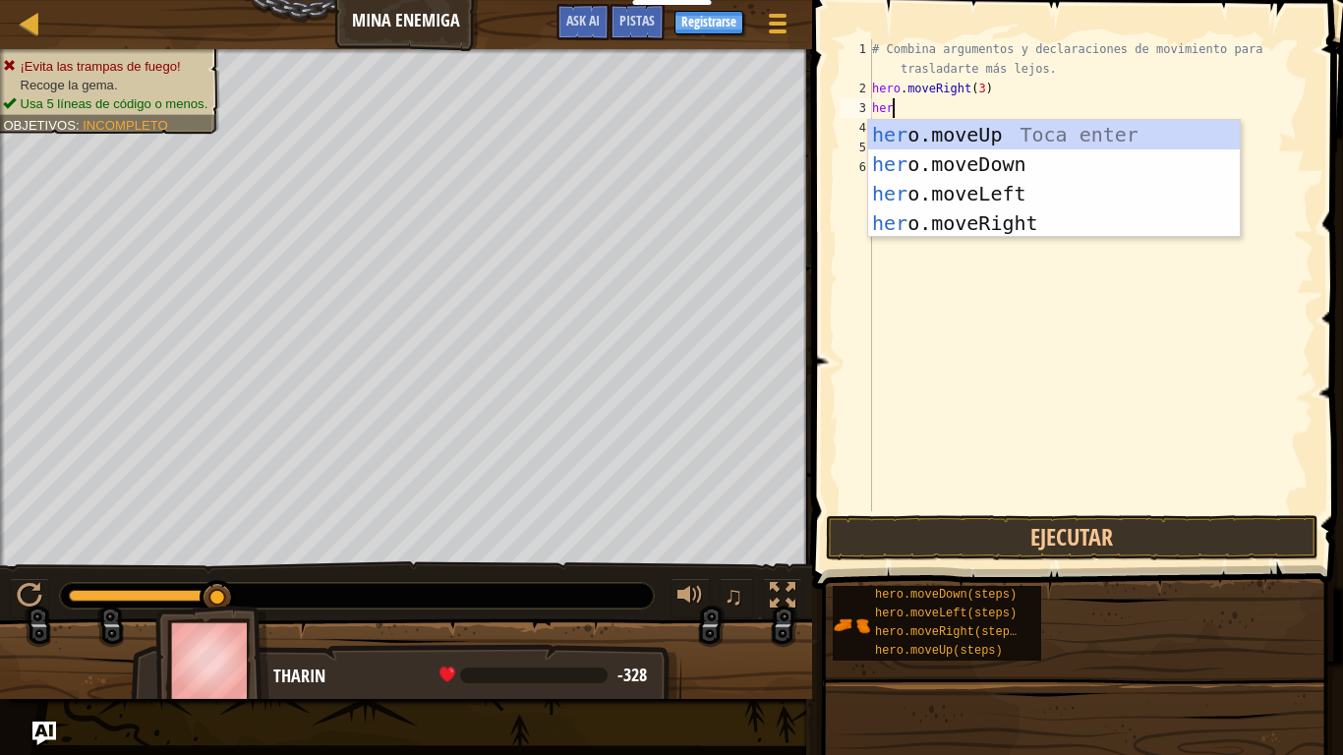
type textarea "hero"
click at [1100, 136] on div "hero .moveUp Toca enter hero .moveDown Toca enter hero .moveLeft Toca enter her…" at bounding box center [1054, 208] width 372 height 177
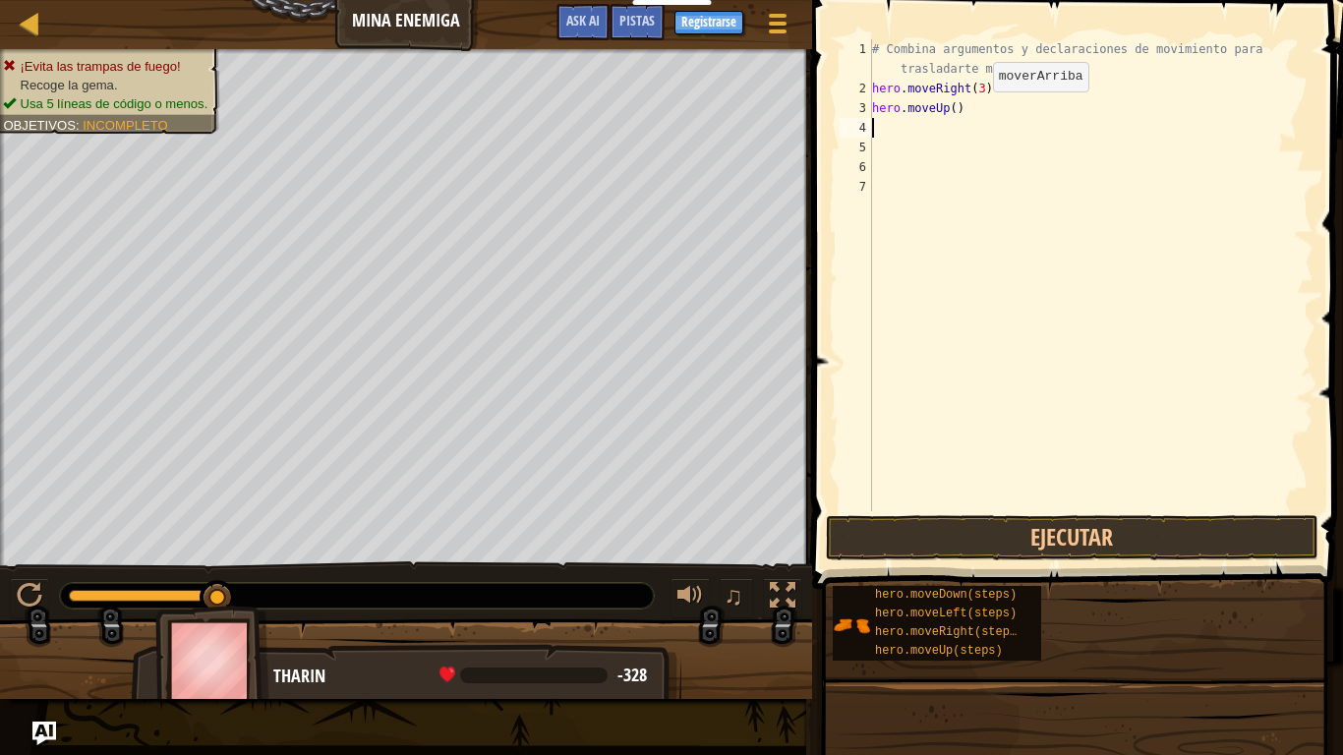
scroll to position [9, 0]
click at [1022, 533] on button "Ejecutar" at bounding box center [1072, 537] width 493 height 45
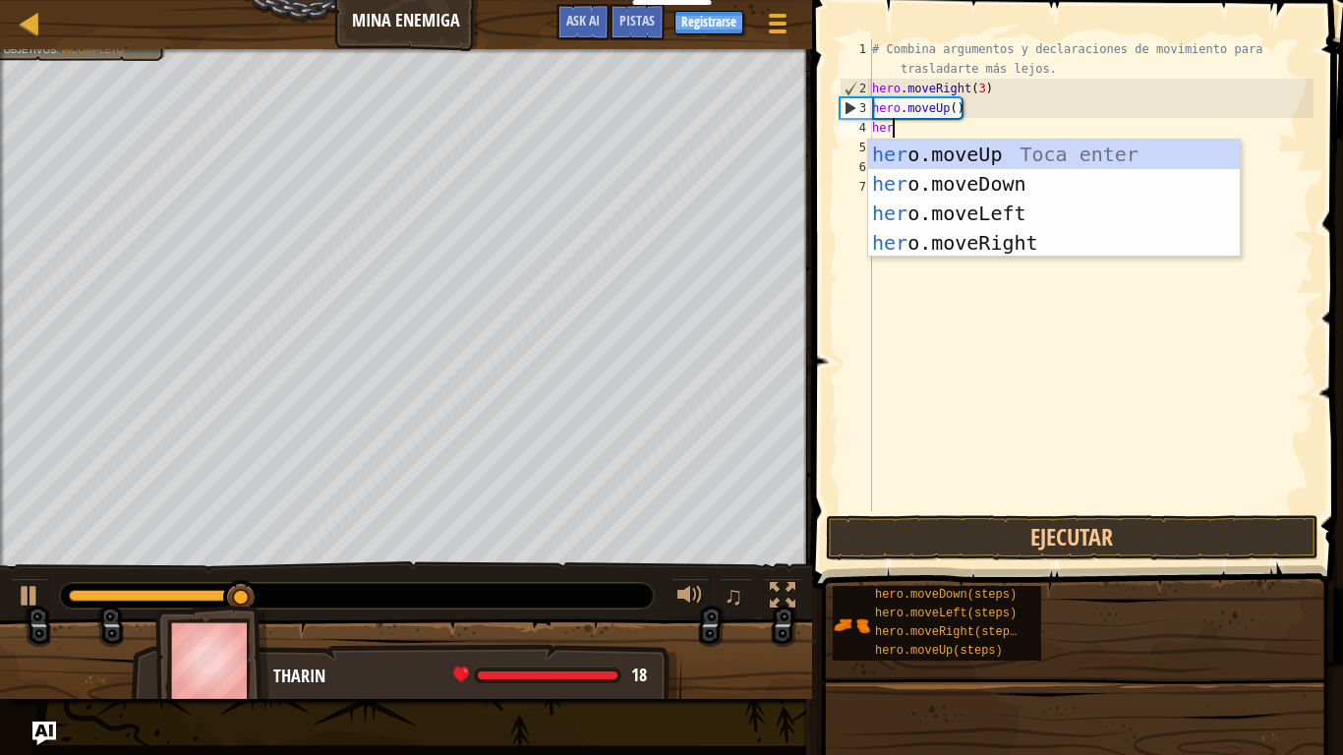
type textarea "hero"
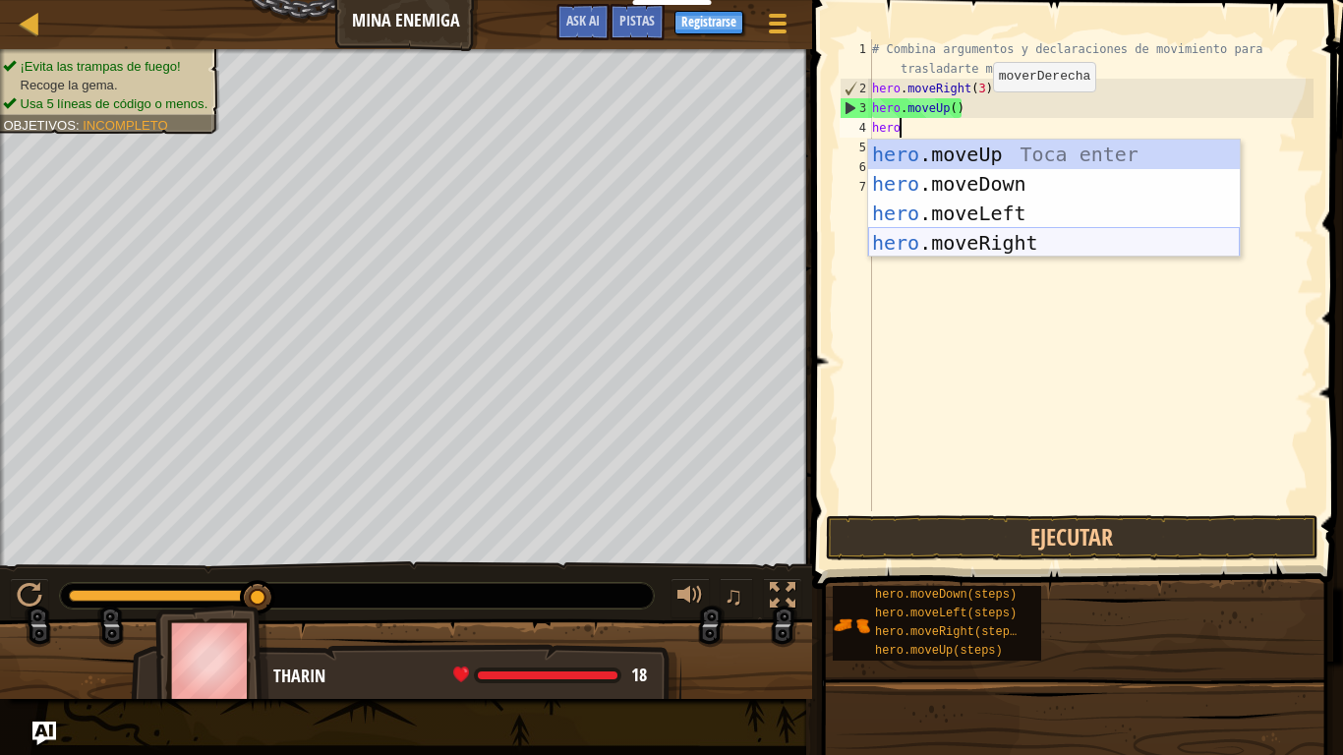
click at [1037, 240] on div "hero .moveUp Toca enter hero .moveDown Toca enter hero .moveLeft Toca enter her…" at bounding box center [1054, 228] width 372 height 177
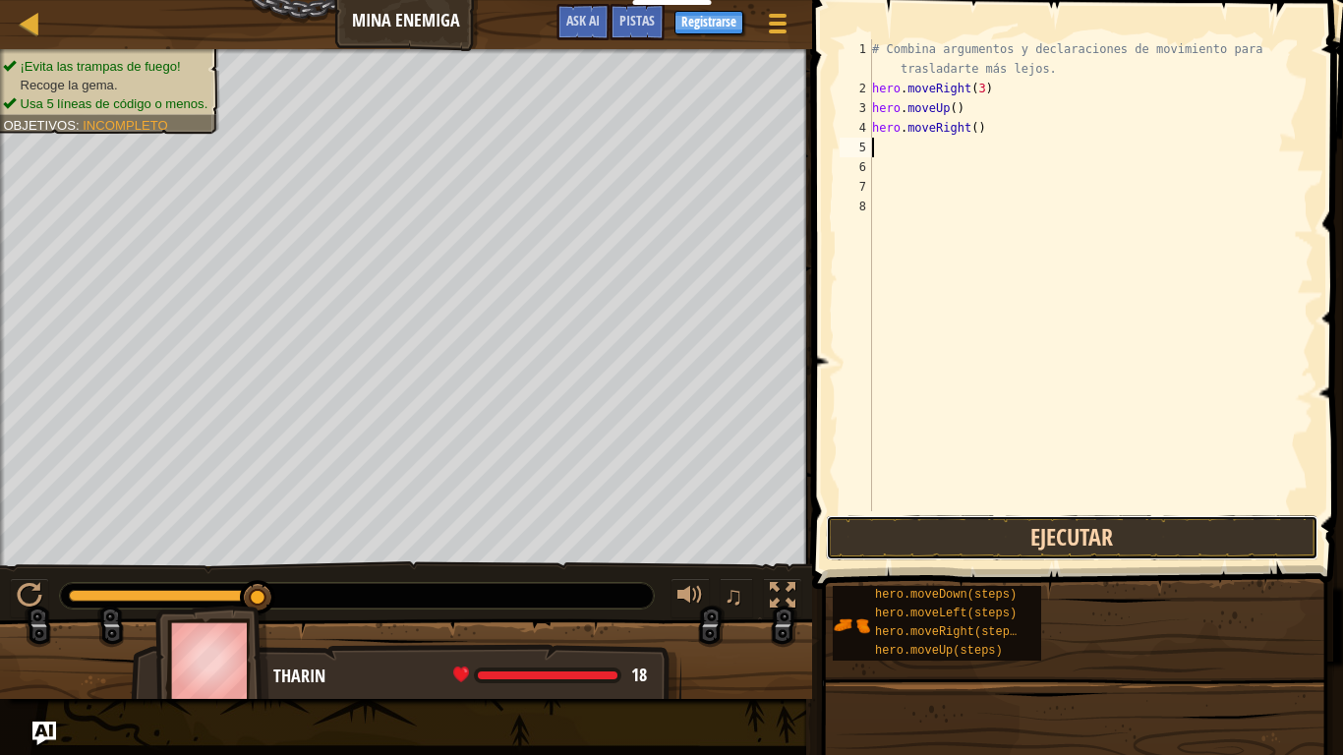
click at [1076, 539] on button "Ejecutar" at bounding box center [1072, 537] width 493 height 45
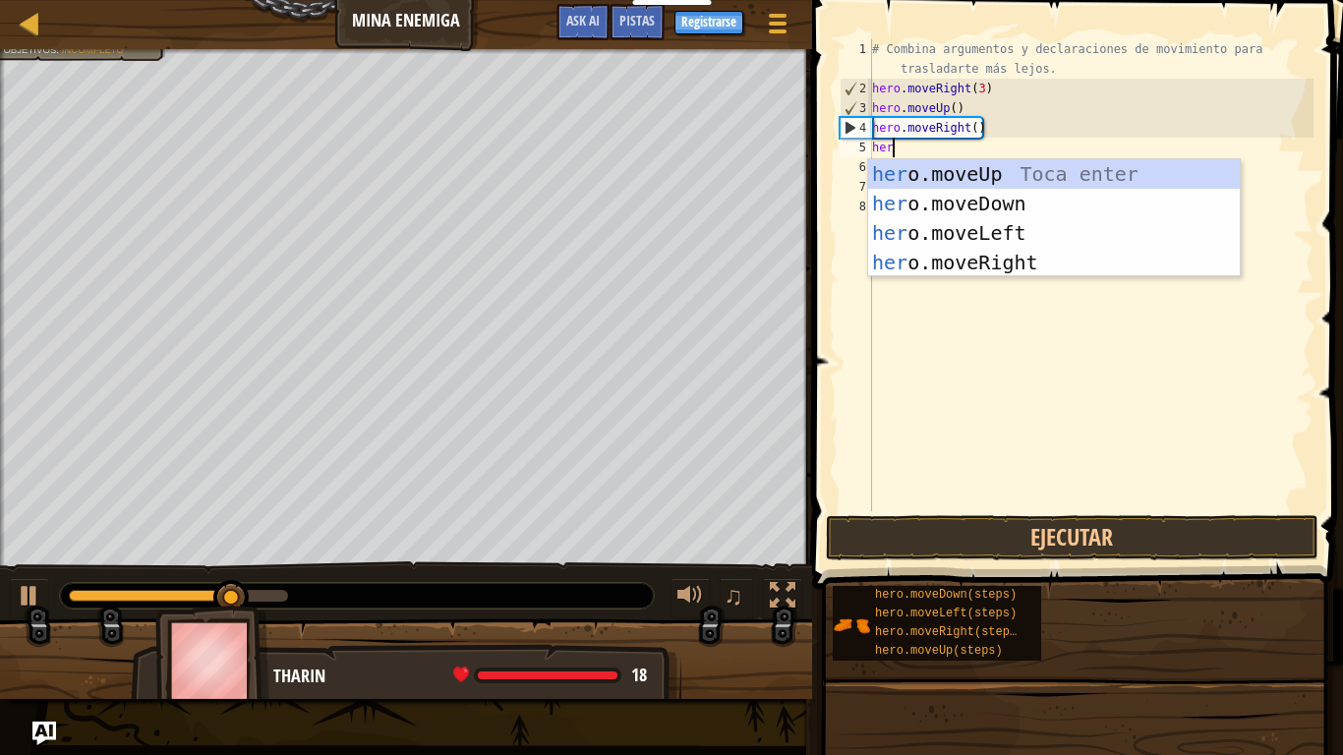
type textarea "hero"
click at [1078, 171] on div "hero .moveUp Toca enter hero .moveDown Toca enter hero .moveLeft Toca enter her…" at bounding box center [1054, 247] width 372 height 177
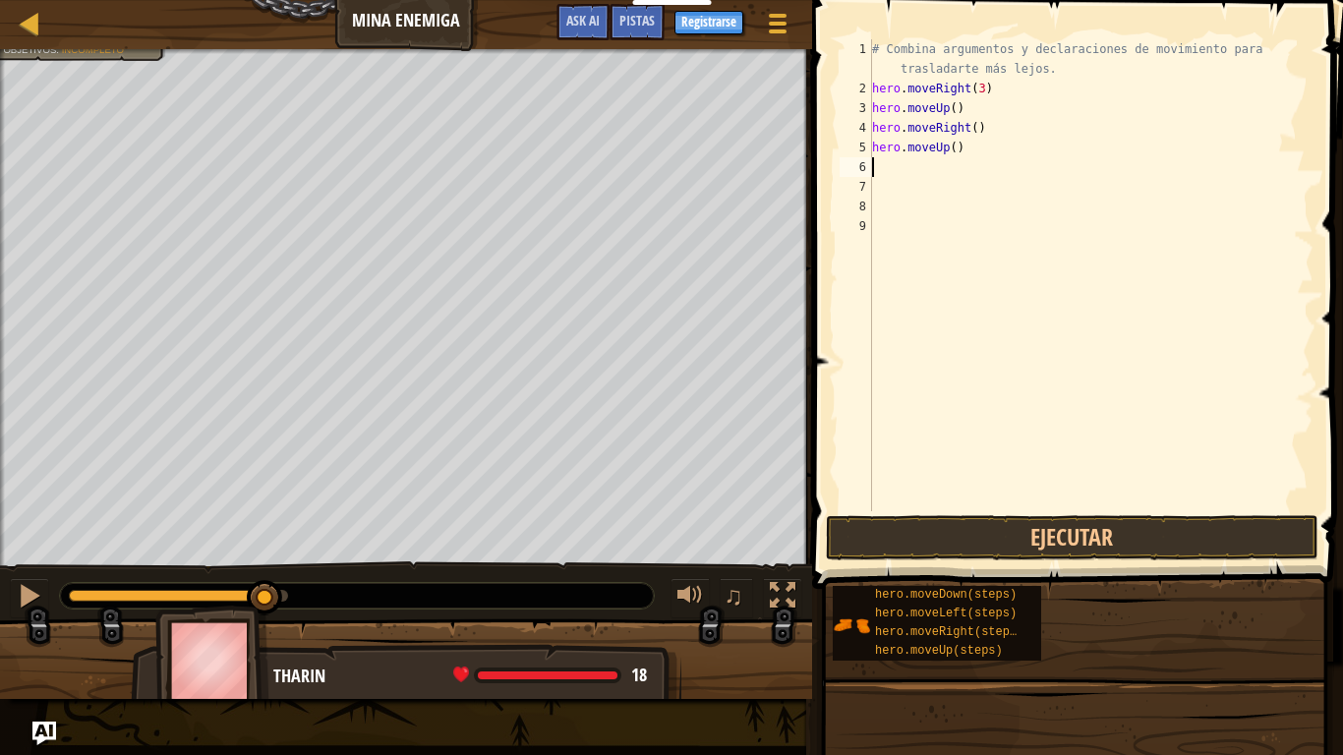
click at [1032, 151] on div "# Combina argumentos y declaraciones de movimiento para trasladarte más lejos. …" at bounding box center [1090, 304] width 445 height 531
type textarea "hero.moveUp()"
type textarea "h"
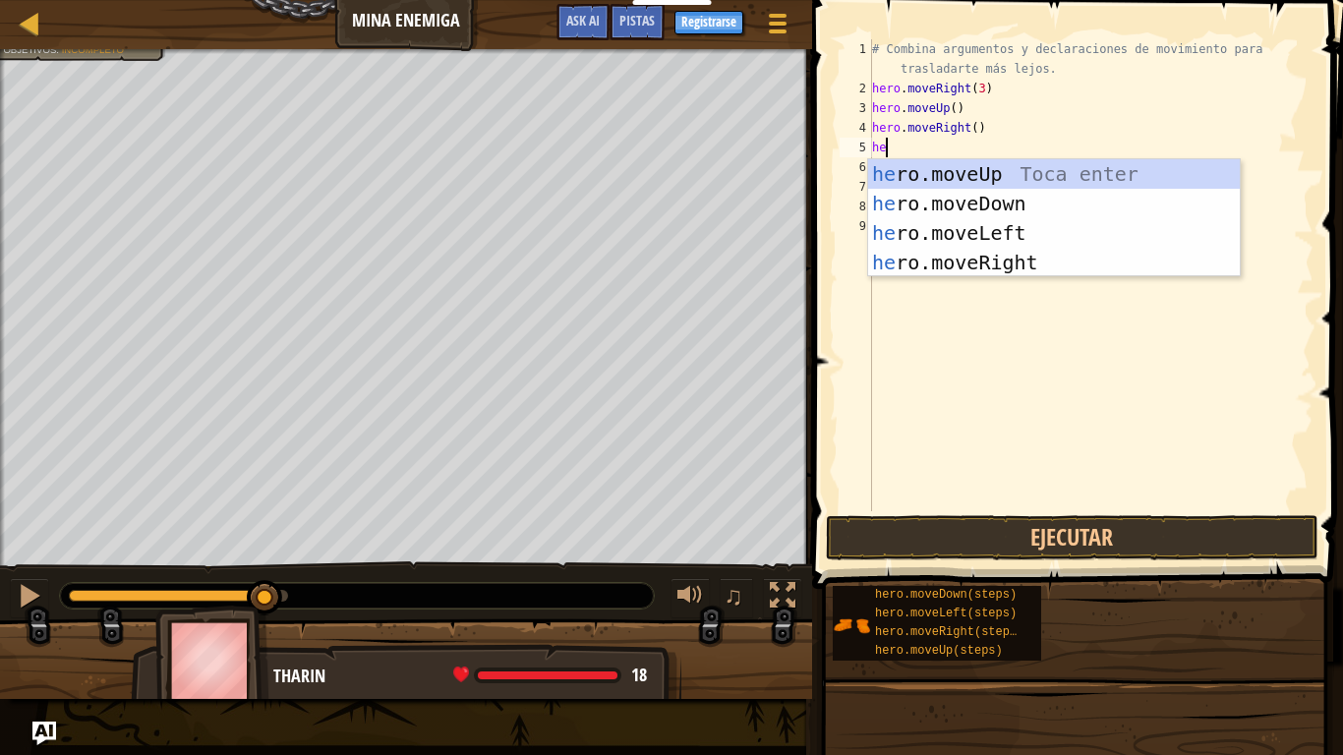
scroll to position [9, 2]
type textarea "her"
click at [1058, 198] on div "her o.moveUp Toca enter her o.moveDown Toca enter her o.moveLeft [PERSON_NAME] …" at bounding box center [1054, 247] width 372 height 177
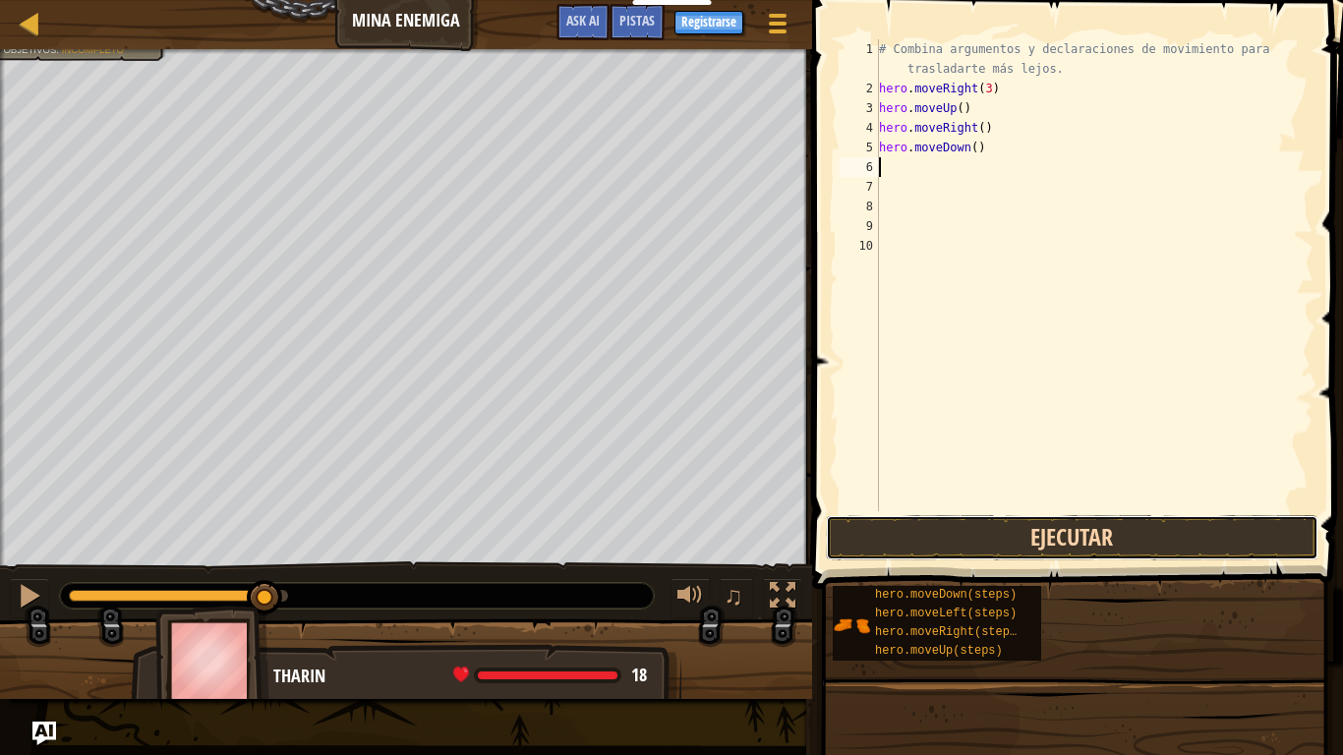
click at [1045, 531] on button "Ejecutar" at bounding box center [1072, 537] width 493 height 45
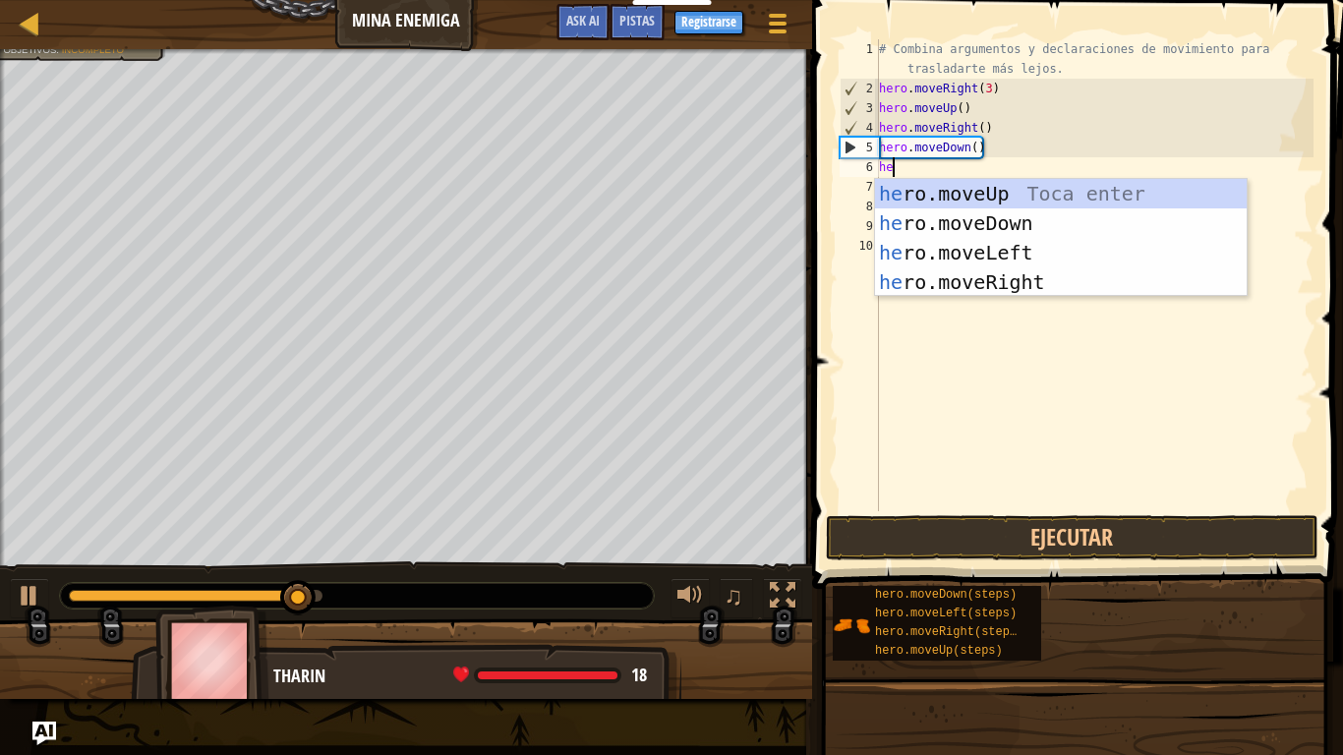
type textarea "her"
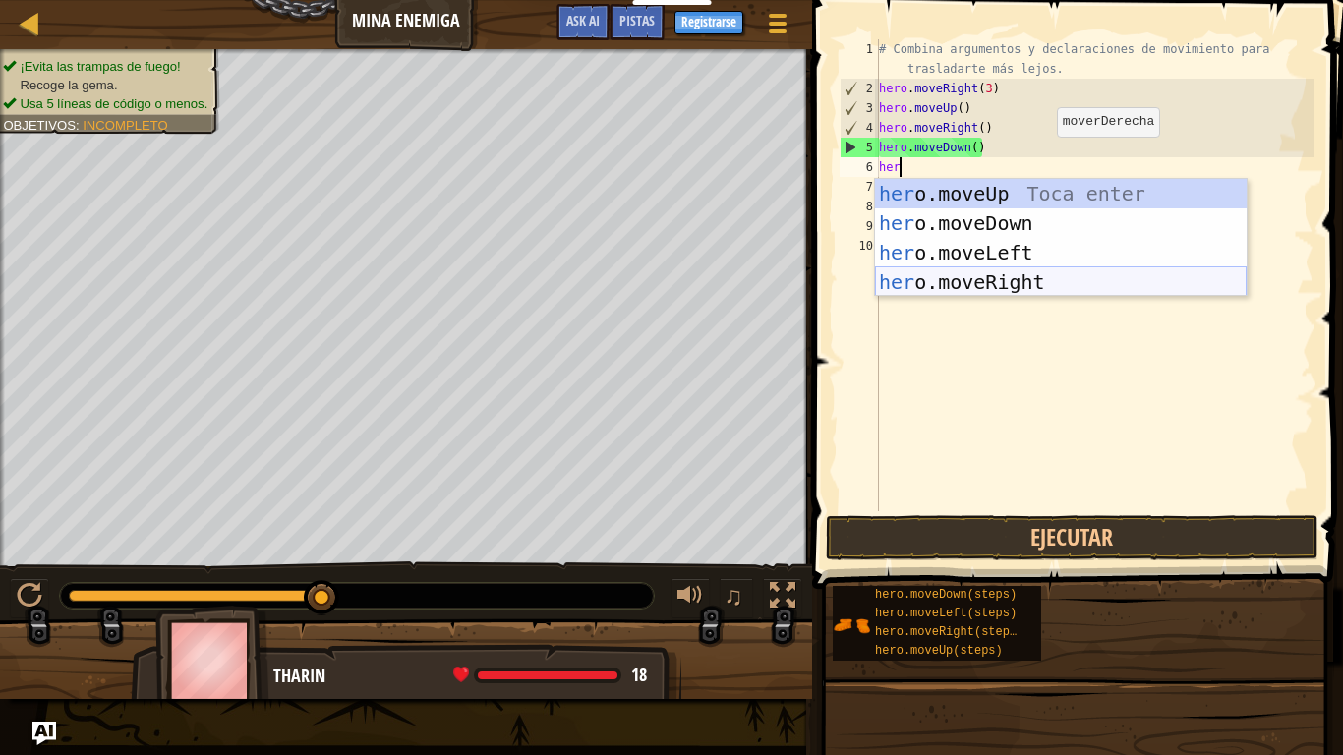
click at [1078, 283] on div "her o.moveUp Toca enter her o.moveDown Toca enter her o.moveLeft [PERSON_NAME] …" at bounding box center [1061, 267] width 372 height 177
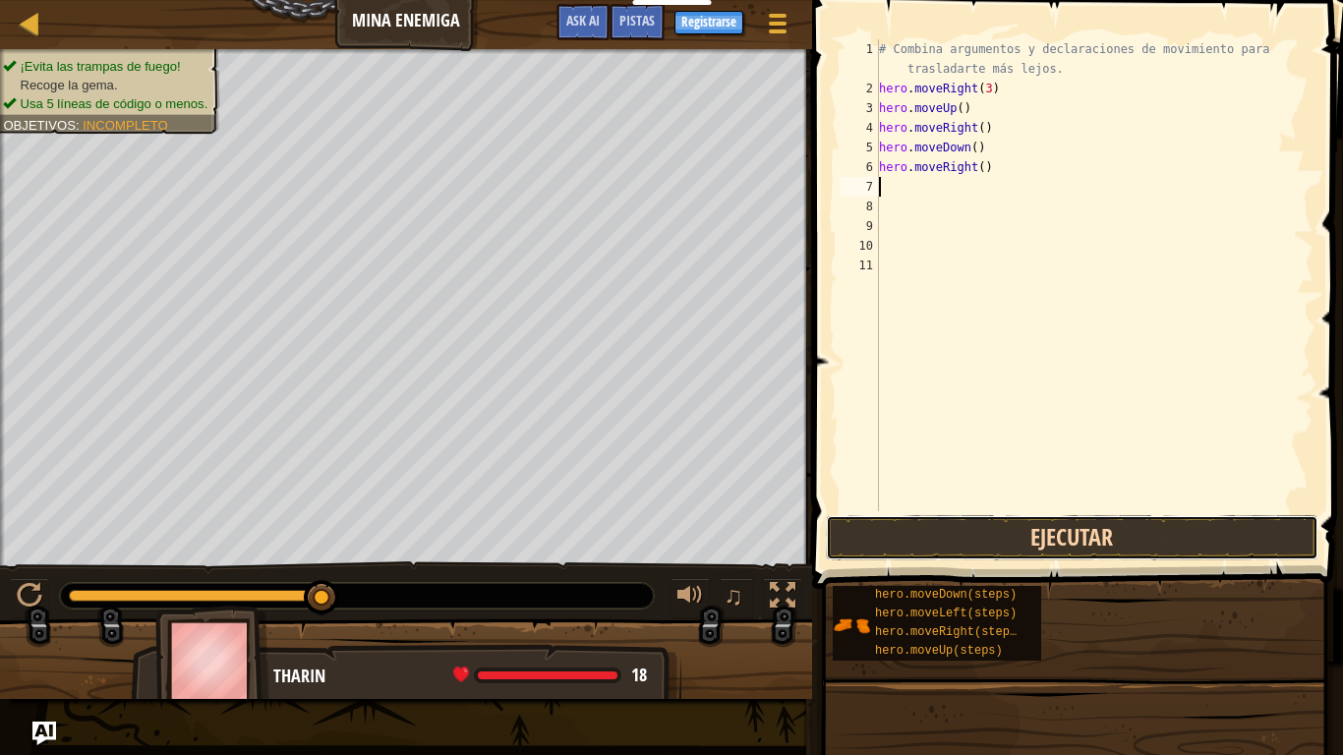
click at [1034, 524] on button "Ejecutar" at bounding box center [1072, 537] width 493 height 45
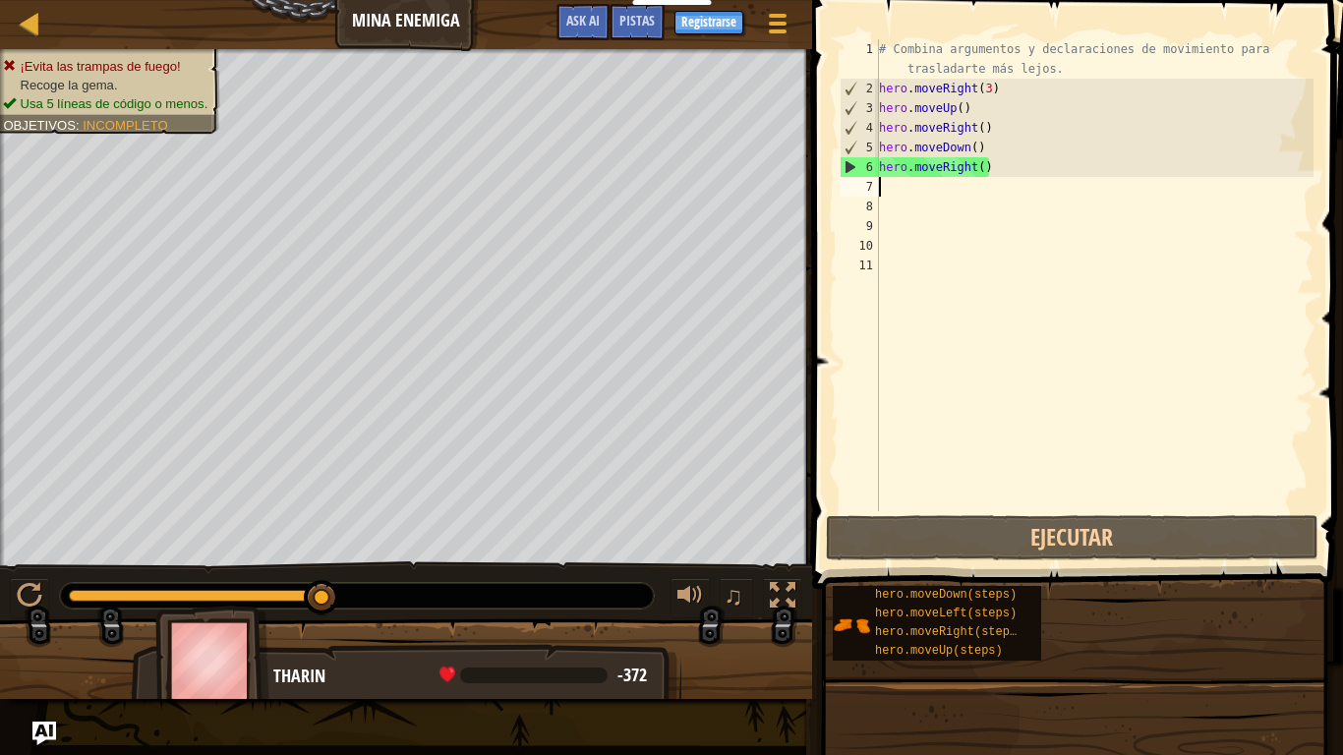
click at [1007, 161] on div "# Combina argumentos y declaraciones de movimiento para trasladarte más lejos. …" at bounding box center [1094, 304] width 438 height 531
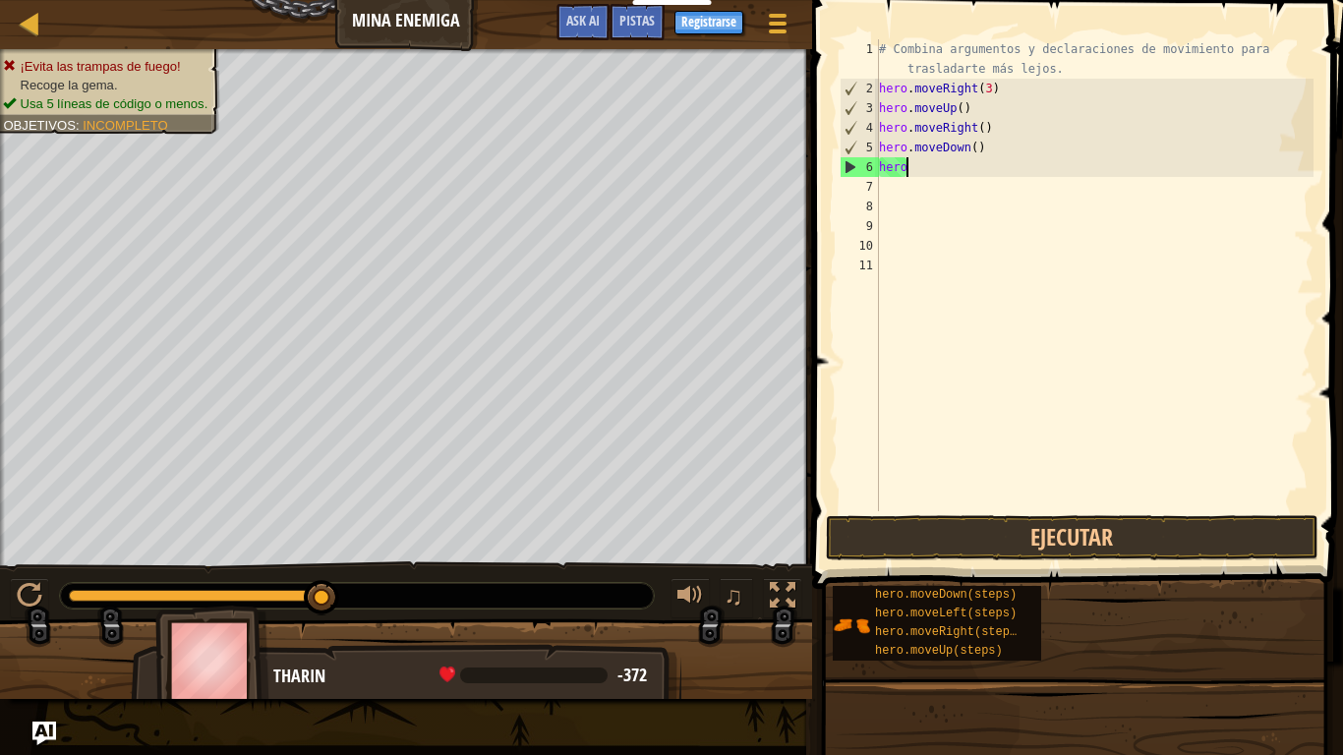
type textarea "h"
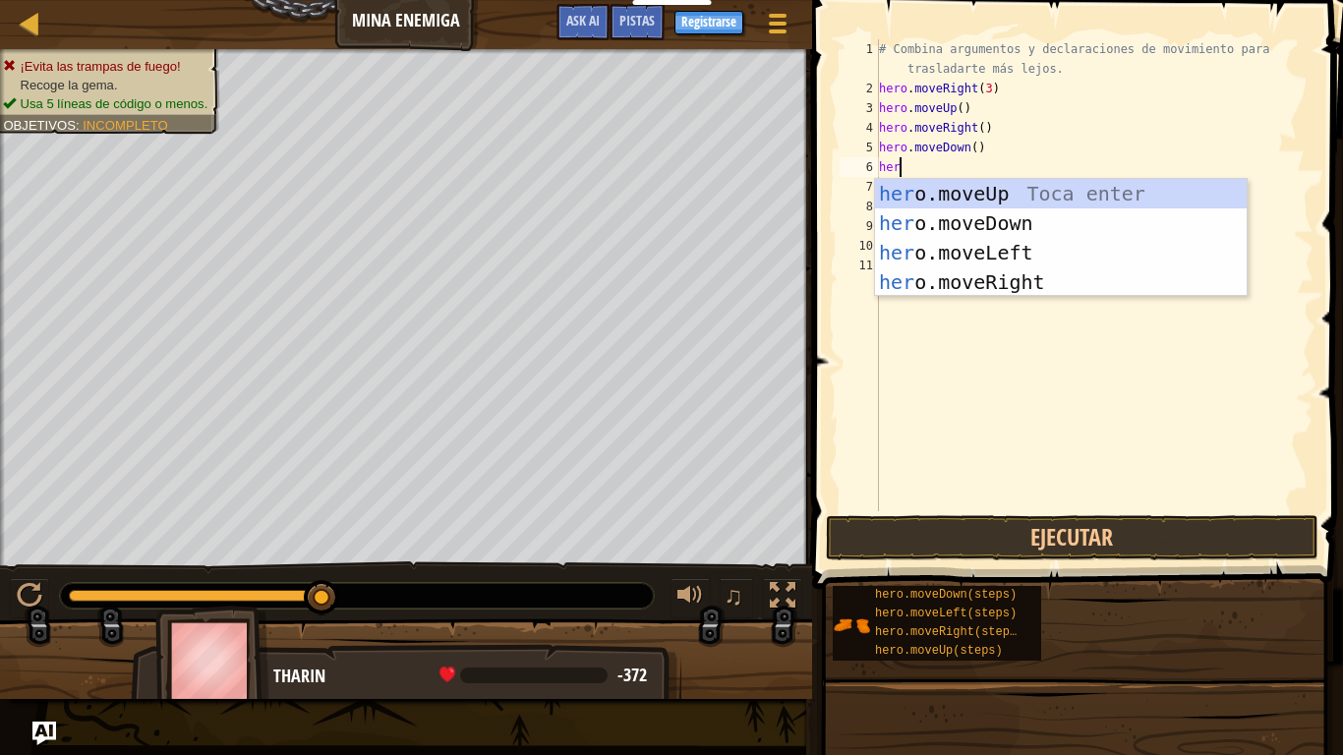
type textarea "hero"
click at [1029, 215] on div "hero .moveUp Toca enter hero .moveDown Toca enter hero .moveLeft Toca enter her…" at bounding box center [1061, 267] width 372 height 177
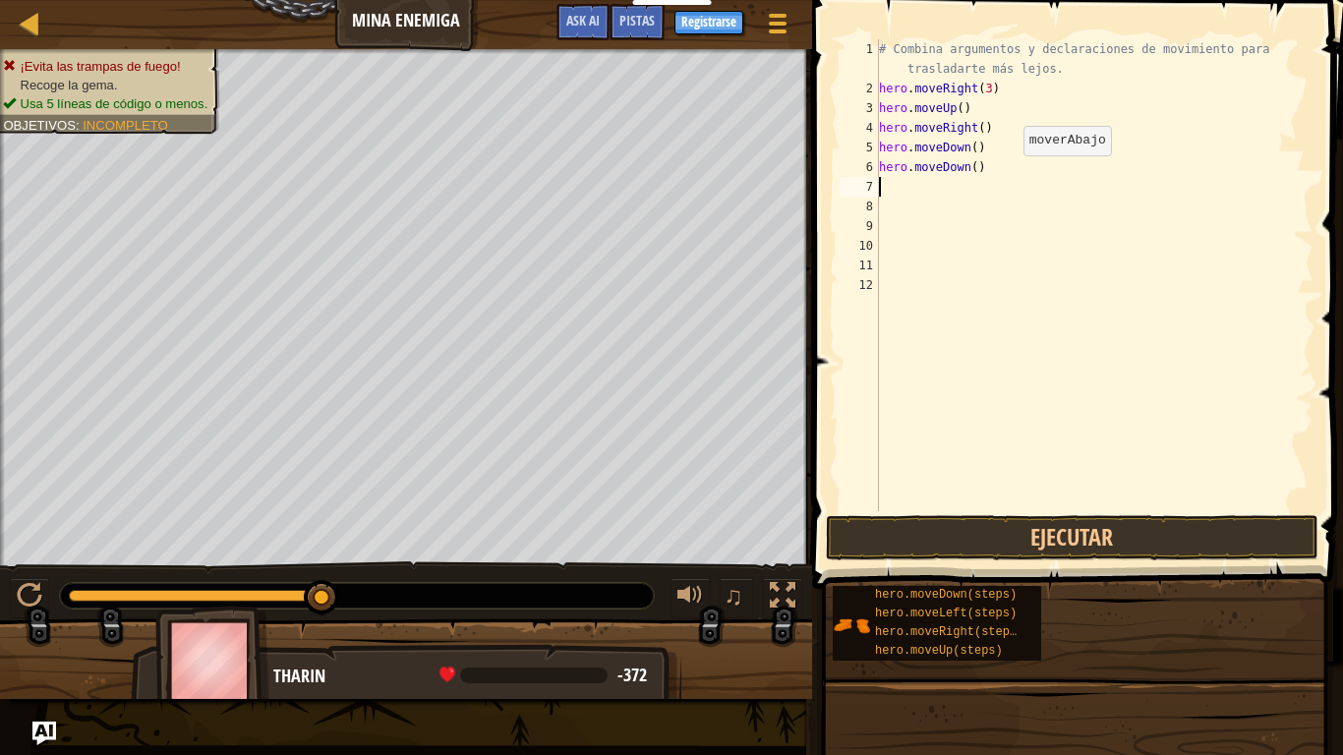
scroll to position [9, 0]
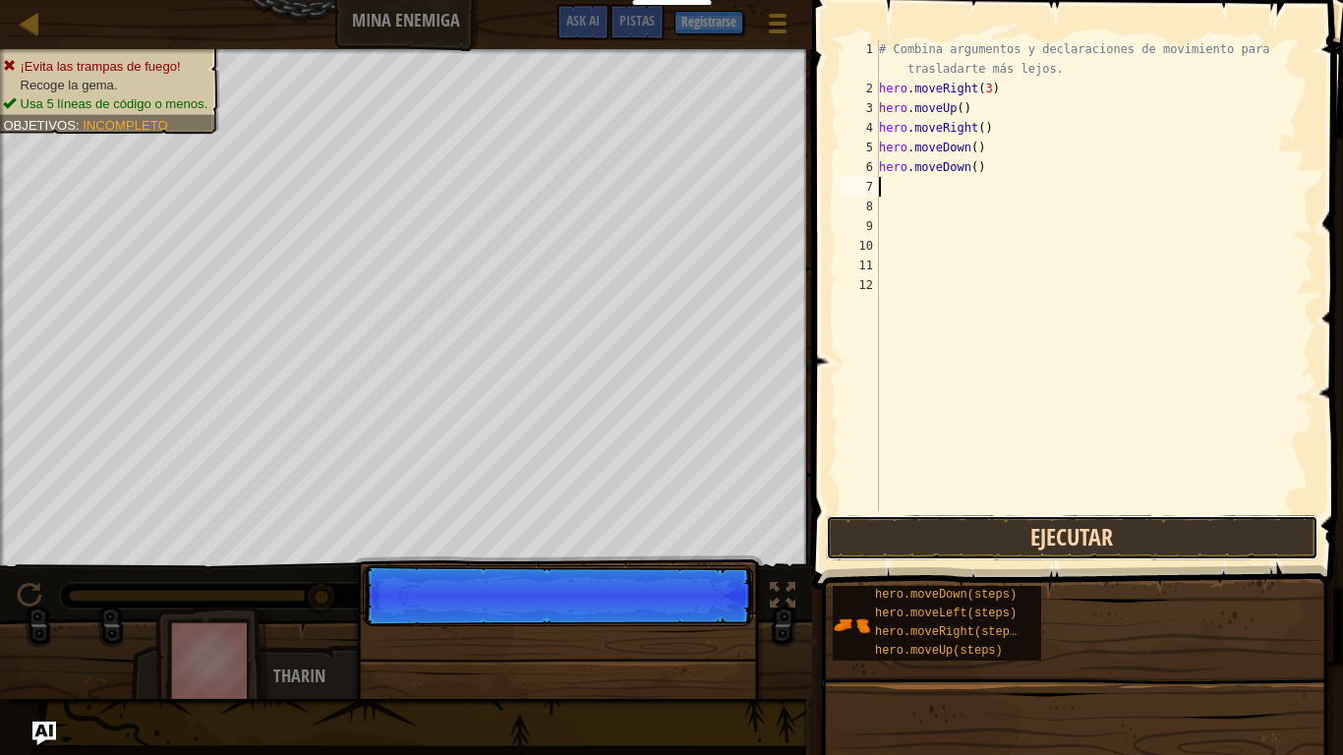
click at [1048, 537] on button "Ejecutar" at bounding box center [1072, 537] width 493 height 45
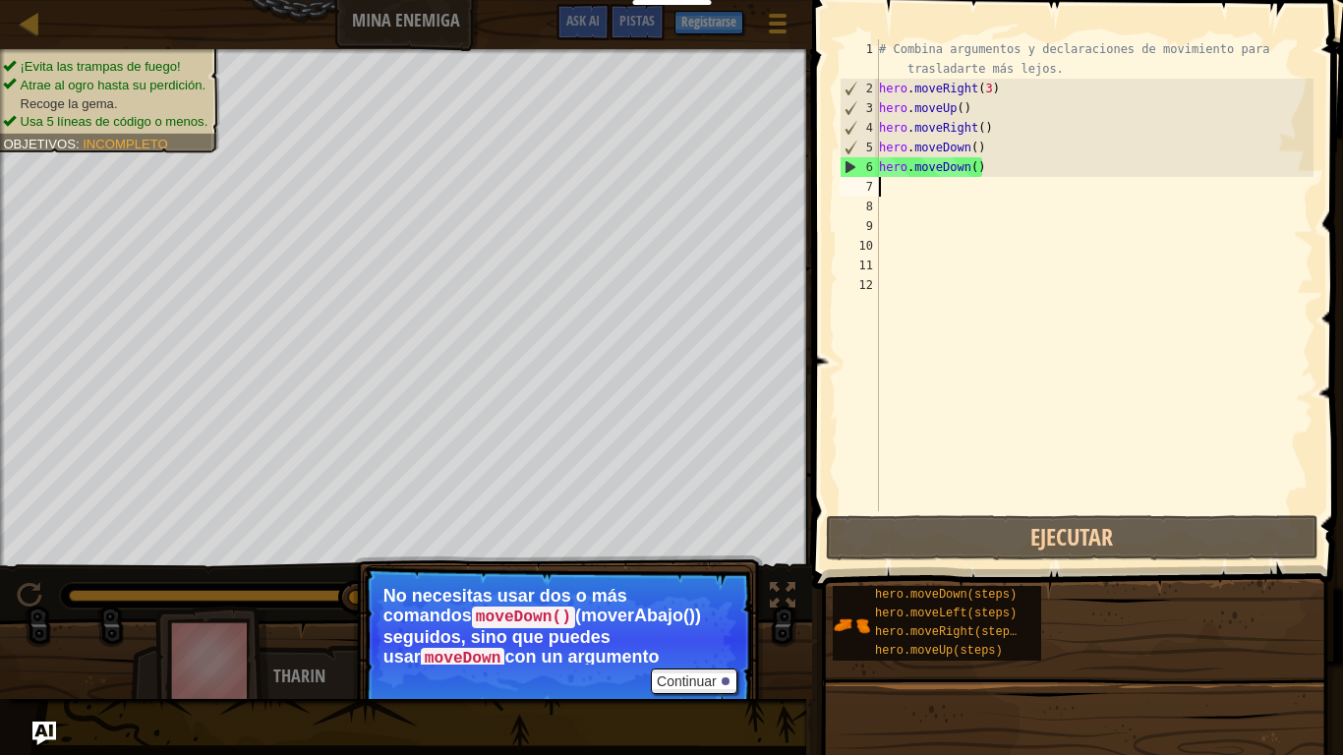
click at [971, 176] on div "# Combina argumentos y declaraciones de movimiento para trasladarte más lejos. …" at bounding box center [1094, 304] width 438 height 531
click at [975, 172] on div "# Combina argumentos y declaraciones de movimiento para trasladarte más lejos. …" at bounding box center [1094, 304] width 438 height 531
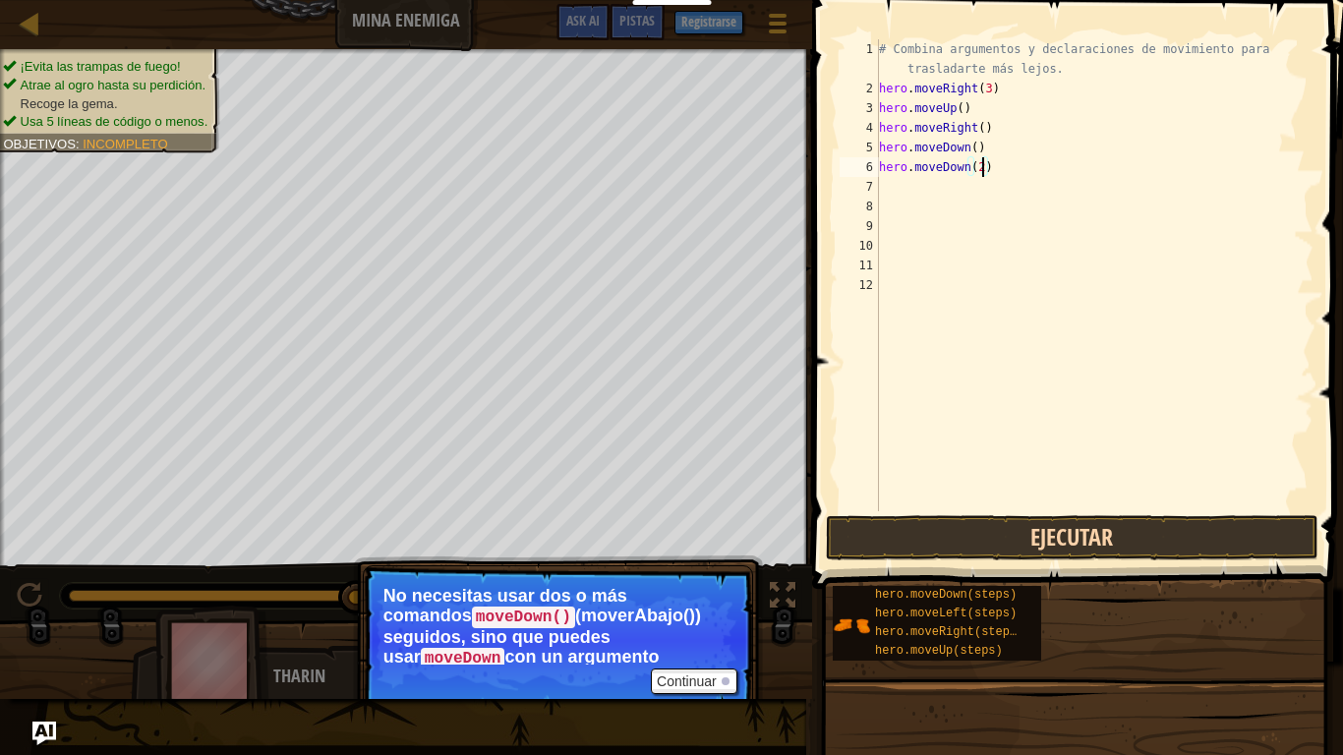
type textarea "hero.moveDown(2)"
click at [1030, 536] on button "Ejecutar" at bounding box center [1072, 537] width 493 height 45
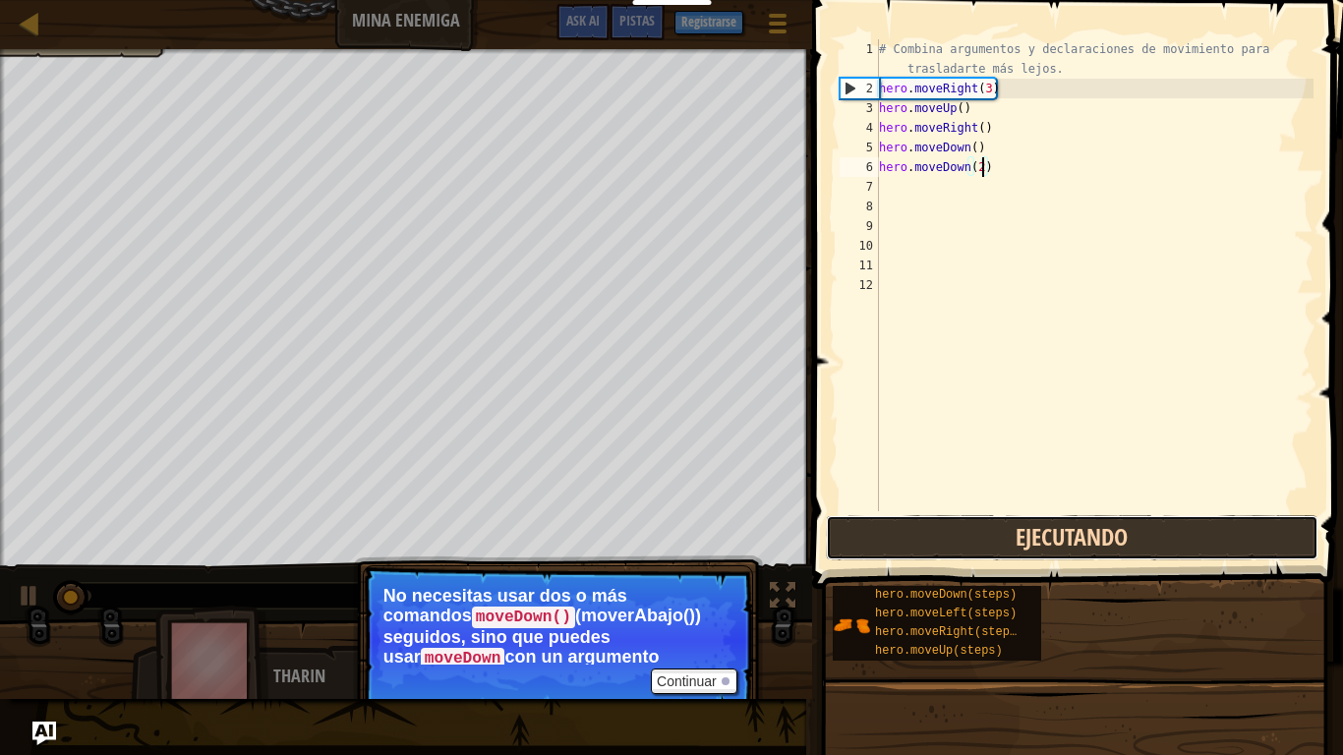
click at [1030, 536] on button "Ejecutando" at bounding box center [1072, 537] width 493 height 45
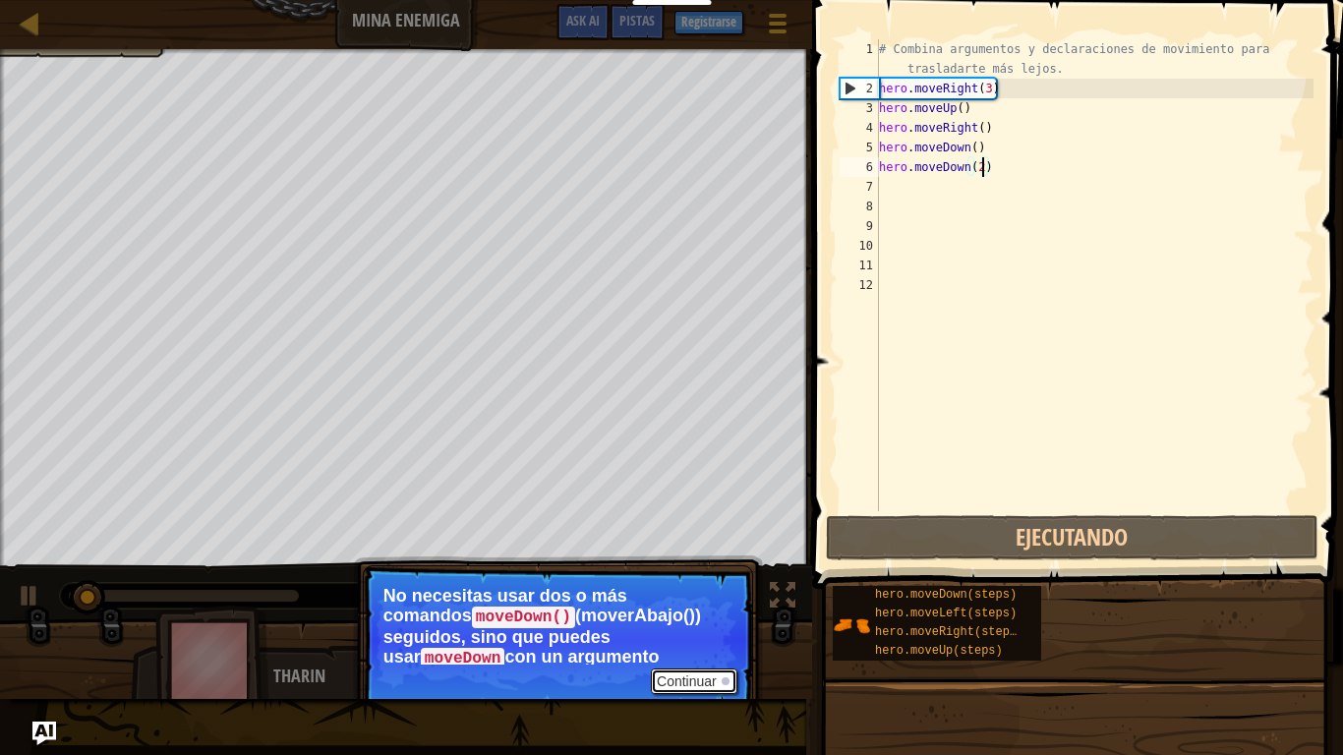
click at [675, 602] on button "Continuar" at bounding box center [694, 681] width 87 height 26
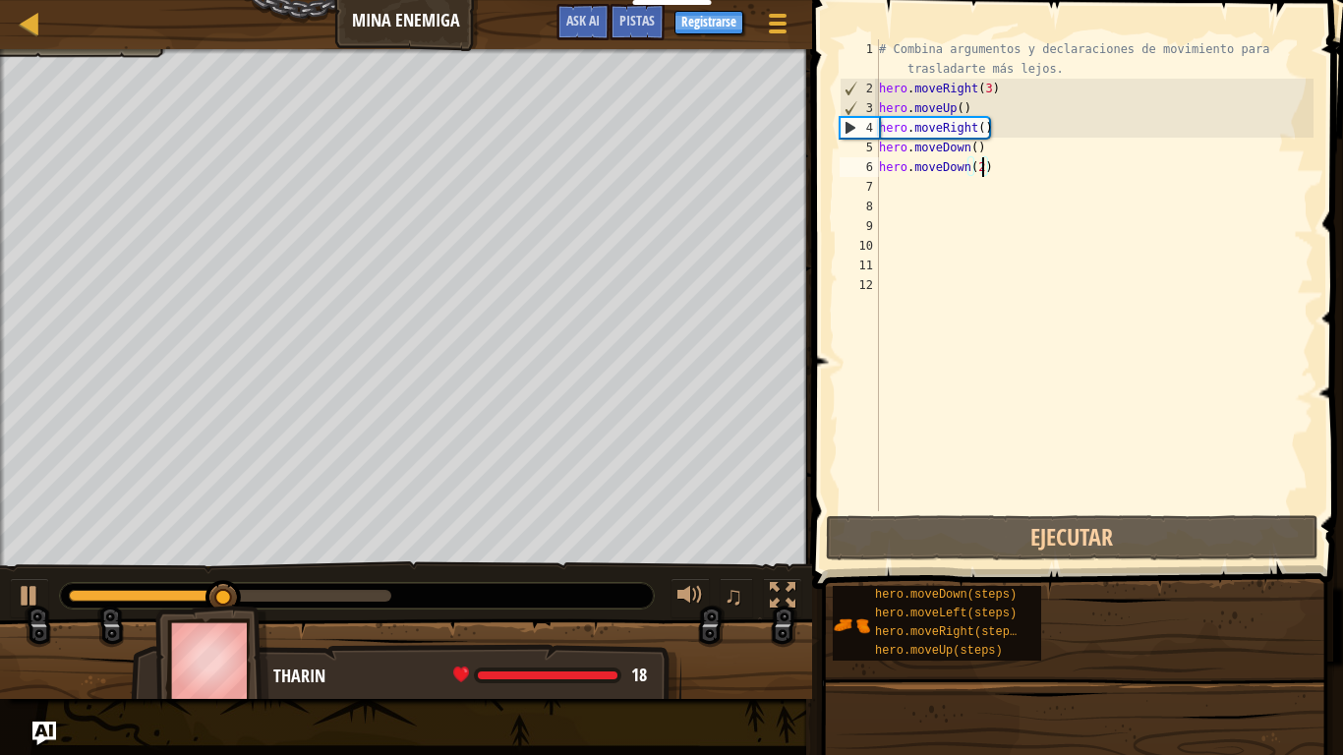
click at [937, 191] on div "# Combina argumentos y declaraciones de movimiento para trasladarte más lejos. …" at bounding box center [1094, 304] width 438 height 531
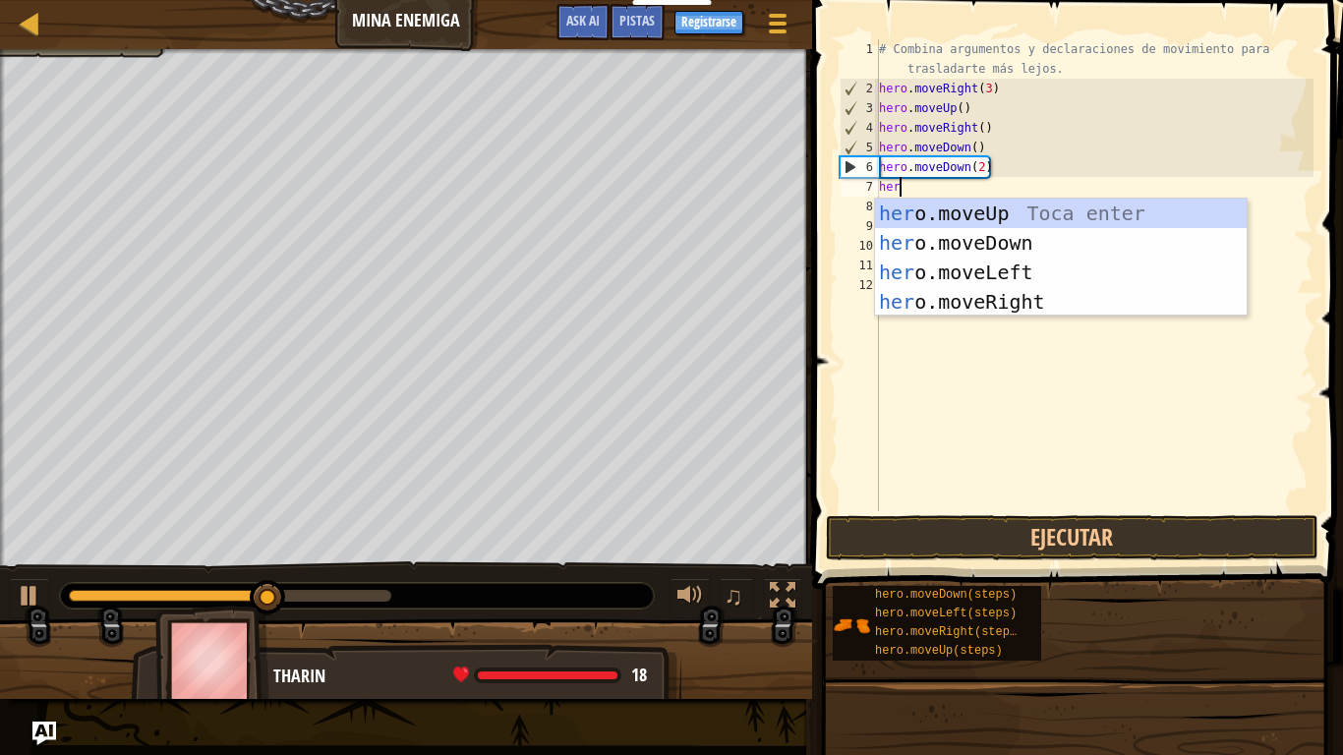
scroll to position [9, 3]
type textarea "hero"
click at [1025, 294] on div "hero .moveUp Toca enter hero .moveDown Toca enter hero .moveLeft Toca enter her…" at bounding box center [1061, 287] width 372 height 177
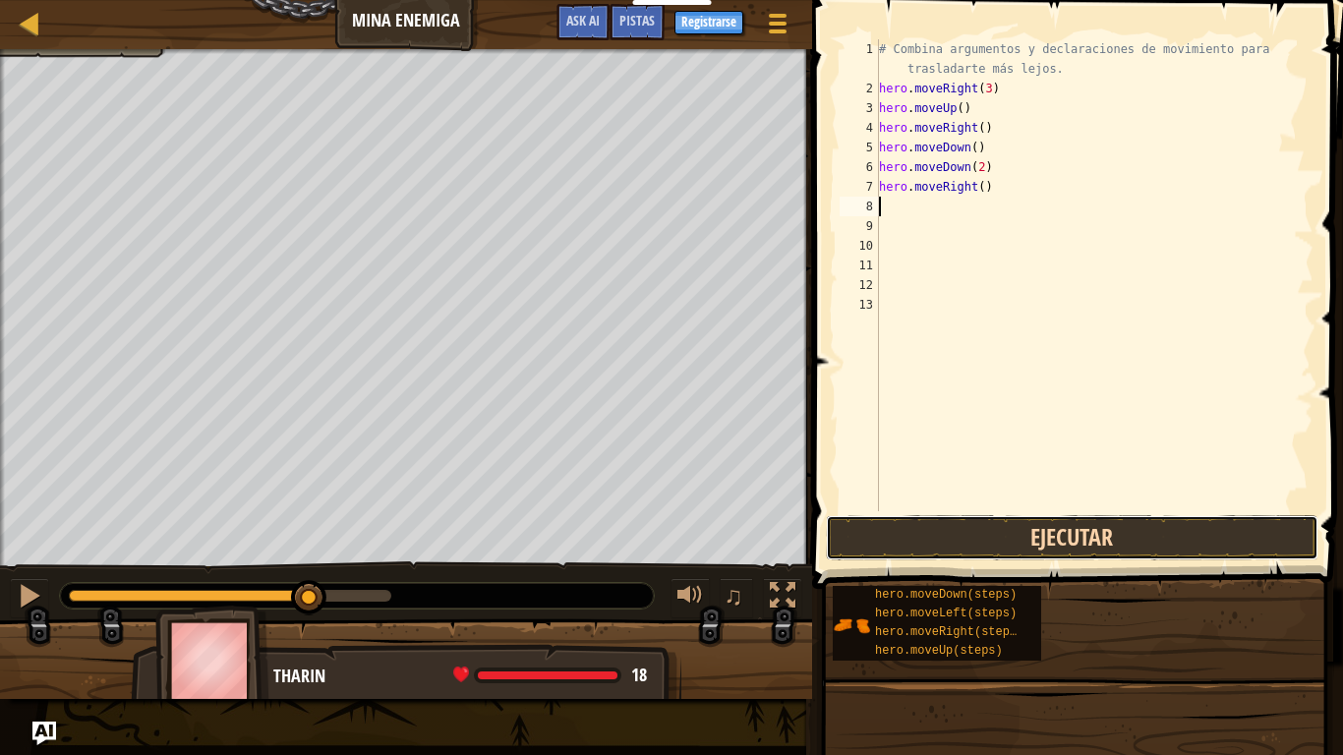
click at [1048, 535] on button "Ejecutar" at bounding box center [1072, 537] width 493 height 45
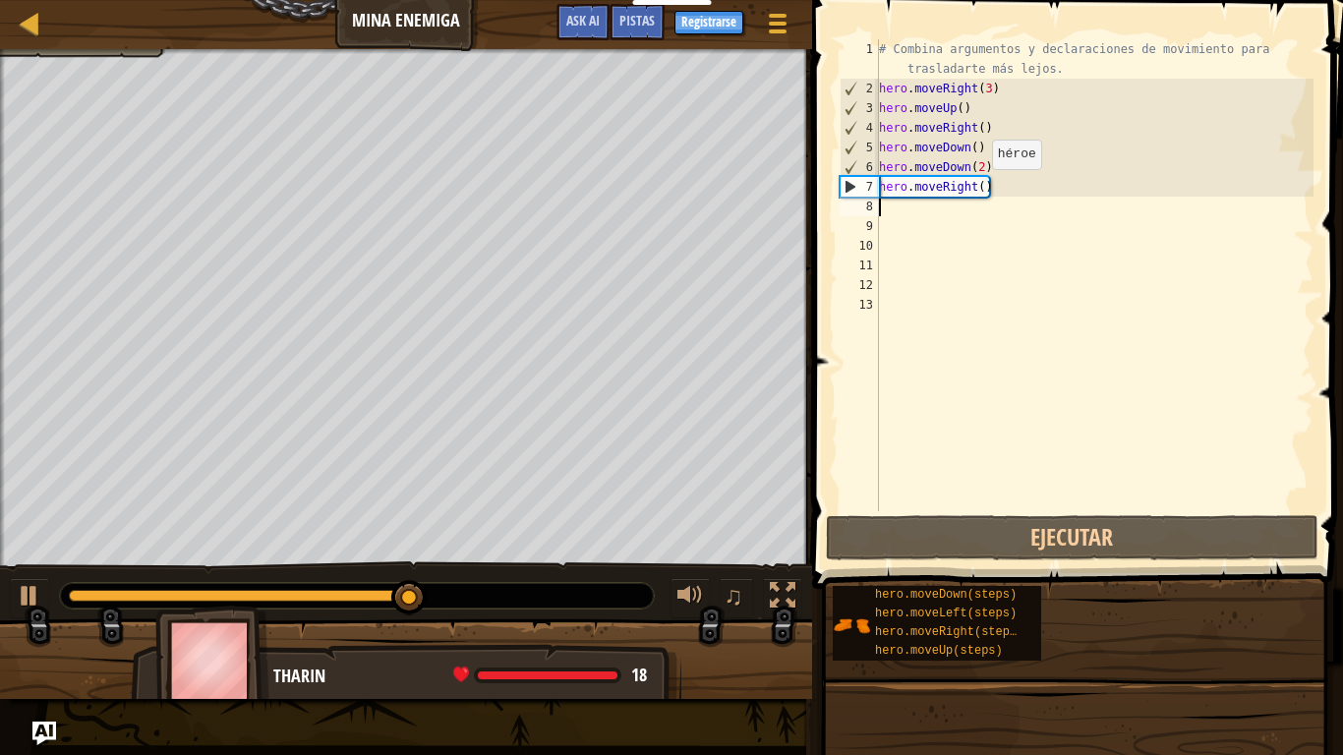
click at [981, 189] on div "# Combina argumentos y declaraciones de movimiento para trasladarte más lejos. …" at bounding box center [1094, 304] width 438 height 531
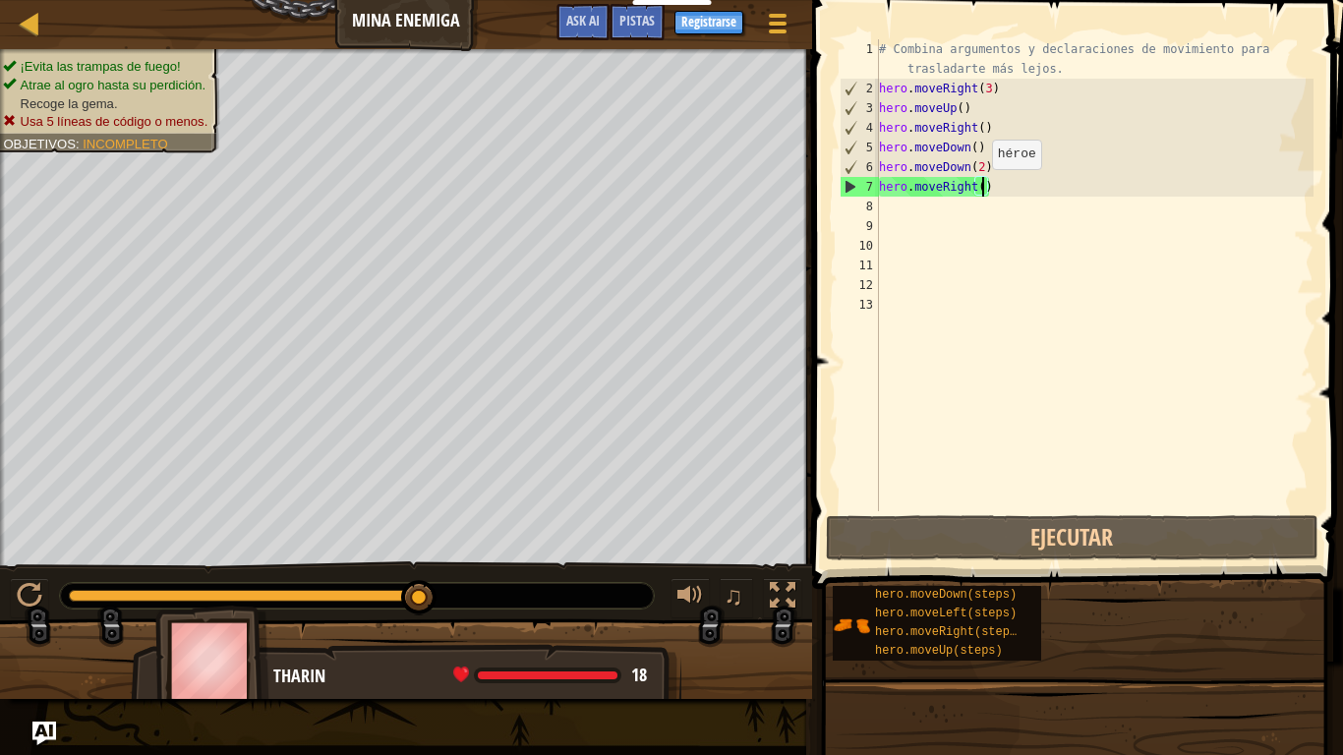
type textarea "hero.moveRight(2)"
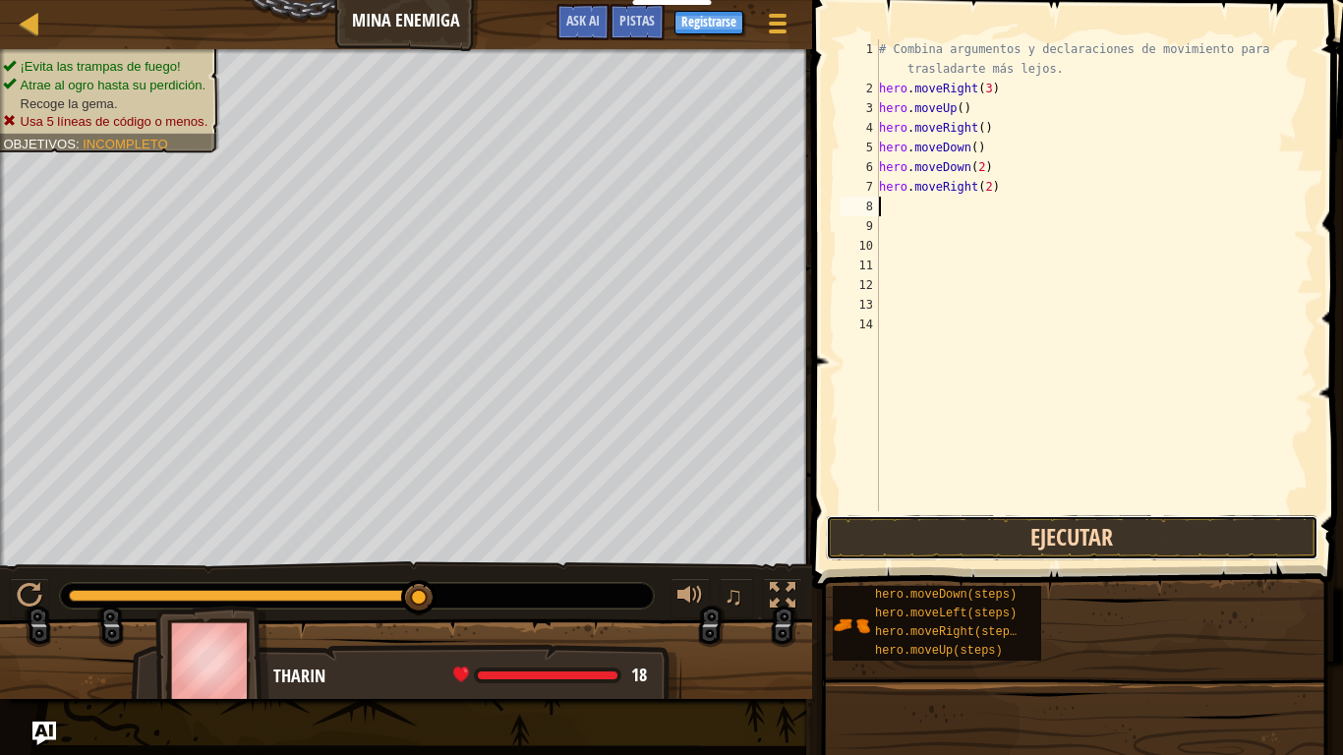
click at [1019, 529] on button "Ejecutar" at bounding box center [1072, 537] width 493 height 45
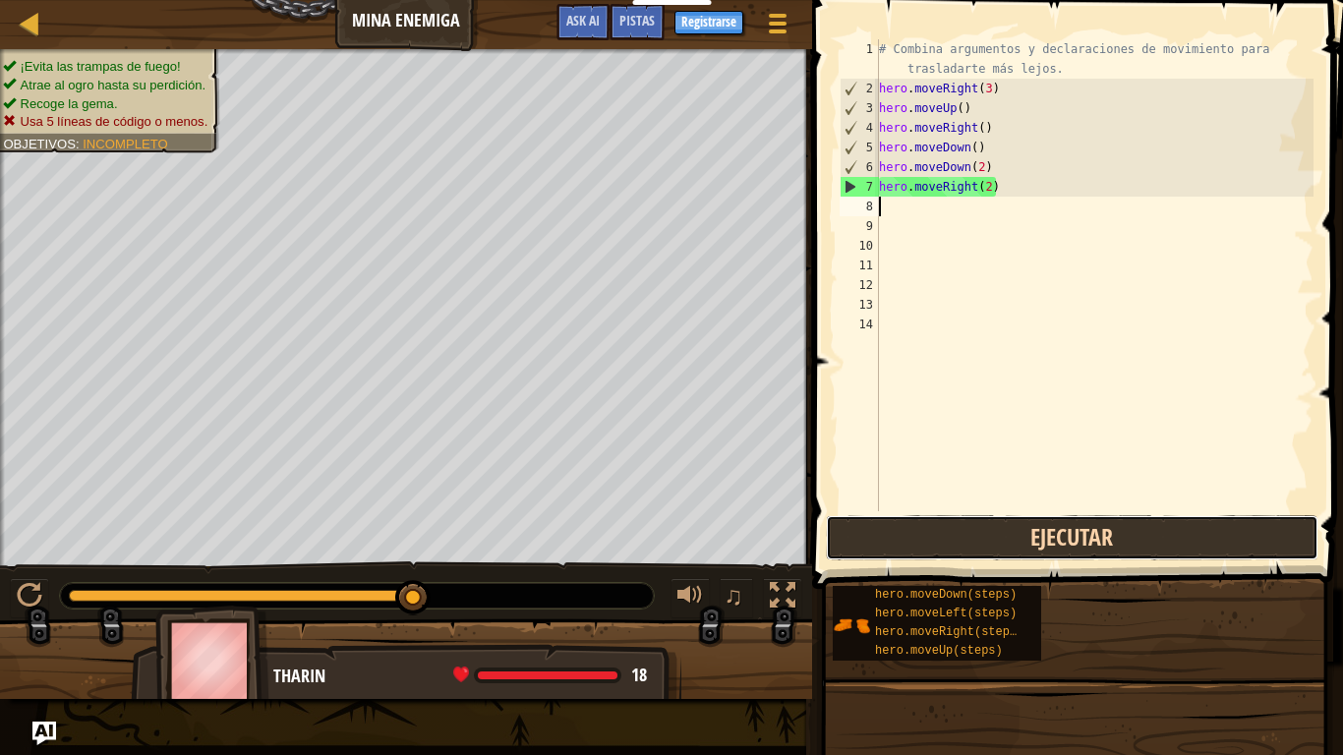
click at [989, 535] on button "Ejecutar" at bounding box center [1072, 537] width 493 height 45
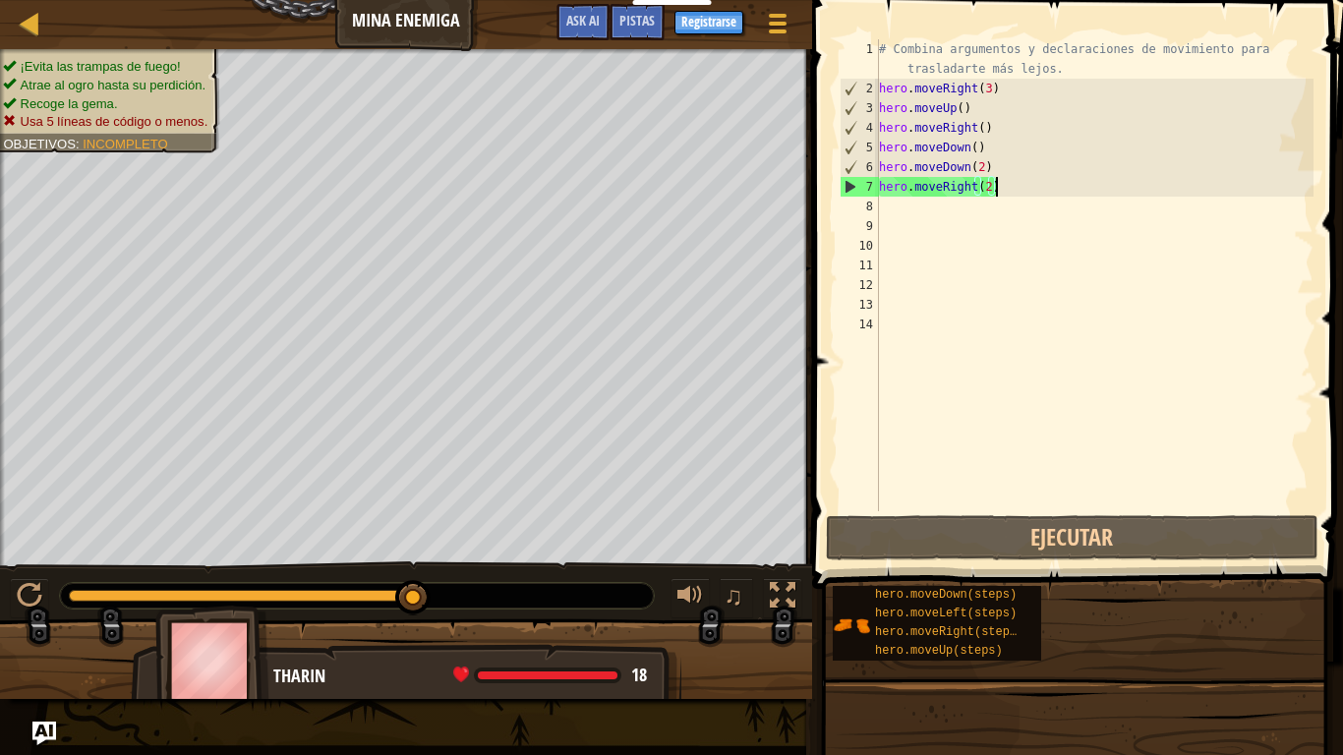
click at [1018, 186] on div "# Combina argumentos y declaraciones de movimiento para trasladarte más lejos. …" at bounding box center [1094, 304] width 438 height 531
click at [975, 152] on div "# Combina argumentos y declaraciones de movimiento para trasladarte más lejos. …" at bounding box center [1094, 304] width 438 height 531
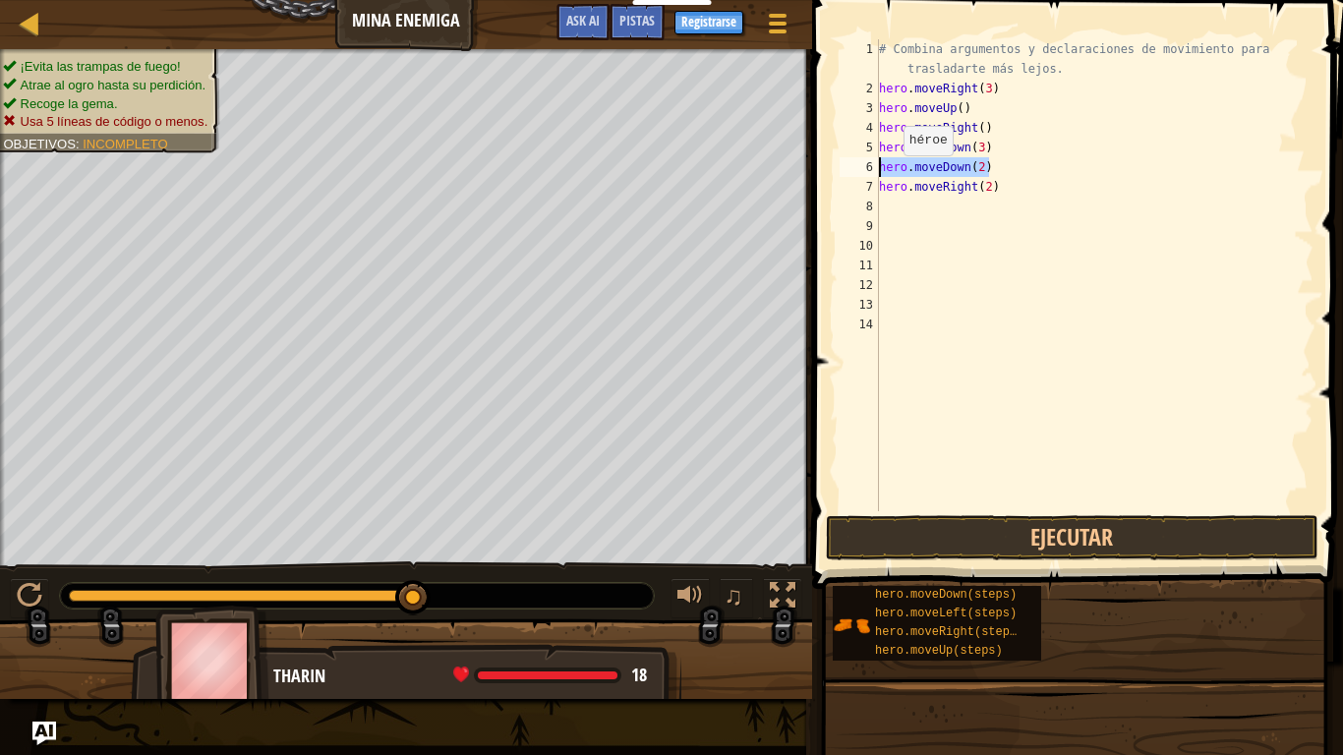
drag, startPoint x: 990, startPoint y: 164, endPoint x: 839, endPoint y: 165, distance: 151.4
click at [839, 165] on div "hero.moveDown(3) 1 2 3 4 5 6 7 8 9 10 11 12 13 14 # Combina argumentos y declar…" at bounding box center [1075, 275] width 478 height 472
type textarea "hero.moveDown(2)"
click at [890, 180] on div "# Combina argumentos y declaraciones de movimiento para trasladarte más lejos. …" at bounding box center [1094, 304] width 438 height 531
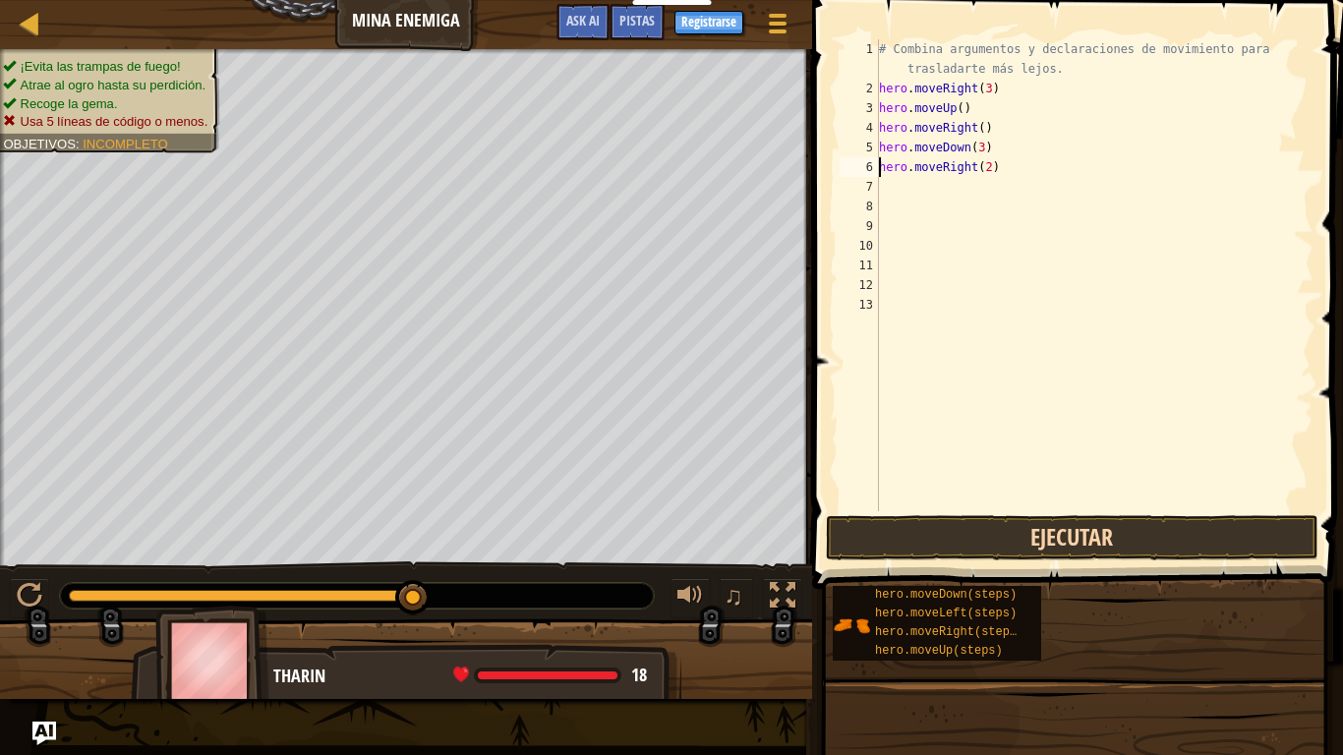
type textarea "hero.moveRight(2)"
click at [951, 534] on button "Ejecutar" at bounding box center [1072, 537] width 493 height 45
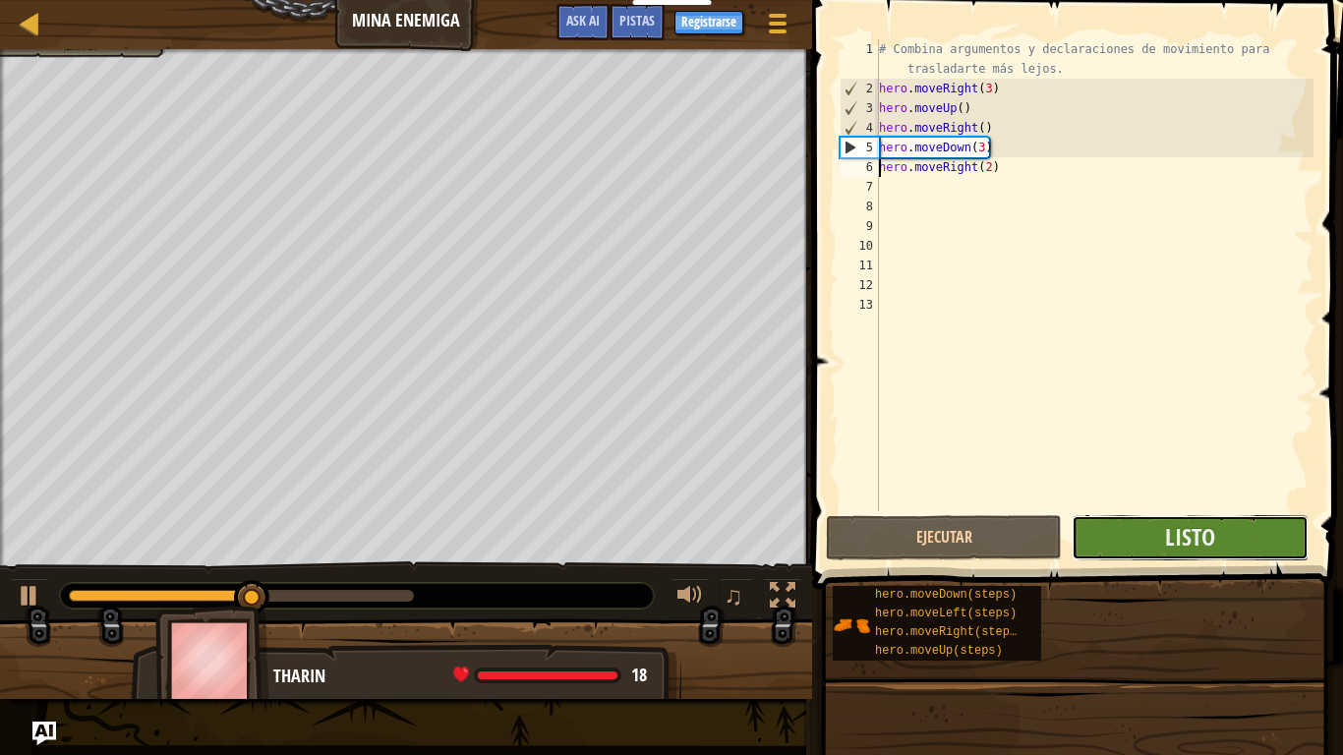
click at [1135, 541] on button "Listo" at bounding box center [1190, 537] width 236 height 45
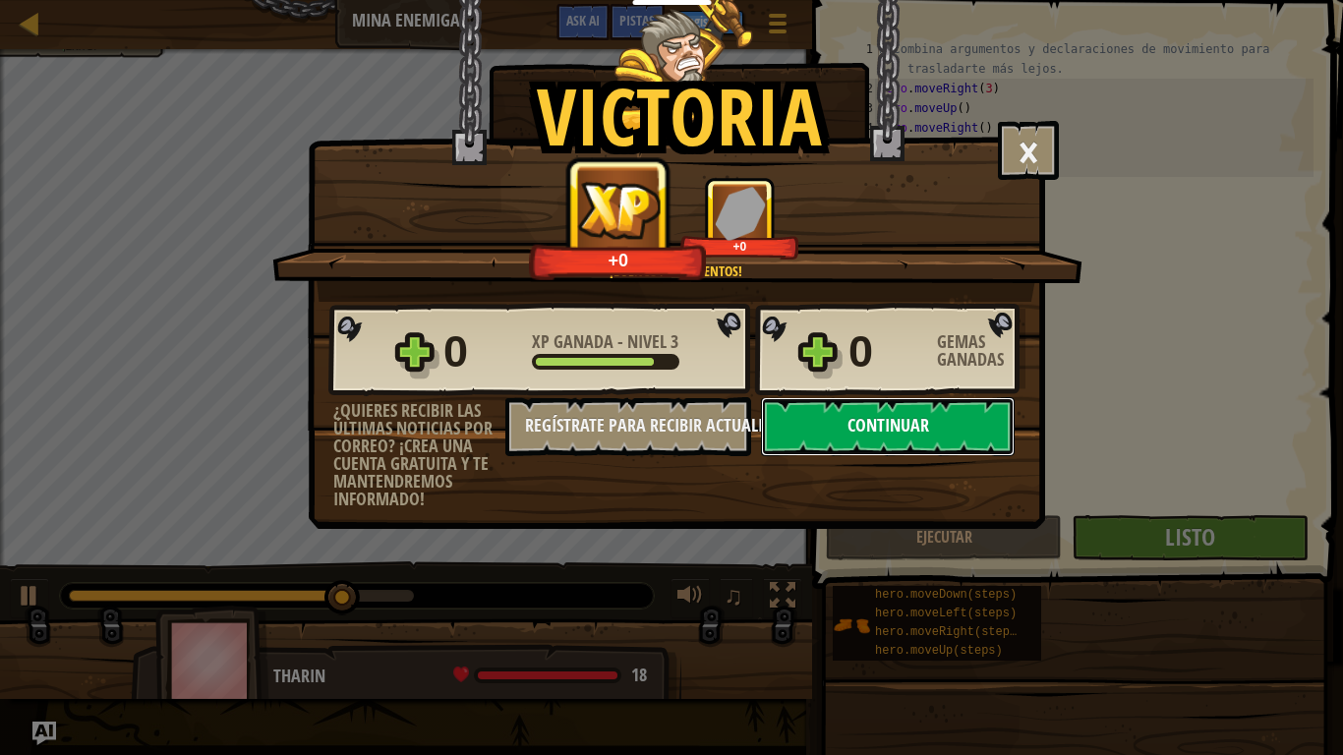
click at [959, 433] on button "Continuar" at bounding box center [888, 426] width 254 height 59
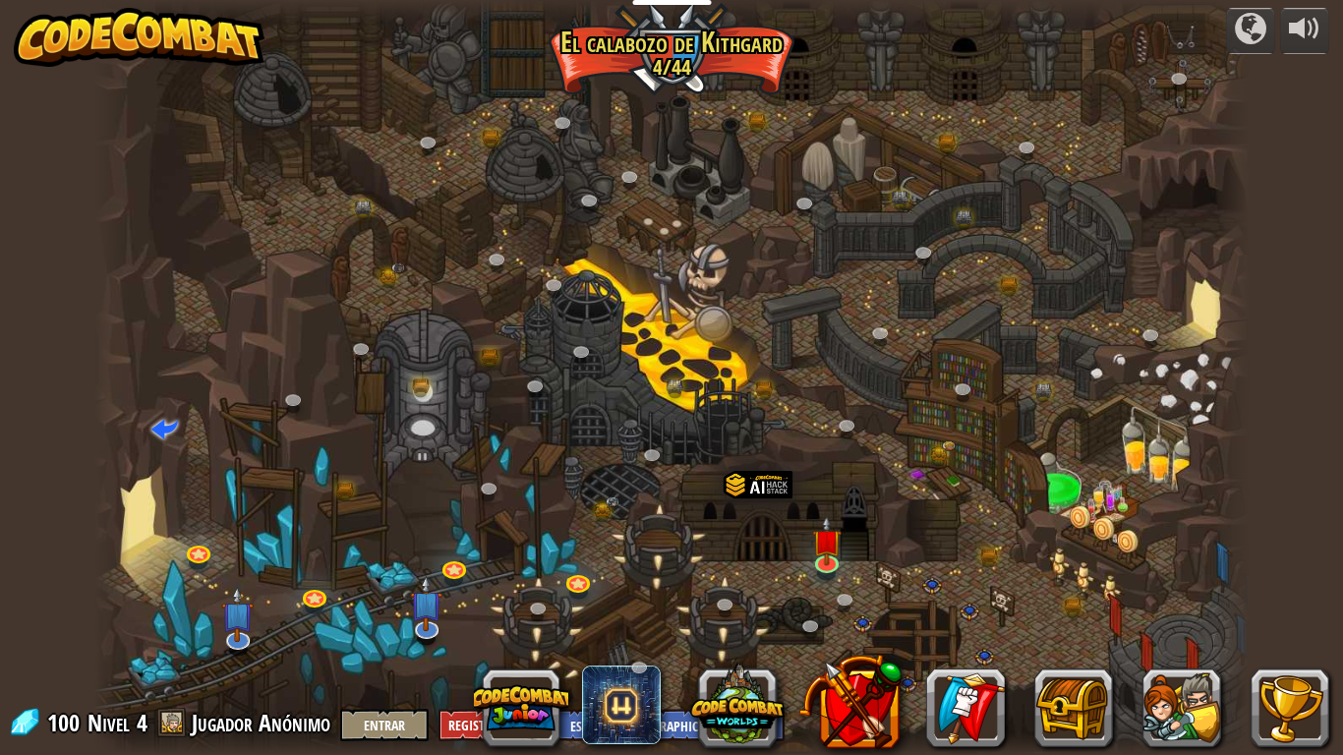
select select "es-419"
click at [825, 565] on link at bounding box center [827, 561] width 39 height 39
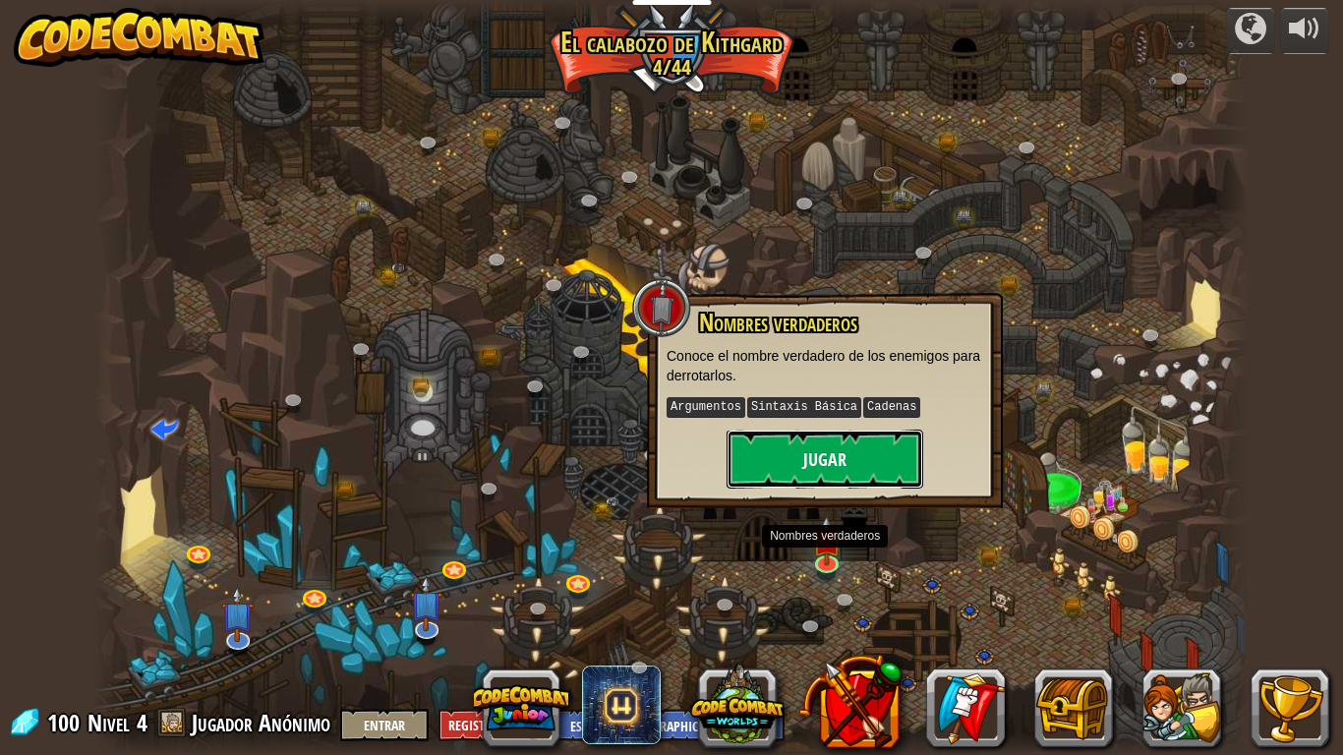
click at [828, 448] on button "Jugar" at bounding box center [824, 459] width 197 height 59
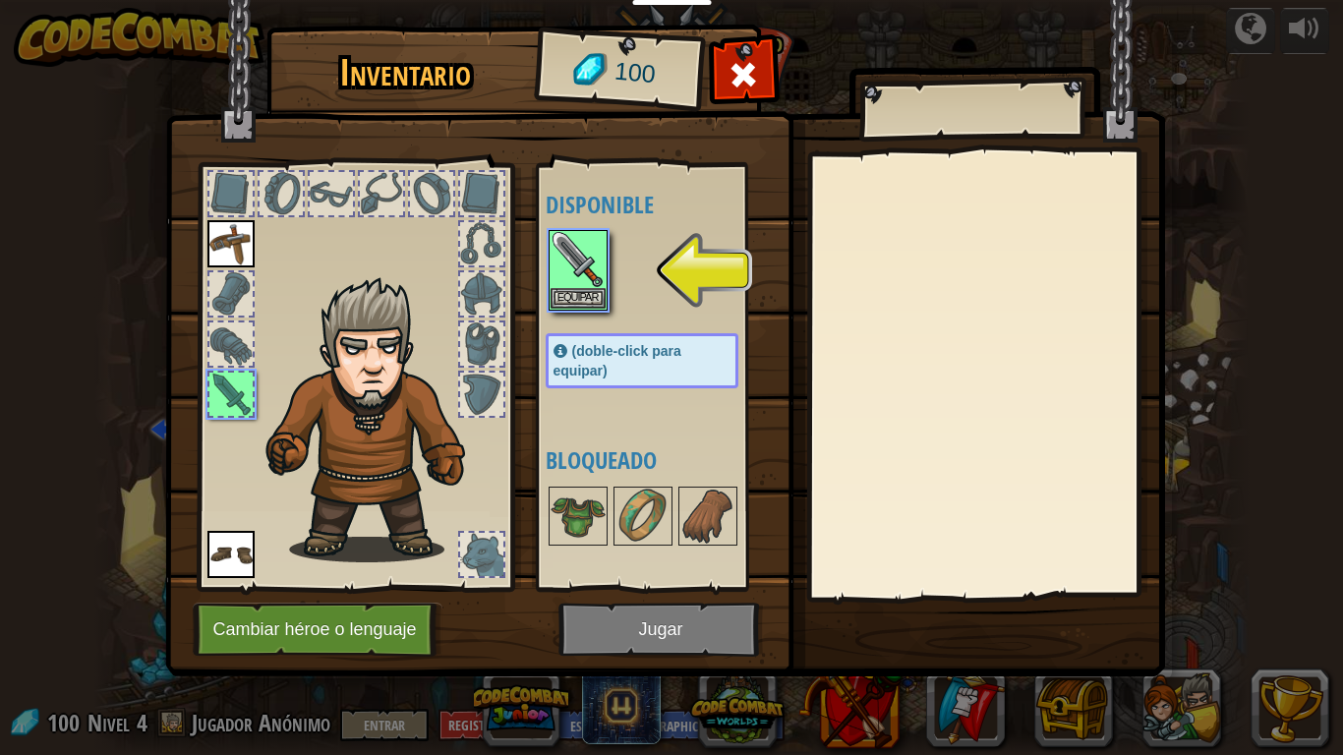
click at [697, 602] on img at bounding box center [665, 320] width 1000 height 714
click at [568, 295] on button "Equipar" at bounding box center [578, 297] width 55 height 21
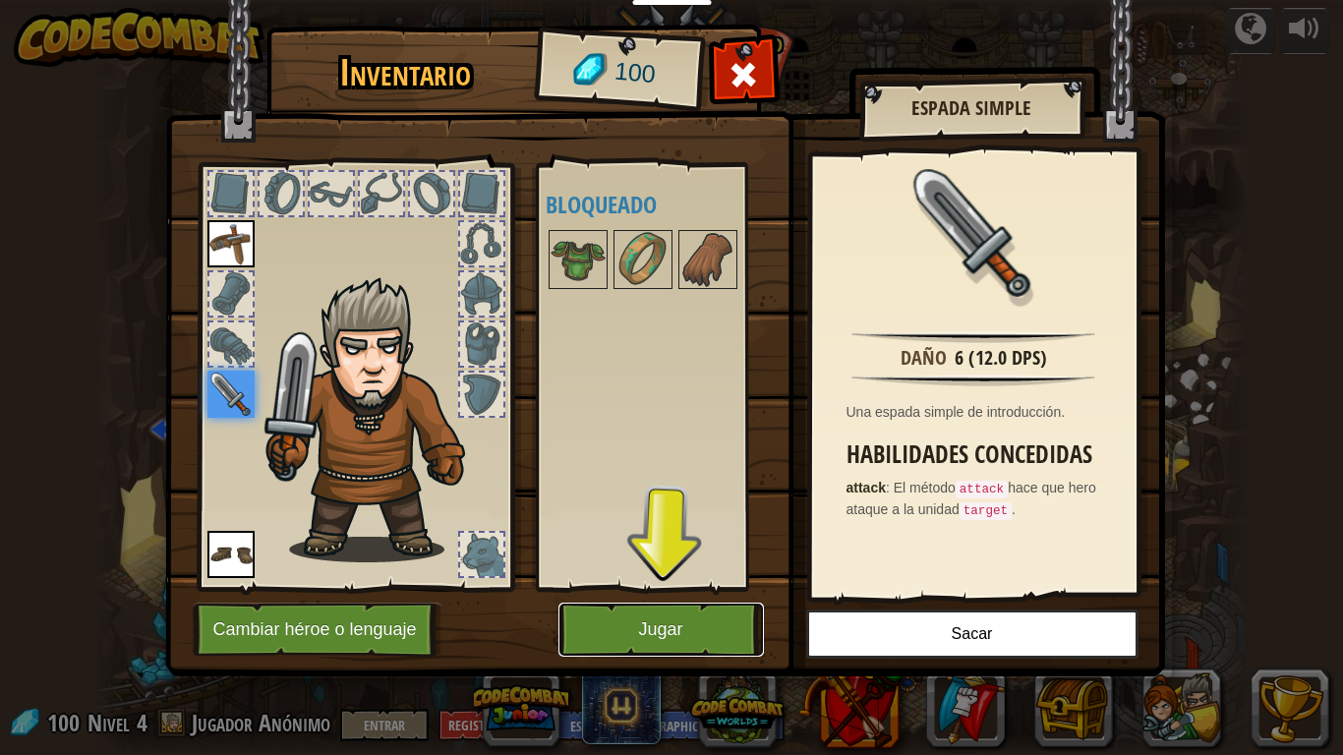
click at [654, 602] on button "Jugar" at bounding box center [660, 630] width 205 height 54
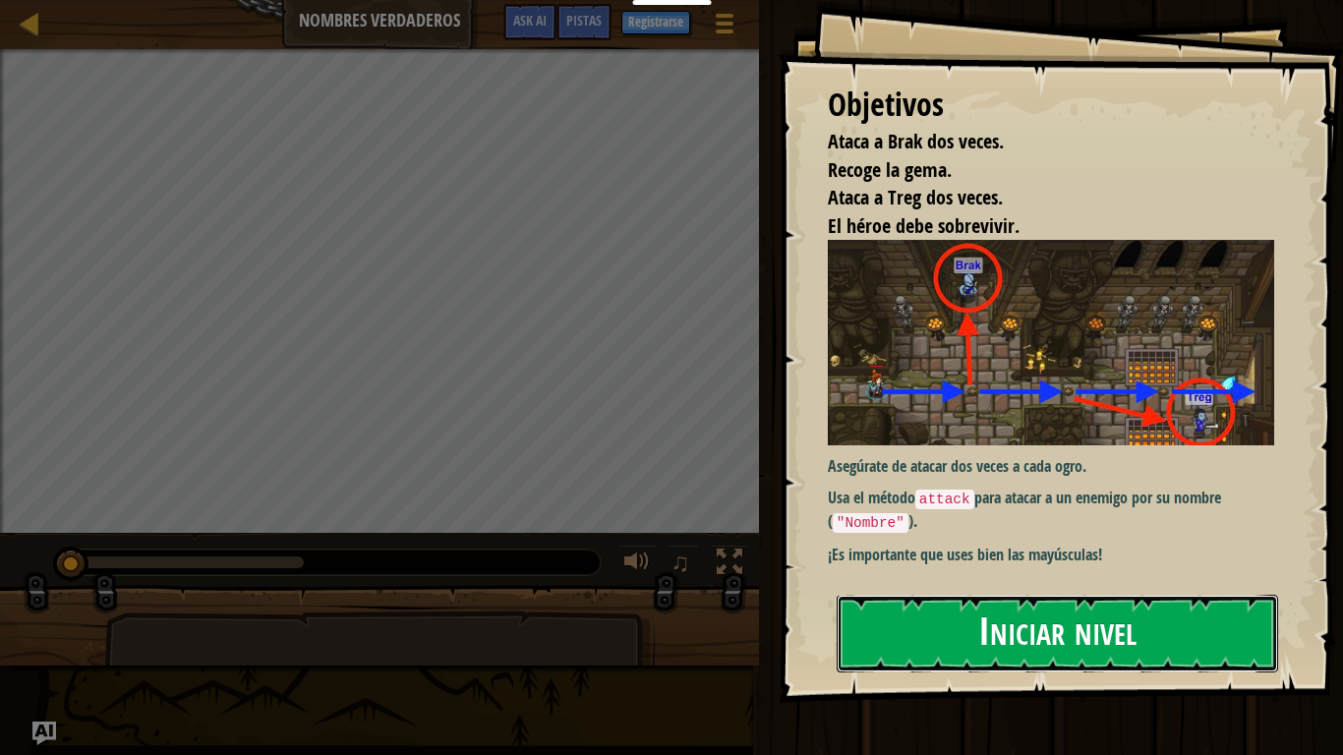
click at [908, 602] on button "Iniciar nivel" at bounding box center [1057, 634] width 441 height 78
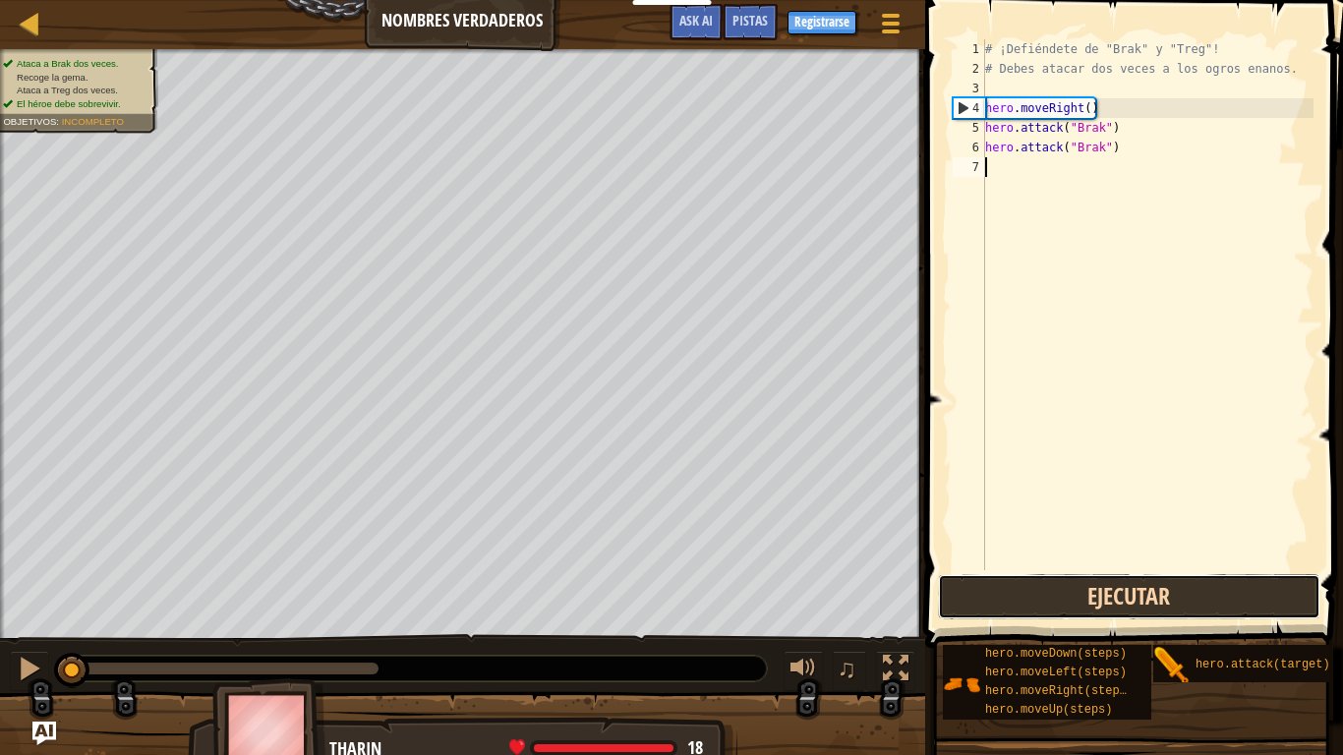
click at [1202, 593] on button "Ejecutar" at bounding box center [1129, 596] width 382 height 45
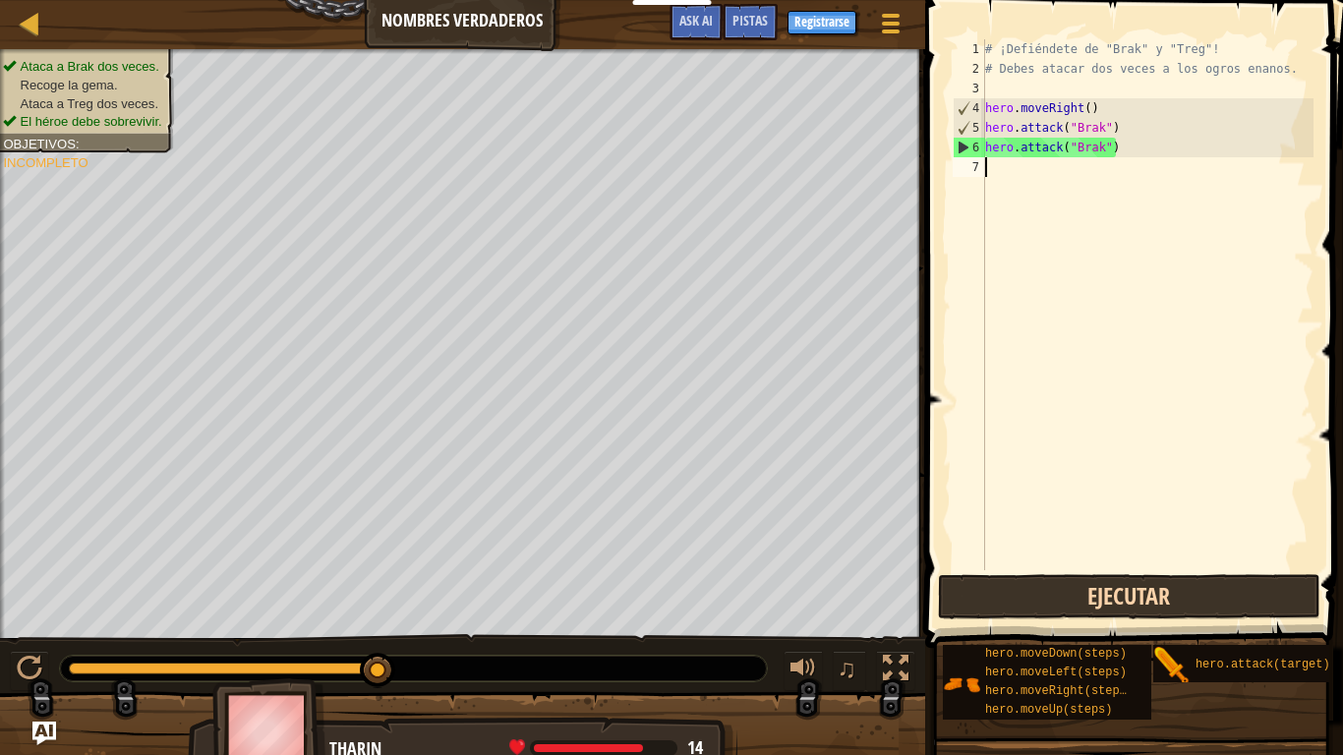
scroll to position [9, 0]
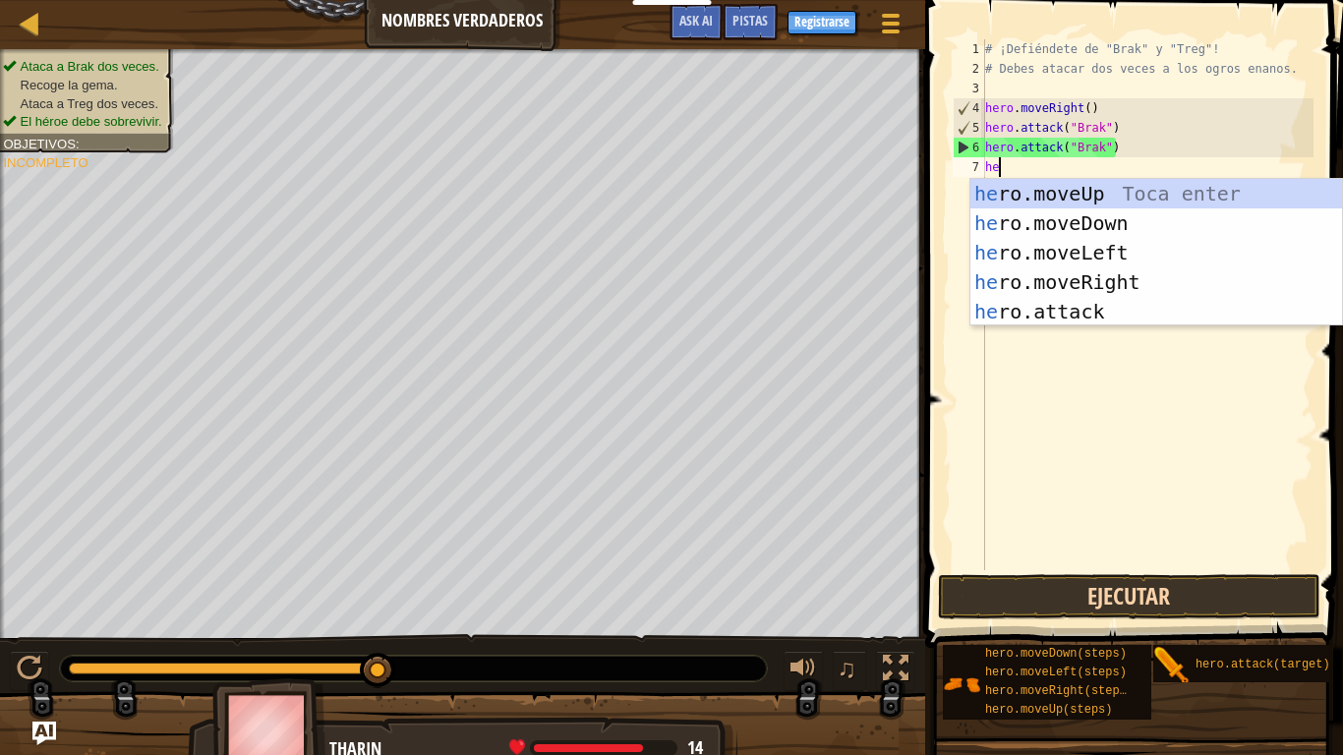
type textarea "her"
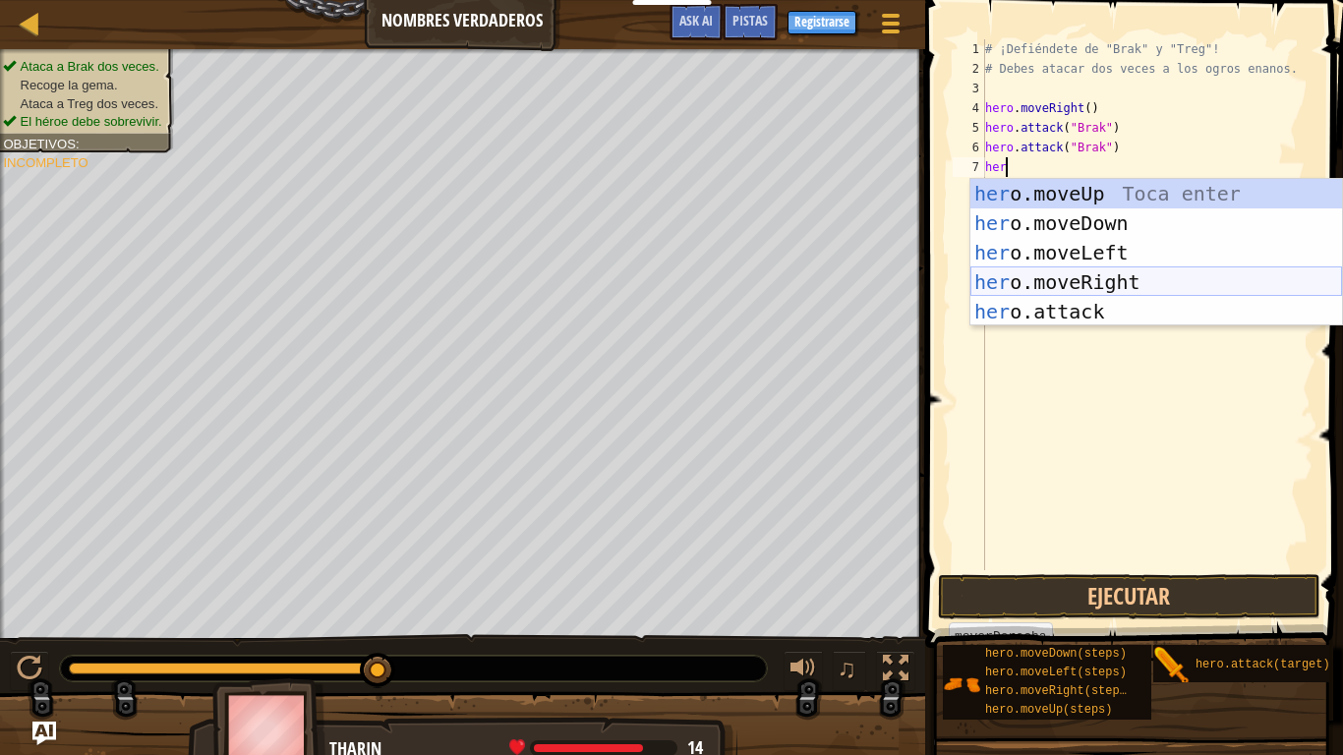
click at [1104, 291] on div "her o.moveUp Toca enter her o.moveDown Toca enter her o.moveLeft [PERSON_NAME] …" at bounding box center [1156, 282] width 372 height 206
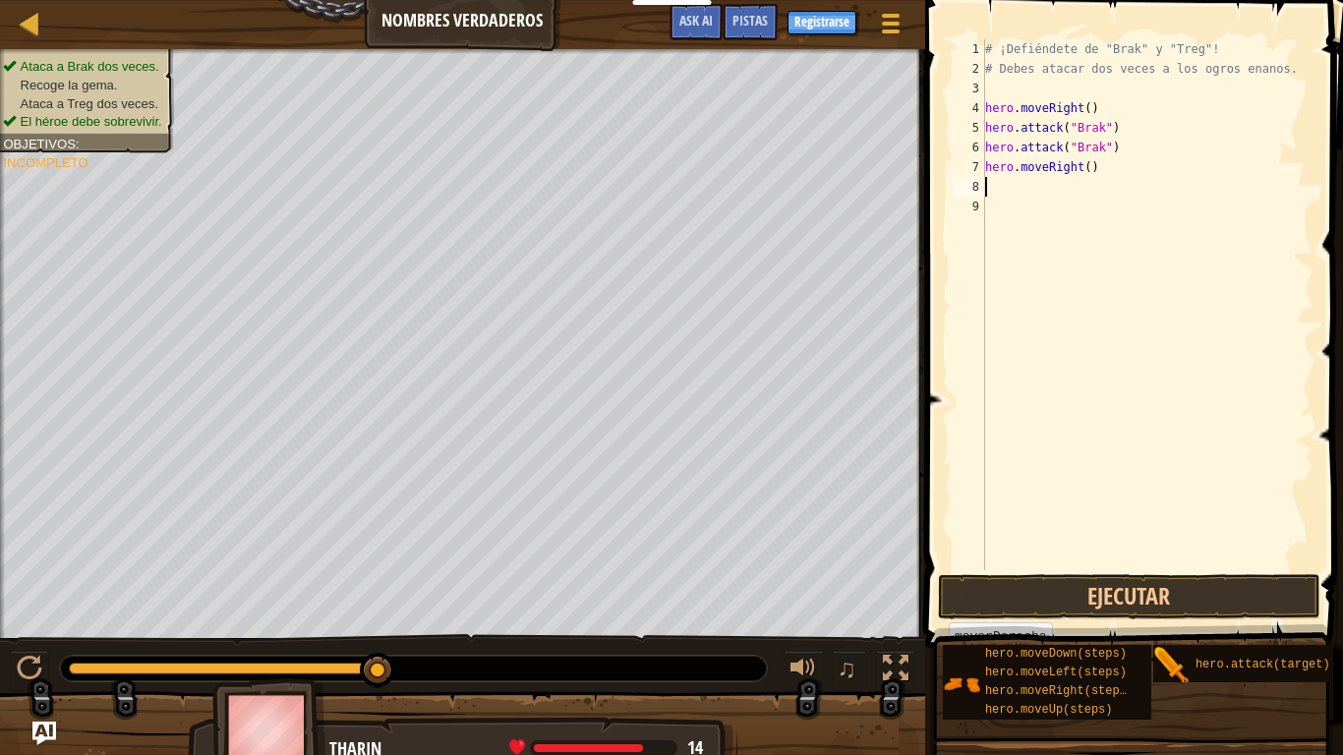
scroll to position [9, 0]
click at [1081, 602] on button "Ejecutar" at bounding box center [1129, 596] width 382 height 45
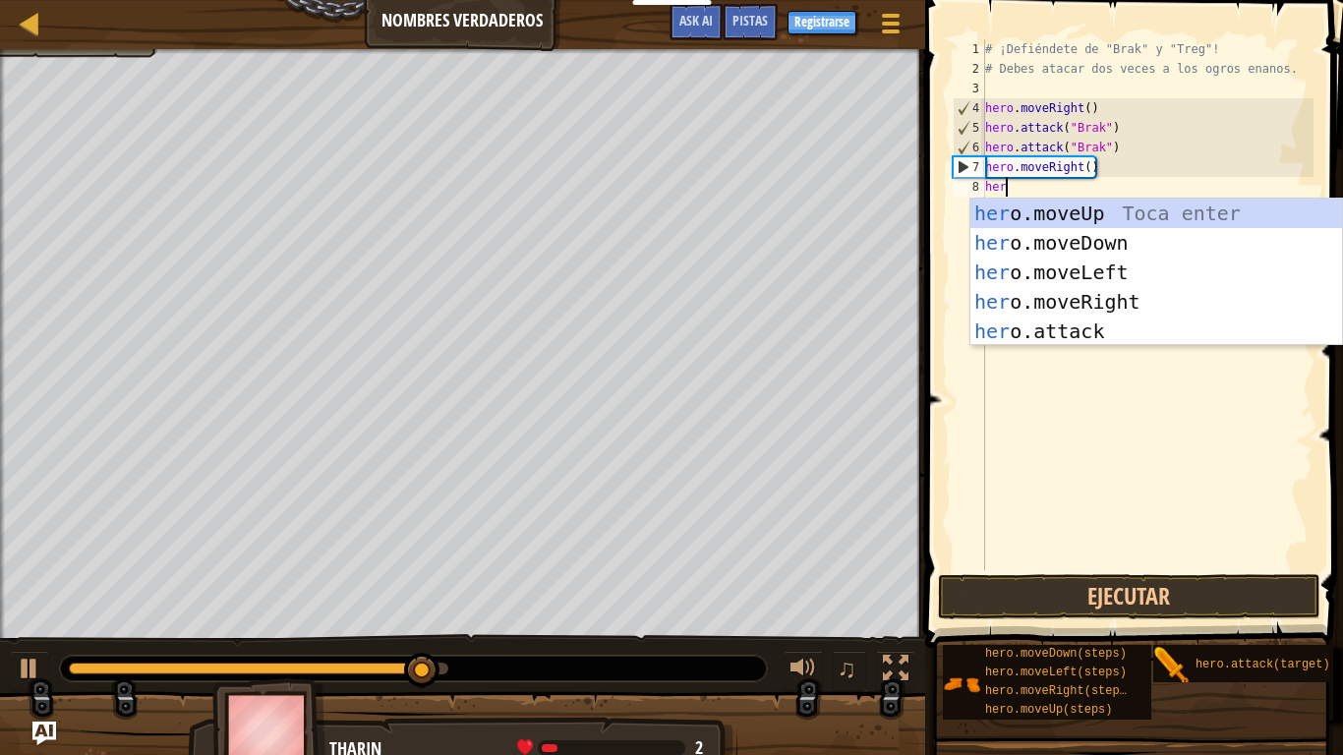
scroll to position [9, 2]
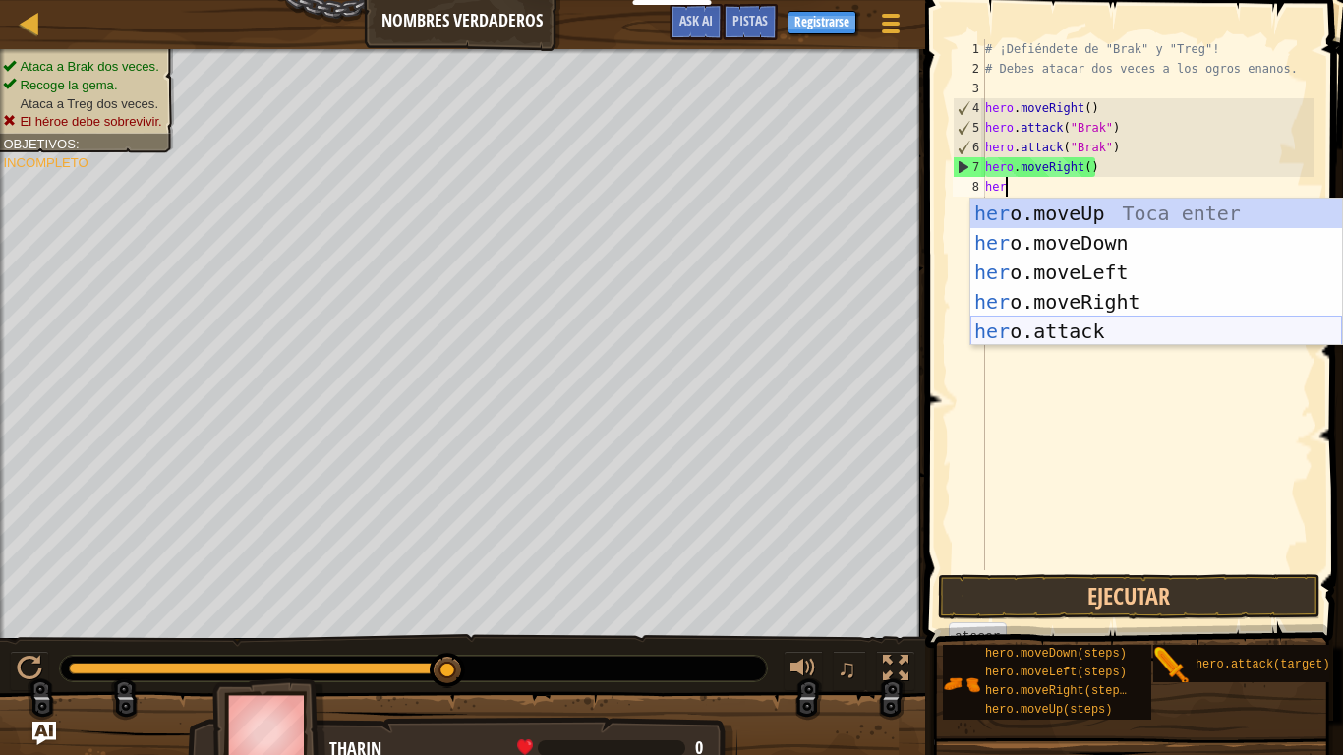
click at [1079, 335] on div "her o.moveUp Toca enter her o.moveDown Toca enter her o.moveLeft [PERSON_NAME] …" at bounding box center [1156, 302] width 372 height 206
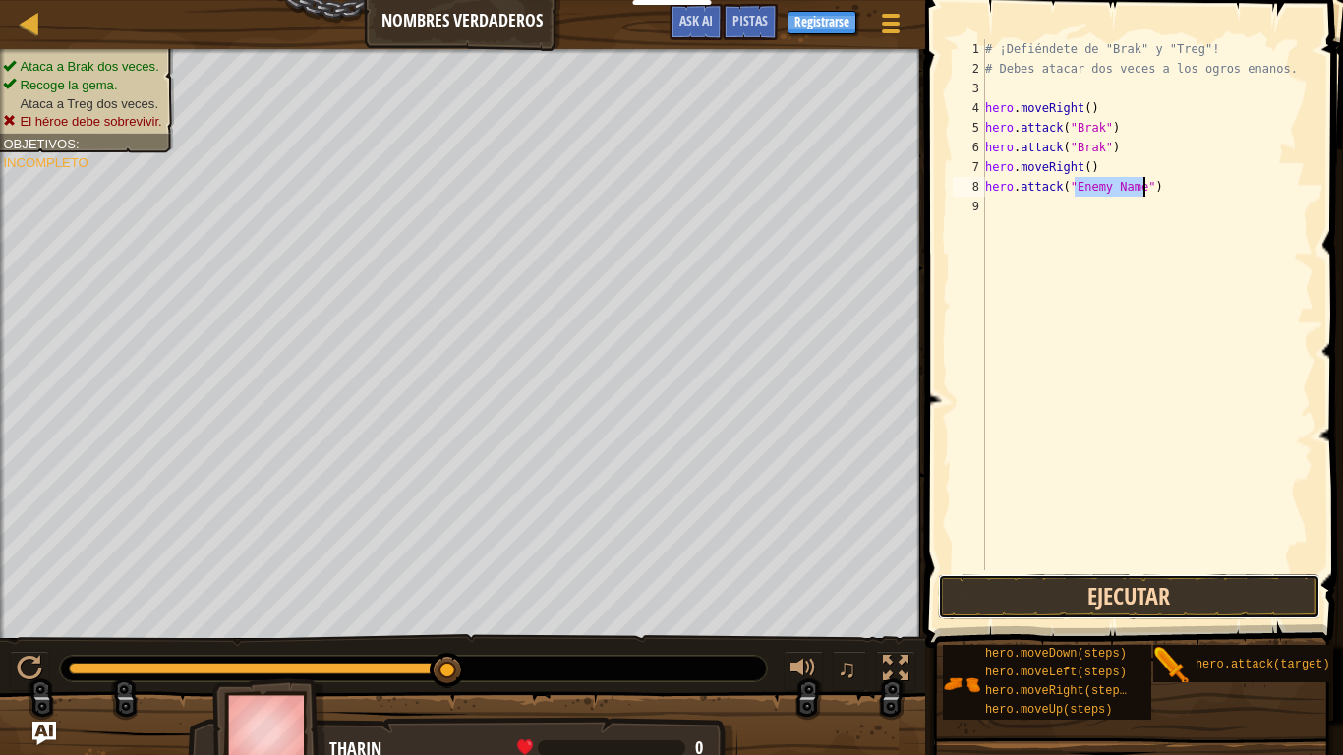
click at [1080, 602] on button "Ejecutar" at bounding box center [1129, 596] width 382 height 45
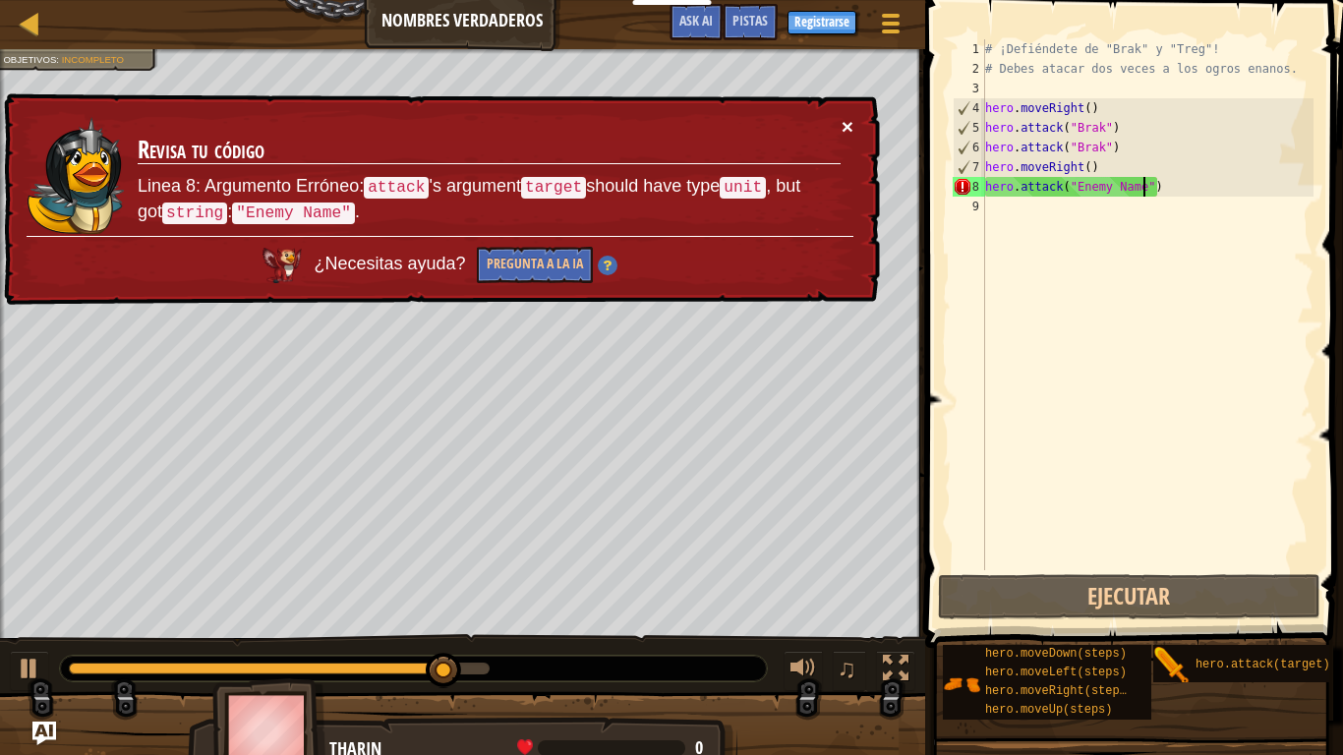
click at [845, 117] on button "×" at bounding box center [847, 126] width 12 height 21
click at [845, 128] on button "×" at bounding box center [847, 126] width 12 height 21
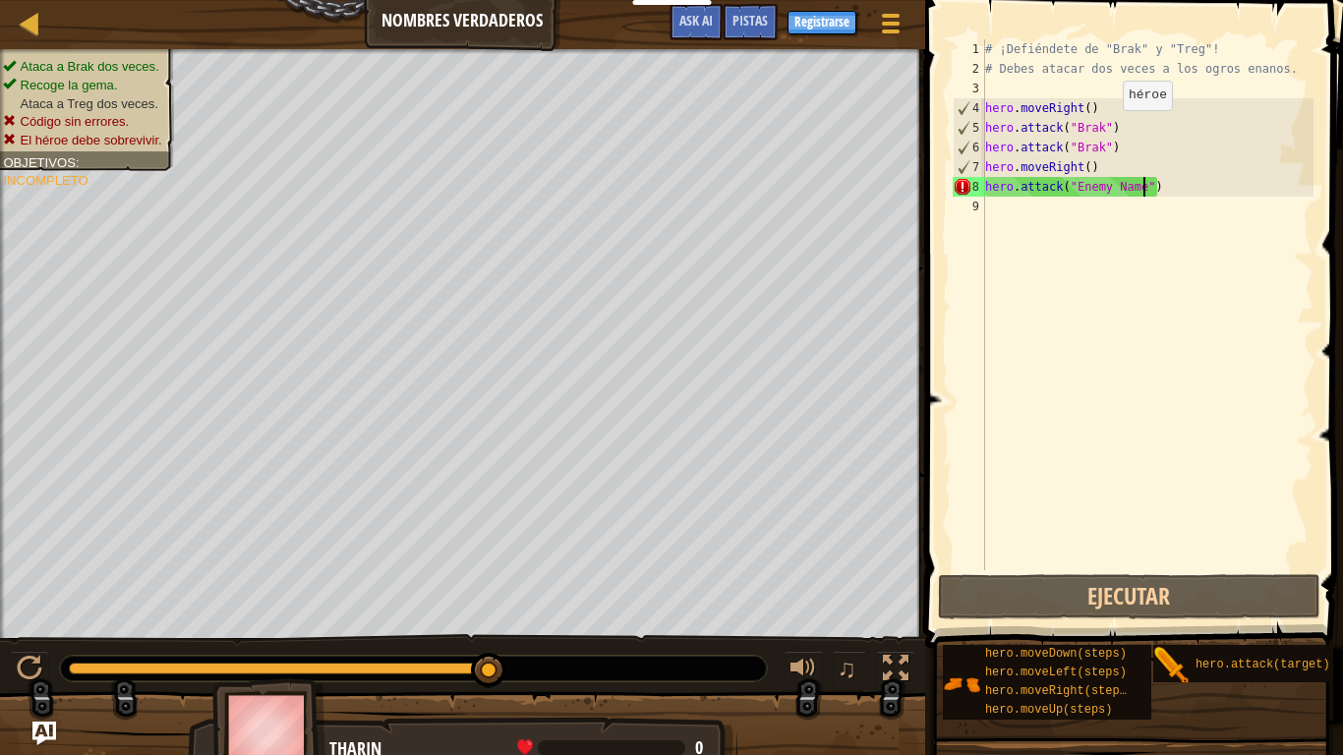
click at [1105, 130] on div "# ¡Defiéndete de "Brak" y "Treg"! # Debes atacar dos veces a los ogros enanos. …" at bounding box center [1147, 324] width 332 height 570
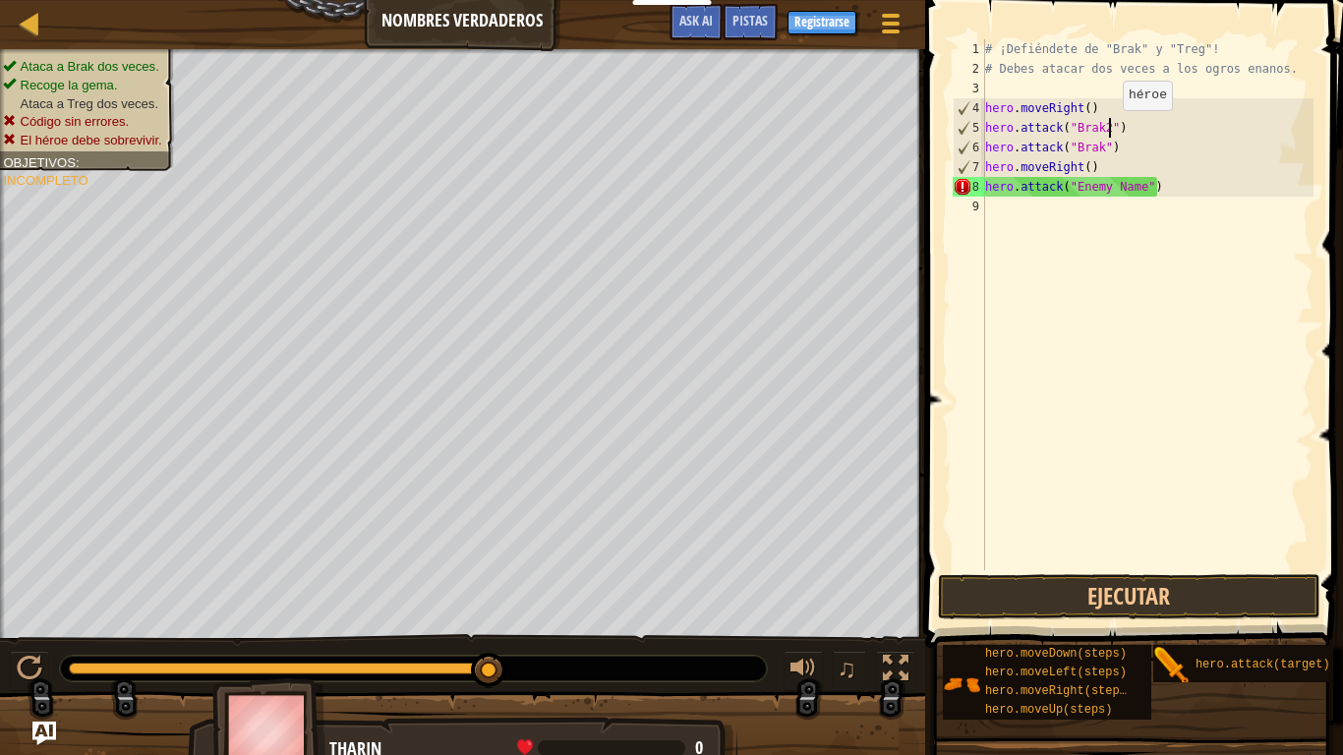
scroll to position [9, 18]
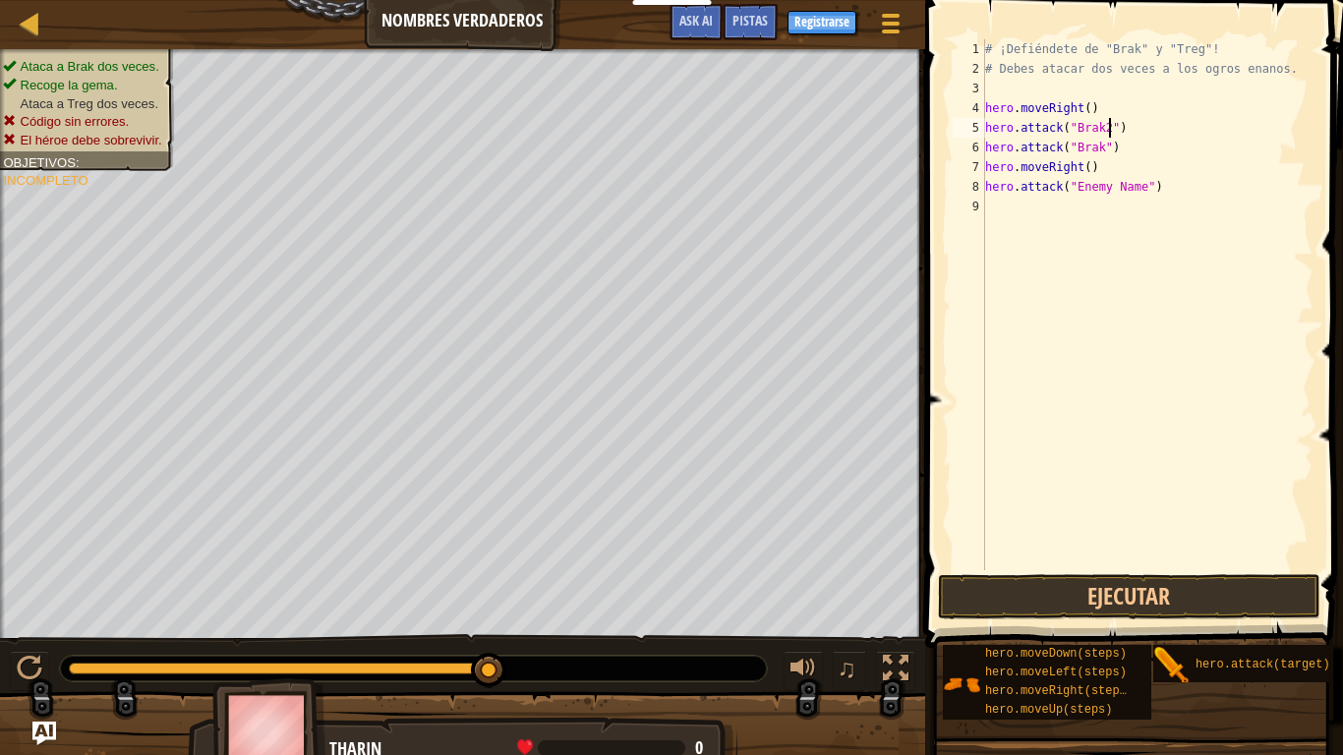
click at [1158, 189] on div "# ¡Defiéndete de "Brak" y "Treg"! # Debes atacar dos veces a los ogros enanos. …" at bounding box center [1147, 324] width 332 height 570
type textarea "h"
click at [1245, 591] on button "Ejecutar" at bounding box center [1129, 596] width 382 height 45
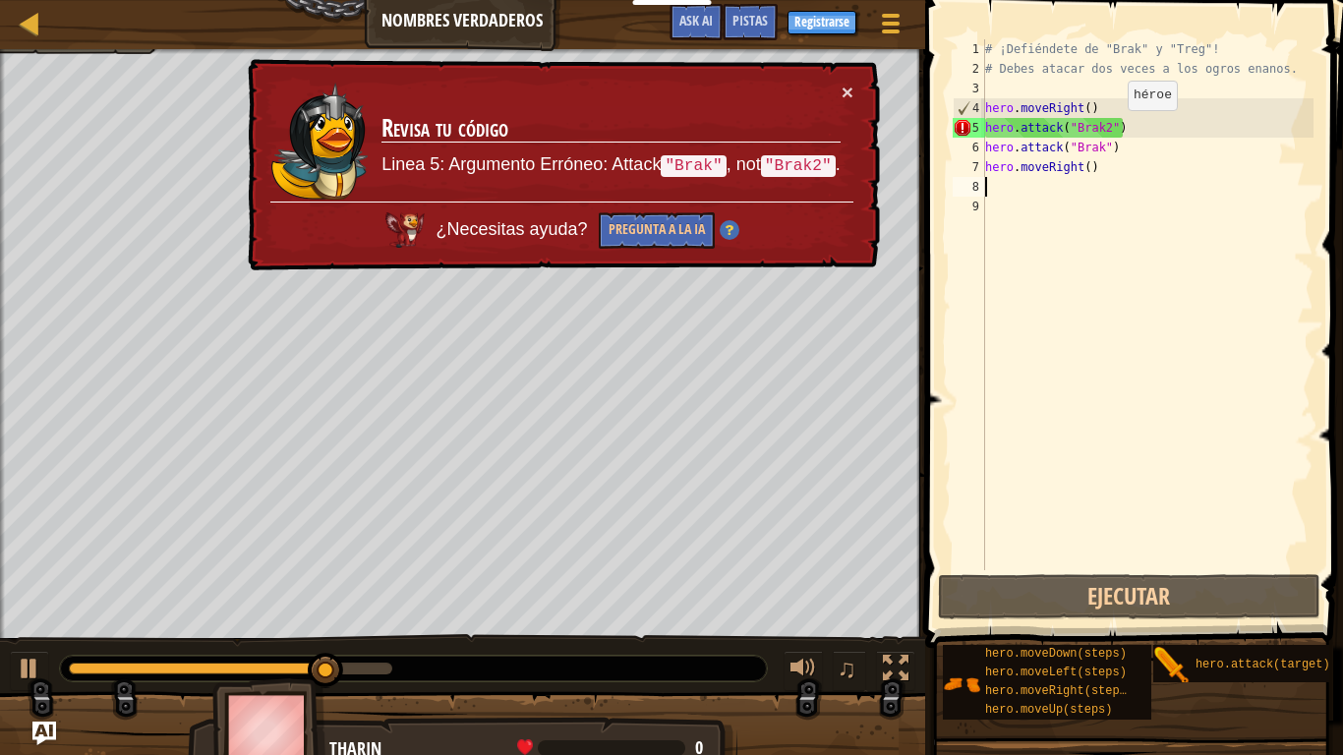
click at [1110, 130] on div "# ¡Defiéndete de "Brak" y "Treg"! # Debes atacar dos veces a los ogros enanos. …" at bounding box center [1147, 324] width 332 height 570
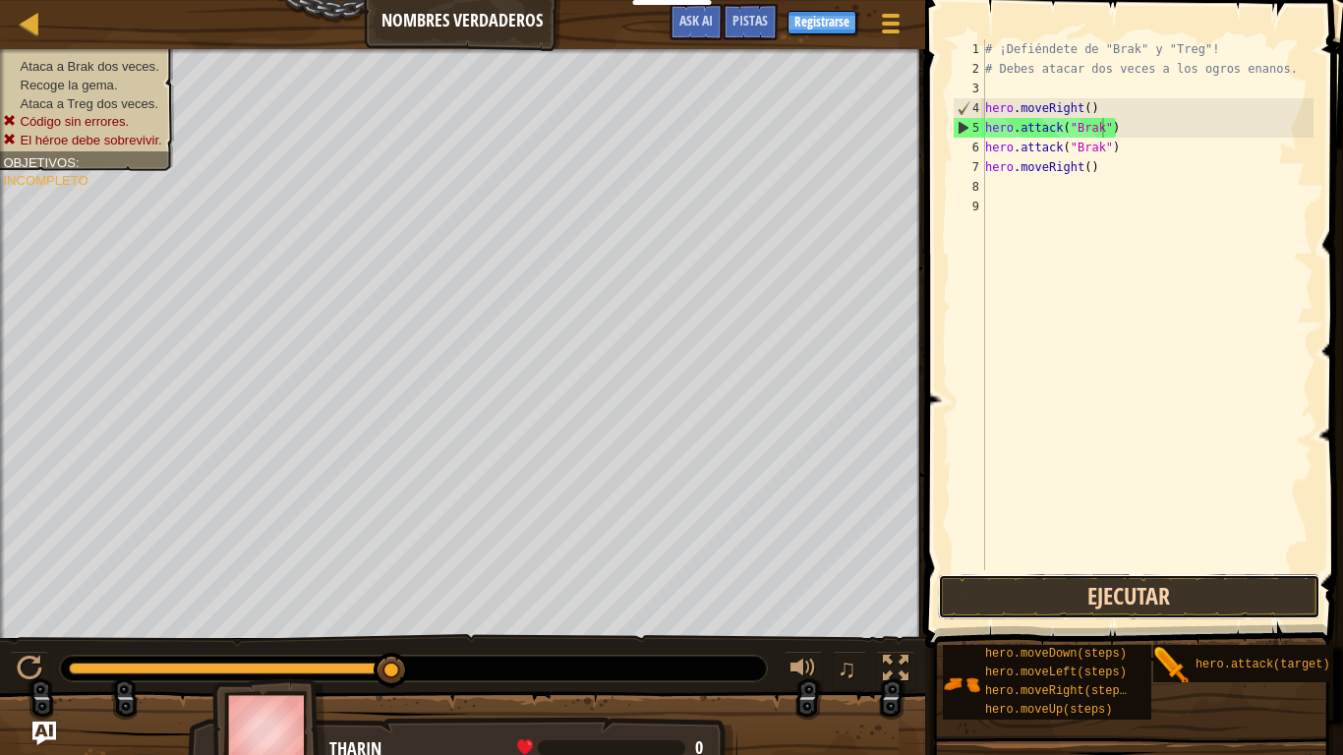
click at [1121, 599] on button "Ejecutar" at bounding box center [1129, 596] width 382 height 45
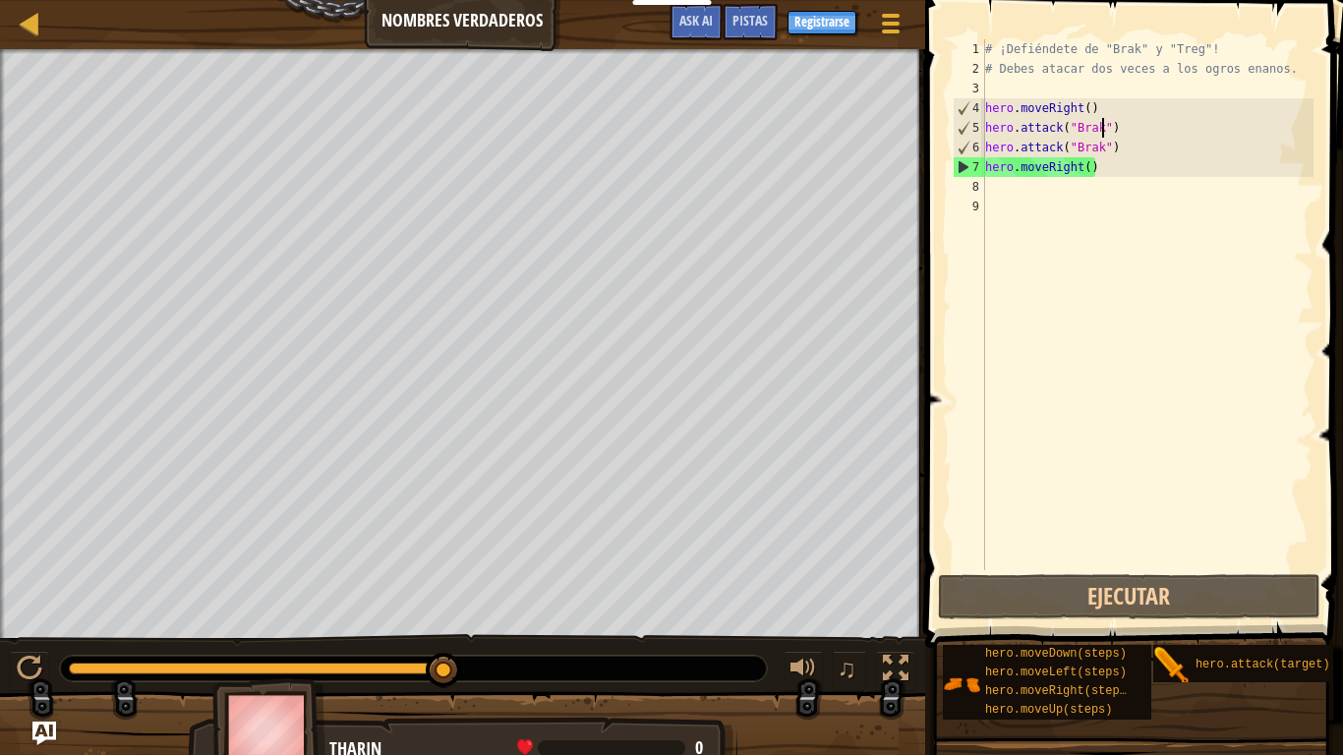
click at [1129, 175] on div "# ¡Defiéndete de "Brak" y "Treg"! # Debes atacar dos veces a los ogros enanos. …" at bounding box center [1147, 324] width 332 height 570
type textarea "hero.moveRight()"
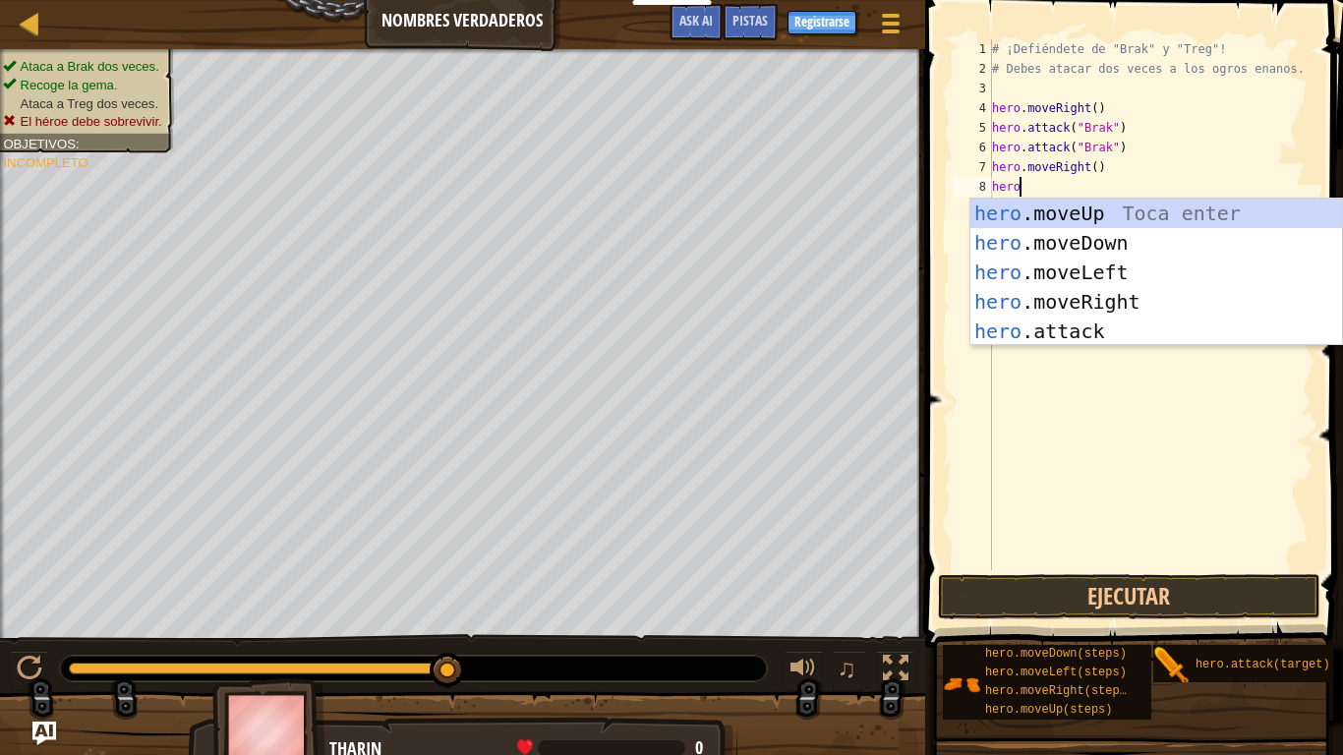
scroll to position [9, 4]
click at [1065, 328] on div "hero. moveUp Toca enter hero. moveDown Toca enter hero. moveLeft Toca enter her…" at bounding box center [1156, 302] width 372 height 206
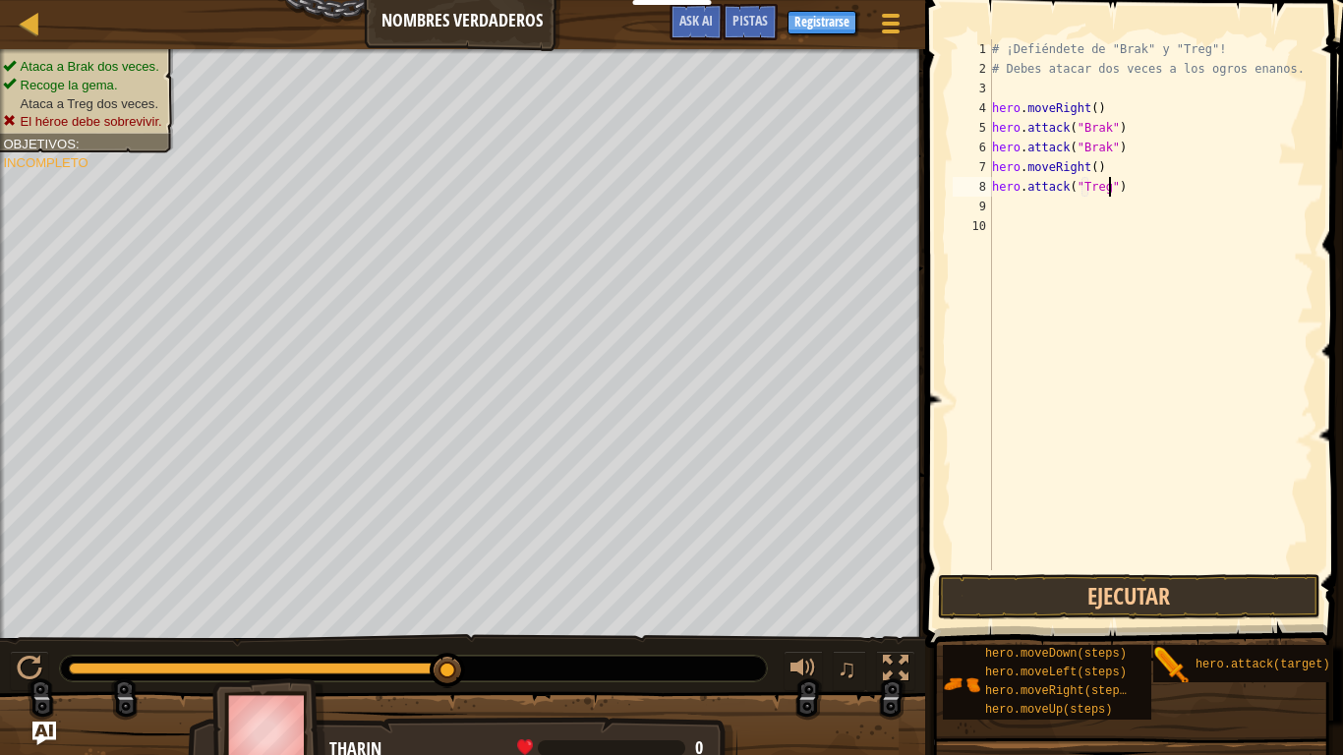
scroll to position [9, 17]
drag, startPoint x: 1136, startPoint y: 197, endPoint x: 951, endPoint y: 185, distance: 186.2
click at [951, 185] on div "hero.attack("Treg") 1 2 3 4 5 6 7 8 9 10 # ¡Defiéndete de "Brak" y "Treg"! # De…" at bounding box center [1131, 304] width 365 height 531
type textarea "hero.attack("Treg")"
click at [1010, 210] on div "# ¡Defiéndete de "Brak" y "Treg"! # Debes atacar dos veces a los ogros enanos. …" at bounding box center [1150, 304] width 325 height 531
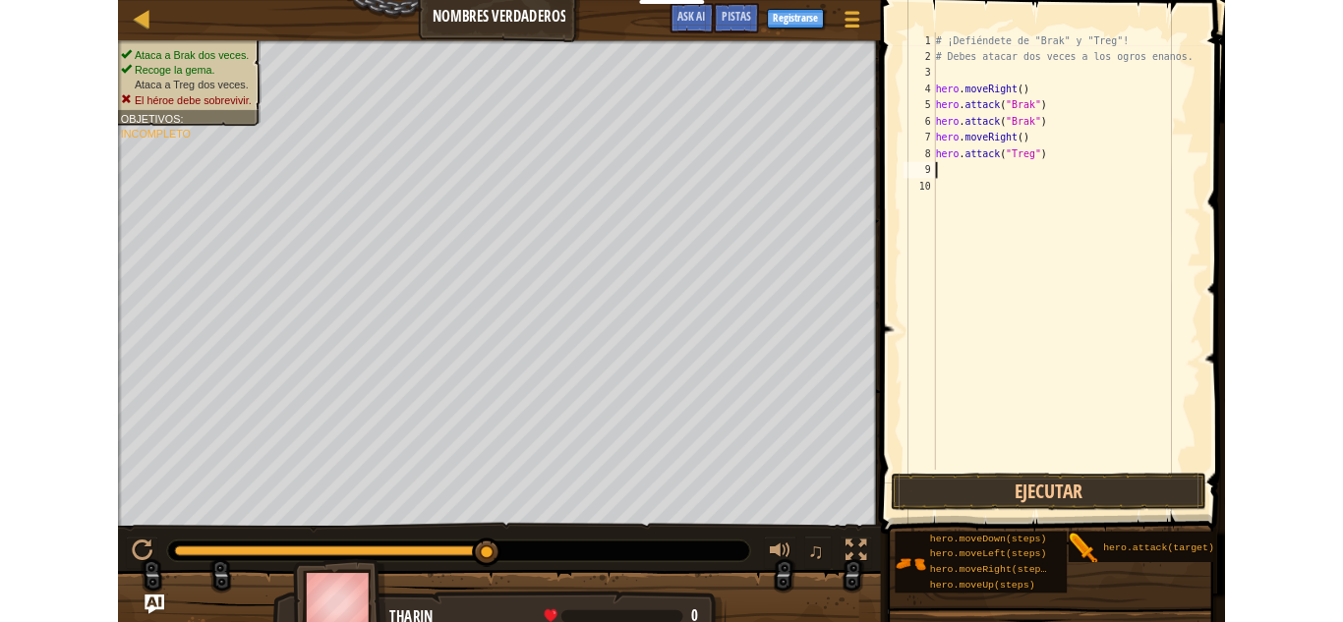
scroll to position [9, 0]
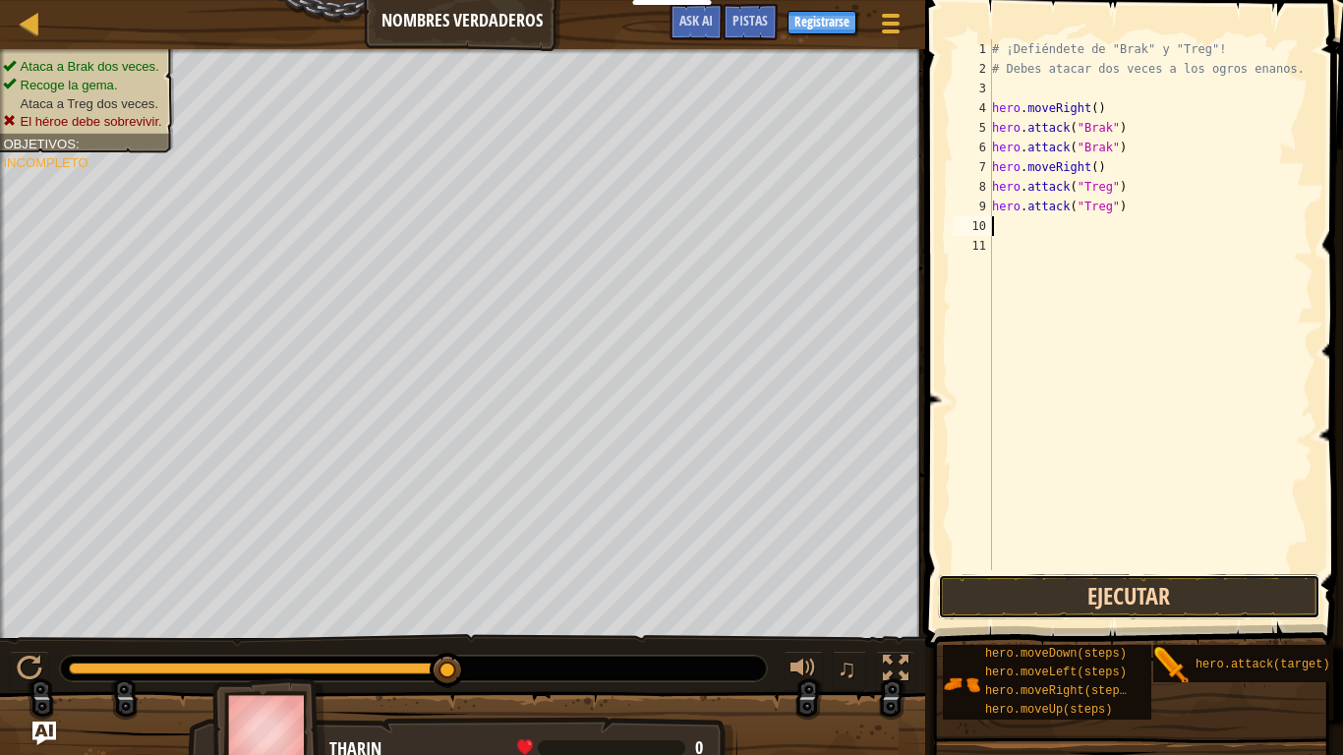
click at [1058, 596] on button "Ejecutar" at bounding box center [1129, 596] width 382 height 45
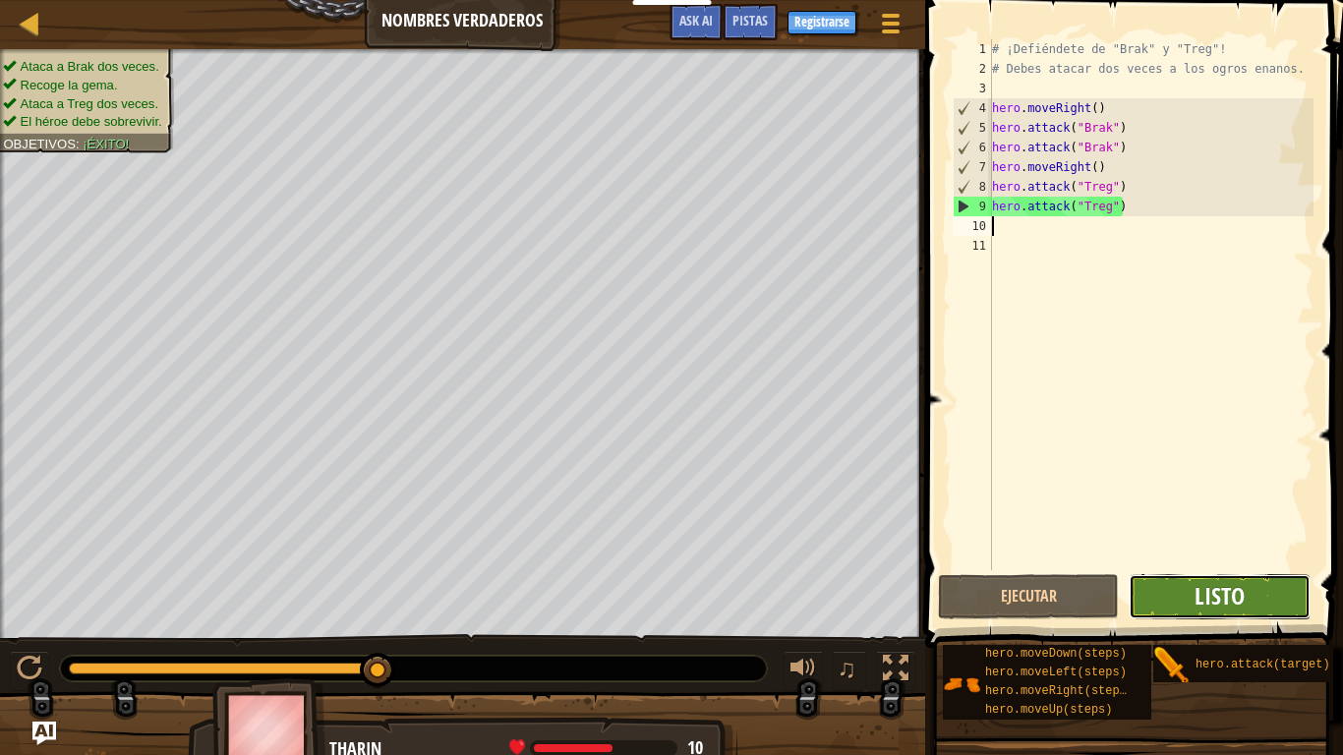
click at [1197, 596] on span "Listo" at bounding box center [1219, 595] width 50 height 31
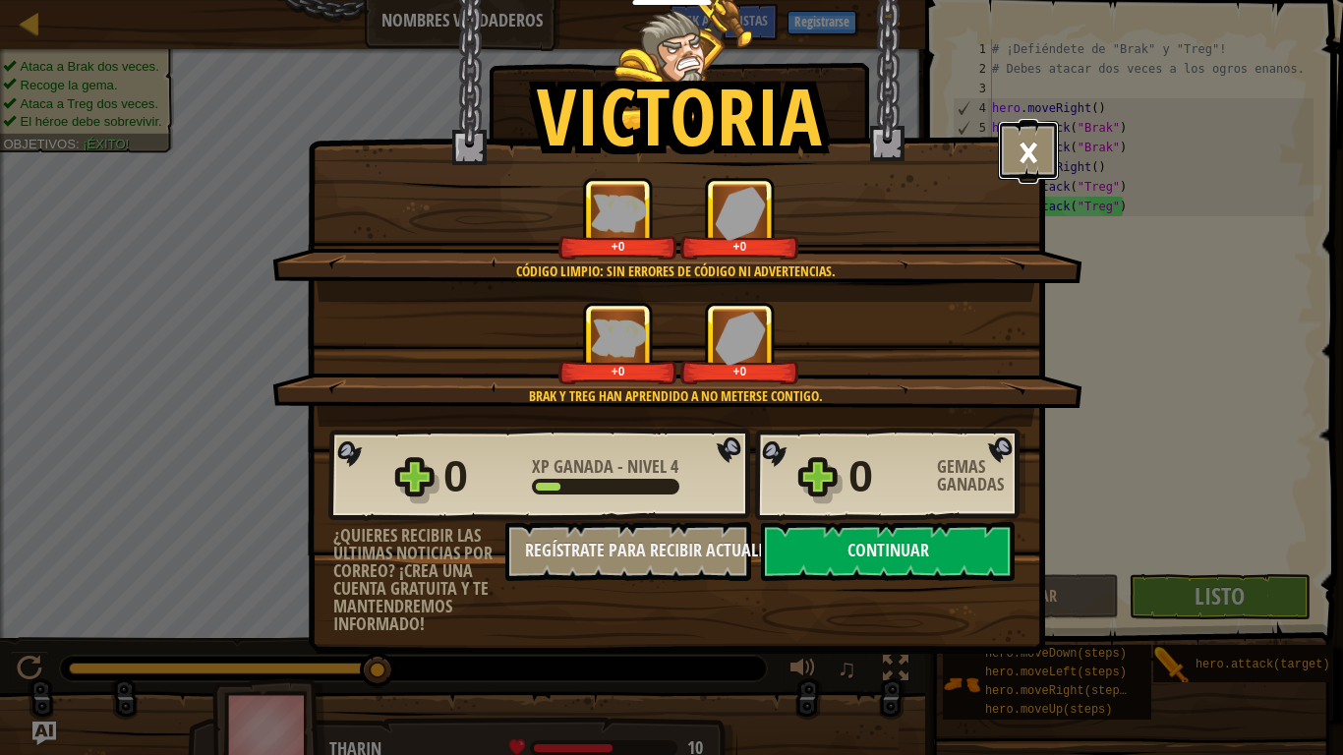
click at [1011, 157] on button "×" at bounding box center [1028, 150] width 61 height 59
